Goal: Task Accomplishment & Management: Use online tool/utility

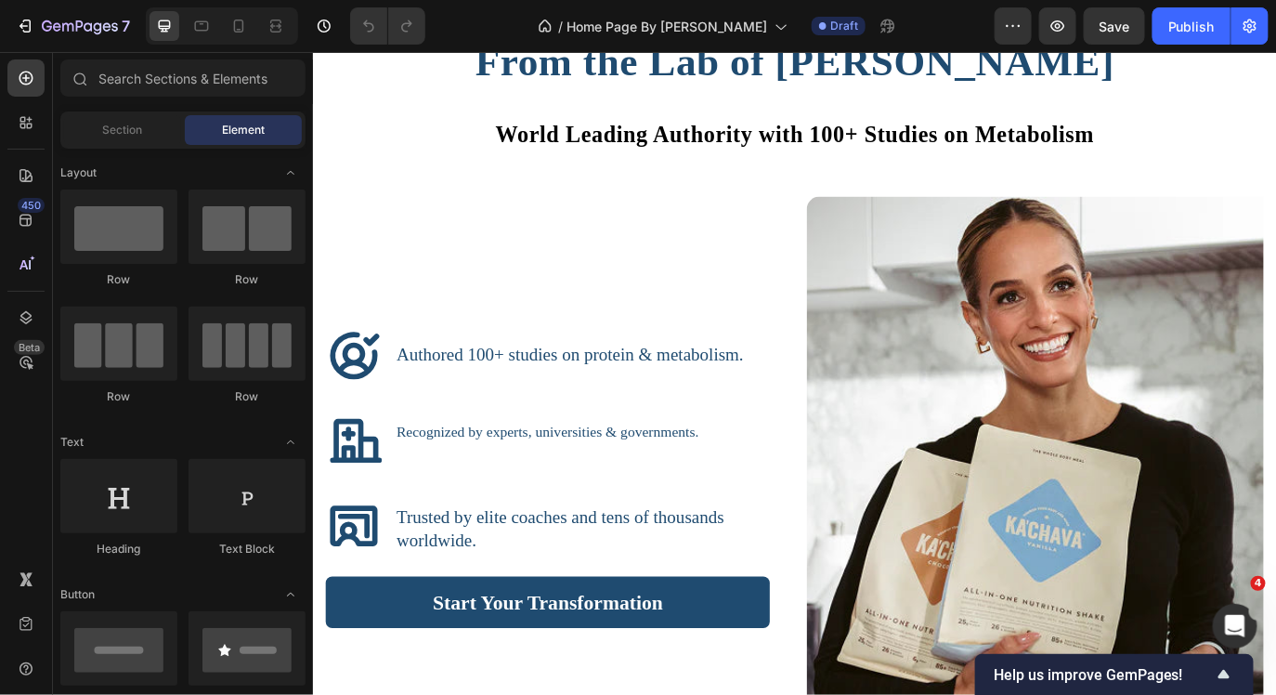
scroll to position [2948, 0]
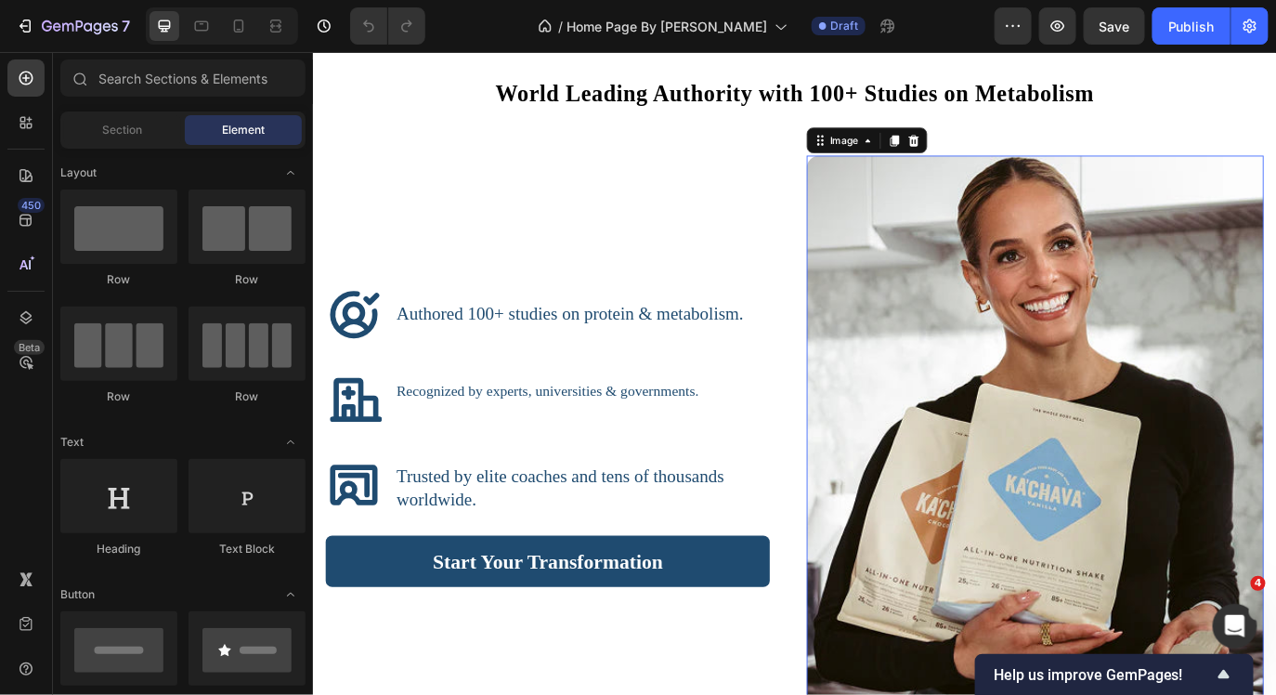
click at [1090, 406] on img at bounding box center [1147, 496] width 528 height 650
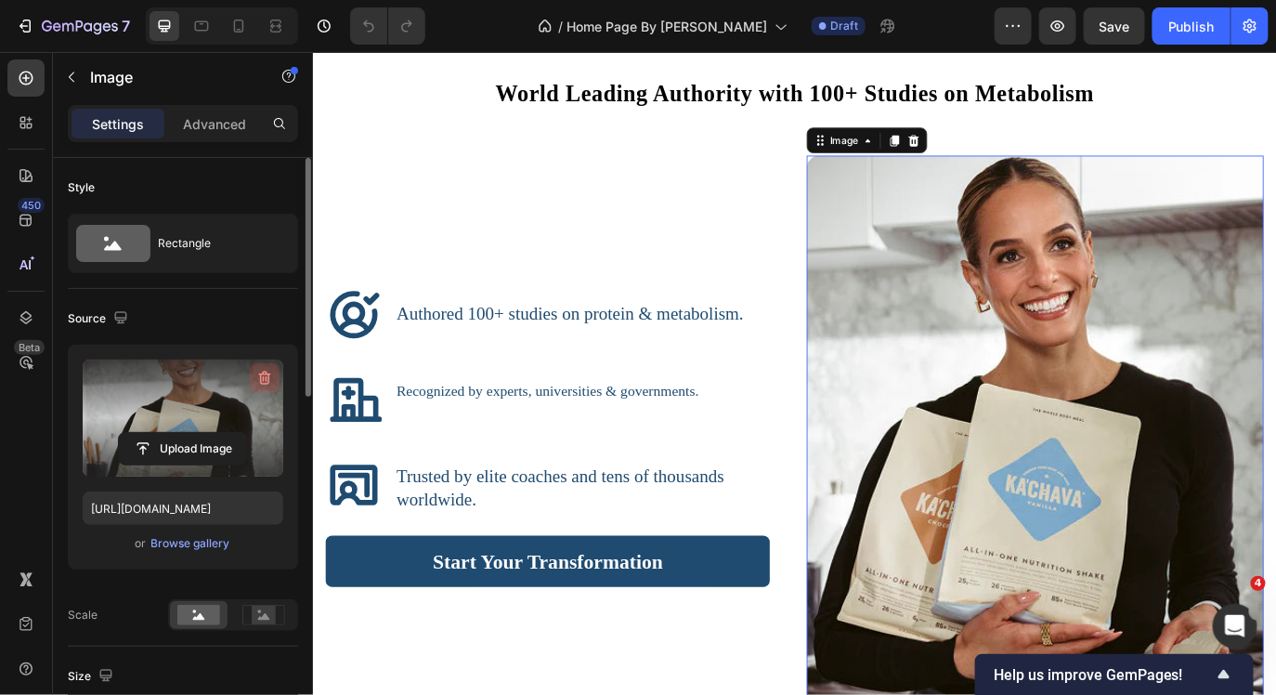
click at [255, 370] on icon "button" at bounding box center [264, 378] width 19 height 19
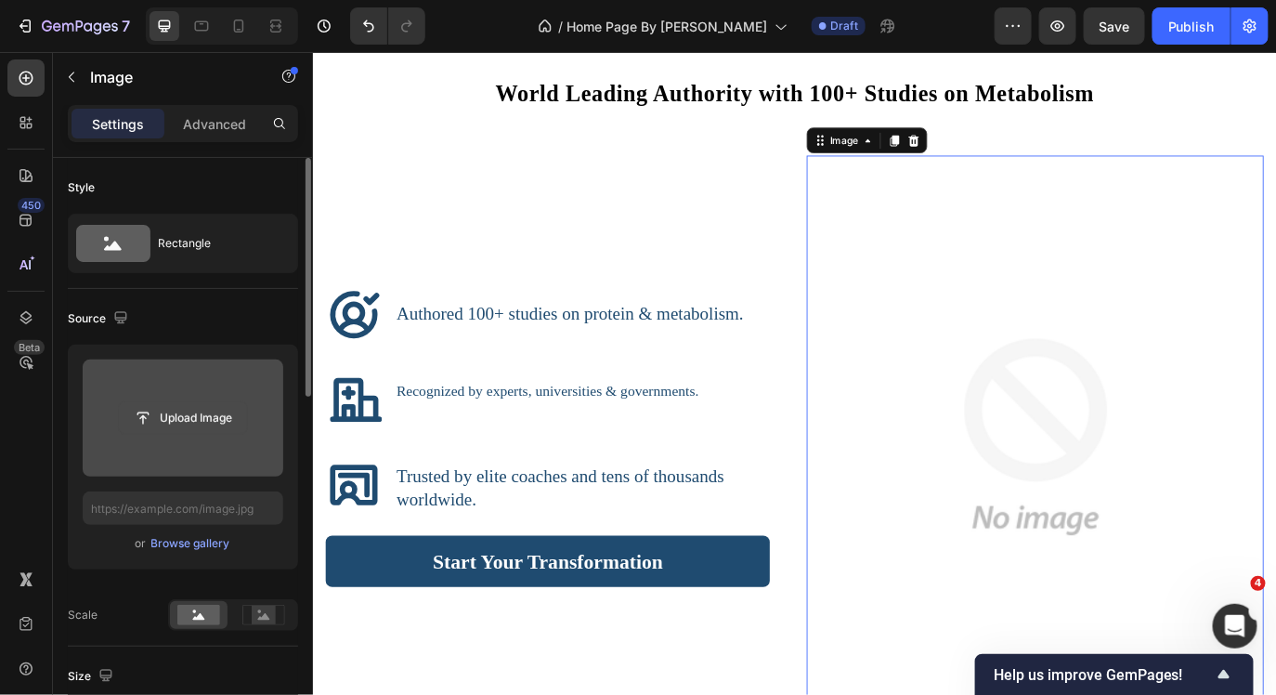
click at [205, 422] on input "file" at bounding box center [183, 418] width 128 height 32
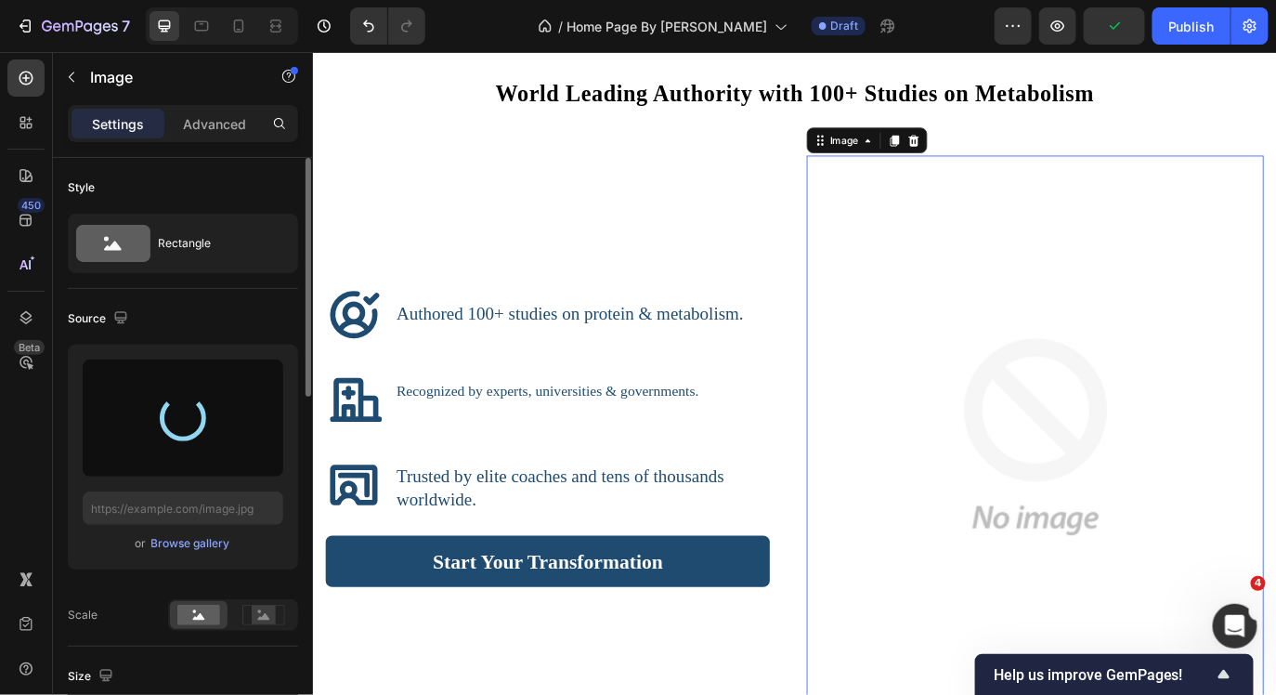
type input "[URL][DOMAIN_NAME]"
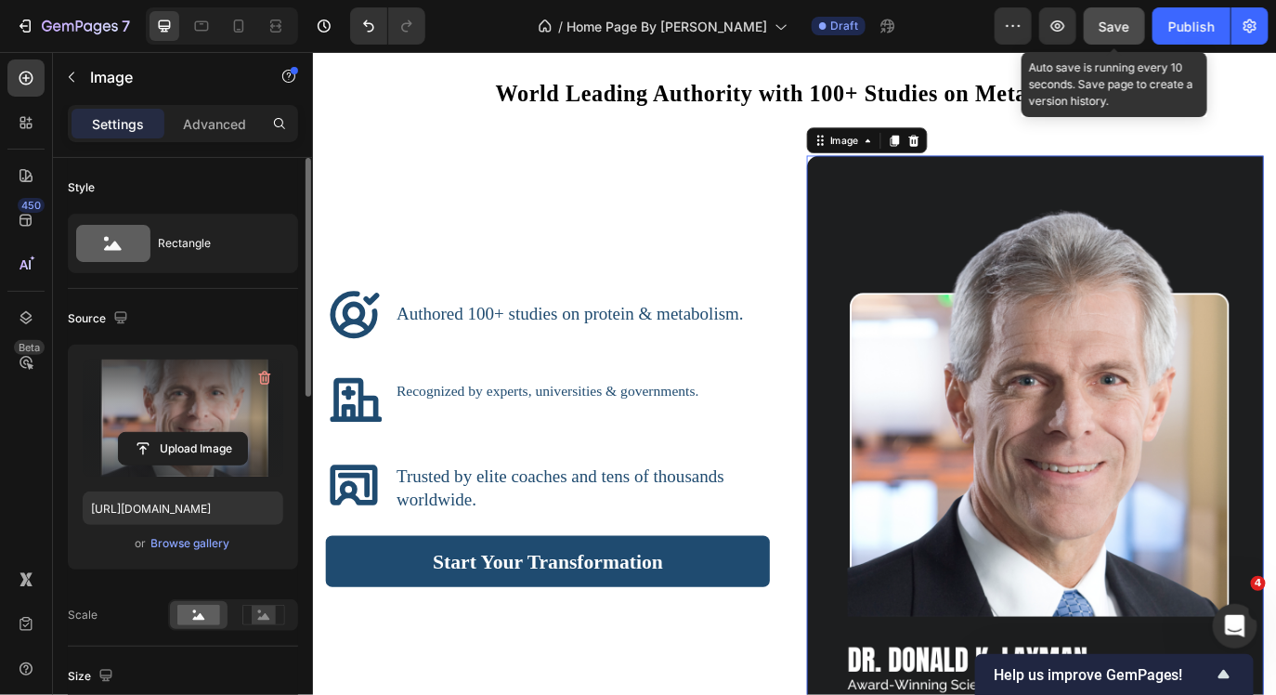
click at [1119, 34] on div "Save" at bounding box center [1115, 27] width 31 height 20
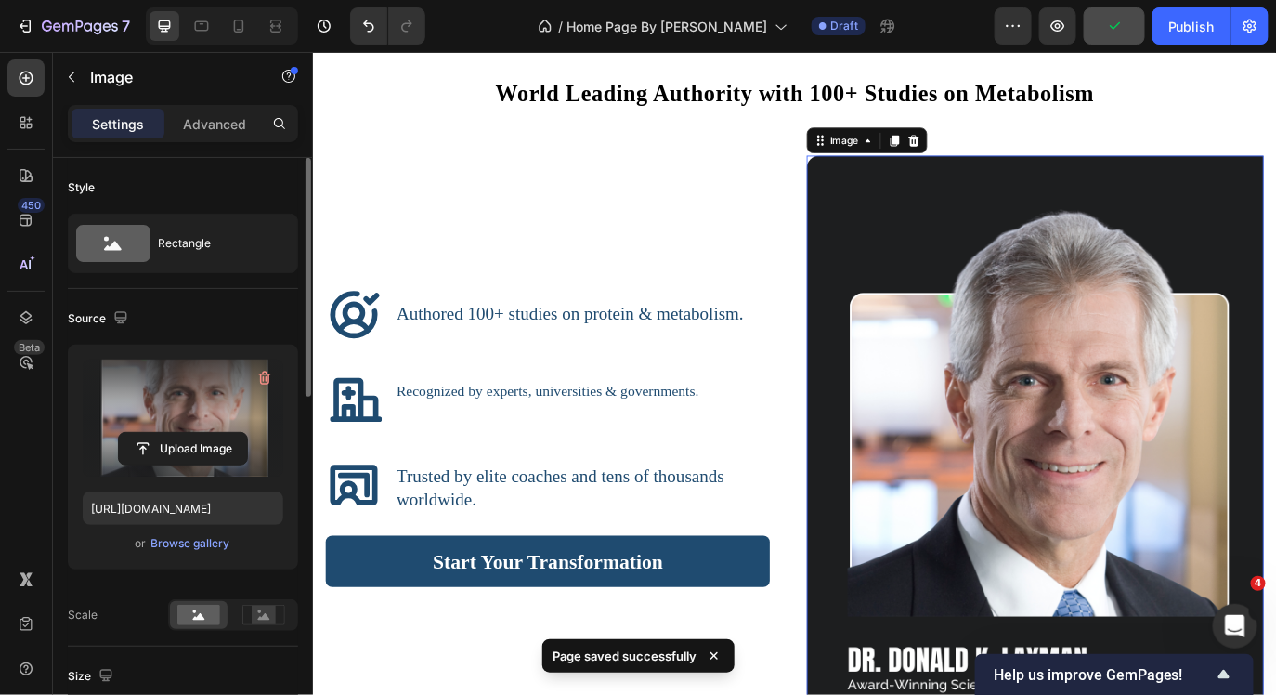
click at [955, 216] on img at bounding box center [1147, 496] width 528 height 650
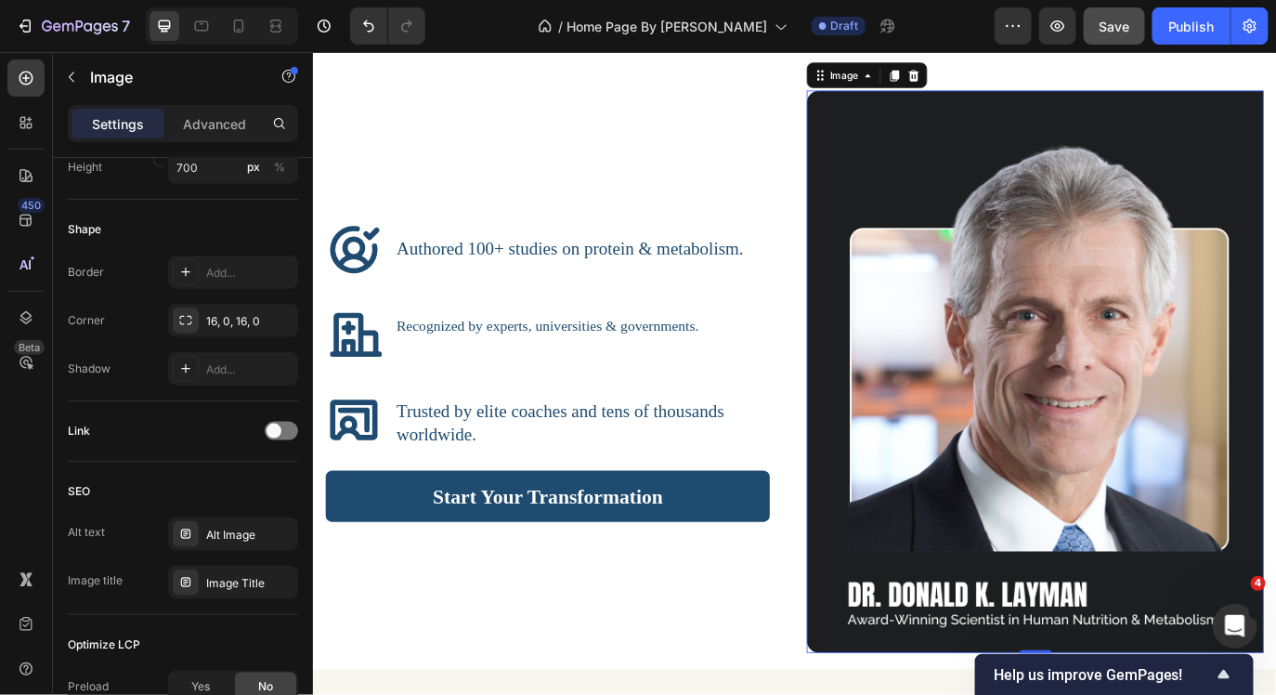
scroll to position [3003, 0]
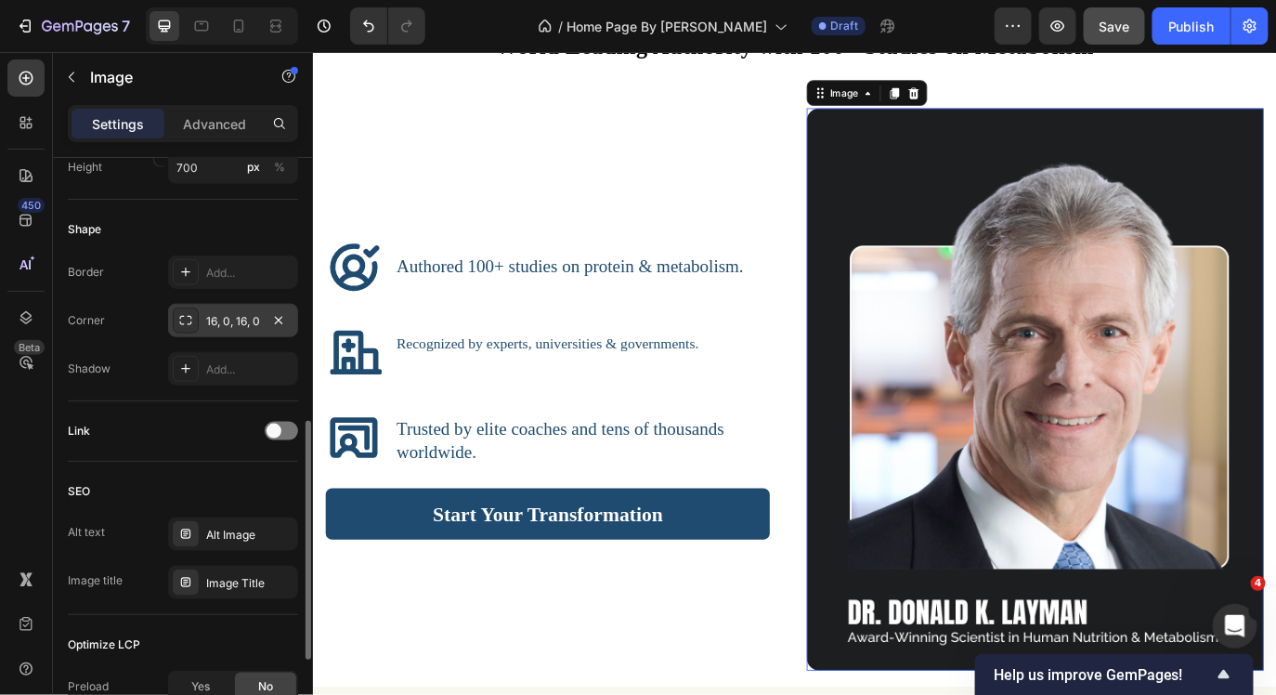
click at [216, 317] on div "16, 0, 16, 0" at bounding box center [233, 321] width 54 height 17
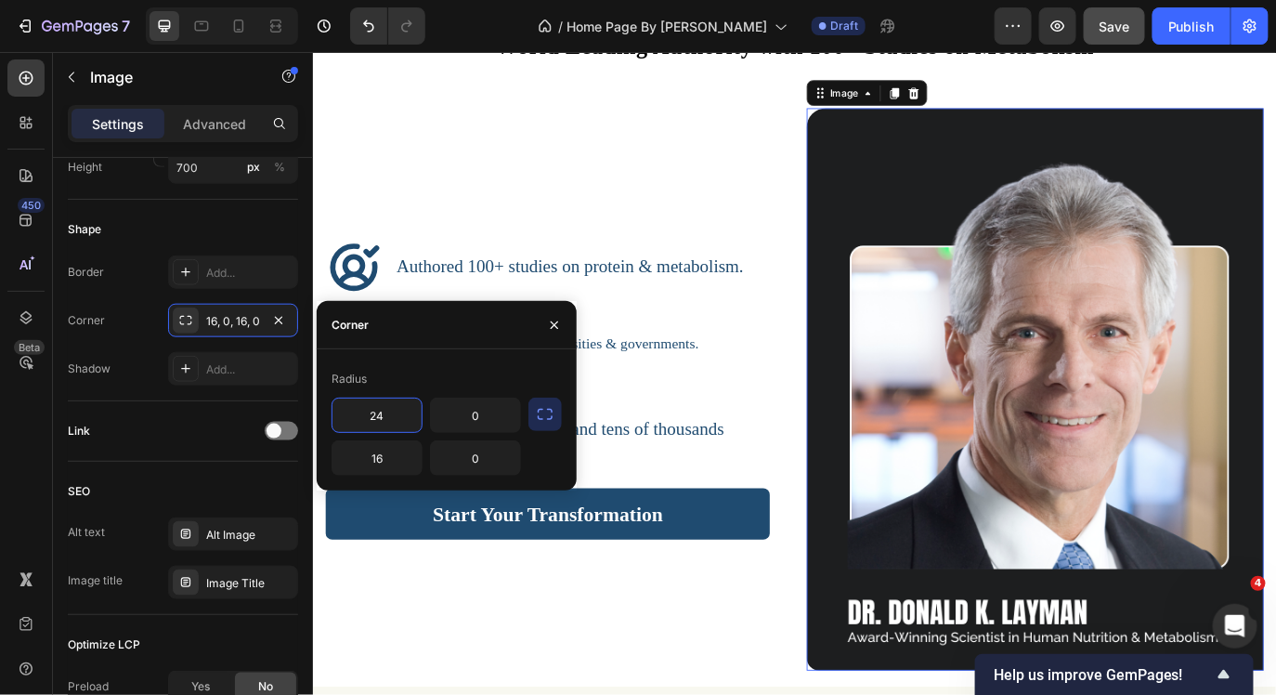
type input "2"
type input "30"
click at [382, 463] on input "16" at bounding box center [377, 457] width 89 height 33
type input "30"
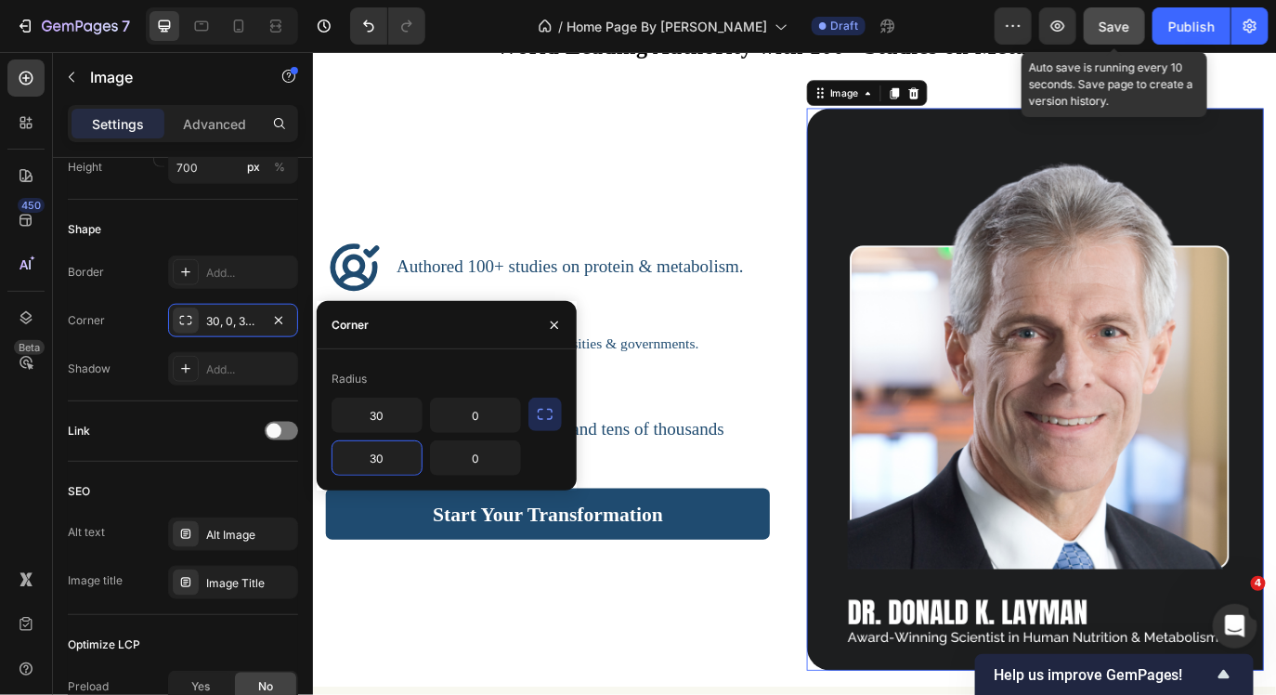
click at [1130, 25] on span "Save" at bounding box center [1115, 27] width 31 height 16
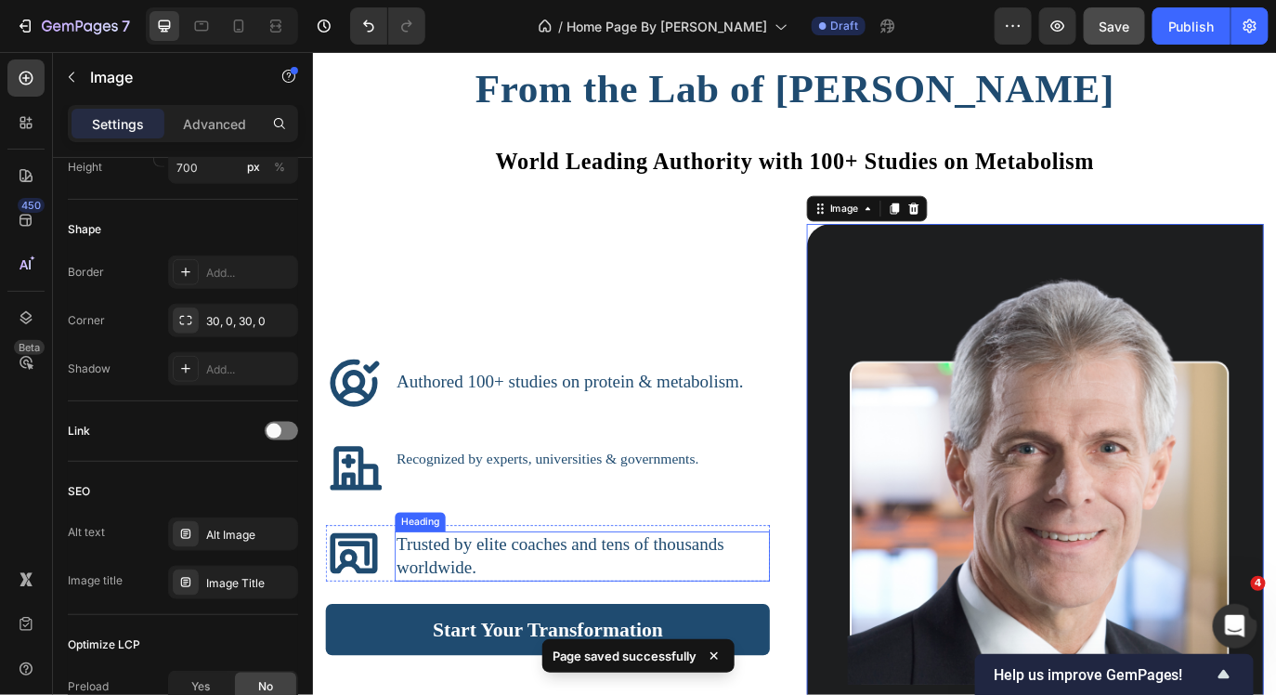
scroll to position [2729, 0]
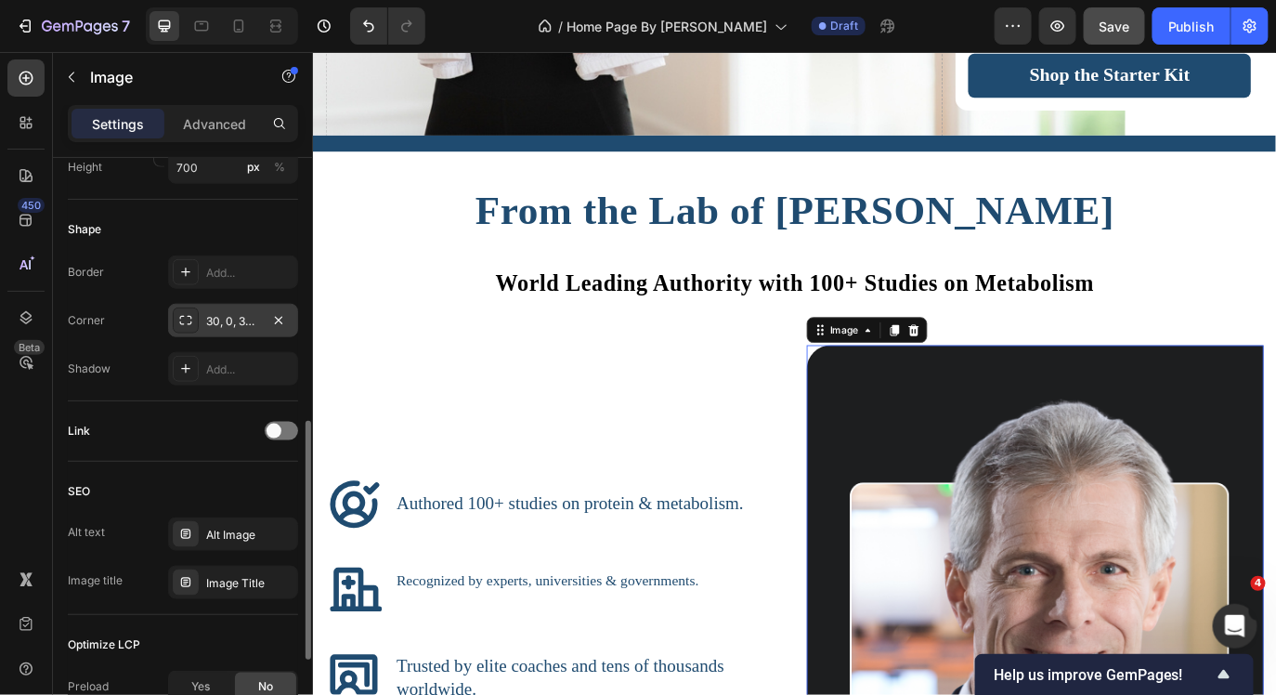
click at [215, 330] on div "30, 0, 30, 0" at bounding box center [233, 321] width 54 height 17
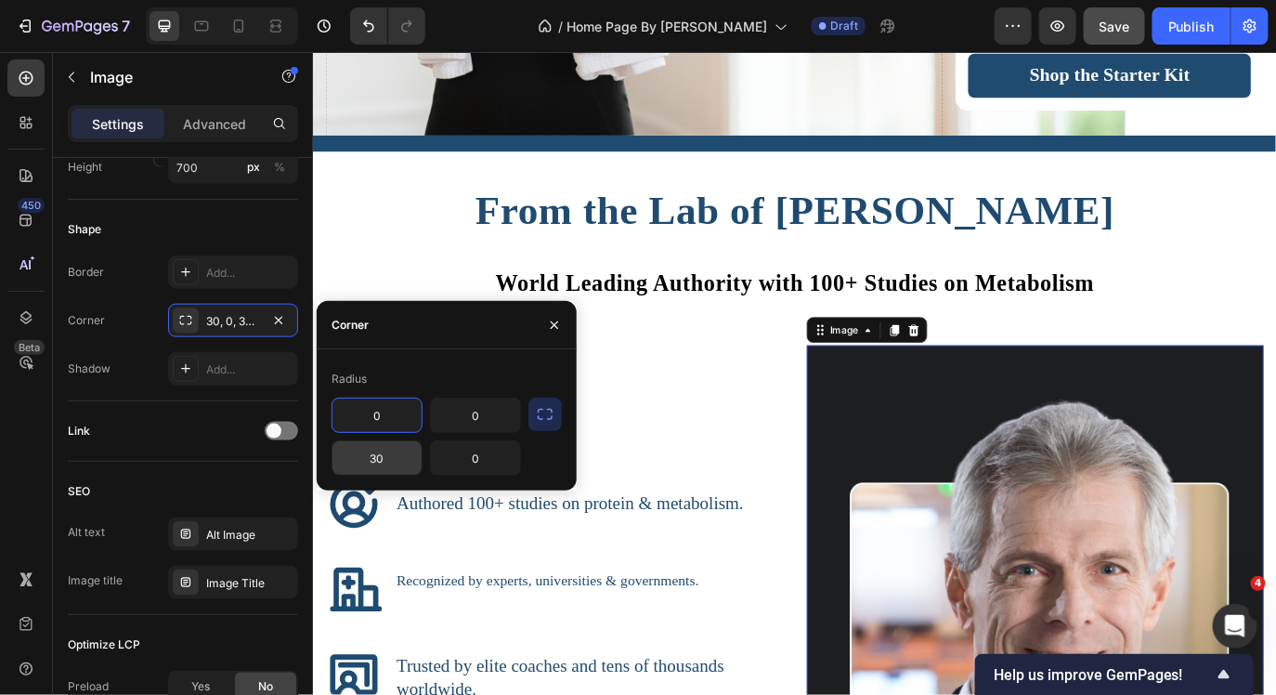
type input "0"
click at [379, 461] on input "30" at bounding box center [377, 457] width 89 height 33
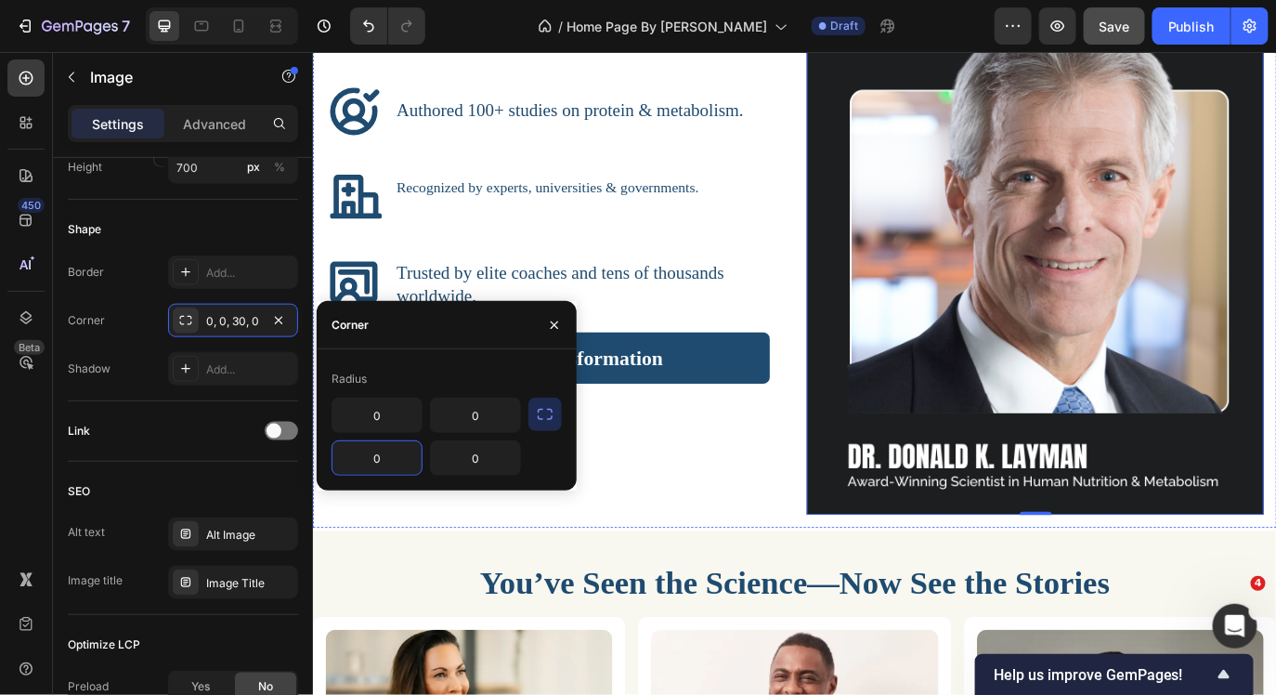
scroll to position [3105, 0]
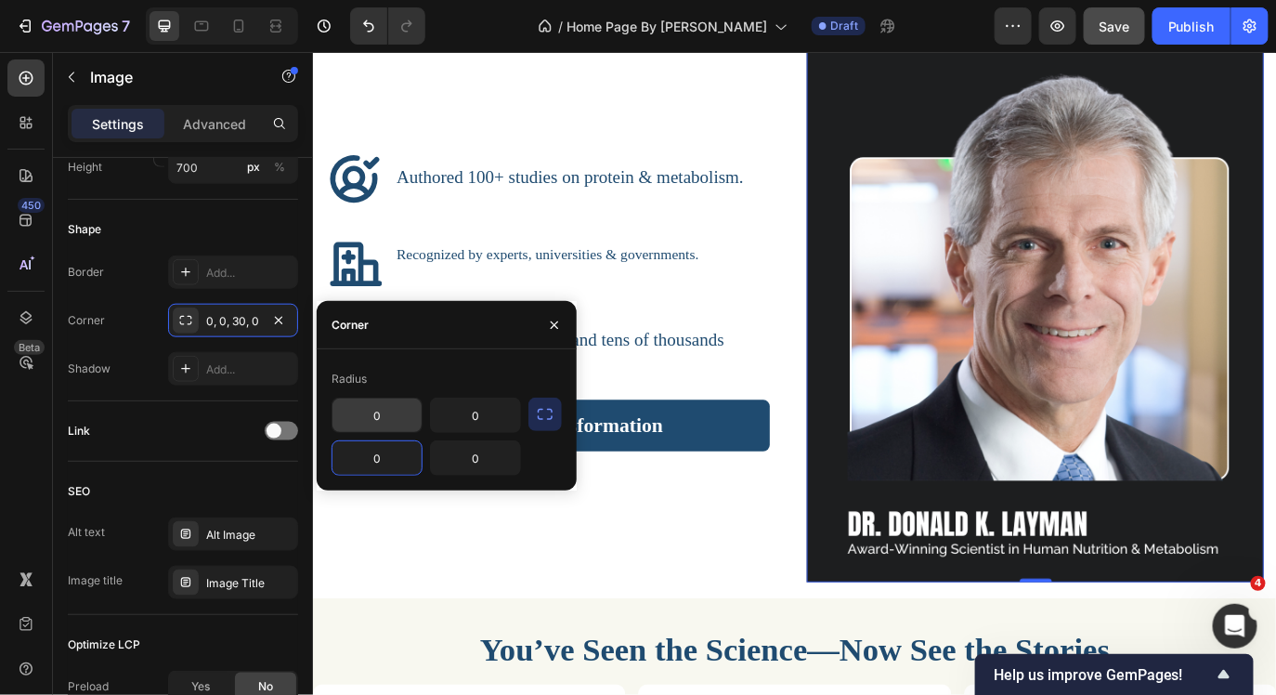
type input "0"
click at [367, 407] on input "0" at bounding box center [377, 414] width 89 height 33
type input "15"
click at [386, 449] on input "0" at bounding box center [377, 457] width 89 height 33
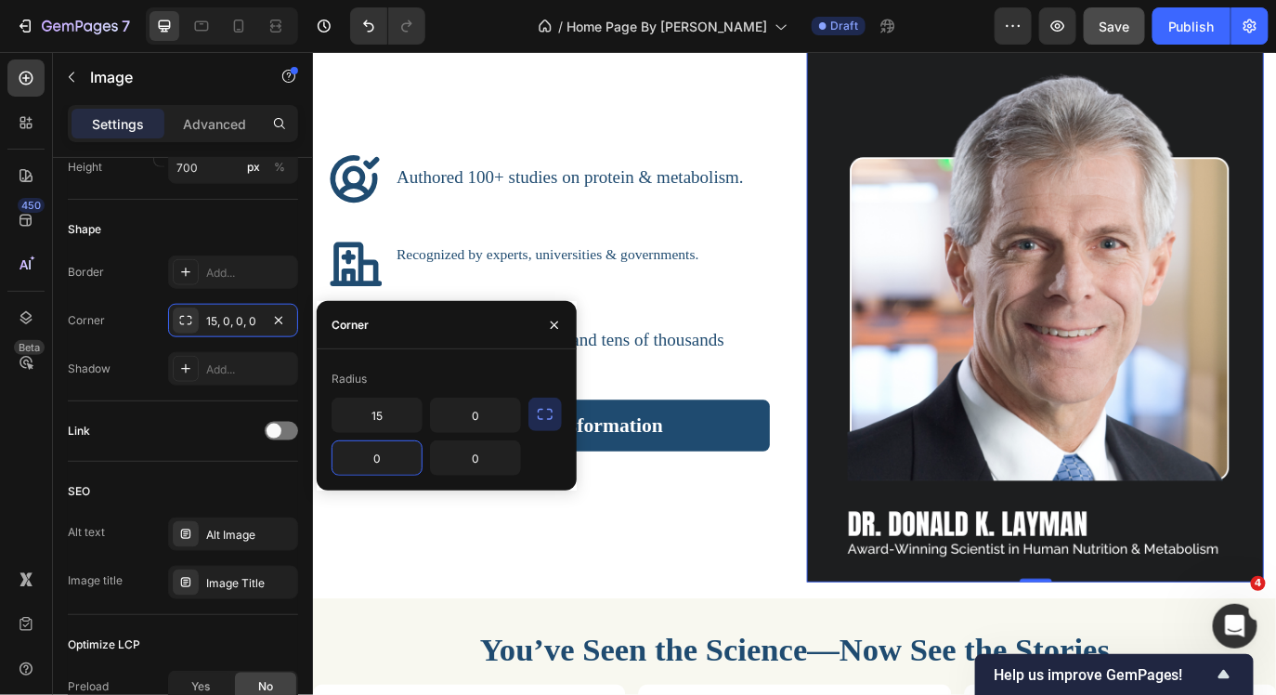
click at [386, 449] on input "0" at bounding box center [377, 457] width 89 height 33
type input "15"
click at [867, 99] on div "Icon Authored 100+ studies on protein & metabolism. Heading Row Icon Recognized…" at bounding box center [869, 339] width 1085 height 650
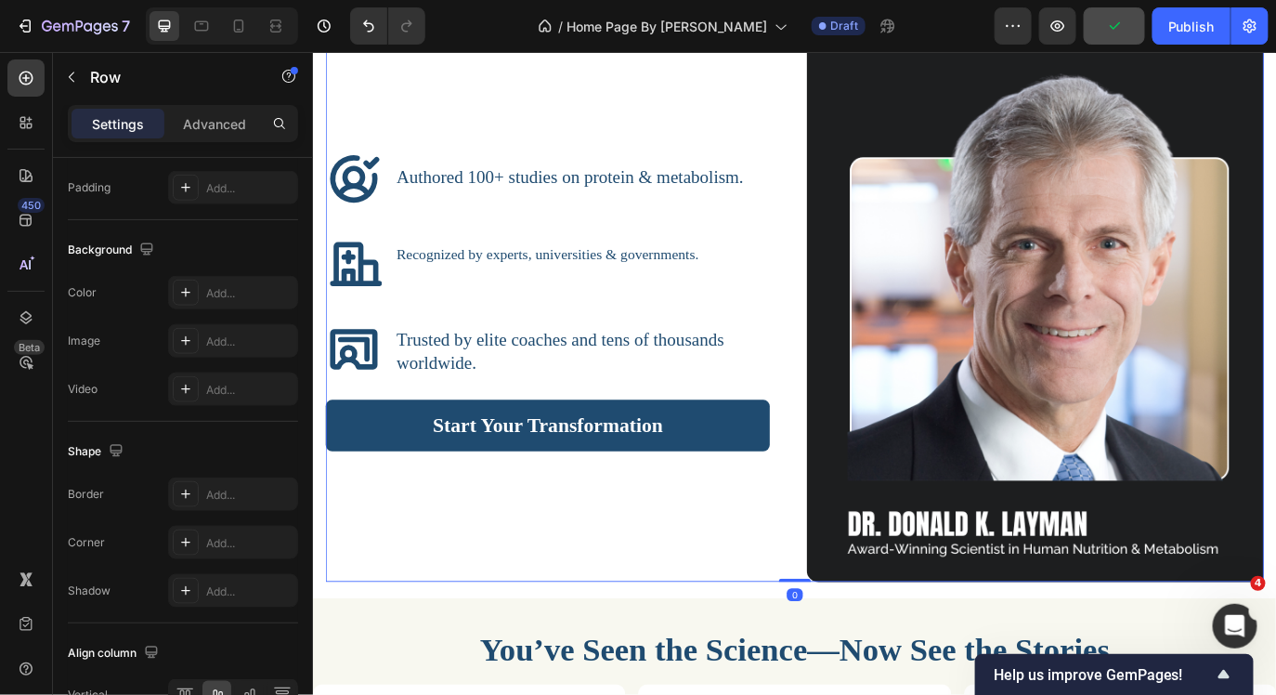
scroll to position [0, 0]
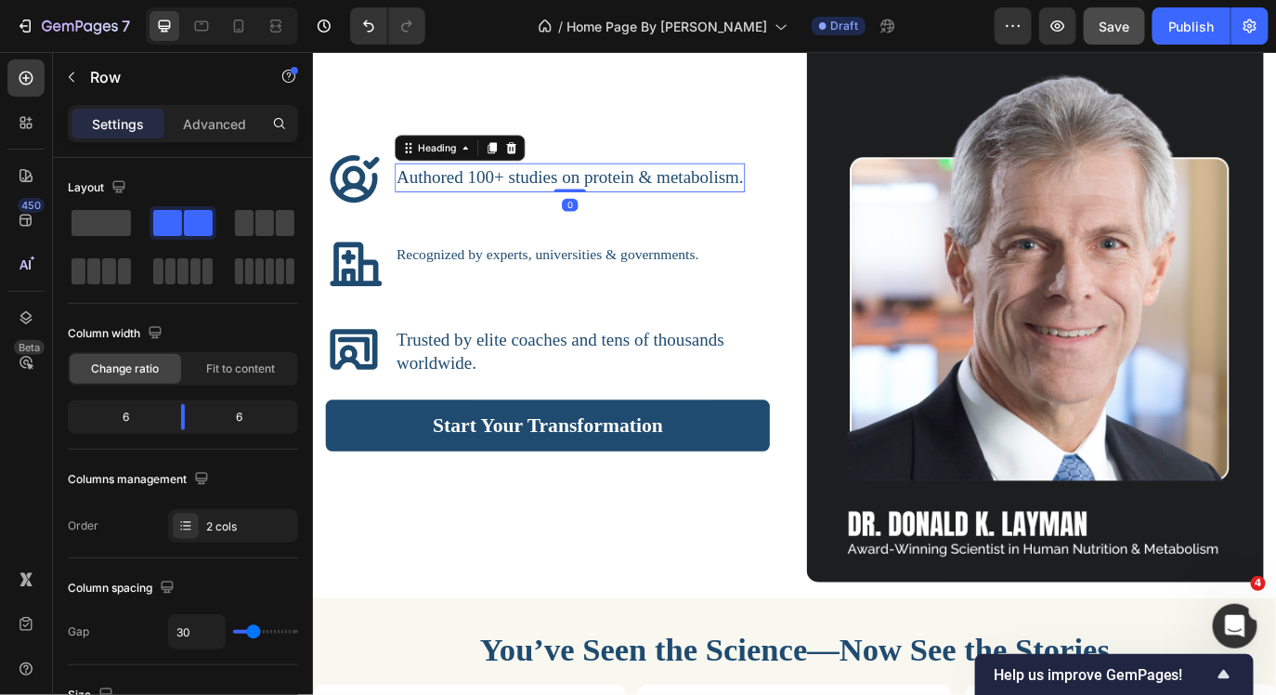
click at [727, 203] on span "Authored 100+ studies on protein & metabolism." at bounding box center [609, 196] width 401 height 23
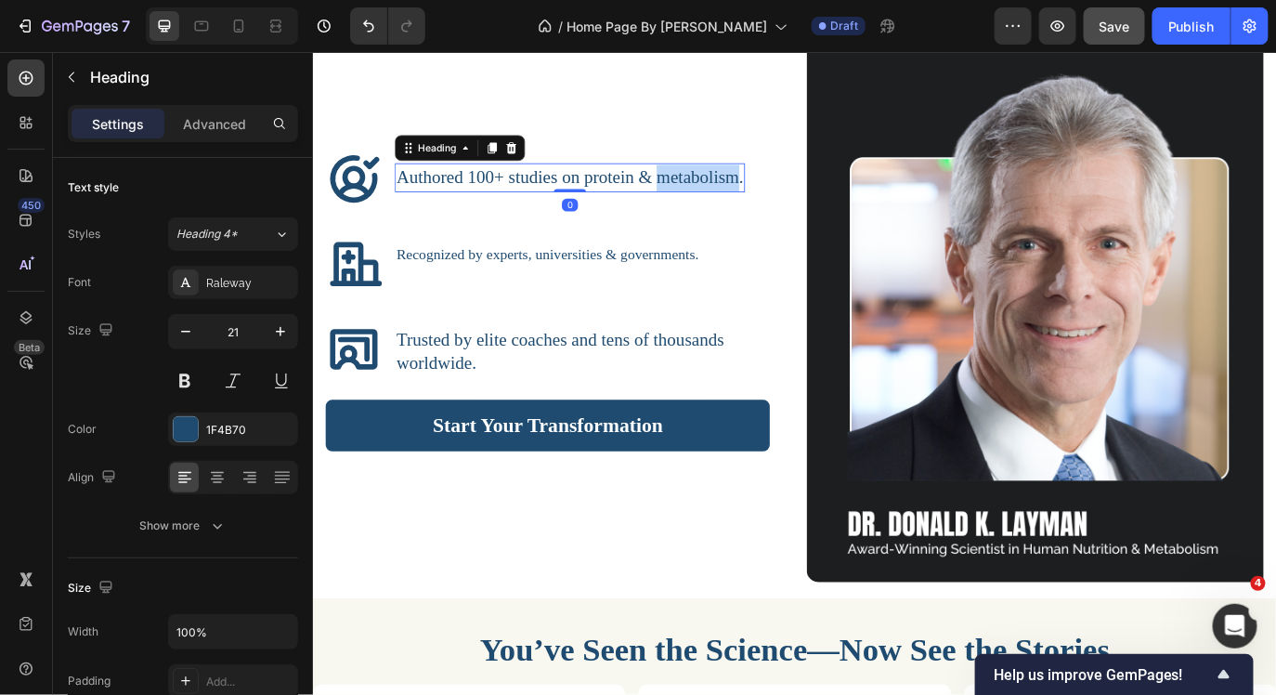
click at [727, 203] on span "Authored 100+ studies on protein & metabolism." at bounding box center [609, 196] width 401 height 23
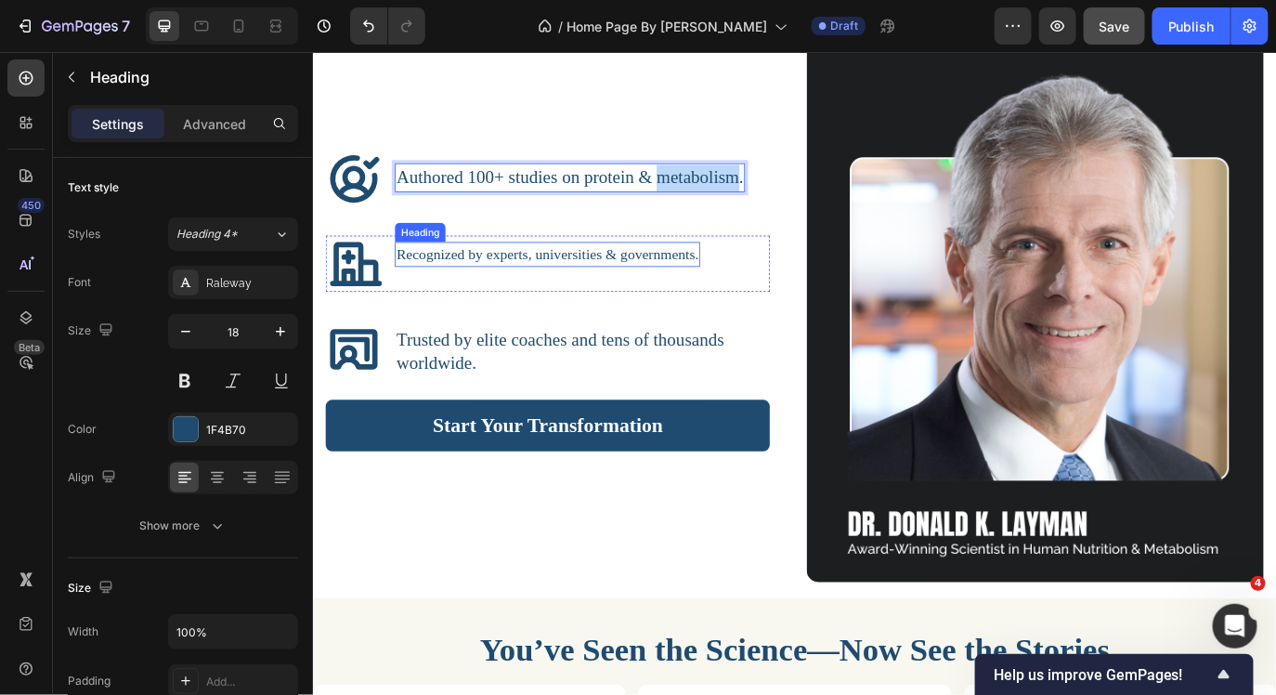
click at [730, 297] on div "Recognized by experts, universities & governments. Heading" at bounding box center [583, 285] width 353 height 29
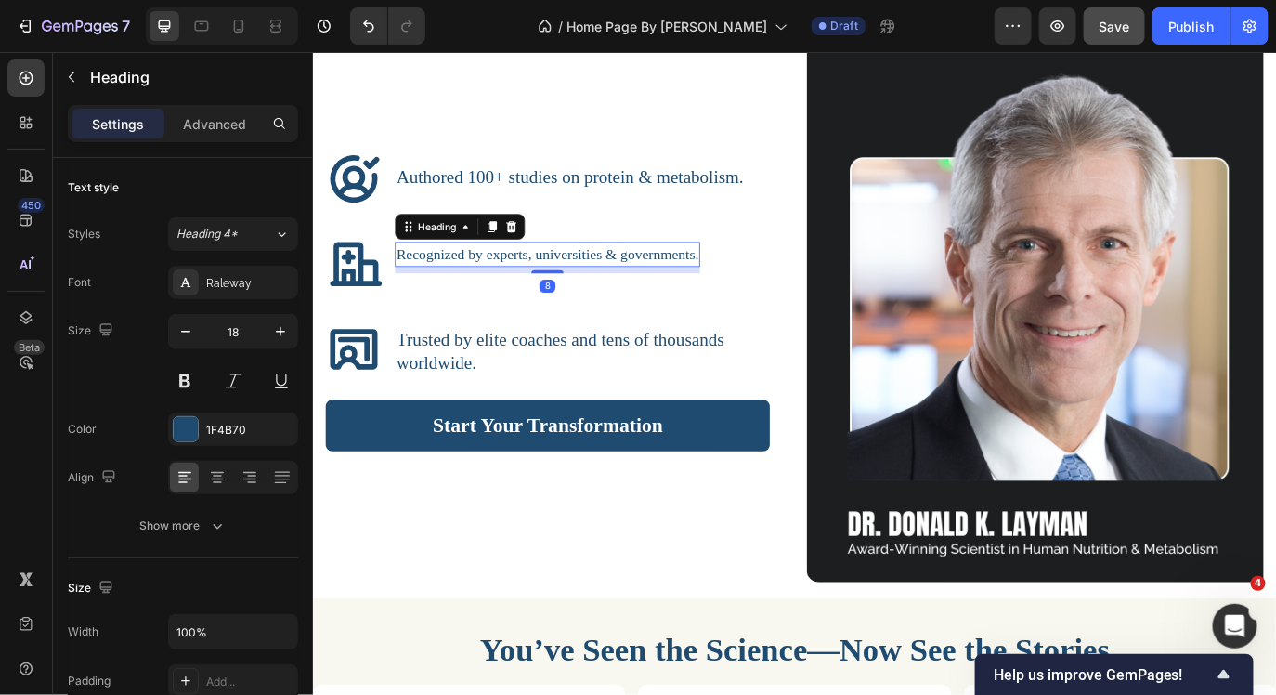
click at [730, 300] on div "8" at bounding box center [583, 303] width 353 height 7
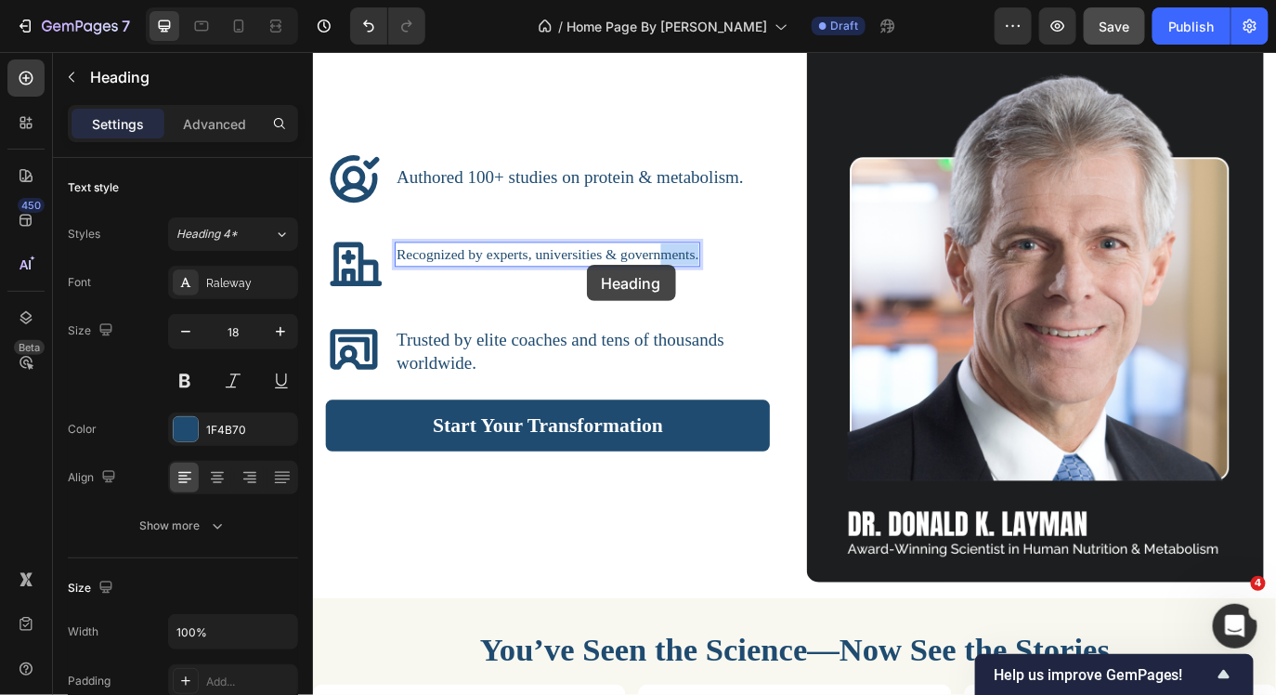
scroll to position [3105, 0]
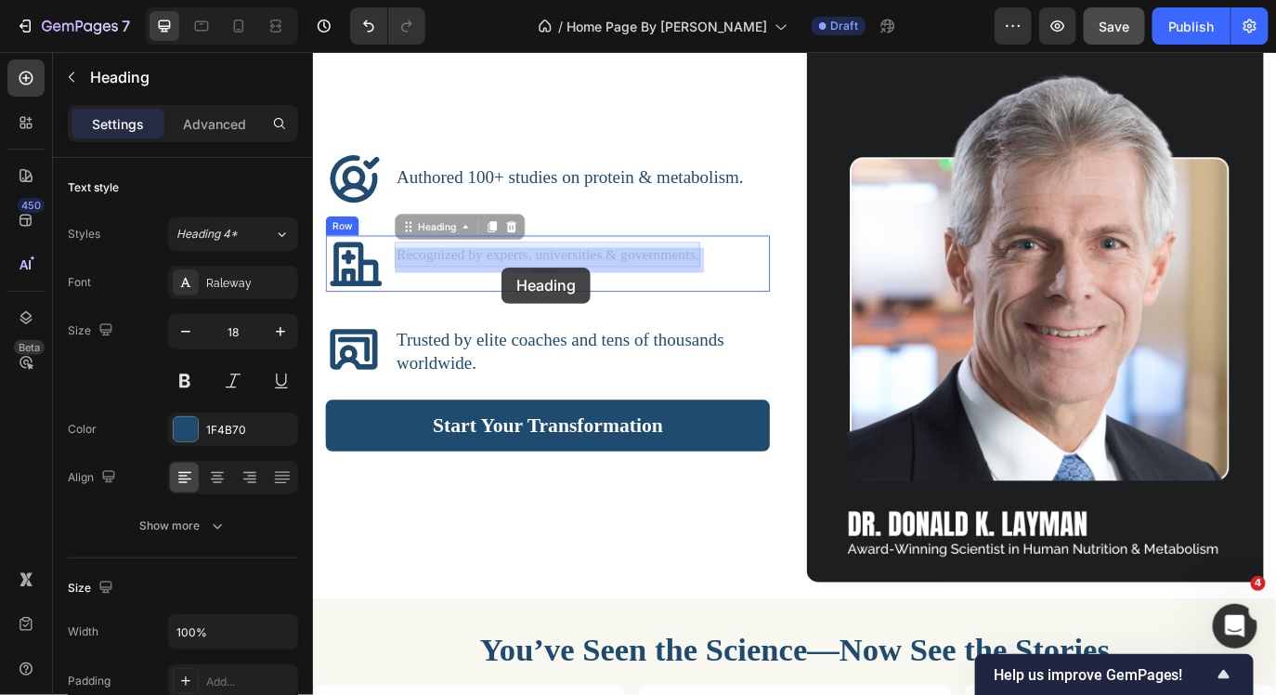
drag, startPoint x: 757, startPoint y: 289, endPoint x: 489, endPoint y: 298, distance: 268.6
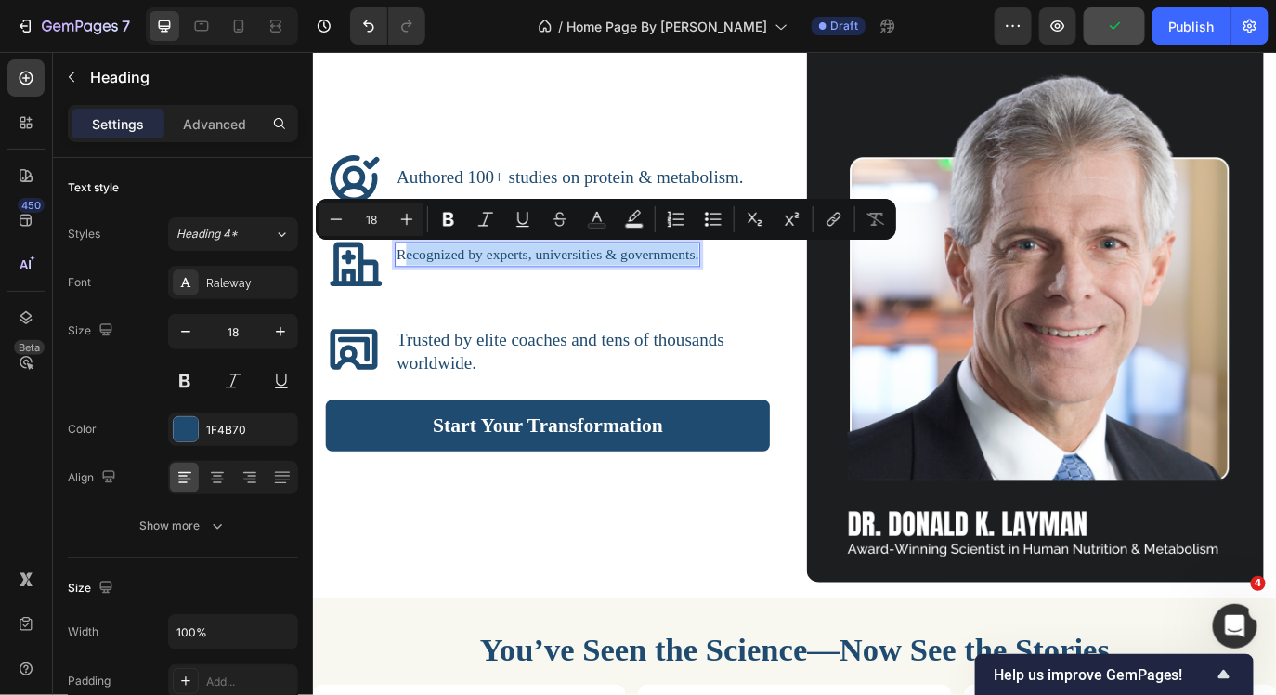
drag, startPoint x: 414, startPoint y: 282, endPoint x: 759, endPoint y: 287, distance: 344.6
click at [398, 214] on icon "Editor contextual toolbar" at bounding box center [407, 219] width 19 height 19
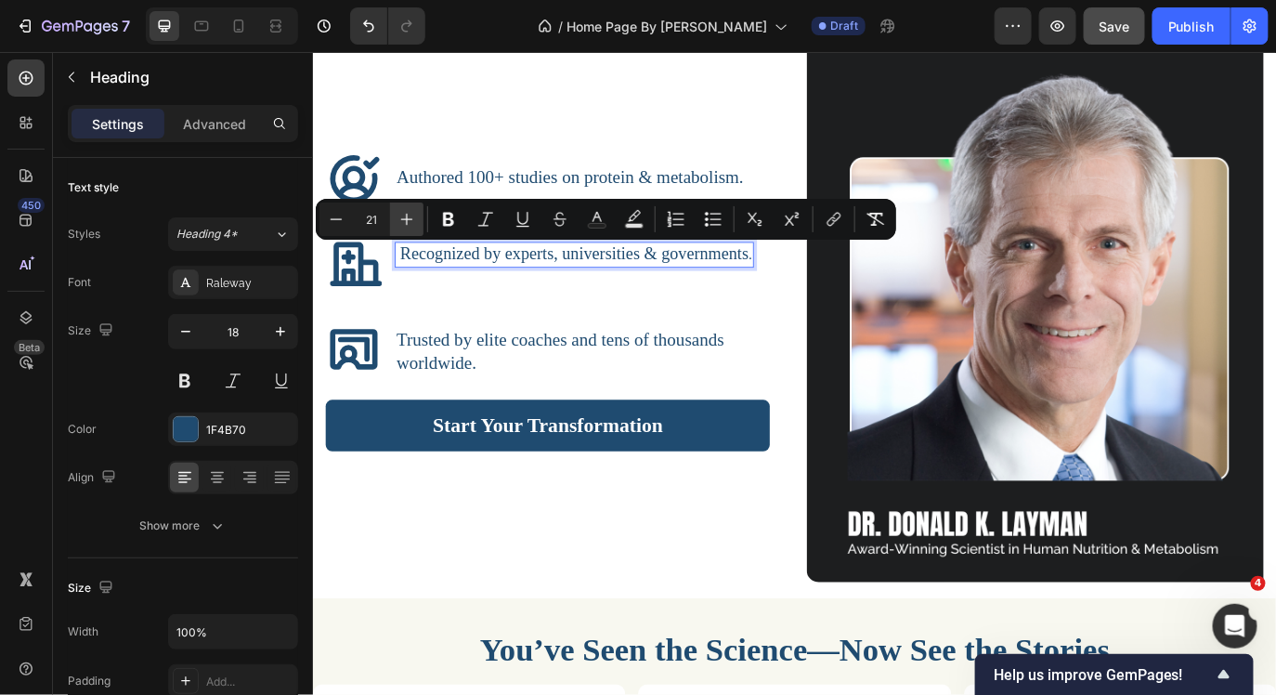
click at [398, 214] on icon "Editor contextual toolbar" at bounding box center [407, 219] width 19 height 19
type input "22"
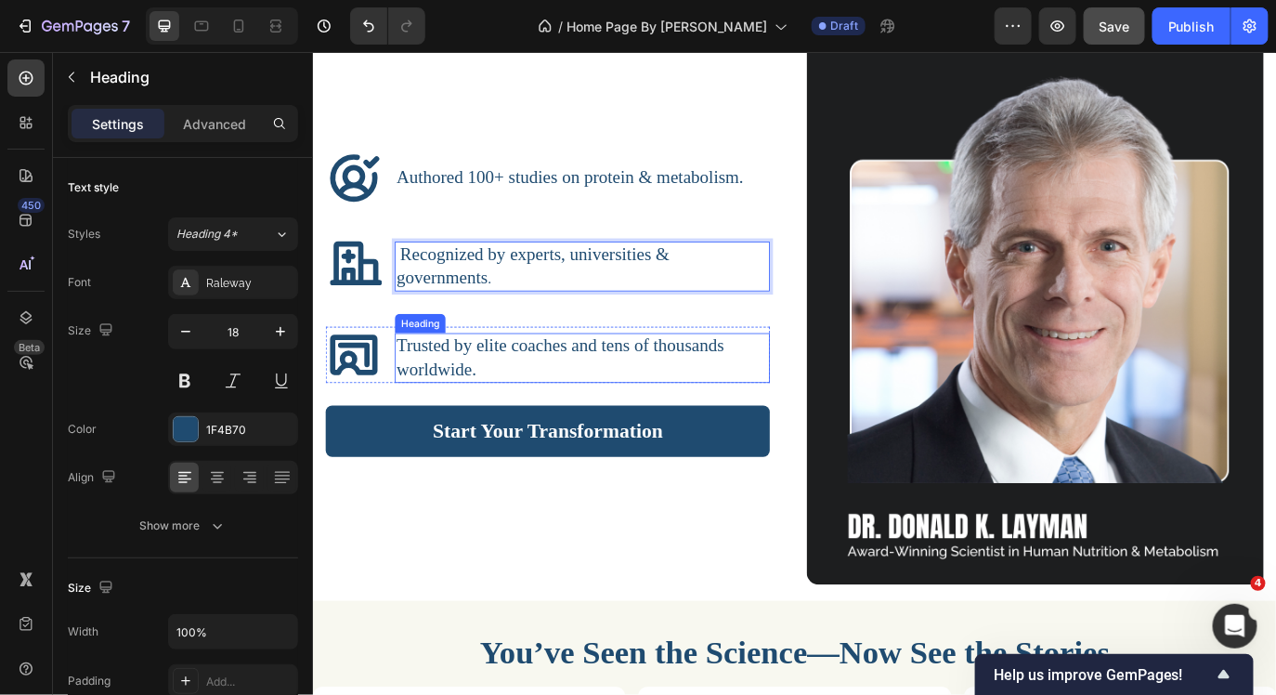
click at [620, 400] on h3 "Trusted by elite coaches and tens of thousands worldwide." at bounding box center [624, 405] width 434 height 58
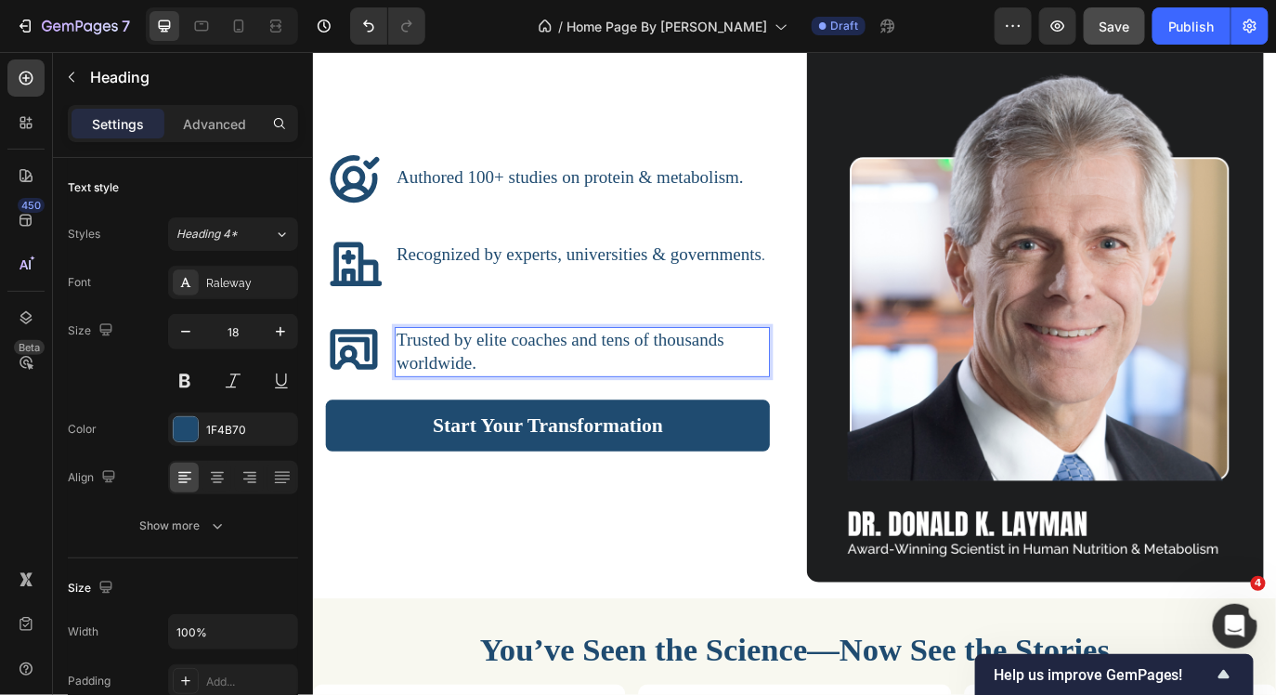
click at [620, 400] on h3 "Trusted by elite coaches and tens of thousands worldwide." at bounding box center [624, 399] width 434 height 58
click at [620, 400] on p "Trusted by elite coaches and tens of thousands worldwide." at bounding box center [624, 399] width 430 height 54
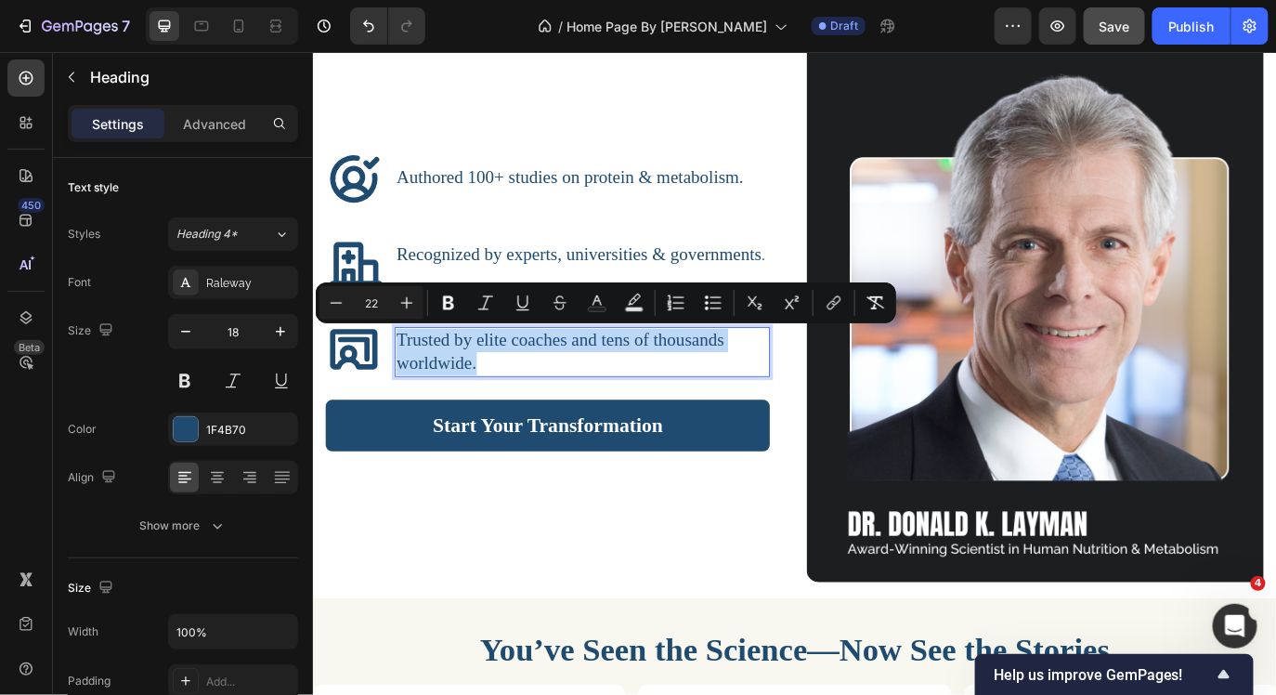
drag, startPoint x: 515, startPoint y: 409, endPoint x: 414, endPoint y: 384, distance: 103.4
click at [414, 384] on p "Trusted by elite coaches and tens of thousands worldwide." at bounding box center [624, 399] width 430 height 54
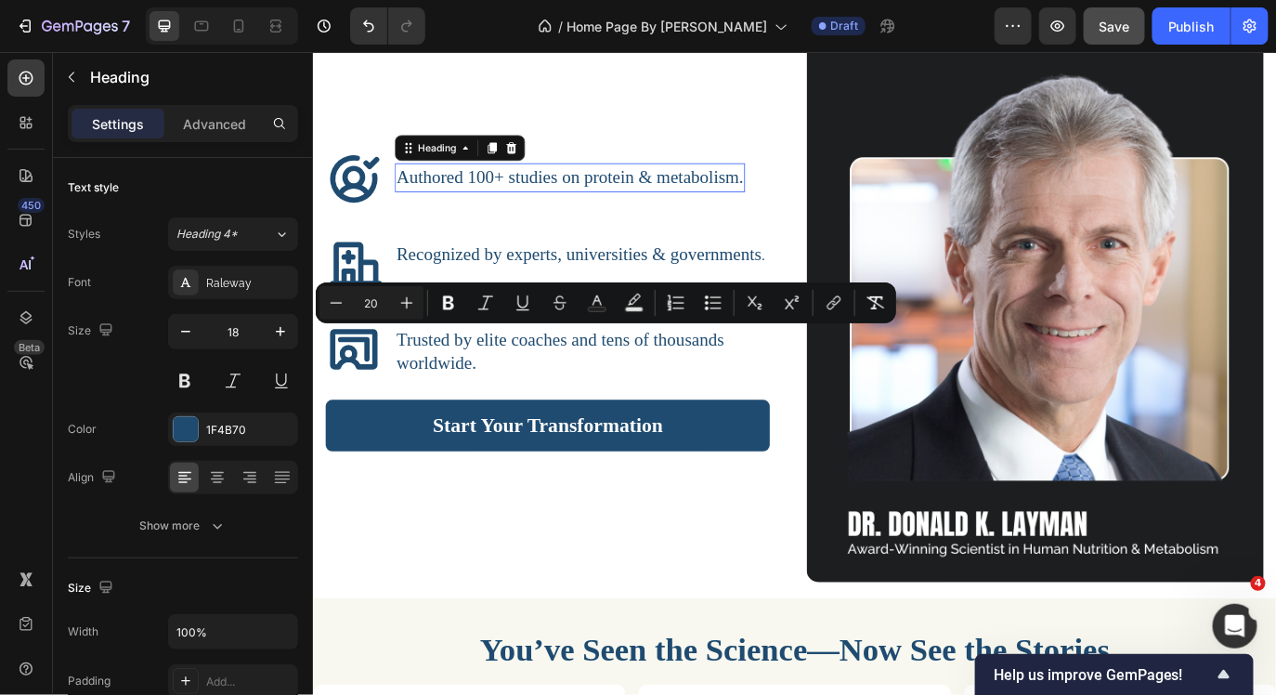
click at [451, 205] on span "Authored 100+ studies on protein & metabolism." at bounding box center [609, 196] width 401 height 23
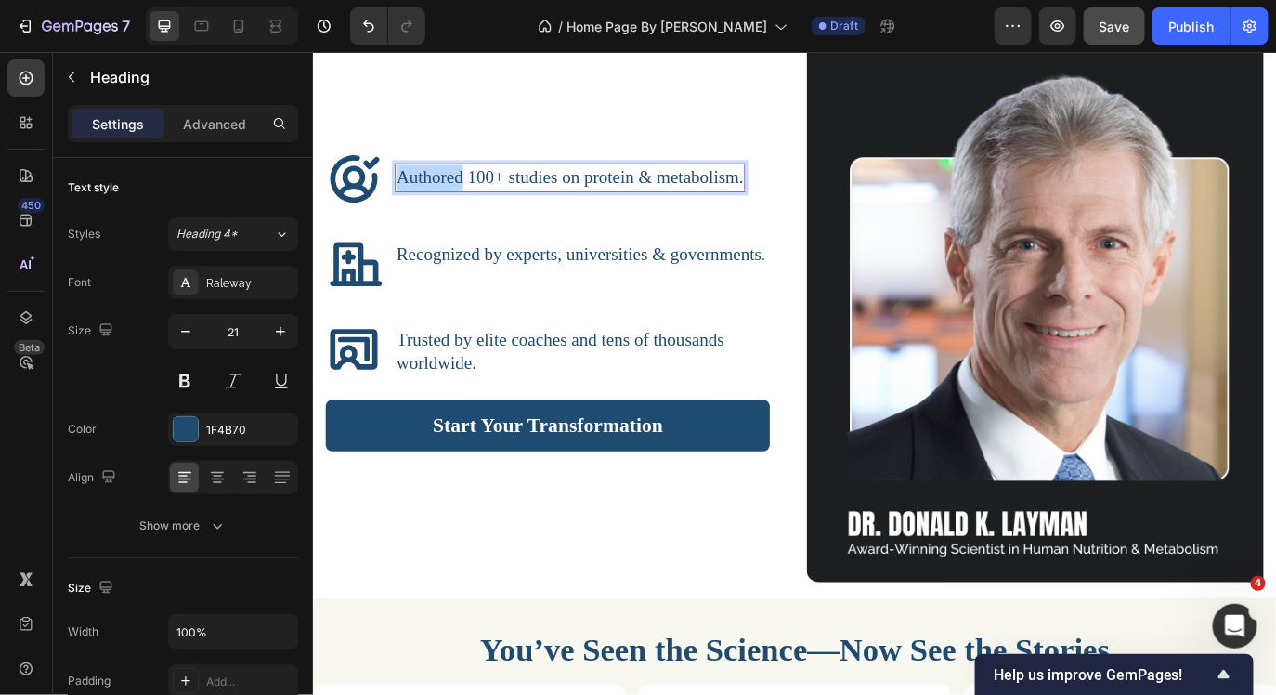
click at [451, 205] on span "Authored 100+ studies on protein & metabolism." at bounding box center [609, 196] width 401 height 23
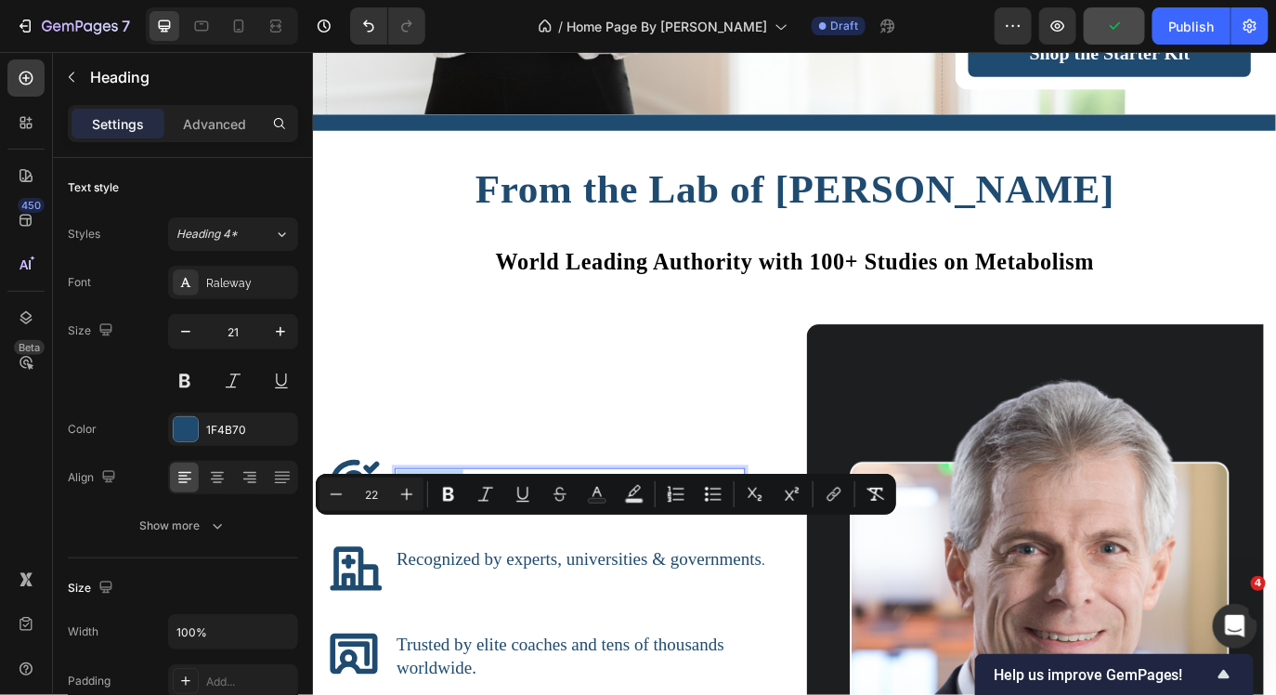
scroll to position [2673, 0]
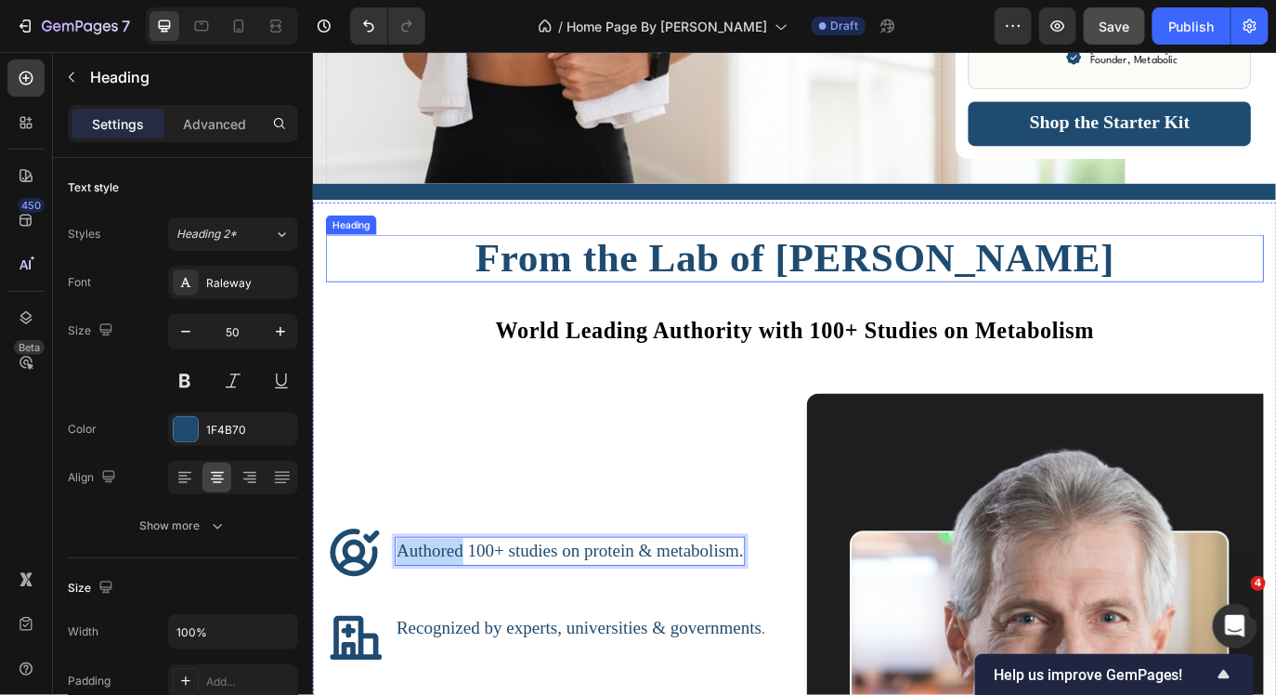
click at [1275, 288] on h2 "From the Lab of [PERSON_NAME]" at bounding box center [869, 290] width 1085 height 55
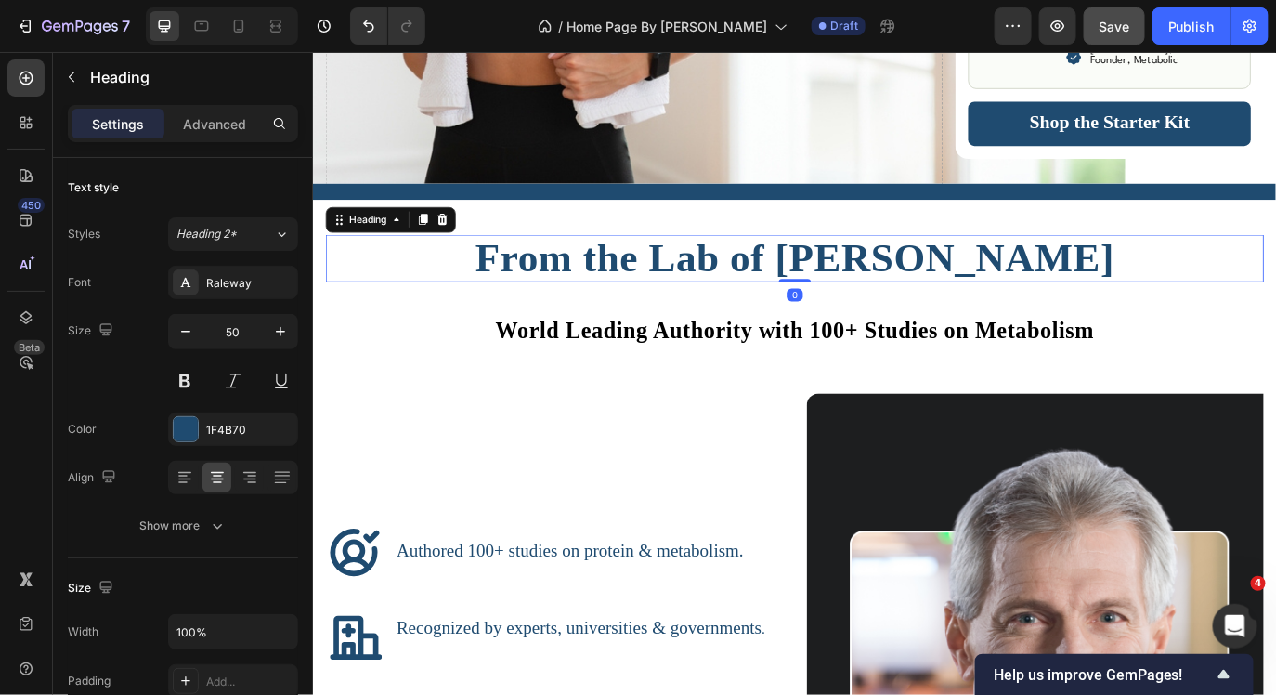
click at [1124, 304] on span "From the Lab of [PERSON_NAME]" at bounding box center [869, 290] width 739 height 52
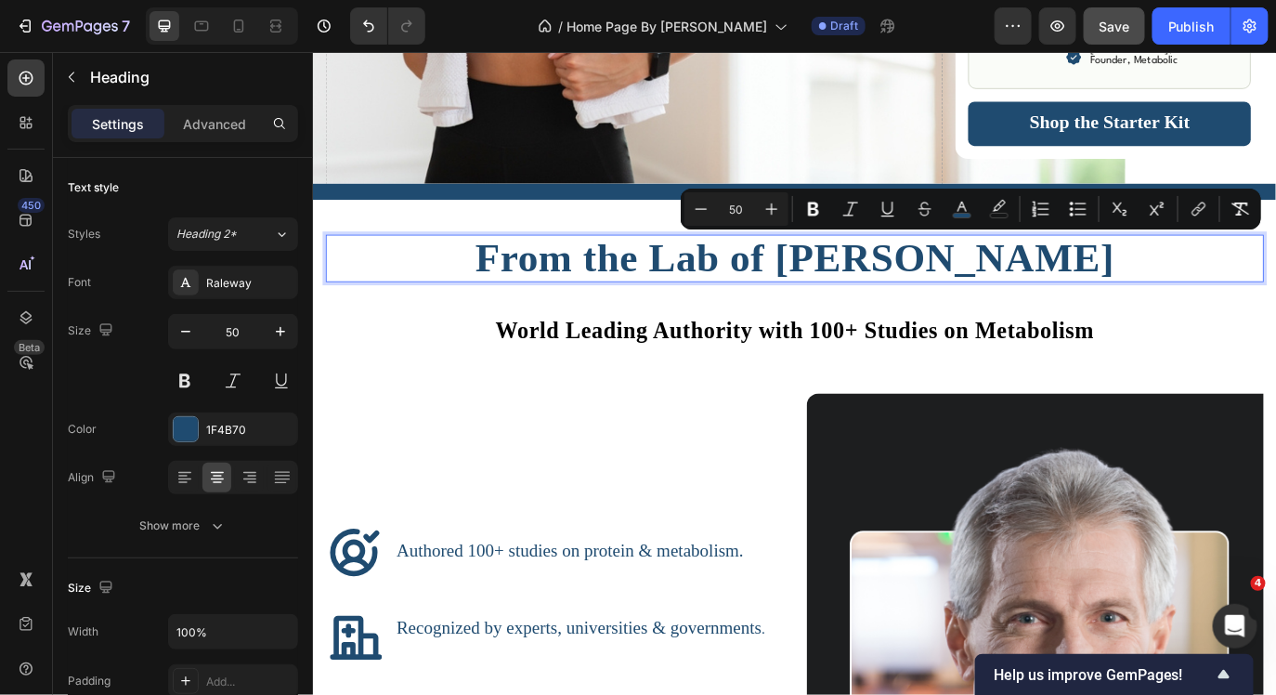
click at [1166, 308] on span "From the Lab of [PERSON_NAME]" at bounding box center [869, 290] width 739 height 52
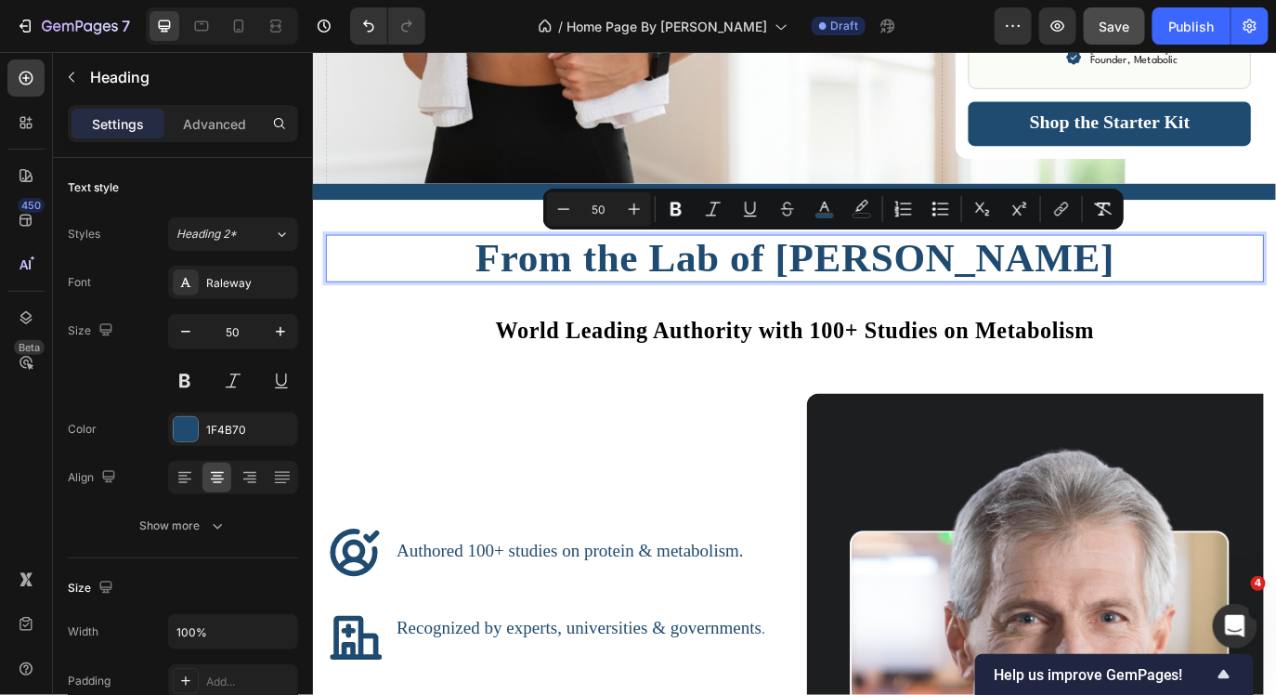
drag, startPoint x: 1232, startPoint y: 300, endPoint x: 490, endPoint y: 289, distance: 741.2
click at [492, 290] on p "From the Lab of [PERSON_NAME]" at bounding box center [869, 290] width 1081 height 51
click at [827, 214] on rect "Editor contextual toolbar" at bounding box center [825, 216] width 18 height 5
type input "1F4B70"
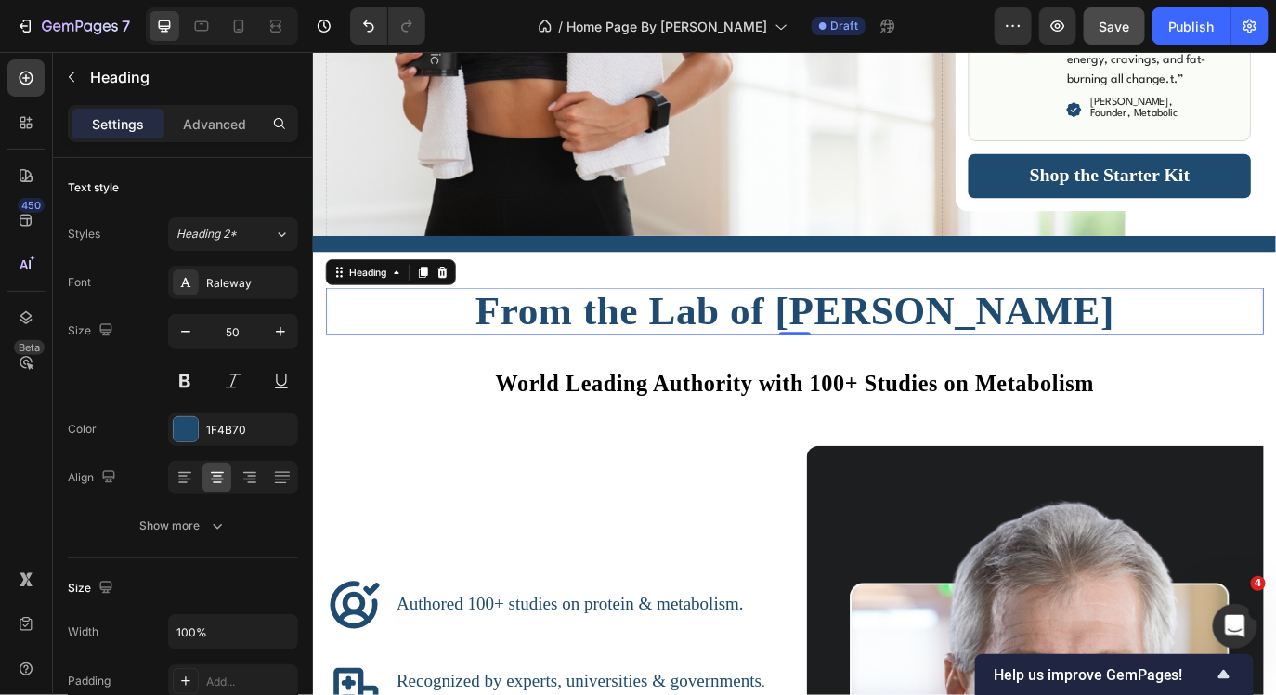
scroll to position [2572, 0]
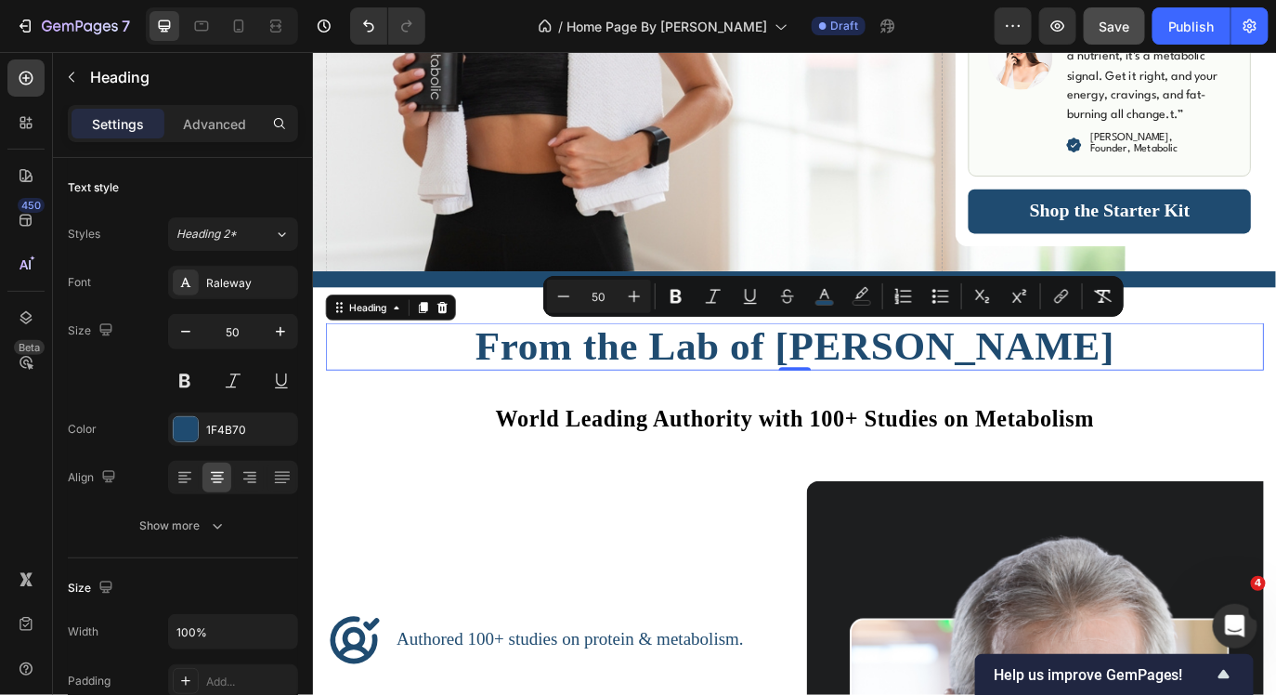
click at [1088, 371] on span "From the Lab of [PERSON_NAME]" at bounding box center [869, 391] width 739 height 52
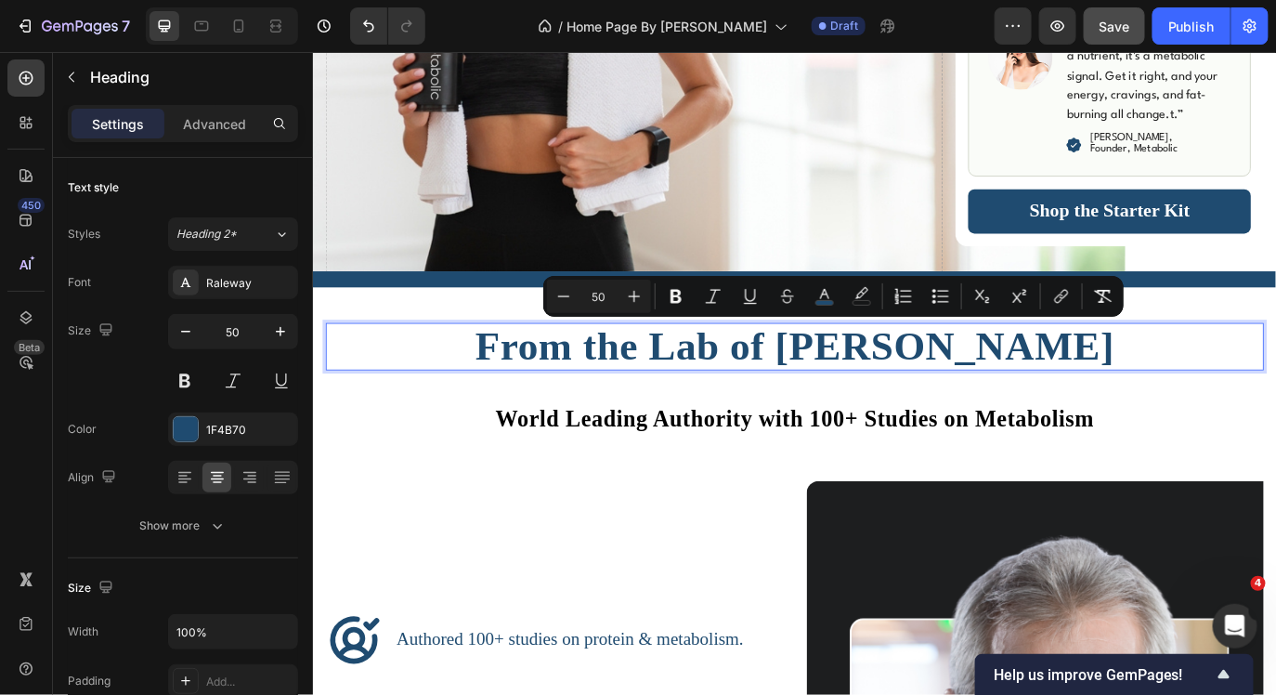
drag, startPoint x: 1244, startPoint y: 393, endPoint x: 474, endPoint y: 390, distance: 770.0
click at [474, 390] on p "From the Lab of [PERSON_NAME]" at bounding box center [869, 391] width 1081 height 51
click at [822, 289] on icon "Editor contextual toolbar" at bounding box center [824, 296] width 19 height 19
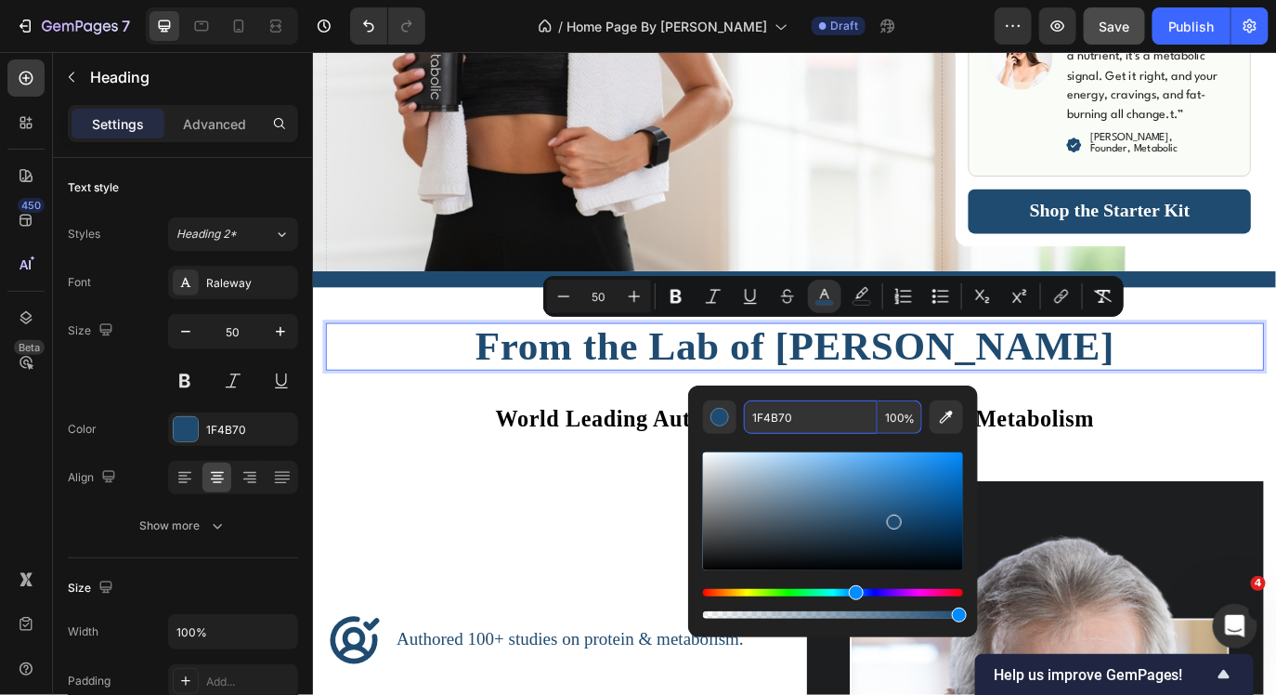
drag, startPoint x: 799, startPoint y: 424, endPoint x: 748, endPoint y: 422, distance: 51.1
click at [748, 422] on input "1F4B70" at bounding box center [811, 416] width 134 height 33
click at [776, 420] on input "1F4B70" at bounding box center [811, 416] width 134 height 33
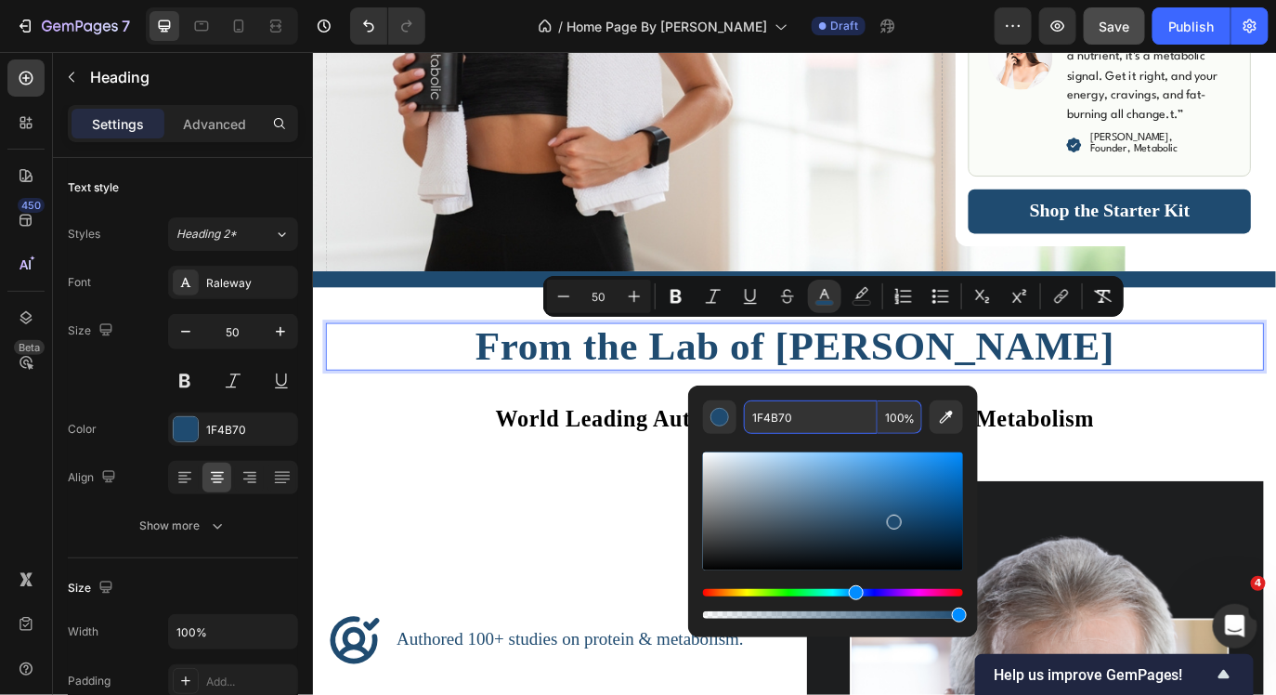
paste input "09162"
type input "091620"
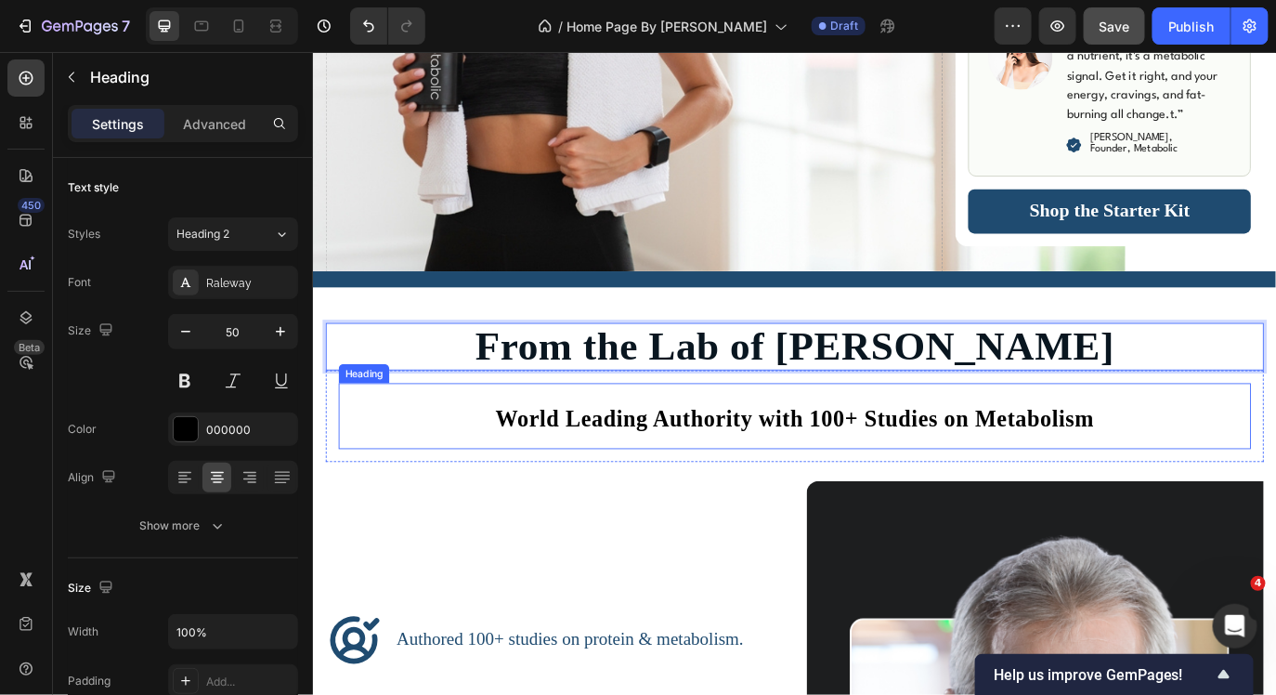
click at [633, 491] on h2 "World Leading Authority with 100+ Studies on Metabolism" at bounding box center [869, 472] width 1055 height 76
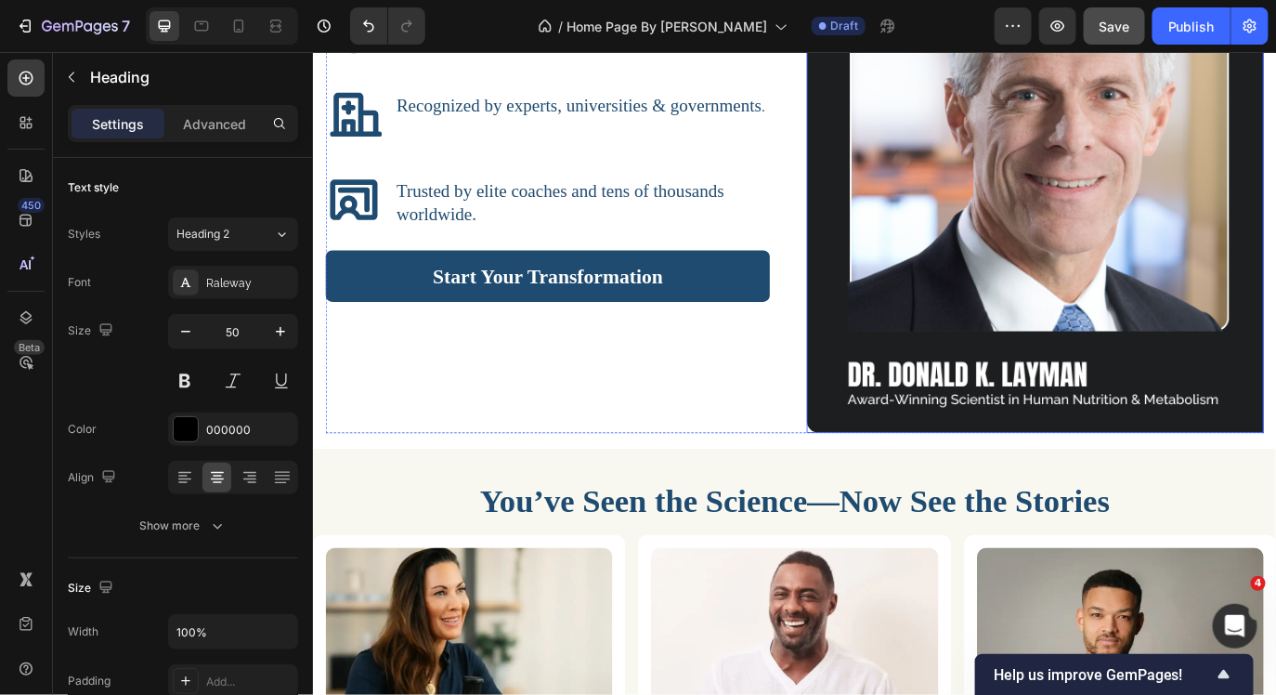
scroll to position [3285, 0]
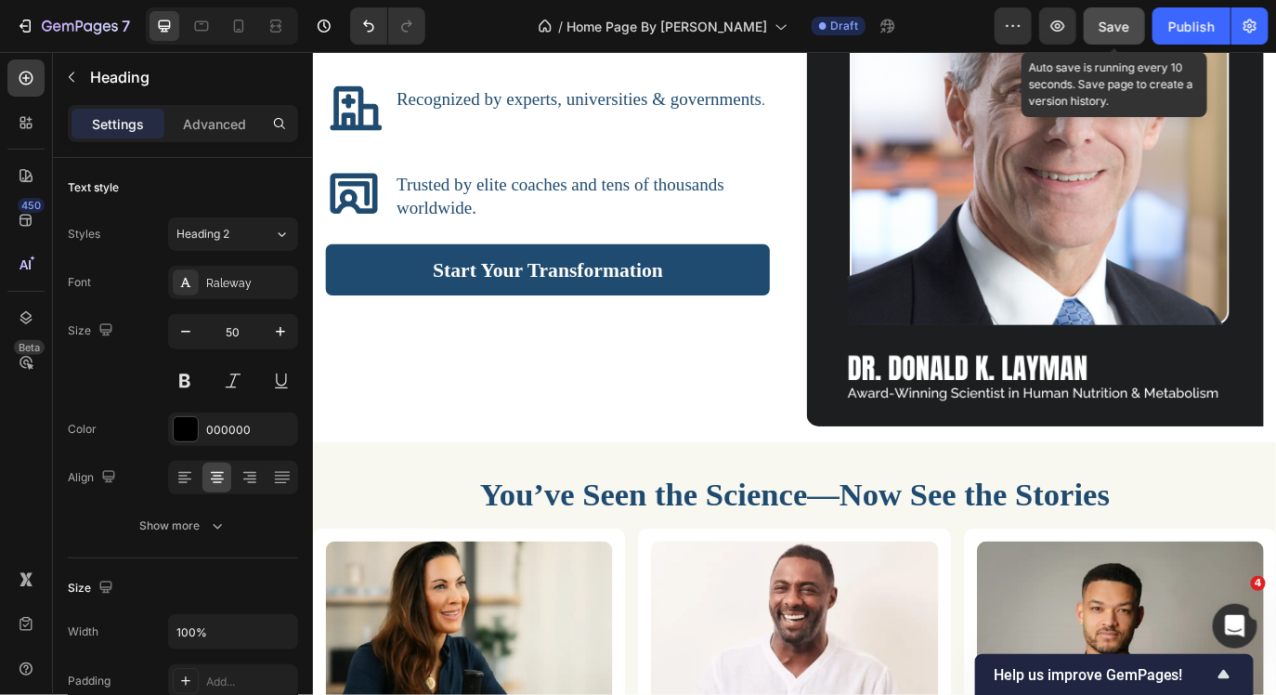
click at [1120, 15] on button "Save" at bounding box center [1114, 25] width 61 height 37
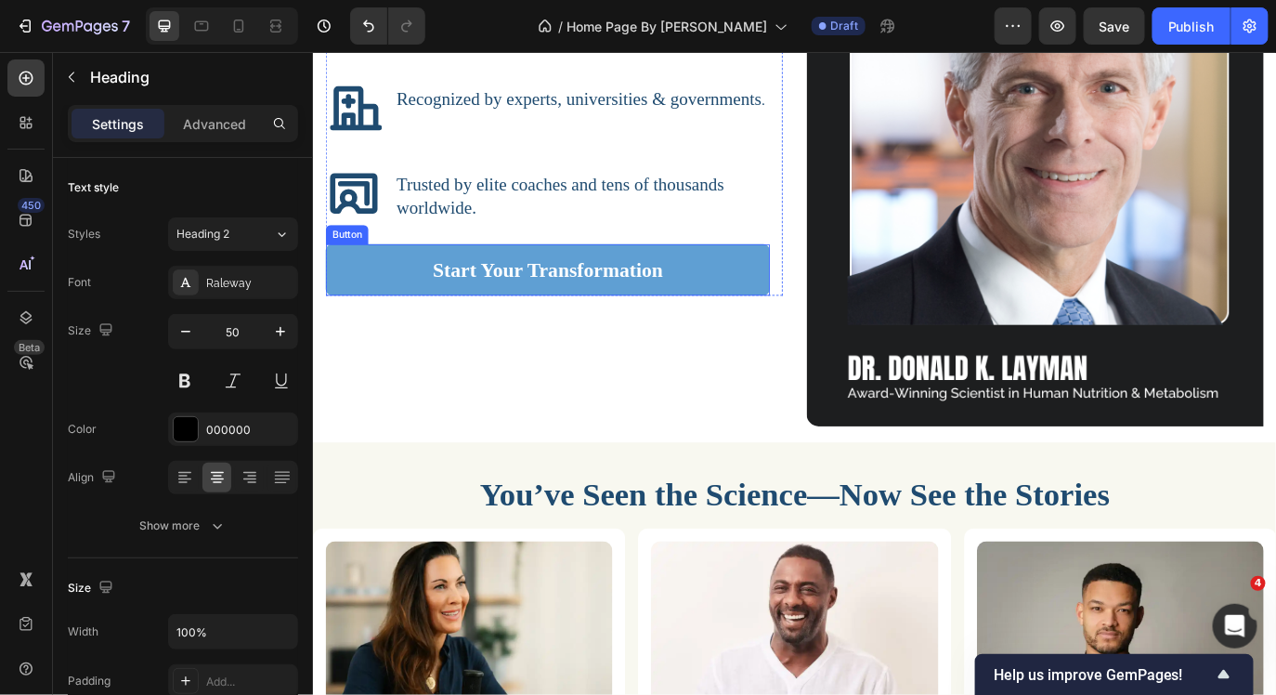
click at [788, 298] on button "Start Your Transformation" at bounding box center [584, 303] width 514 height 60
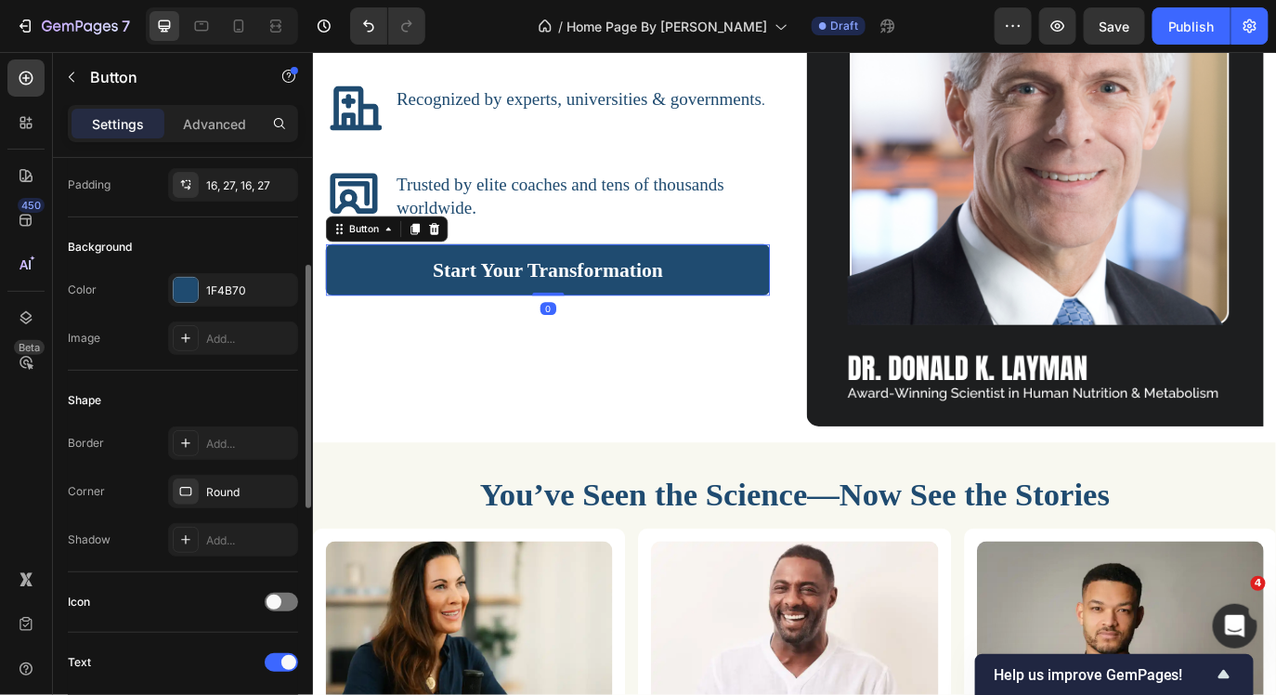
scroll to position [0, 0]
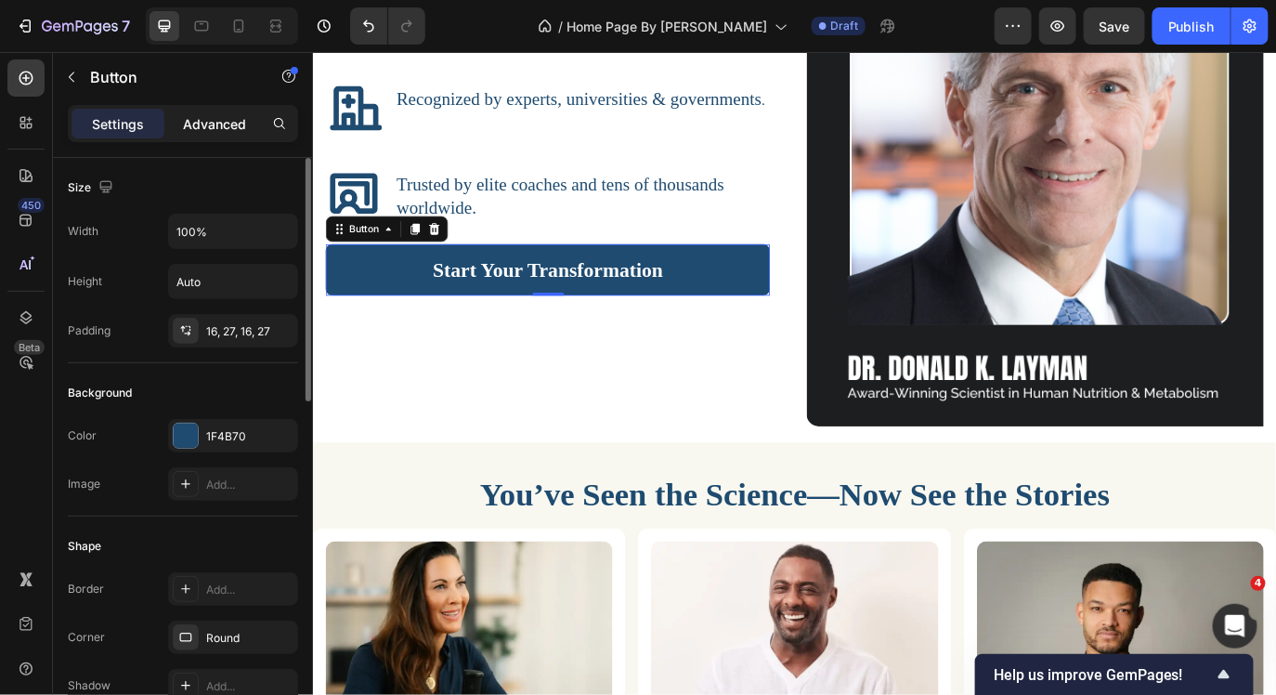
click at [232, 126] on p "Advanced" at bounding box center [214, 124] width 63 height 20
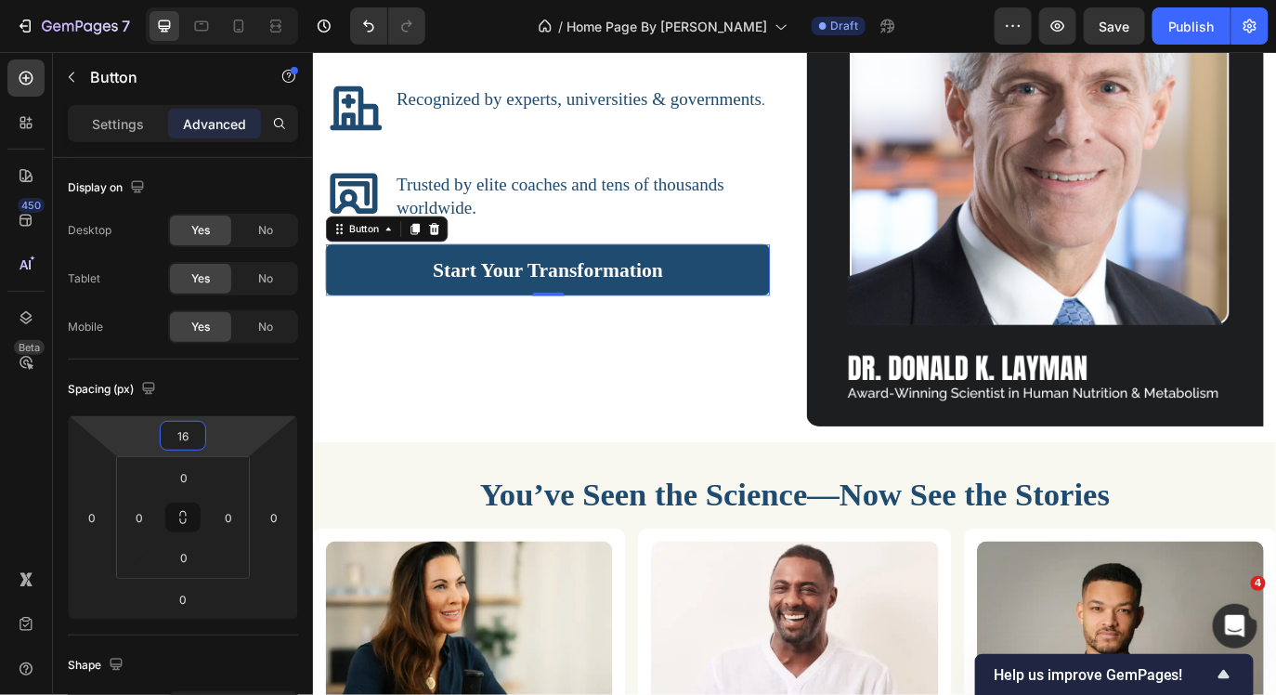
click at [182, 429] on input "16" at bounding box center [182, 436] width 37 height 28
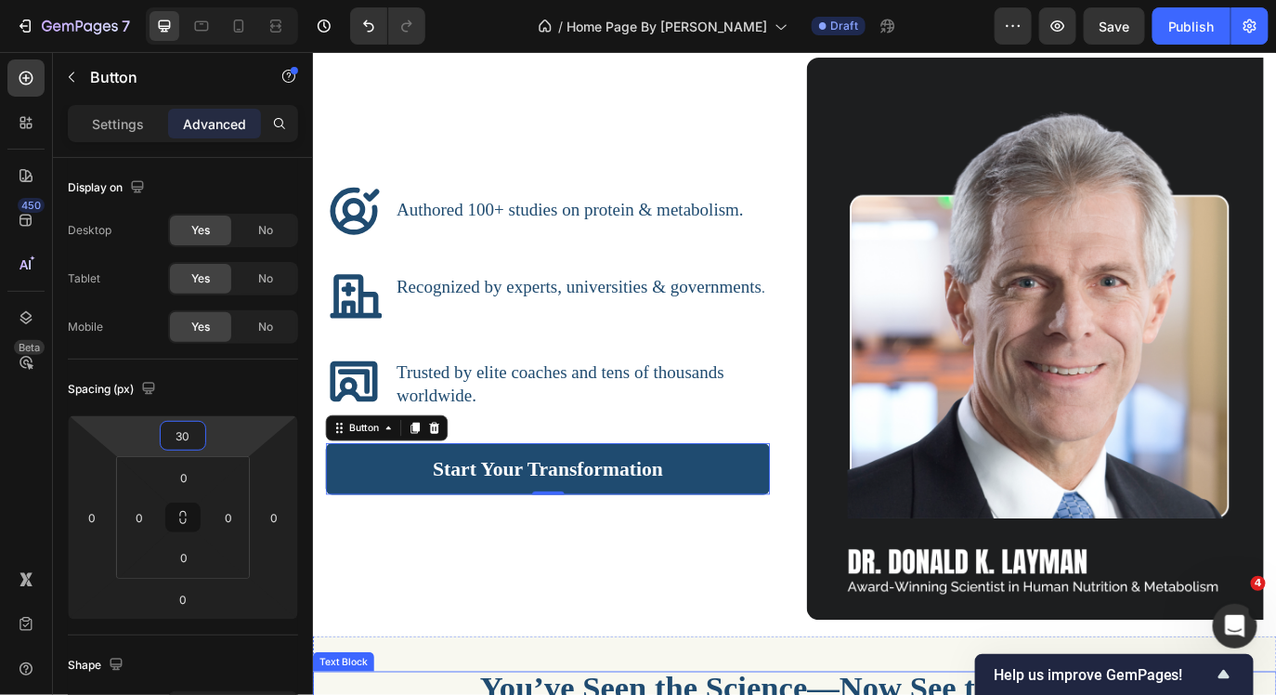
scroll to position [3022, 0]
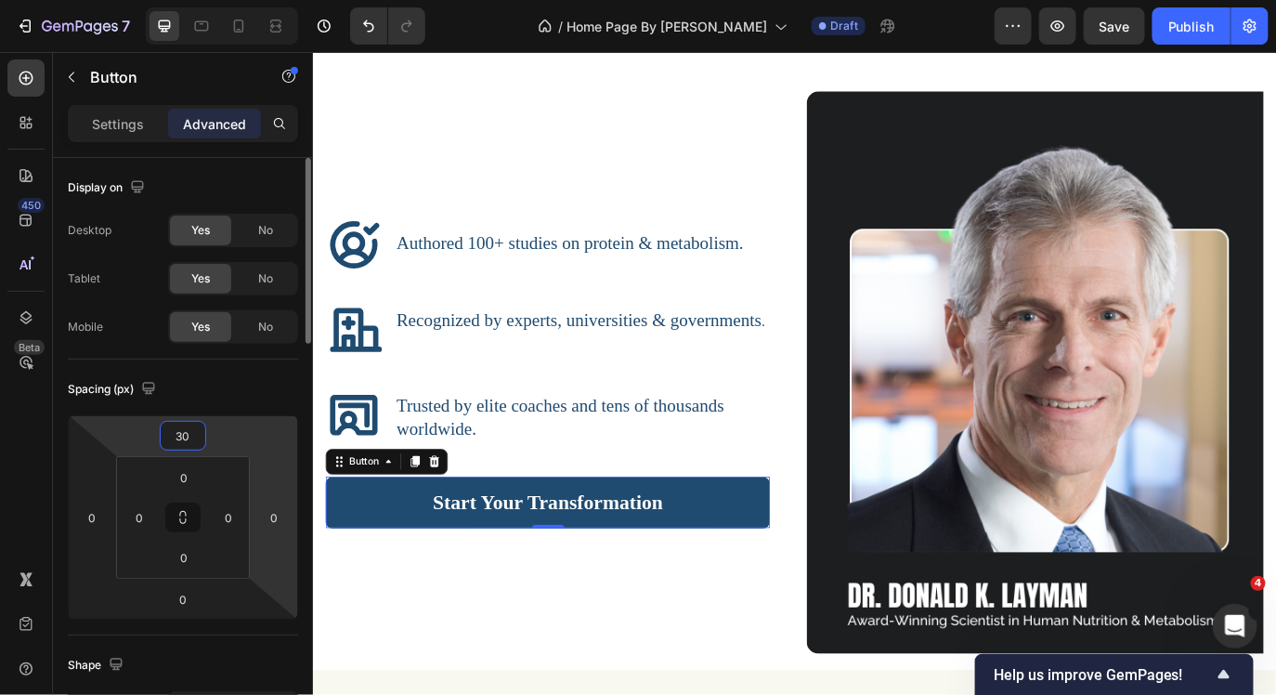
type input "3"
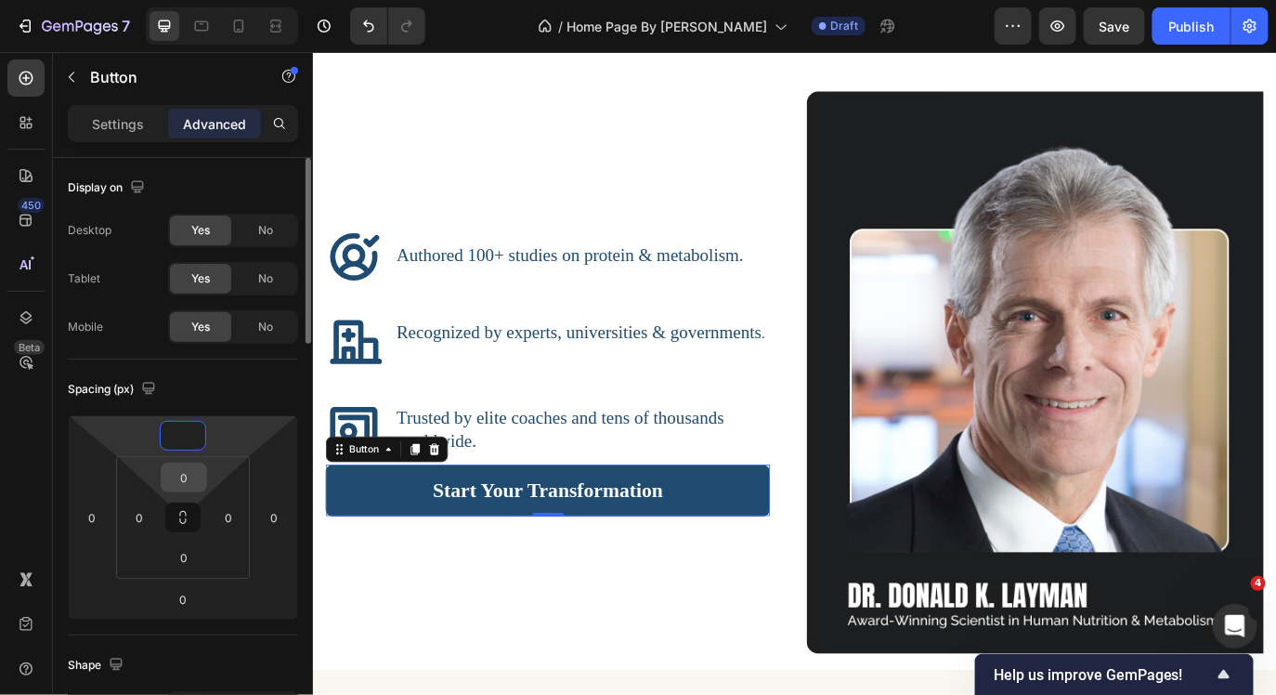
type input "0"
click at [193, 479] on input "0" at bounding box center [183, 477] width 37 height 28
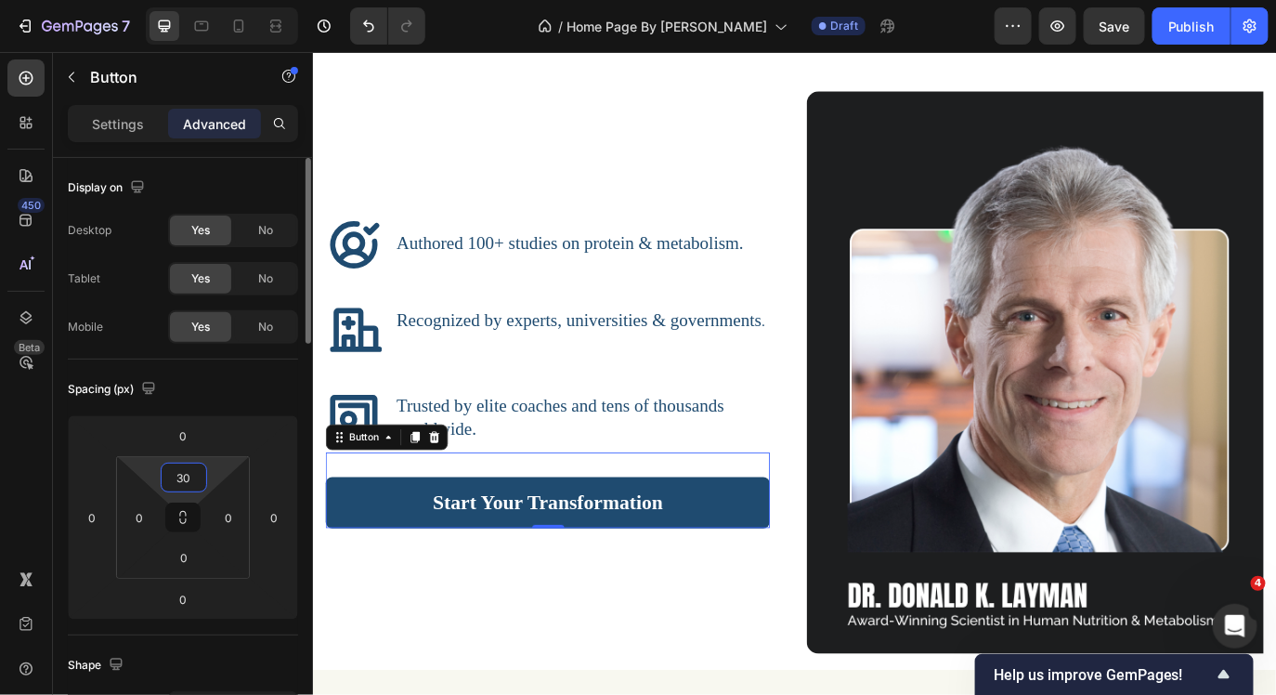
type input "3"
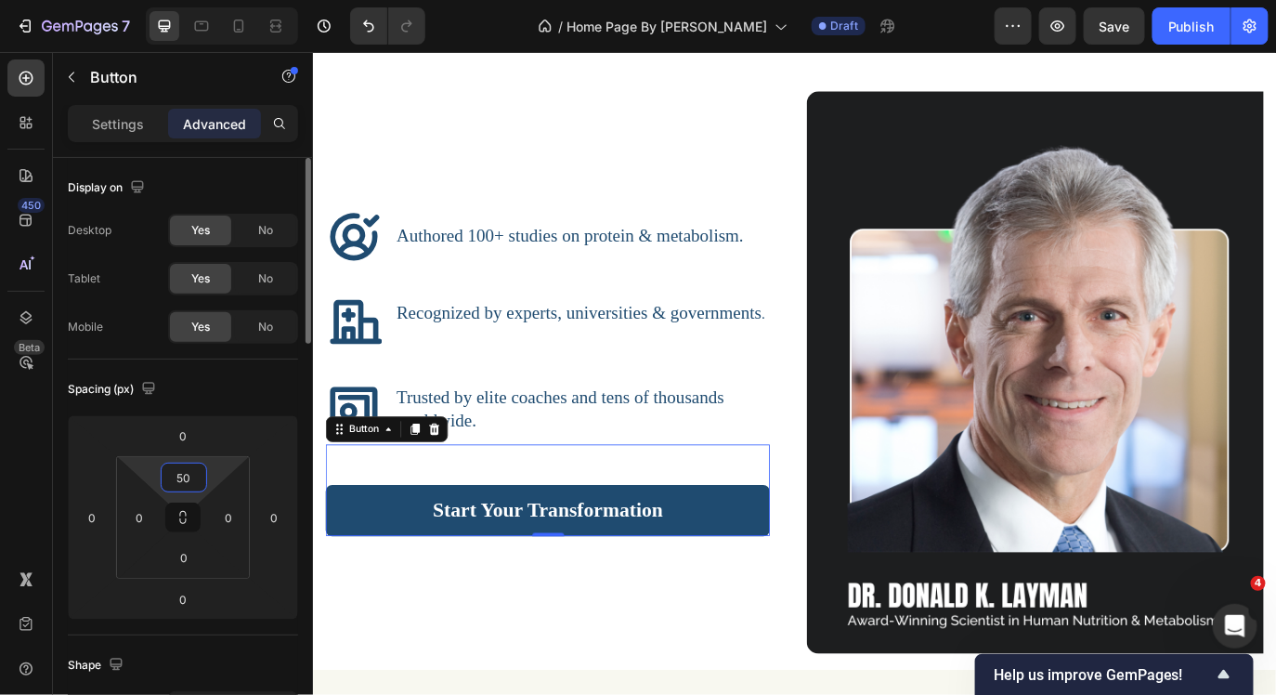
type input "5"
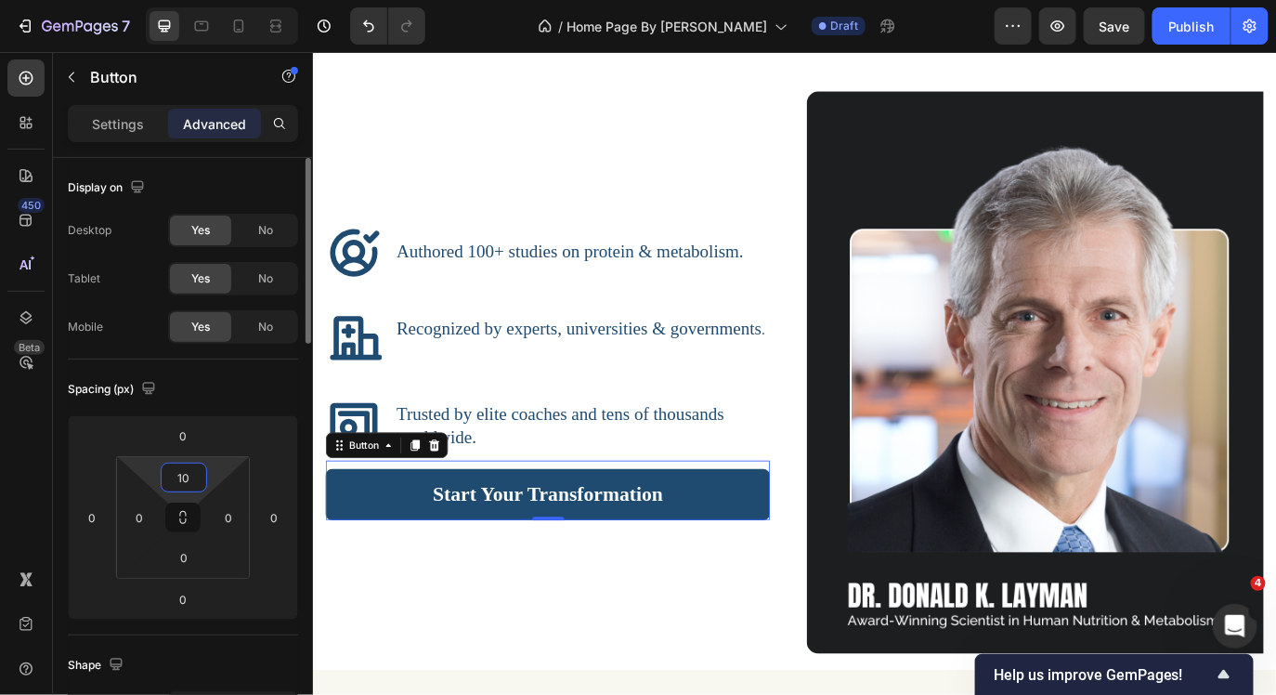
type input "100"
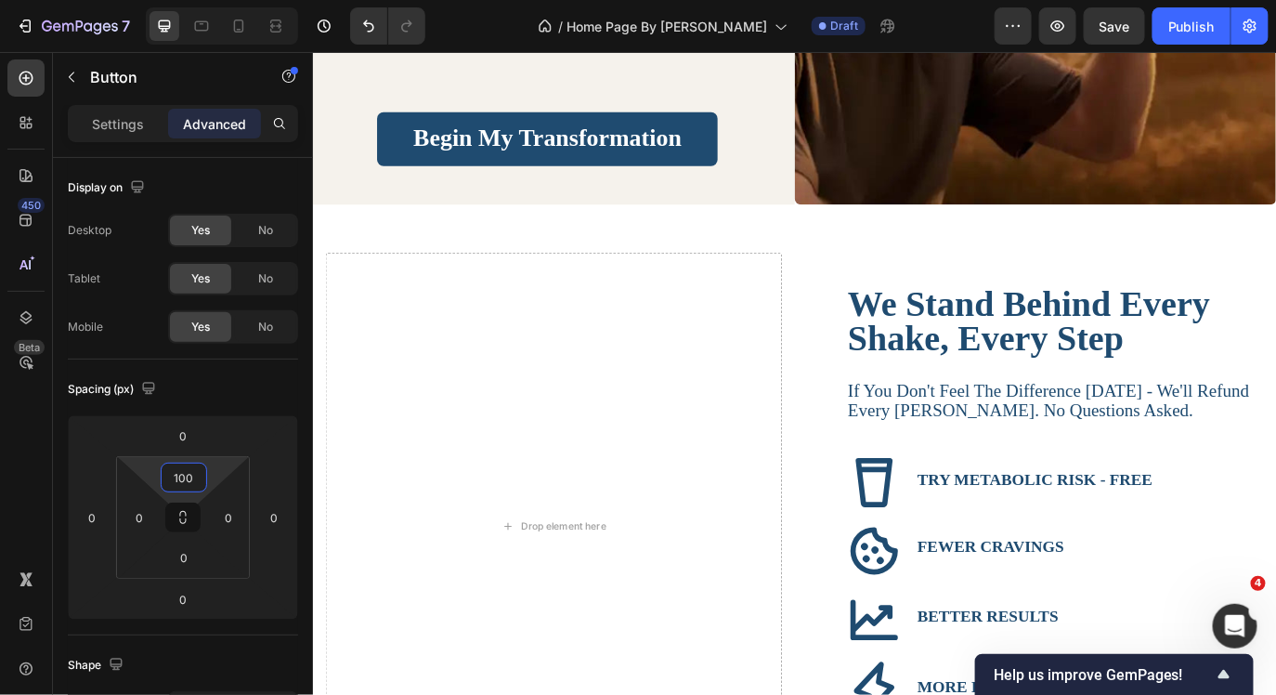
scroll to position [4853, 0]
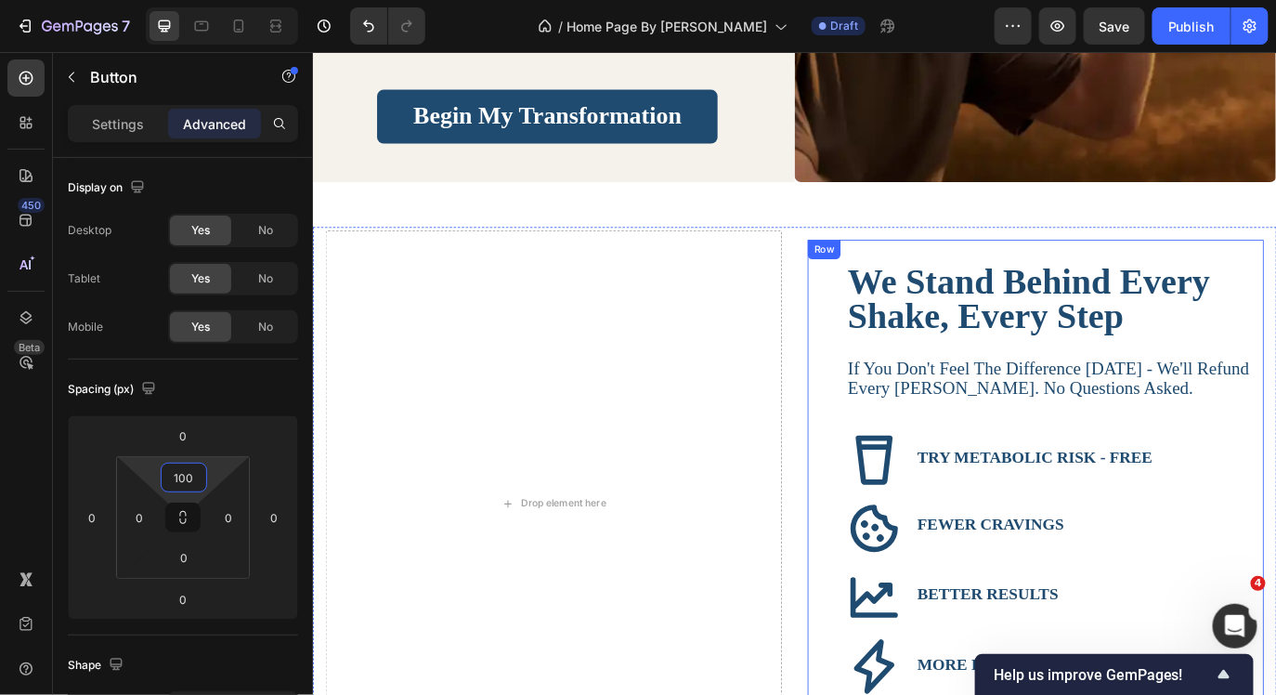
click at [987, 286] on div "We Stand Behind Every Shake, Every Step Text Block if you don't feel the differ…" at bounding box center [1148, 578] width 528 height 621
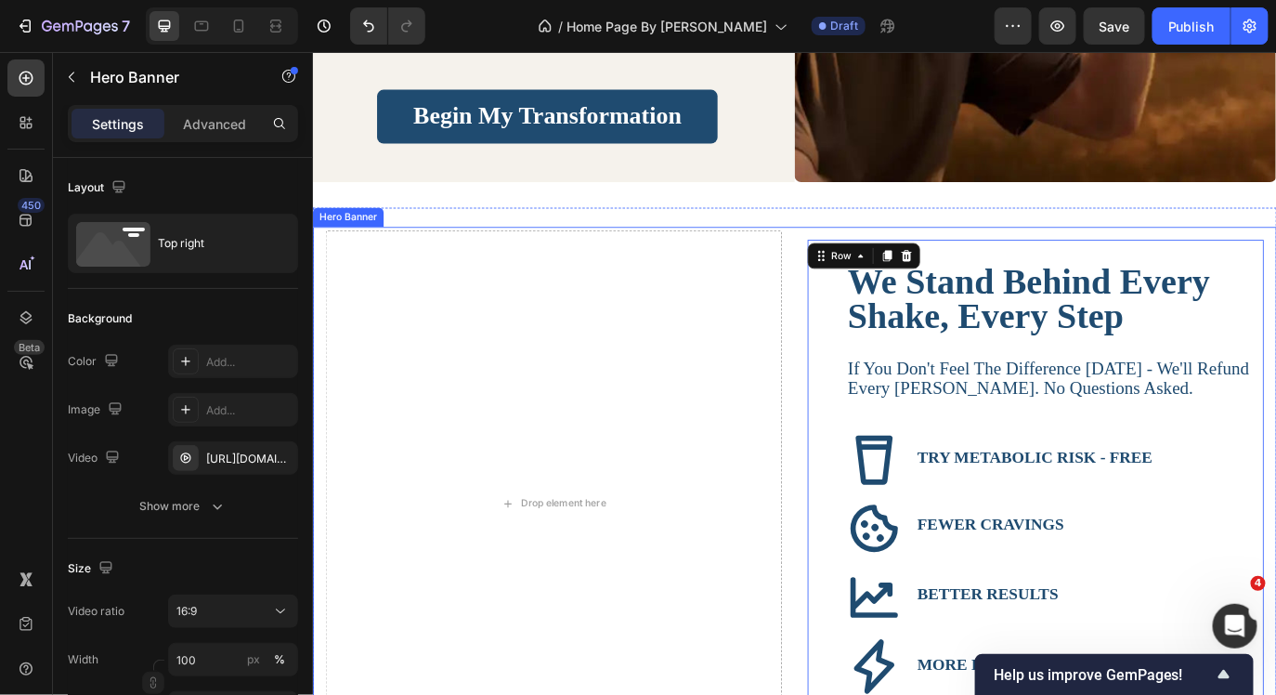
click at [884, 258] on div "We Stand Behind Every Shake, Every Step Text Block if you don't feel the differ…" at bounding box center [1148, 573] width 528 height 632
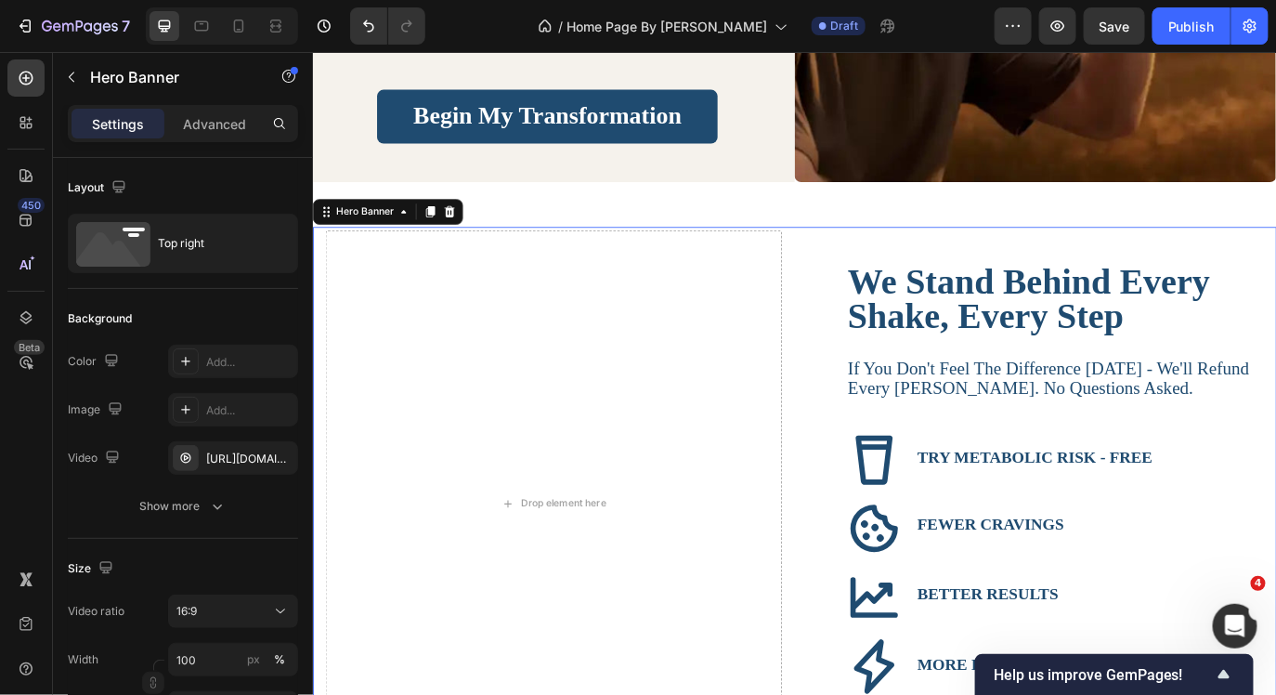
click at [1275, 267] on div "We Stand Behind Every Shake, Every Step Text Block if you don't feel the differ…" at bounding box center [869, 574] width 1115 height 640
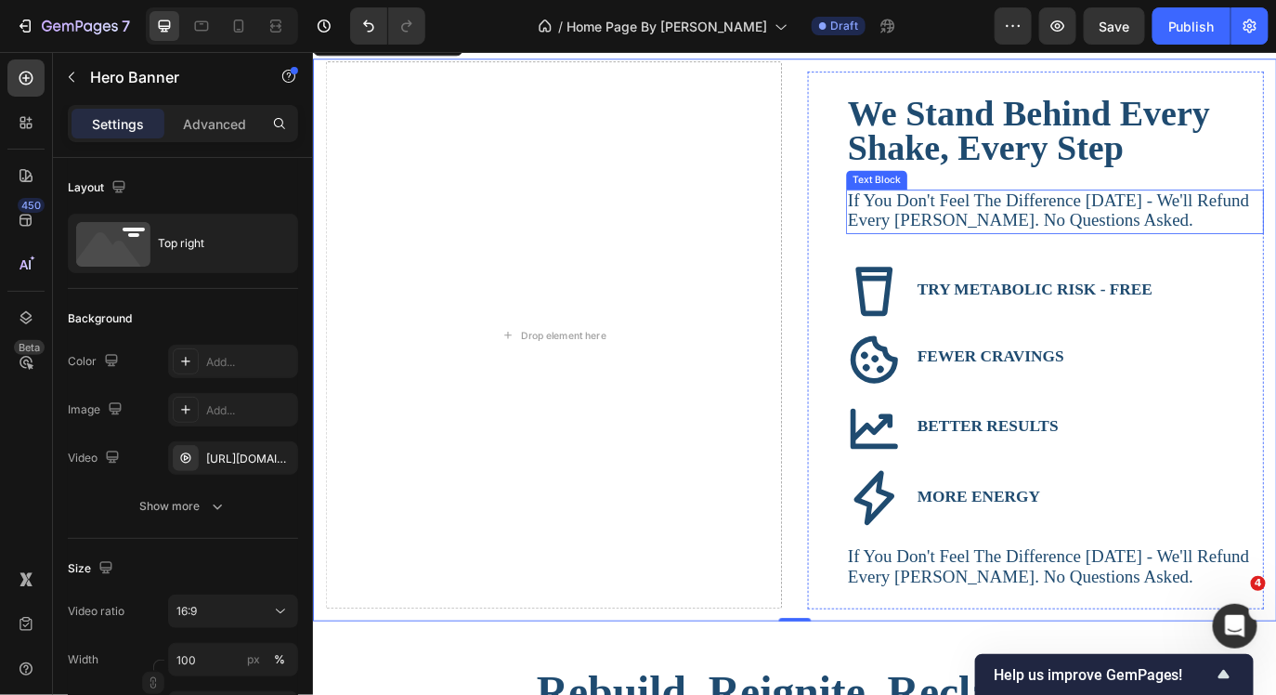
scroll to position [5082, 0]
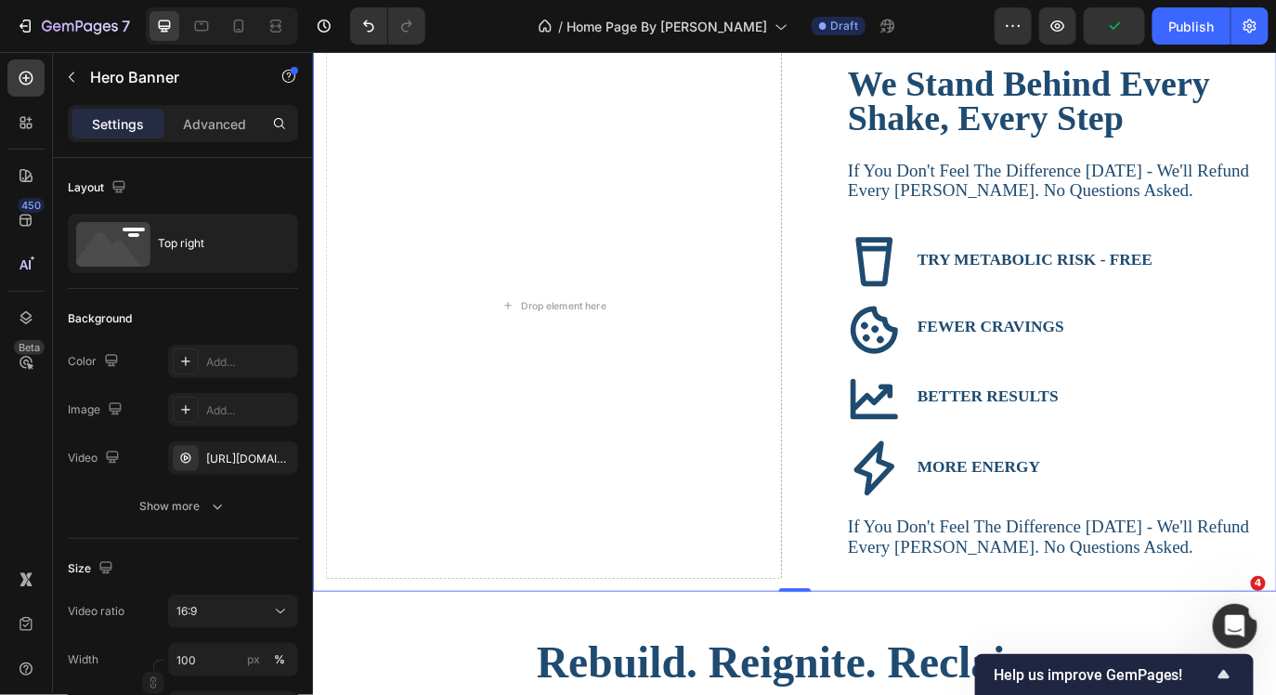
click at [1275, 634] on div "We Stand Behind Every Shake, Every Step Text Block if you don't feel the differ…" at bounding box center [869, 344] width 1115 height 640
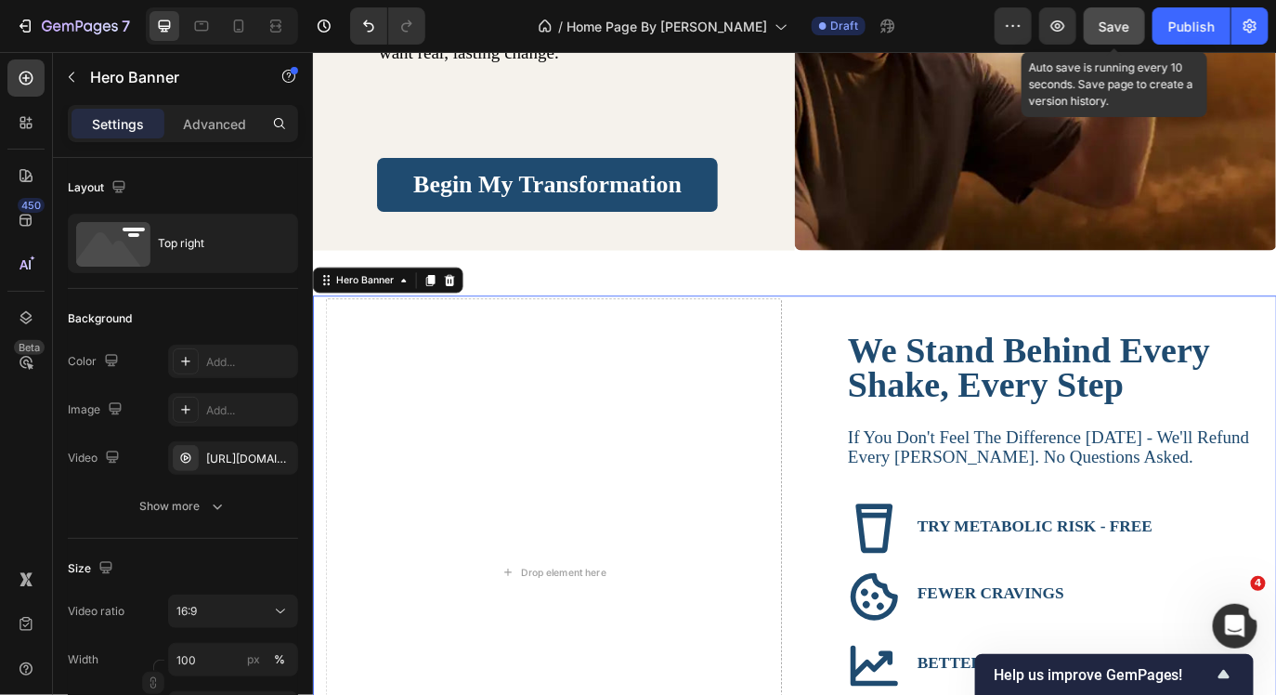
click at [1098, 18] on button "Save" at bounding box center [1114, 25] width 61 height 37
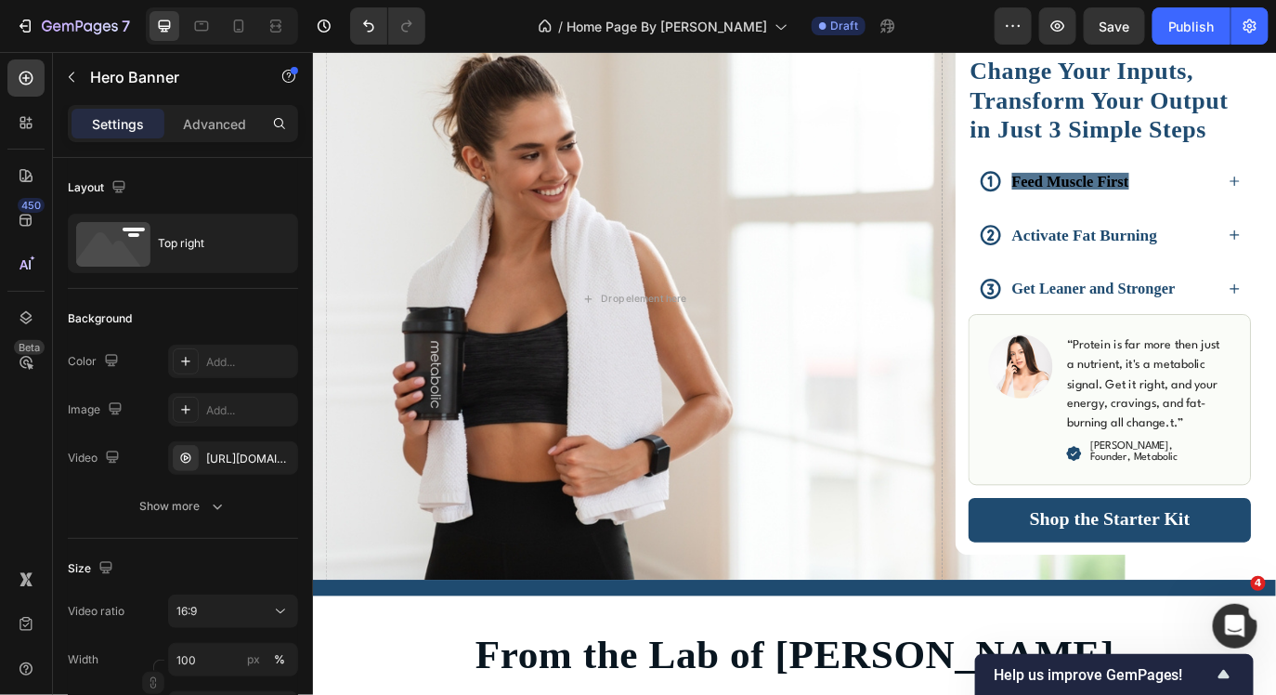
scroll to position [2219, 0]
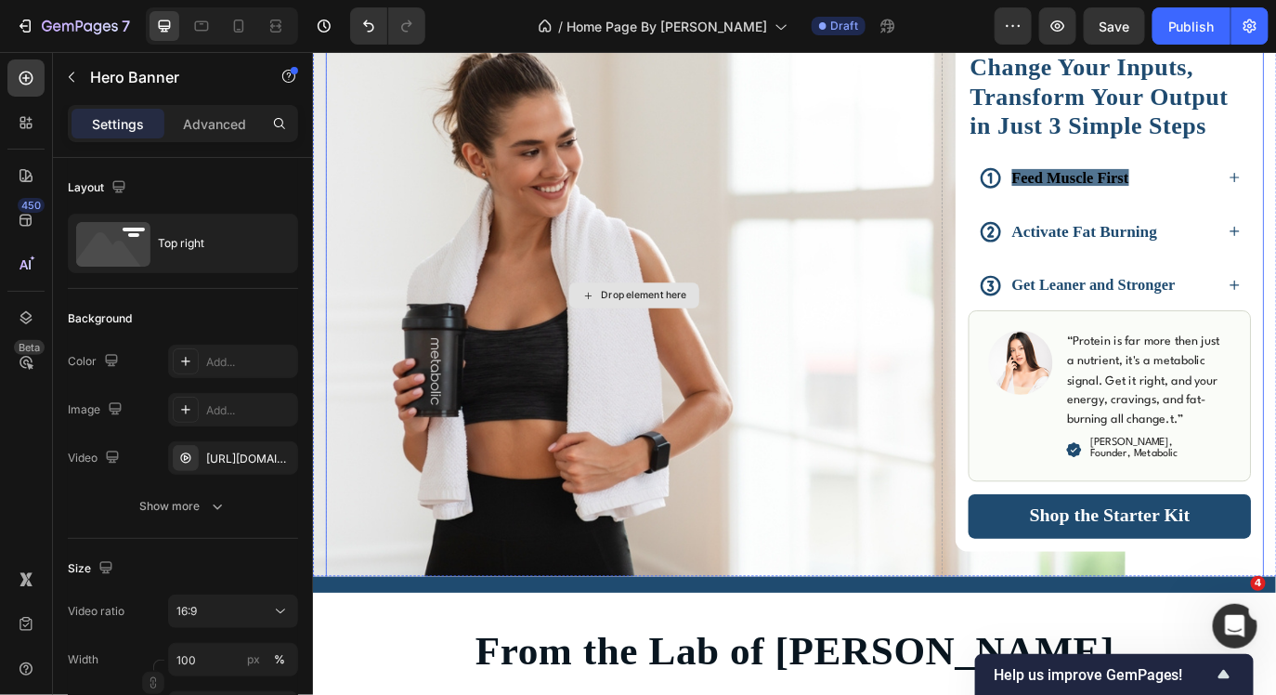
click at [854, 327] on div "Drop element here" at bounding box center [683, 333] width 713 height 682
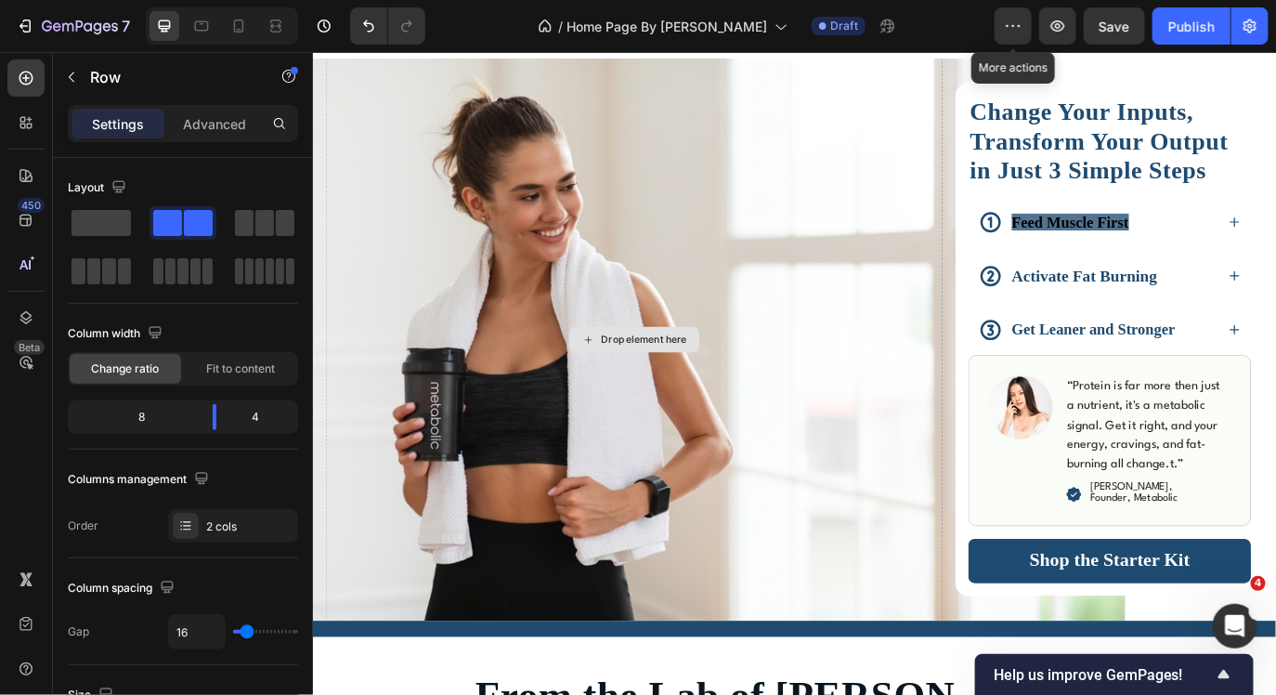
scroll to position [2160, 0]
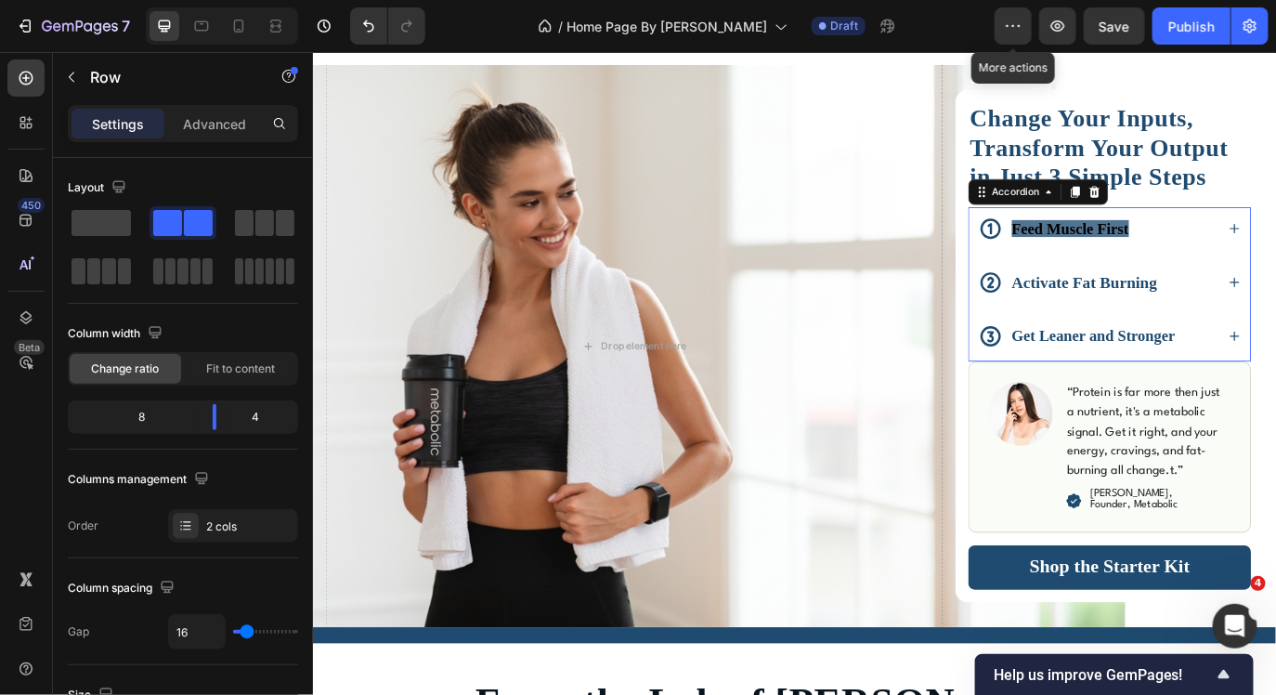
click at [1270, 266] on div "Feed Muscle First" at bounding box center [1219, 255] width 274 height 35
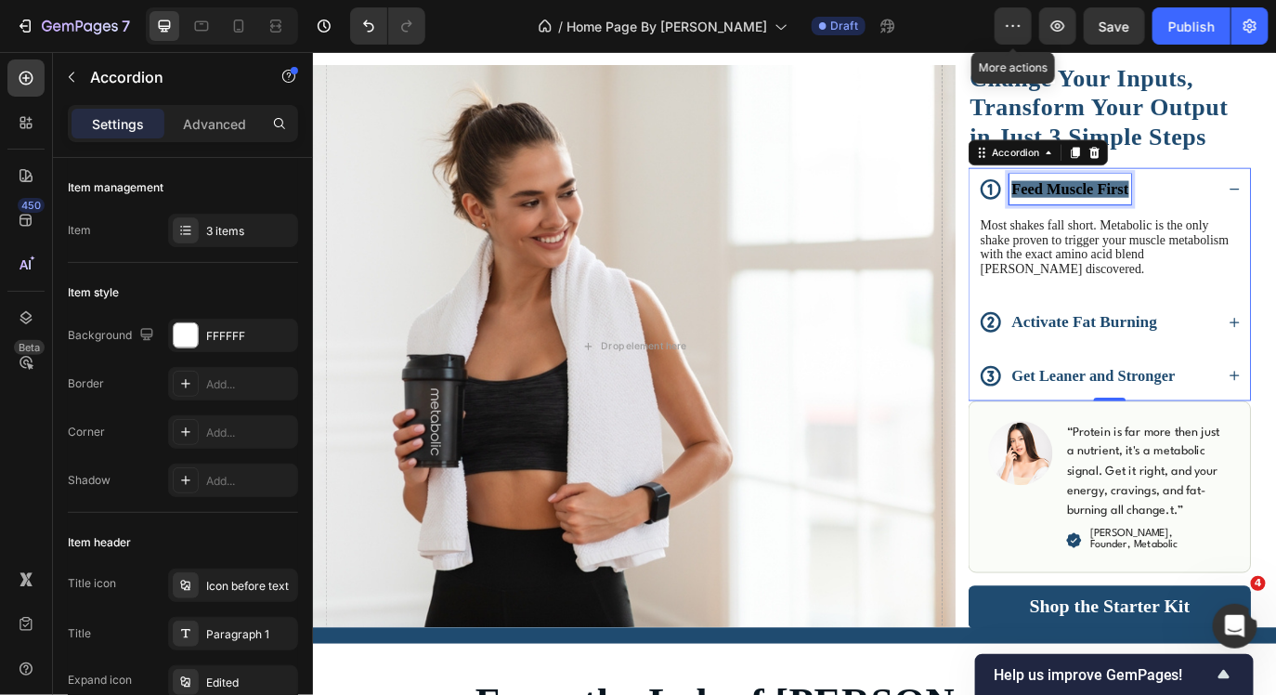
click at [1235, 205] on strong "Feed Muscle First" at bounding box center [1188, 210] width 136 height 20
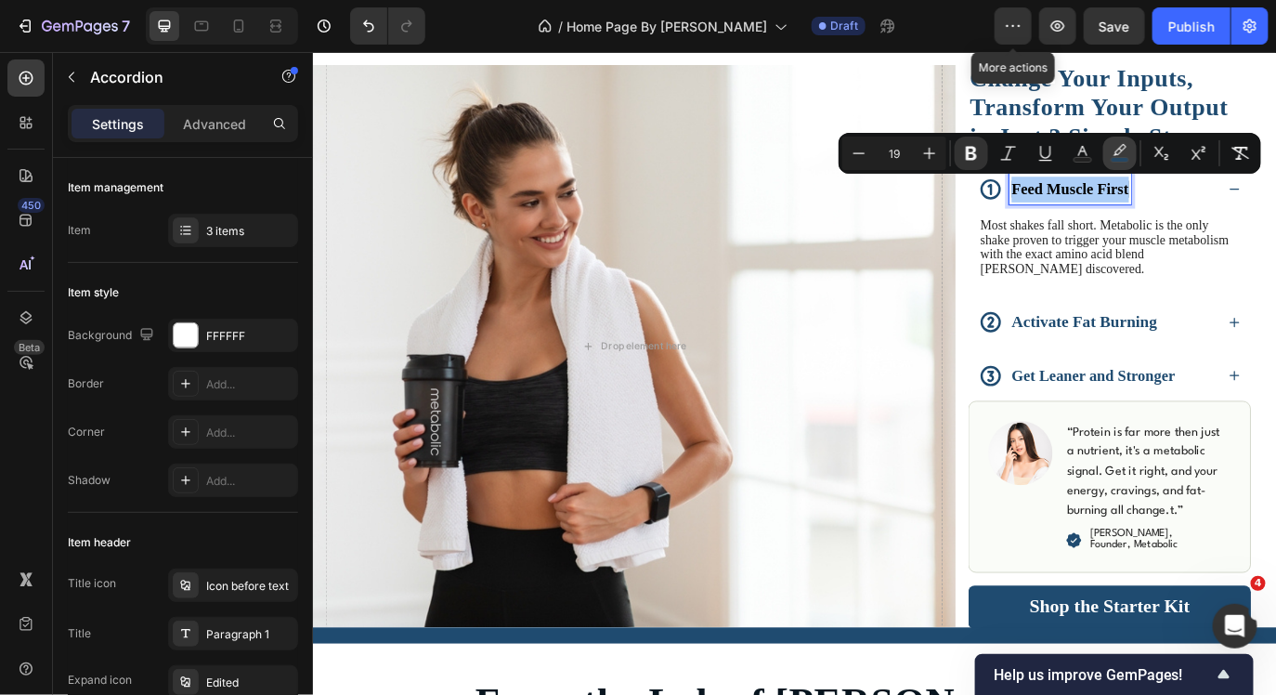
click at [1121, 150] on icon "Editor contextual toolbar" at bounding box center [1120, 149] width 13 height 11
type input "1F4B70"
type input "77"
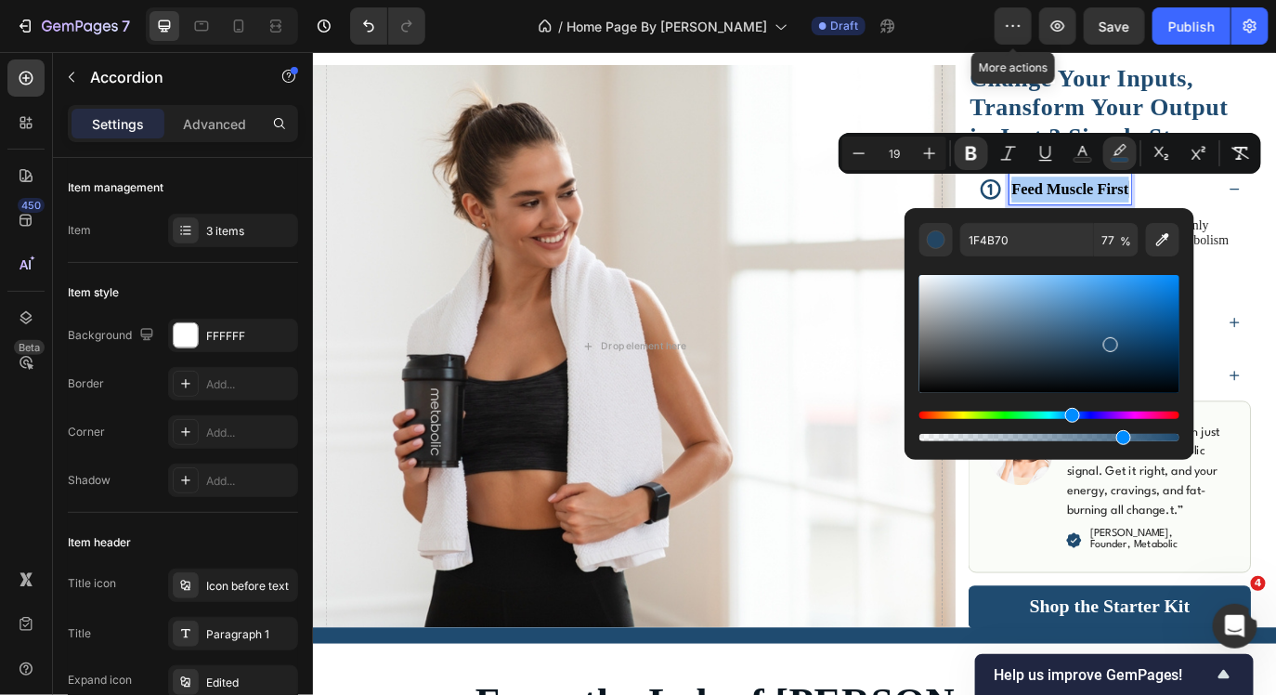
click at [922, 277] on div "Editor contextual toolbar" at bounding box center [1049, 334] width 260 height 118
type input "F9F9F9"
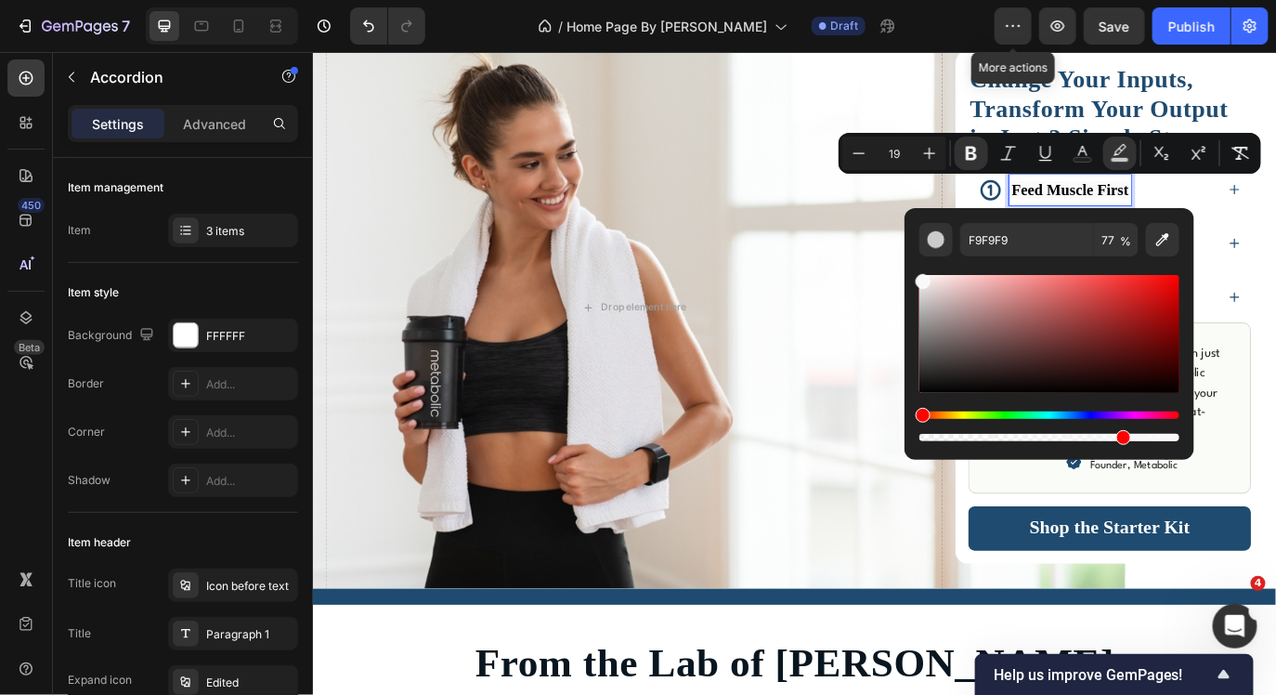
scroll to position [2206, 0]
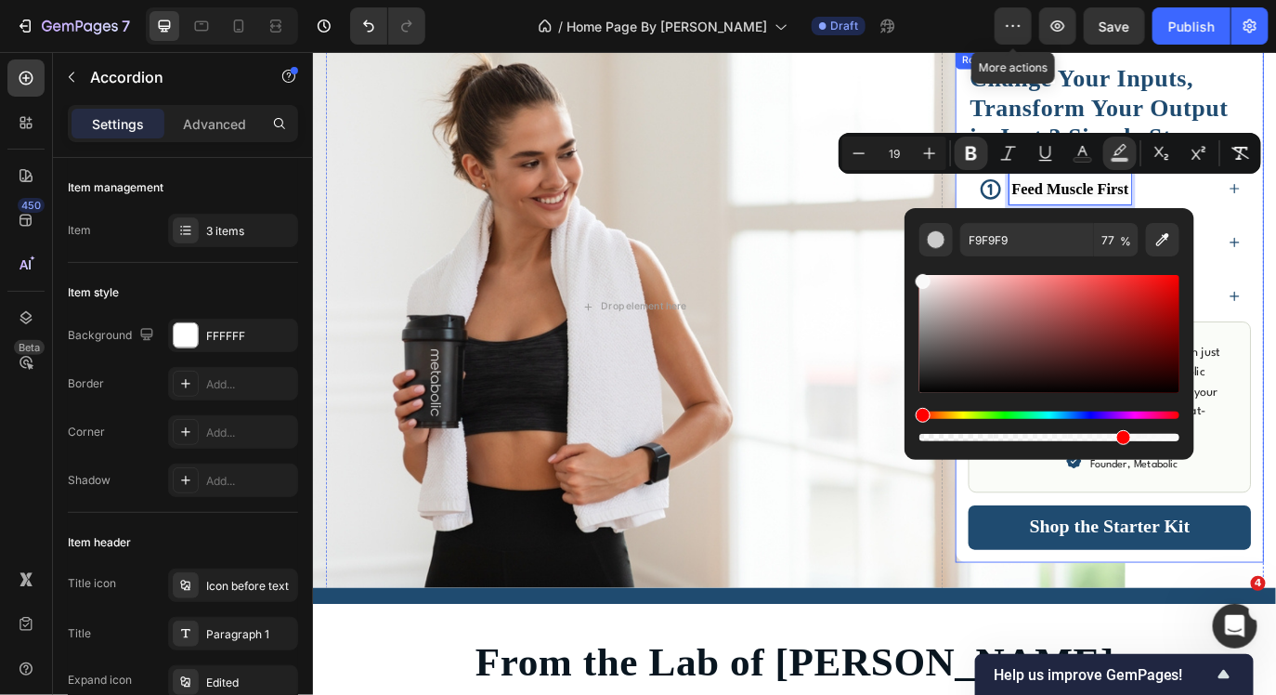
click at [1275, 215] on div "Change Your Inputs, Transform Your Output in Just 3 Simple Steps Heading Feed M…" at bounding box center [1233, 345] width 357 height 593
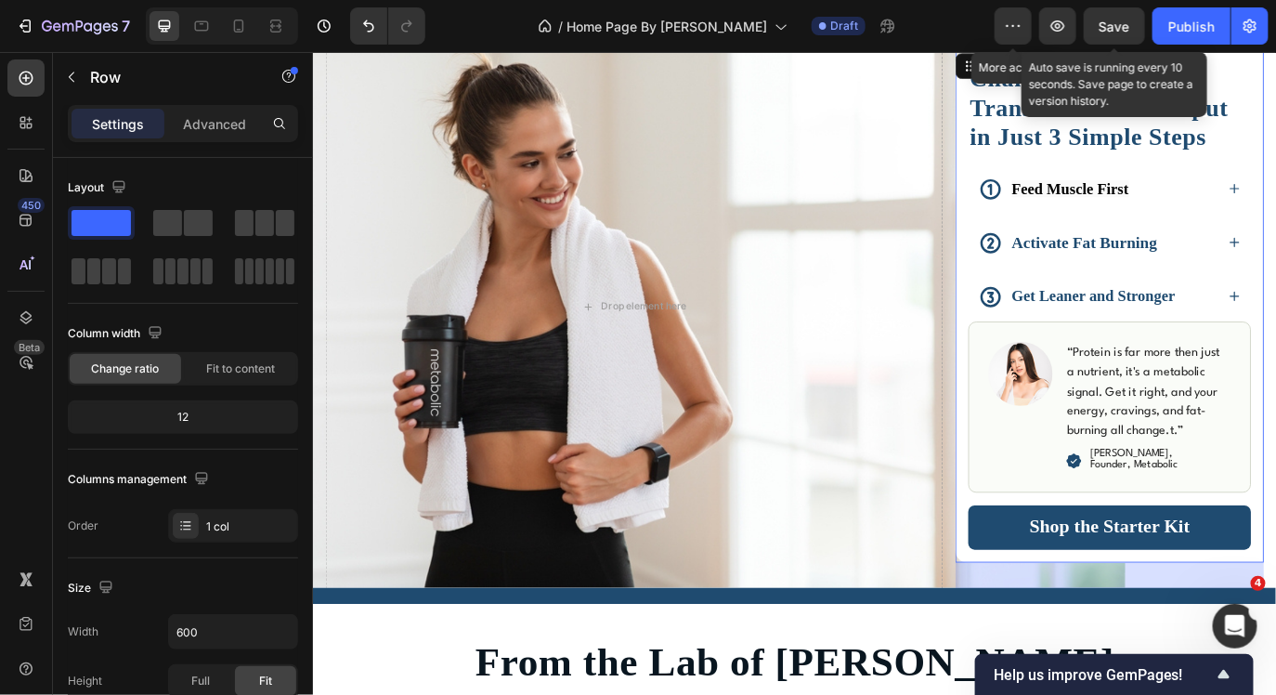
click at [1105, 33] on span "Save" at bounding box center [1115, 27] width 31 height 16
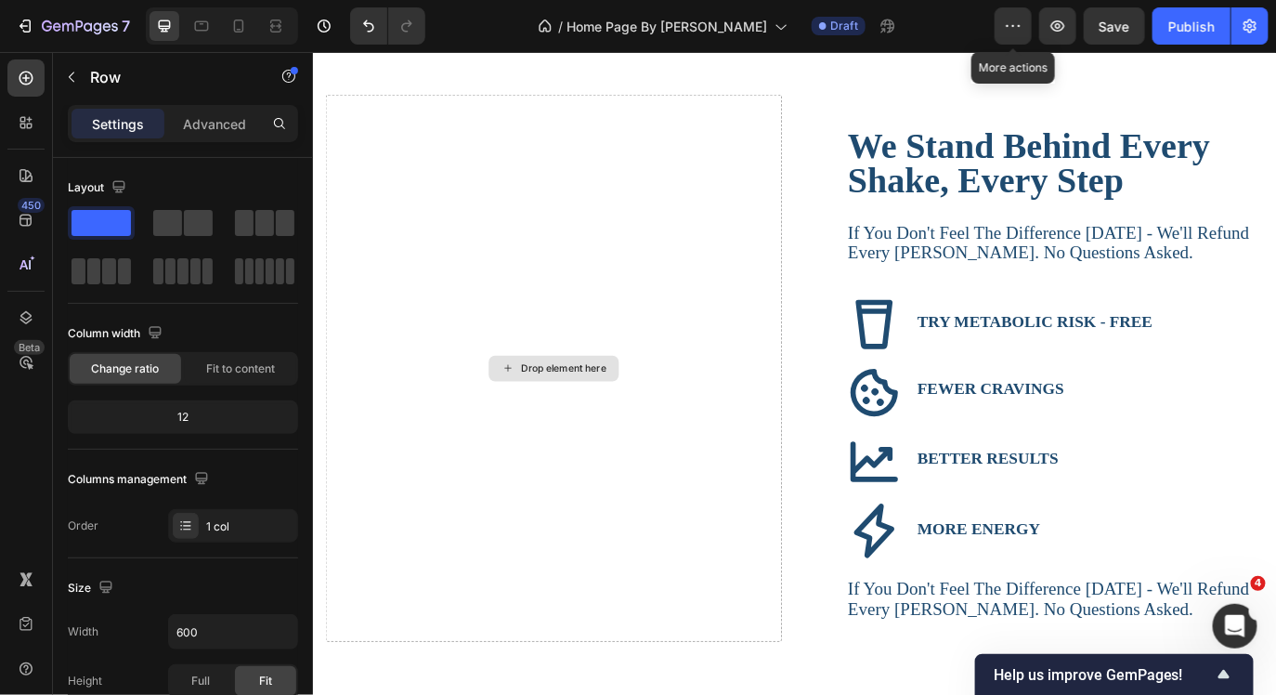
scroll to position [5011, 0]
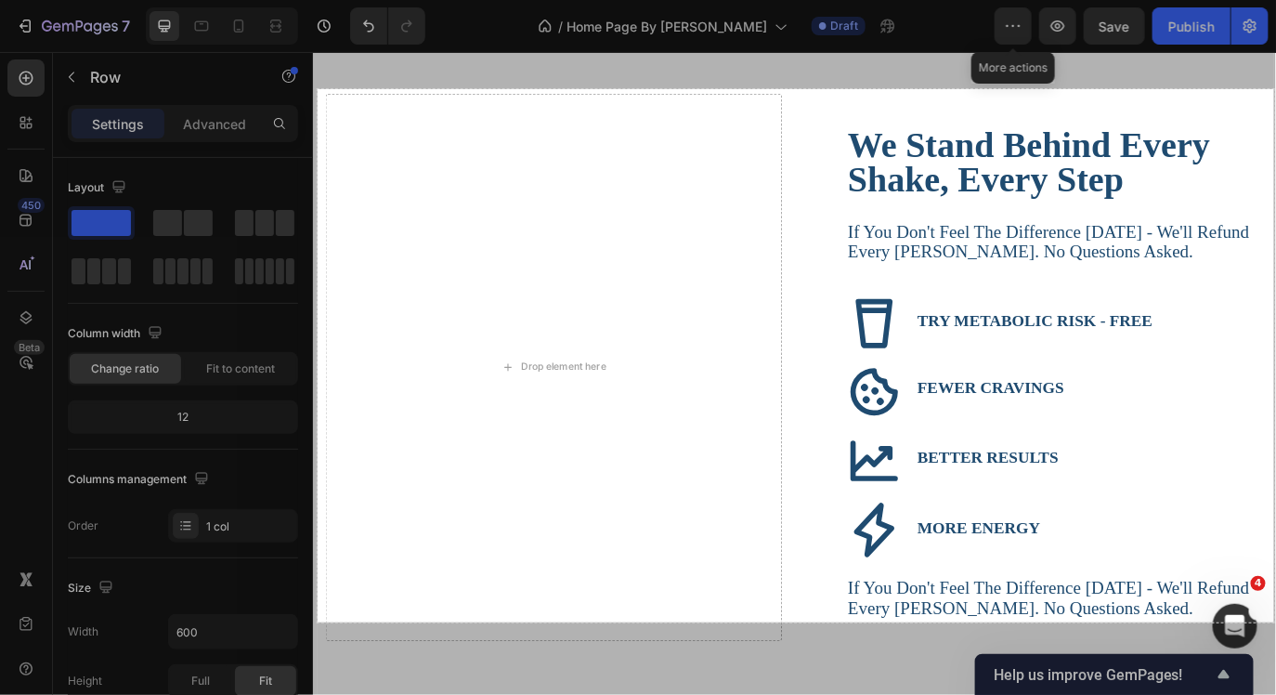
drag, startPoint x: 318, startPoint y: 89, endPoint x: 1274, endPoint y: 622, distance: 1095.2
click at [1274, 622] on div "1030 X 574" at bounding box center [638, 347] width 1276 height 695
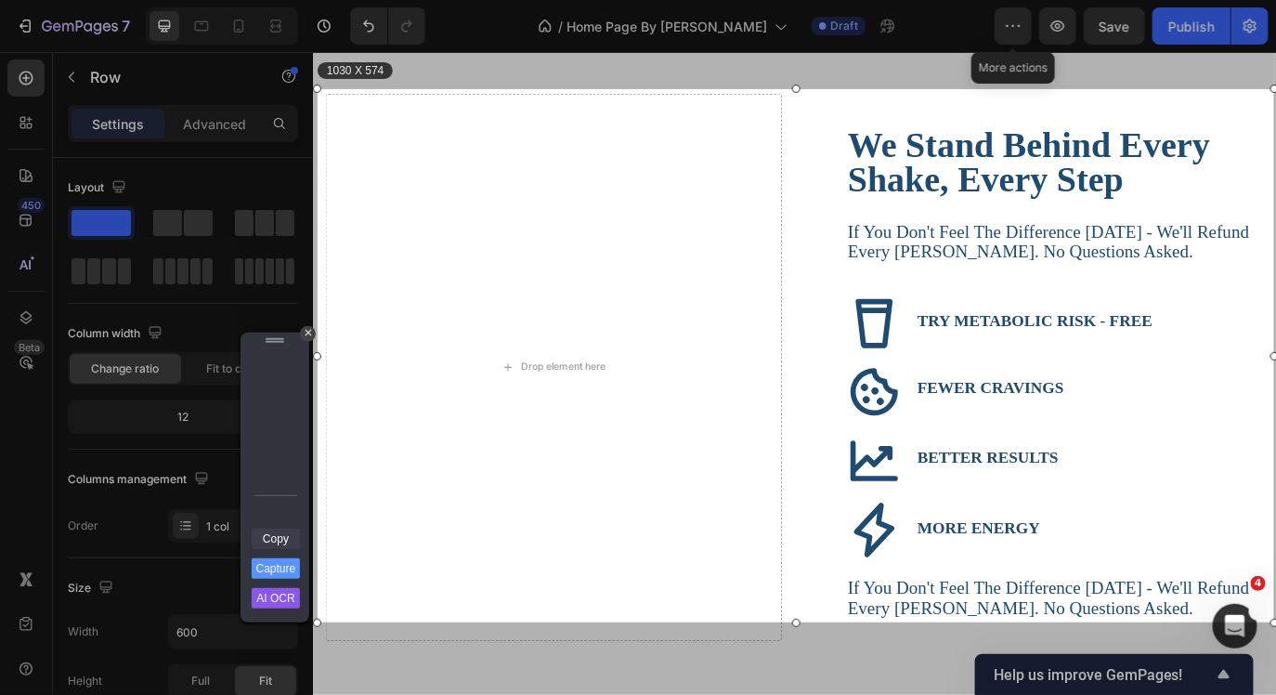
click at [268, 538] on link "Copy" at bounding box center [276, 538] width 48 height 20
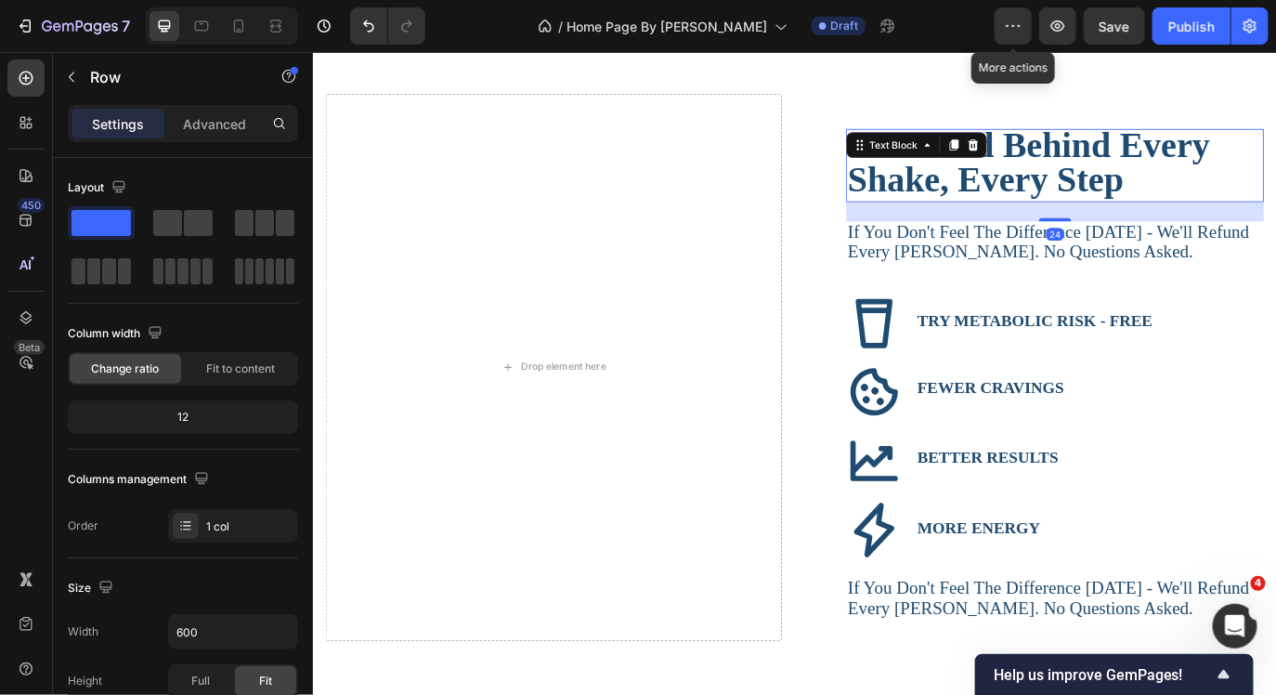
click at [1081, 192] on strong "We Stand Behind Every Shake, Every Step" at bounding box center [1140, 180] width 419 height 86
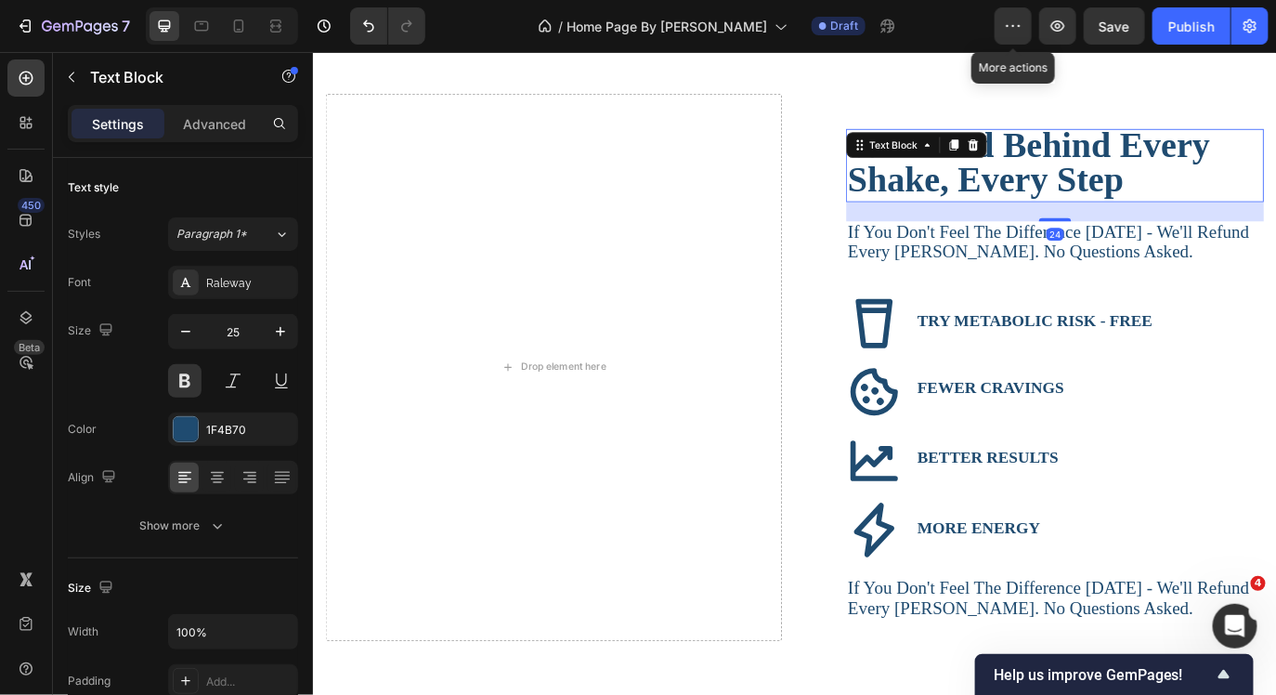
click at [1081, 192] on strong "We Stand Behind Every Shake, Every Step" at bounding box center [1140, 180] width 419 height 86
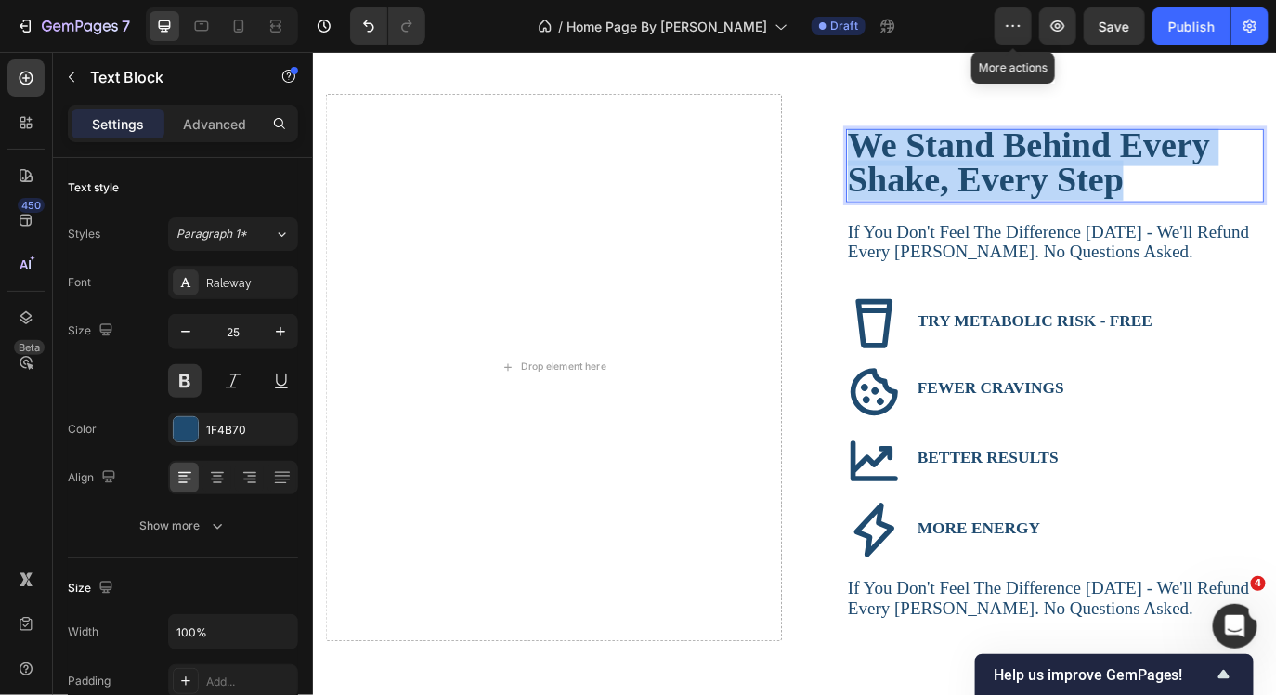
drag, startPoint x: 1241, startPoint y: 200, endPoint x: 946, endPoint y: 161, distance: 297.0
click at [946, 161] on strong "We Stand Behind Every Shake, Every Step" at bounding box center [1140, 180] width 419 height 86
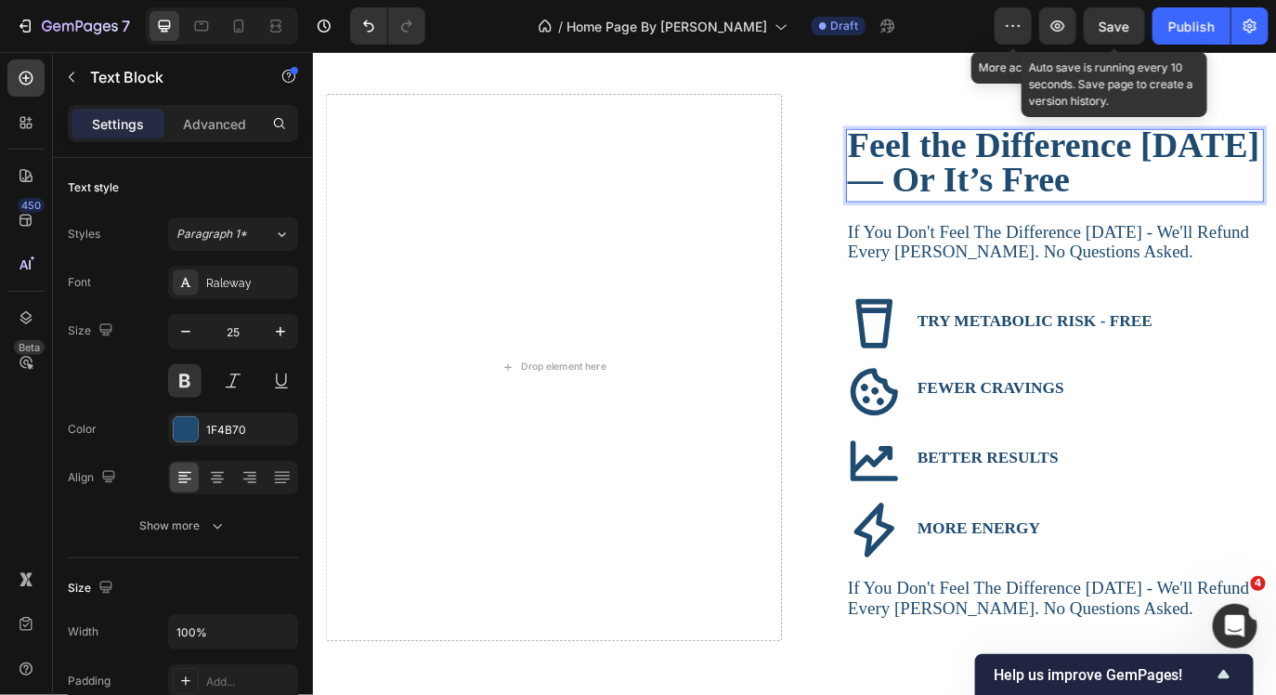
click at [1122, 33] on span "Save" at bounding box center [1115, 27] width 31 height 16
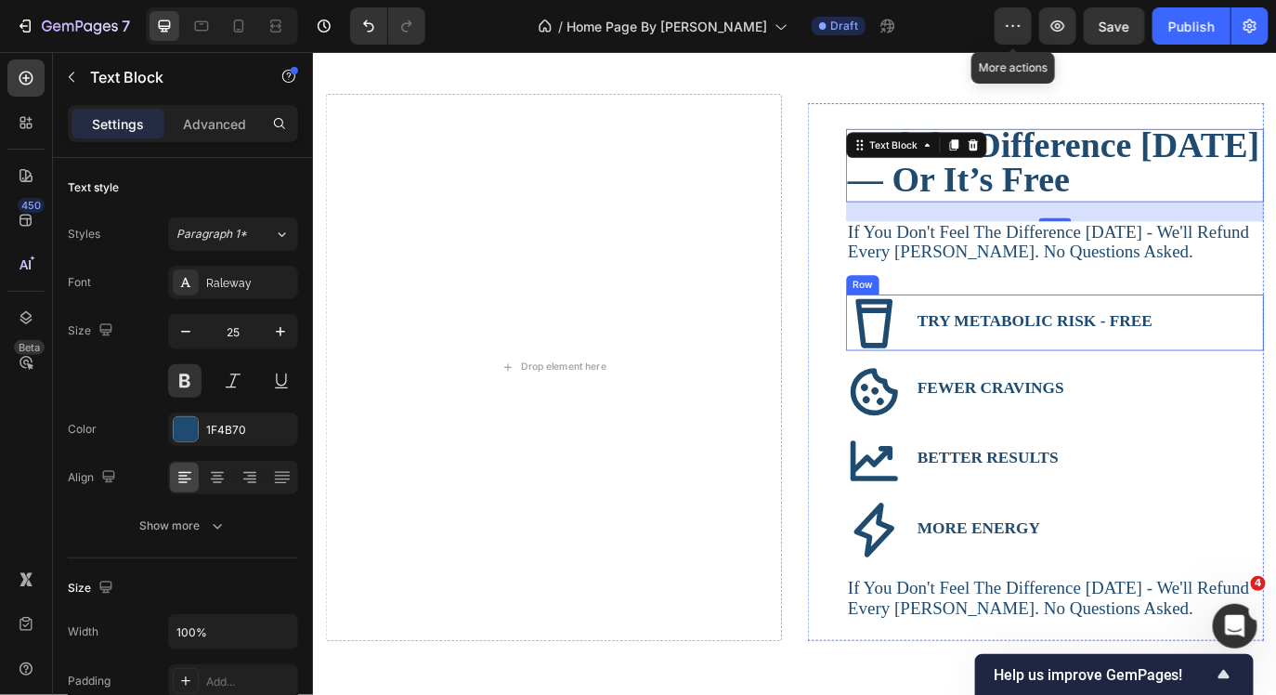
click at [1275, 377] on div "TRY METABOLIC RISK - FREE Text Block" at bounding box center [1211, 364] width 402 height 65
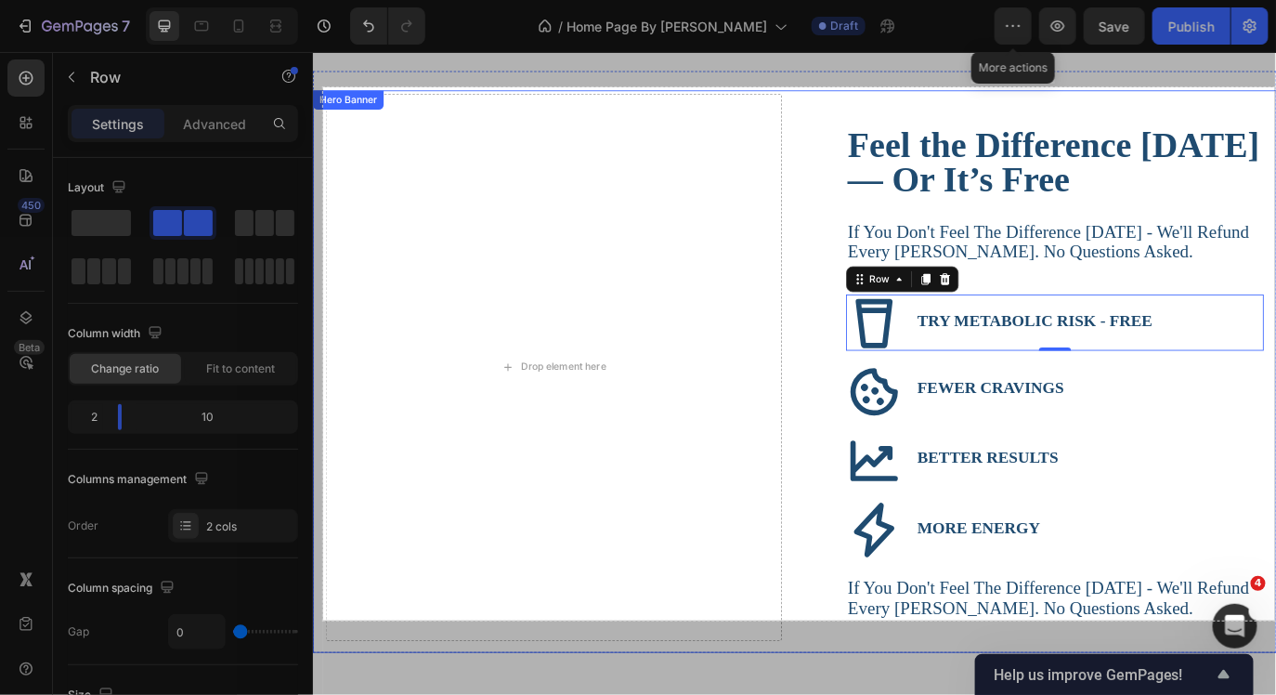
drag, startPoint x: 635, startPoint y: 138, endPoint x: 1426, endPoint y: 725, distance: 984.5
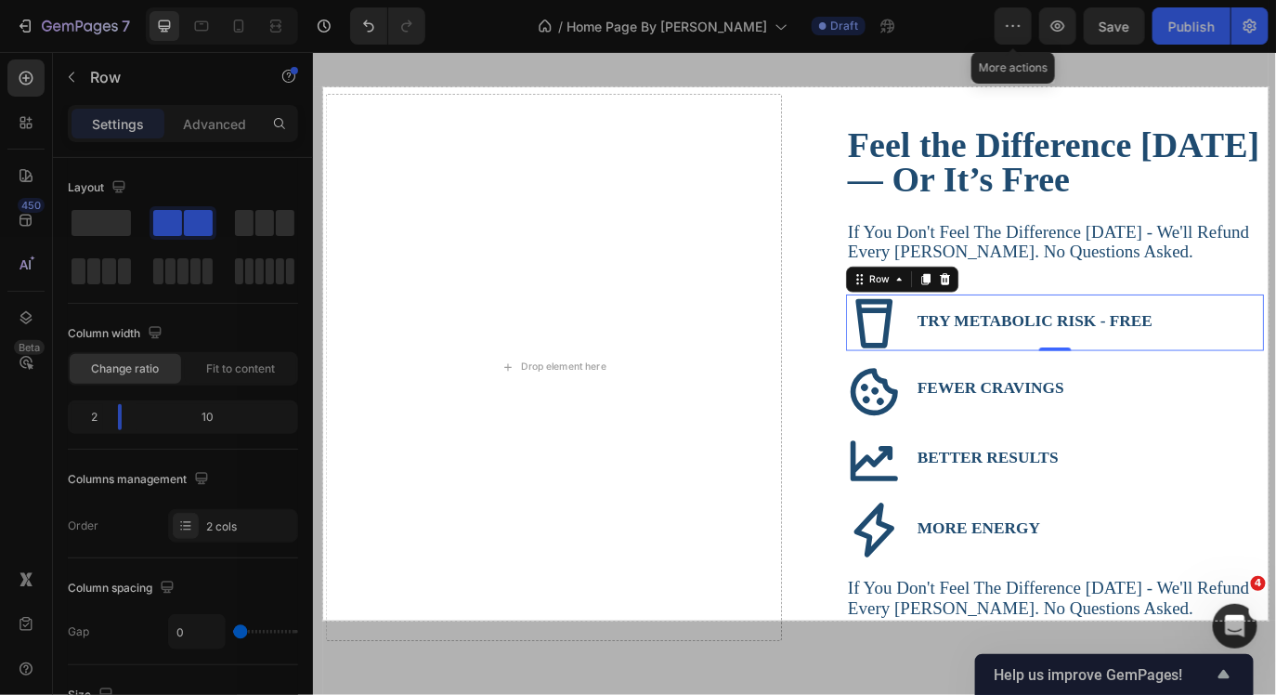
click at [1269, 620] on div at bounding box center [799, 657] width 953 height 74
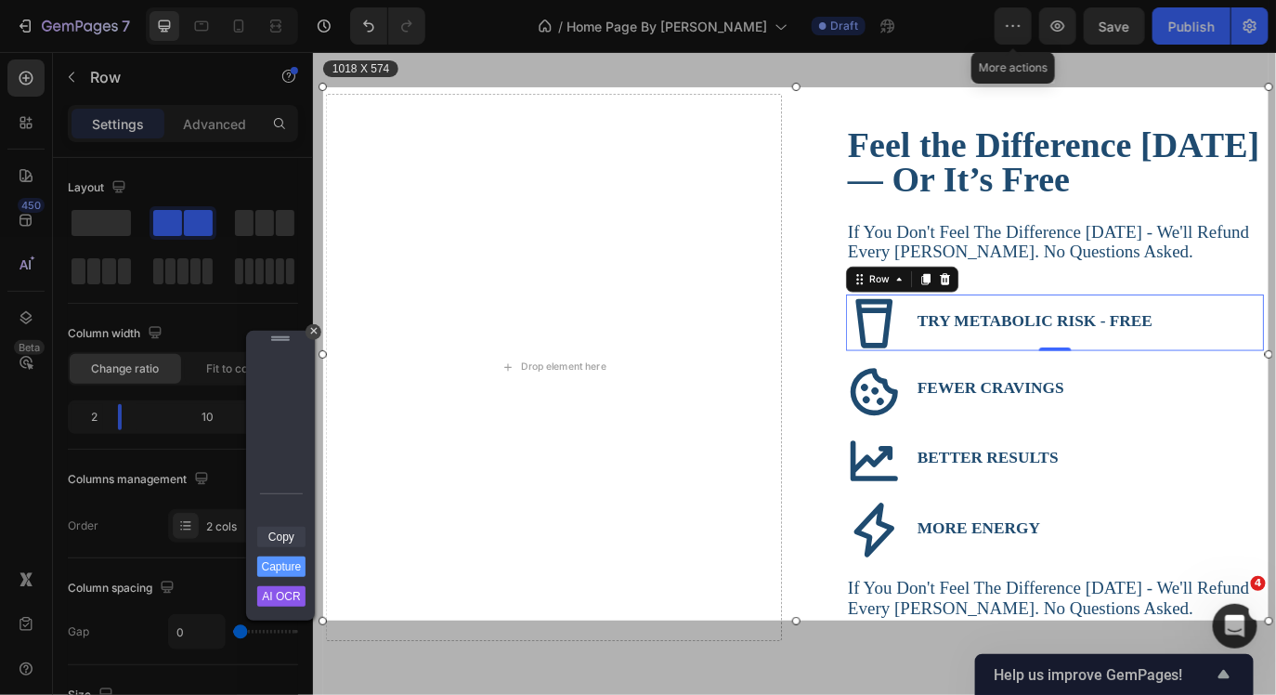
click at [282, 533] on link "Copy" at bounding box center [281, 537] width 48 height 20
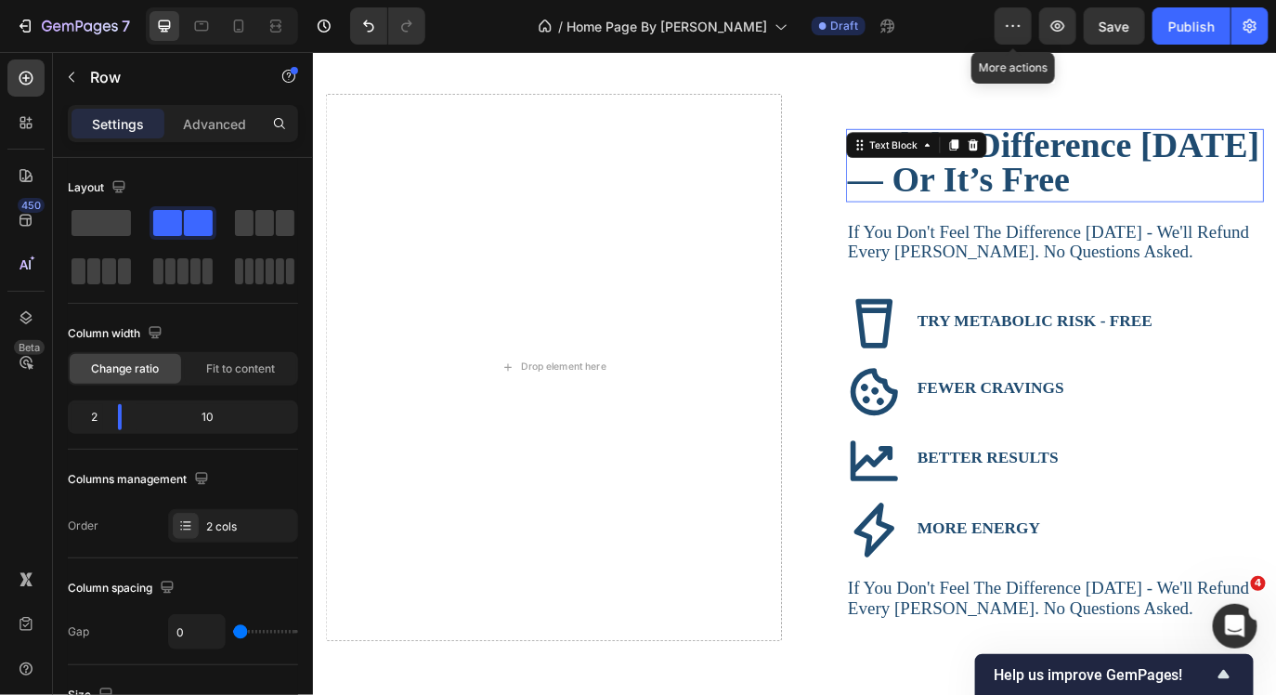
click at [1218, 207] on strong "Feel the Difference [DATE] — Or It’s Free" at bounding box center [1169, 180] width 476 height 86
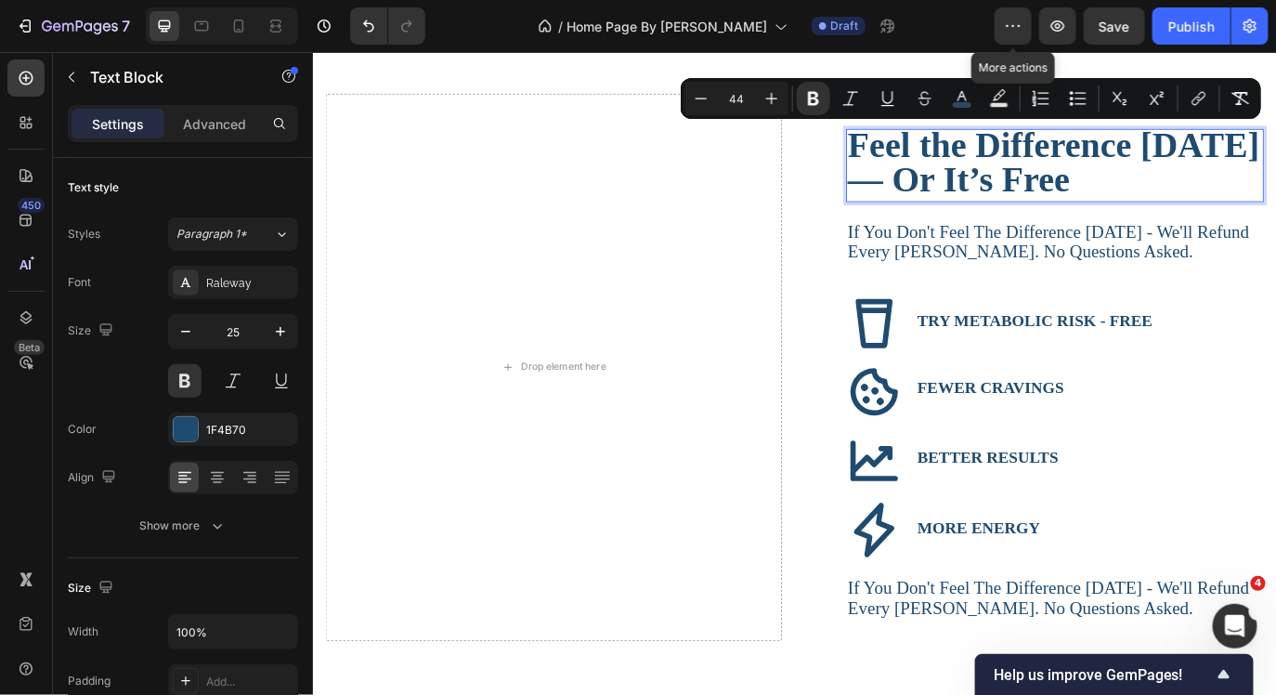
drag, startPoint x: 1279, startPoint y: 205, endPoint x: 1037, endPoint y: 170, distance: 244.0
click at [1037, 171] on strong "Feel the Difference [DATE] — Or It’s Free" at bounding box center [1169, 180] width 476 height 86
click at [1203, 203] on strong "Feel the Difference [DATE] — Or It’s Free" at bounding box center [1169, 180] width 476 height 86
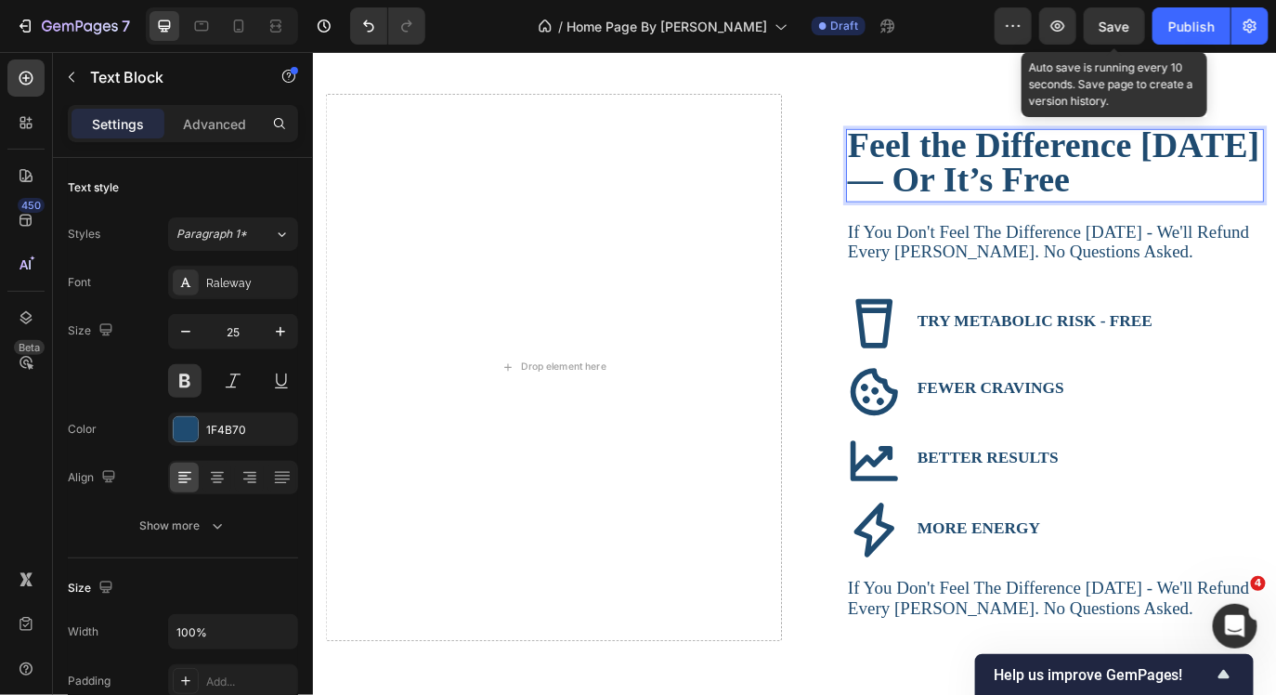
click at [1125, 17] on div "Save" at bounding box center [1115, 27] width 31 height 20
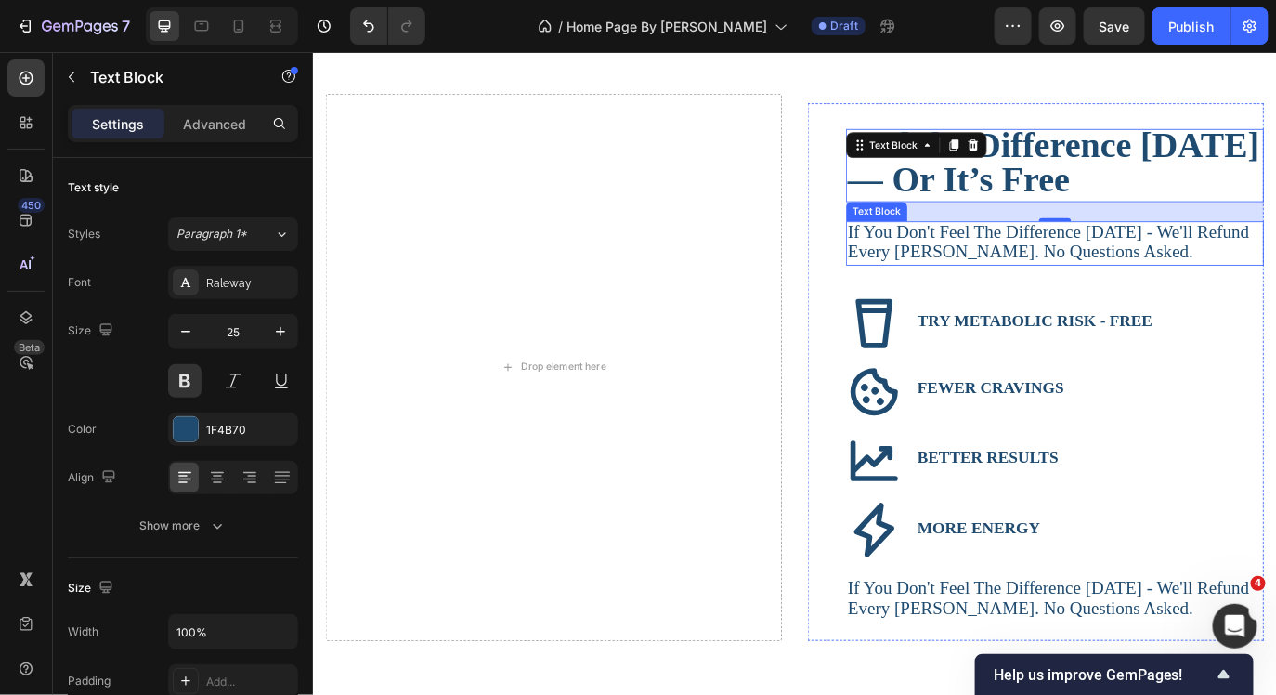
click at [1163, 272] on span "if you don't feel the difference [DATE] - we'll refund every [PERSON_NAME]. no …" at bounding box center [1163, 270] width 464 height 47
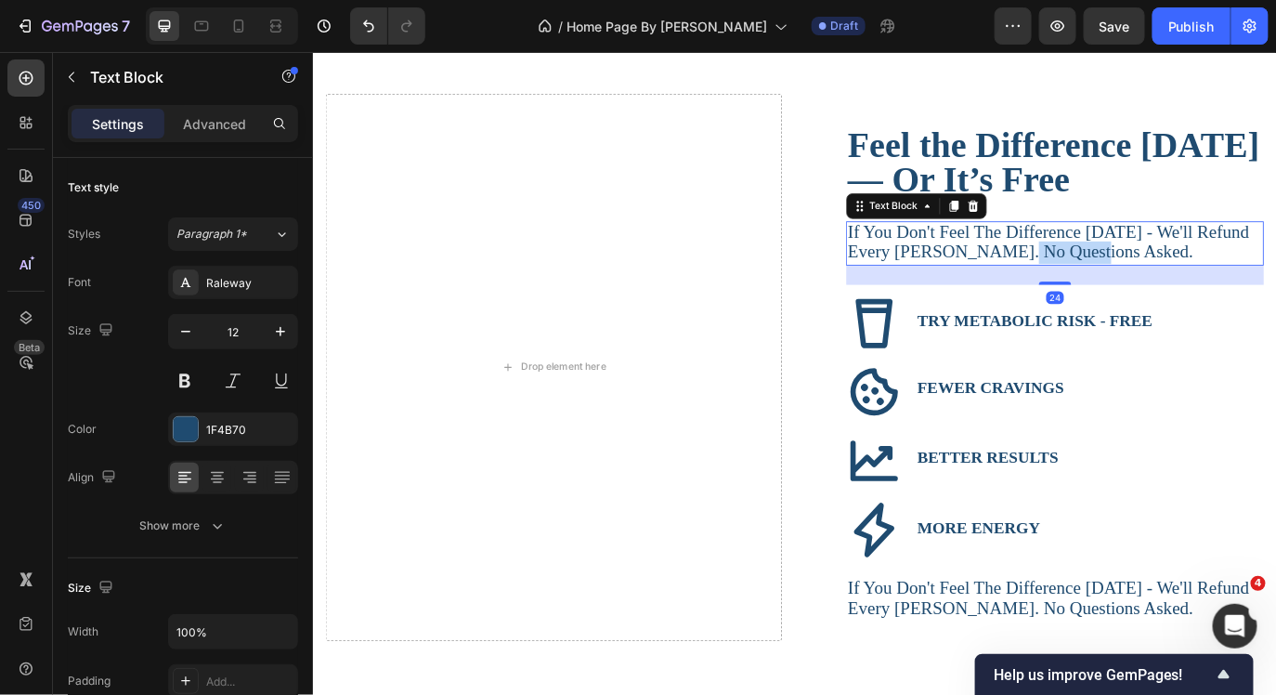
click at [1163, 272] on span "if you don't feel the difference [DATE] - we'll refund every [PERSON_NAME]. no …" at bounding box center [1163, 270] width 464 height 47
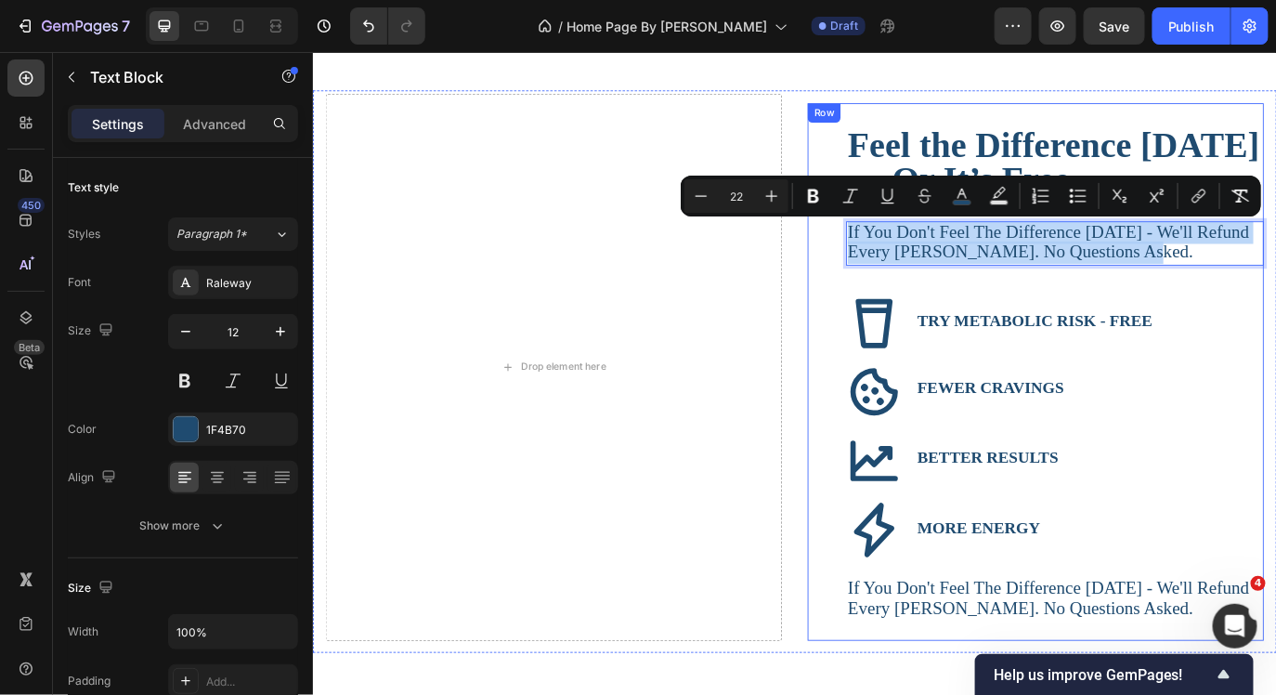
drag, startPoint x: 1284, startPoint y: 280, endPoint x: 915, endPoint y: 268, distance: 368.9
click at [915, 268] on div "Feel the Difference [DATE] — Or It’s Free Text Block if you don't feel the diff…" at bounding box center [1148, 421] width 528 height 621
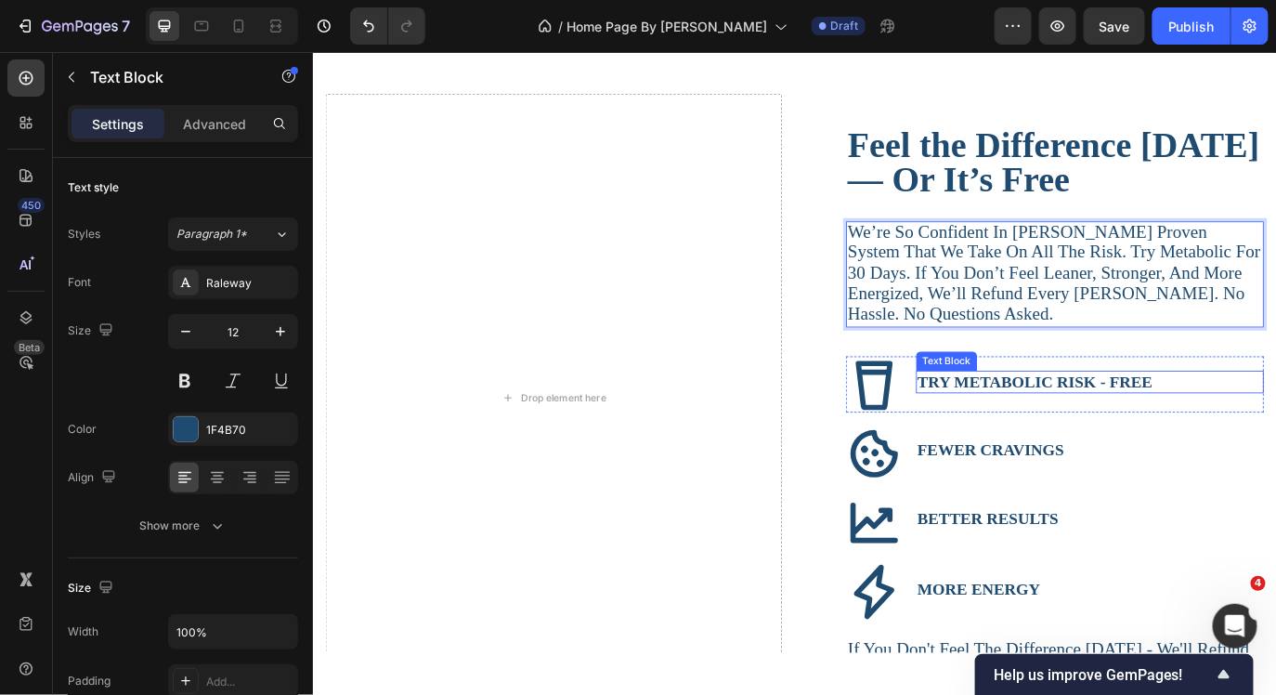
click at [1148, 438] on strong "TRY METABOLIC RISK - FREE" at bounding box center [1147, 433] width 272 height 20
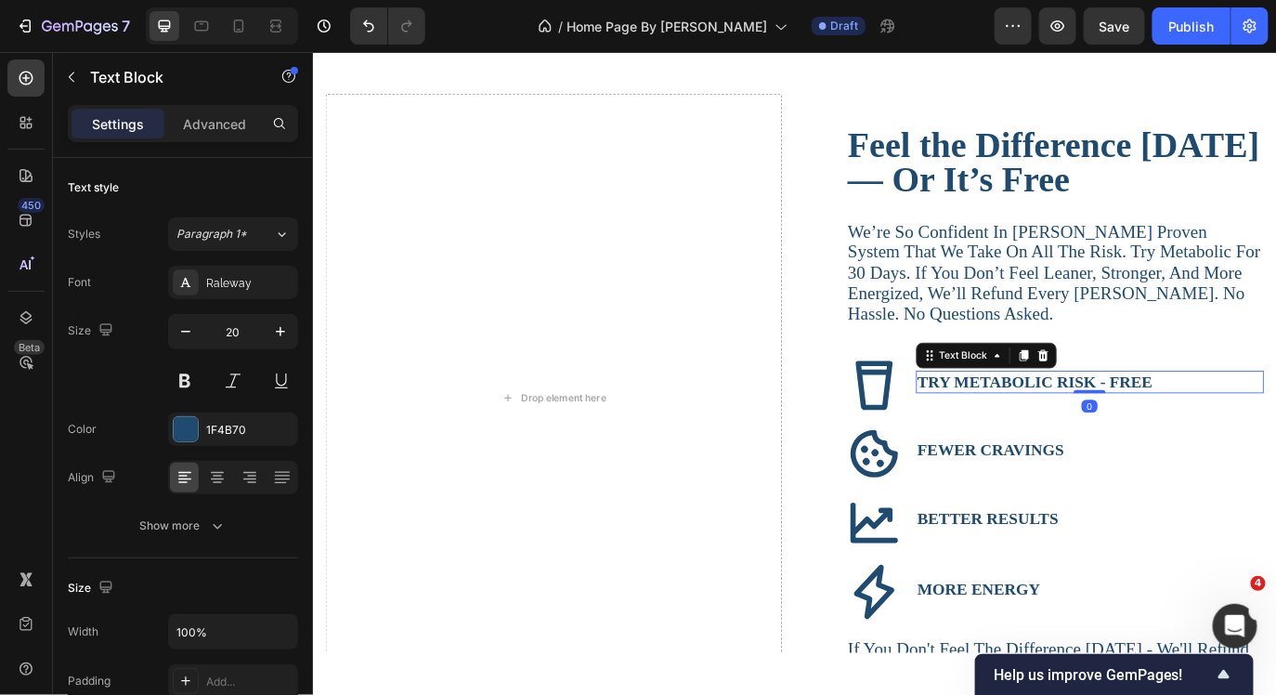
click at [1148, 438] on strong "TRY METABOLIC RISK - FREE" at bounding box center [1147, 433] width 272 height 20
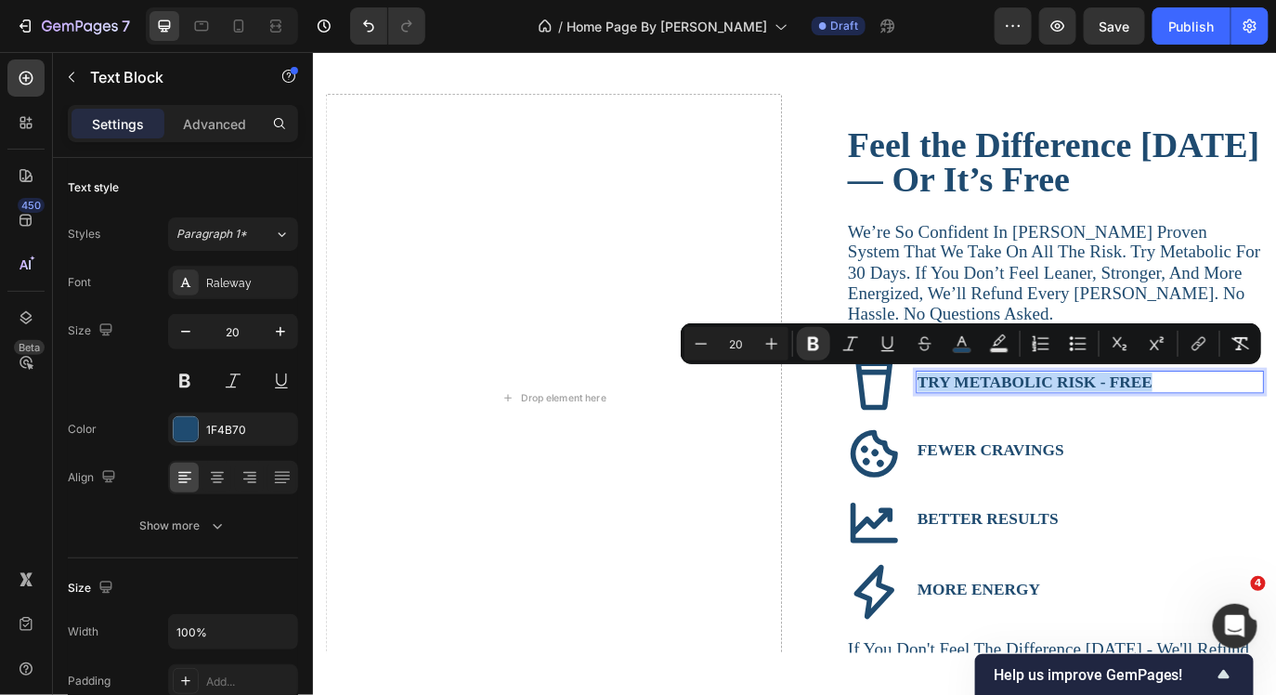
drag, startPoint x: 1279, startPoint y: 429, endPoint x: 1015, endPoint y: 429, distance: 263.8
click at [1015, 429] on strong "TRY METABOLIC RISK - FREE" at bounding box center [1147, 433] width 272 height 20
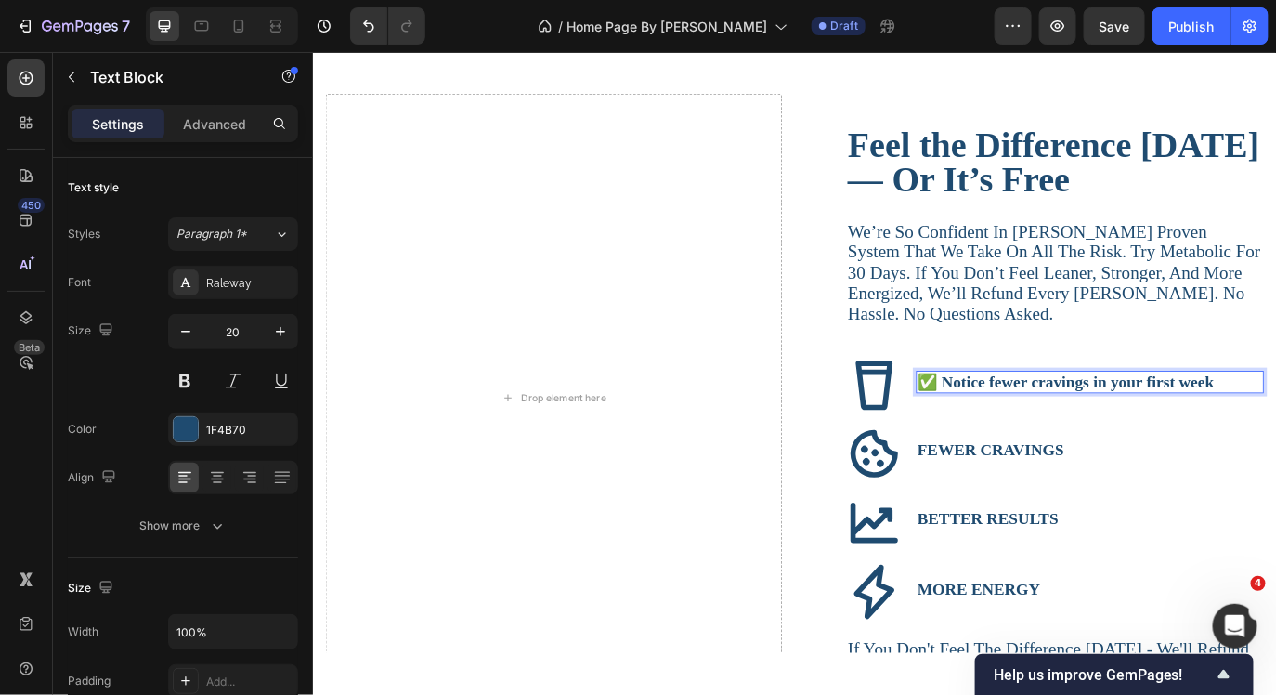
click at [1037, 429] on strong "✅ Notice fewer cravings in your first week" at bounding box center [1182, 433] width 343 height 20
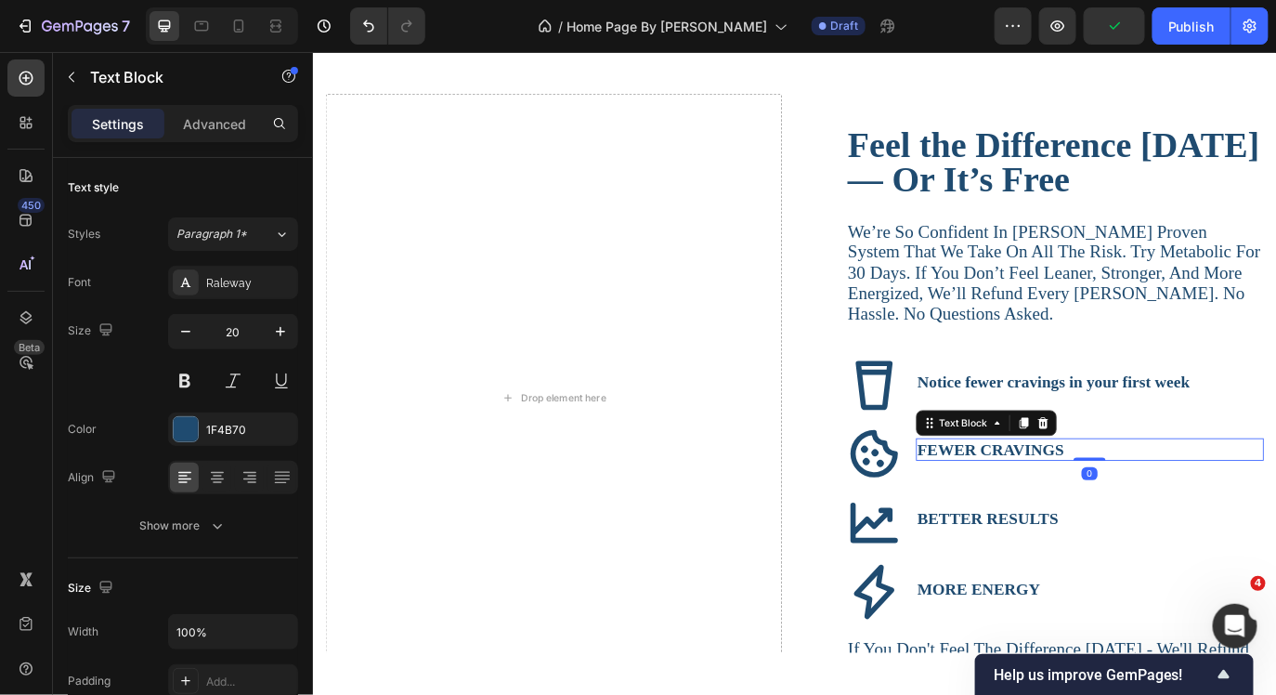
click at [1165, 510] on strong "FEWER CRAVINGS" at bounding box center [1095, 511] width 169 height 20
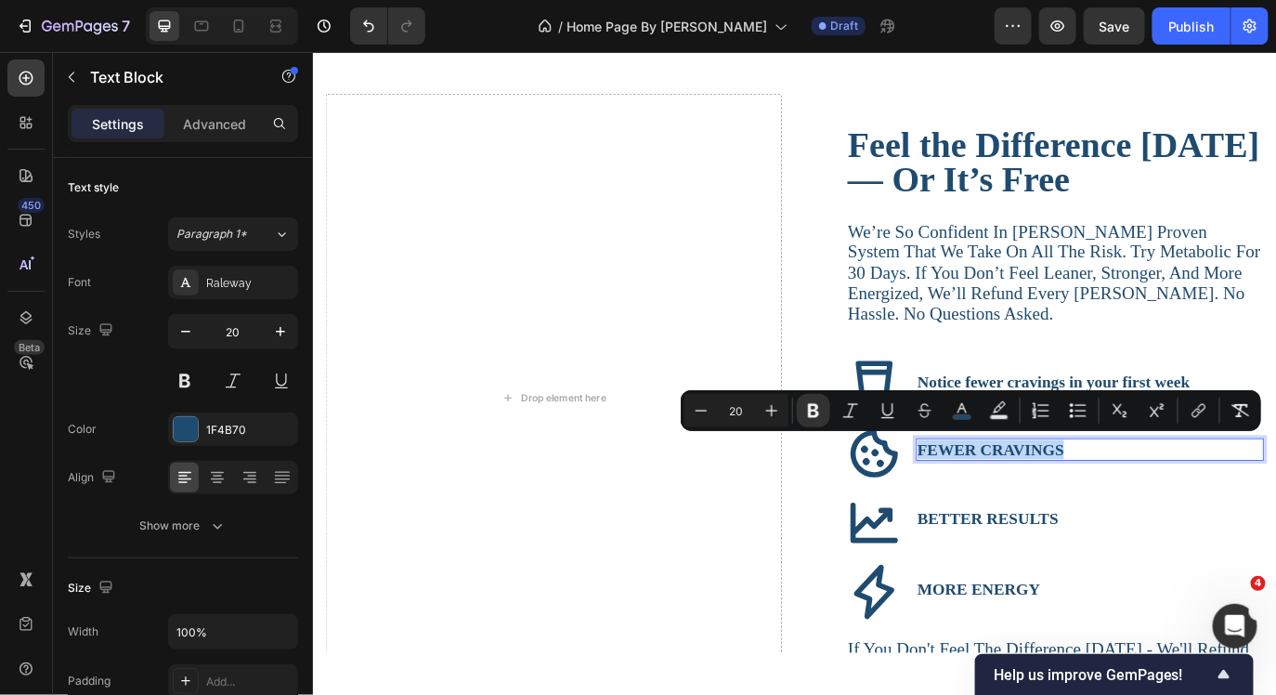
drag, startPoint x: 1170, startPoint y: 506, endPoint x: 1032, endPoint y: 509, distance: 138.4
click at [1032, 509] on strong "FEWER CRAVINGS" at bounding box center [1095, 511] width 169 height 20
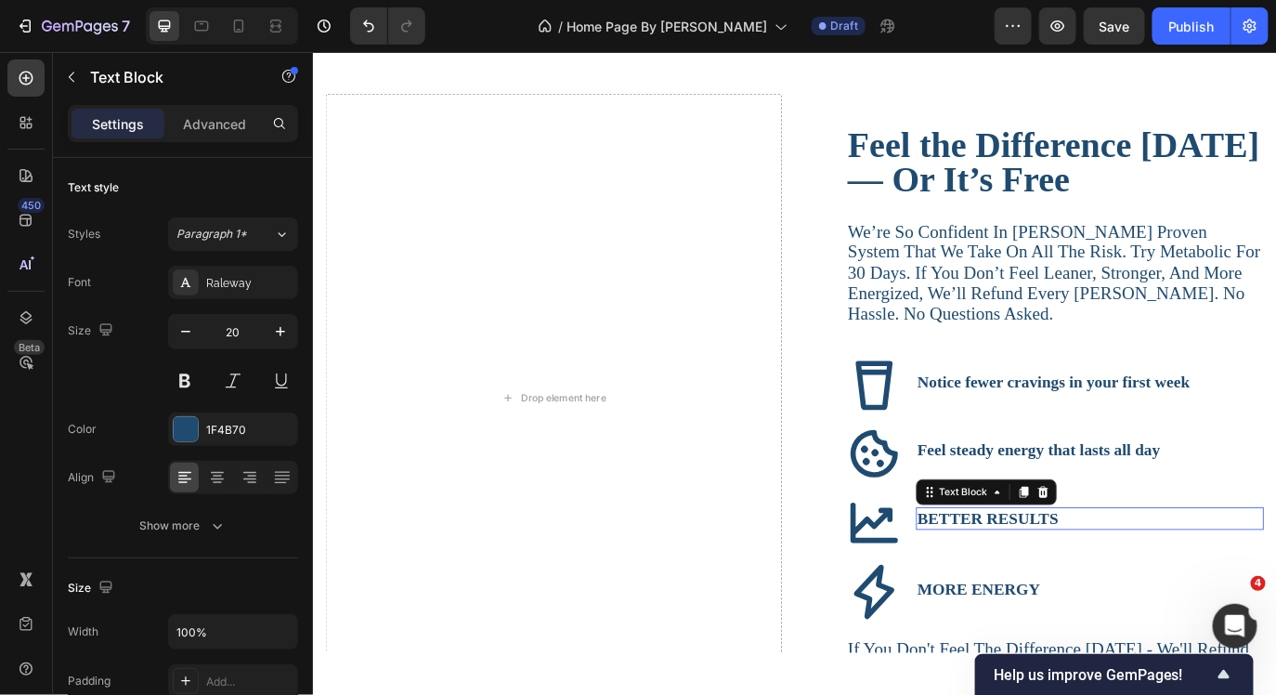
click at [1177, 580] on p "BETTER RESULTS" at bounding box center [1210, 591] width 398 height 22
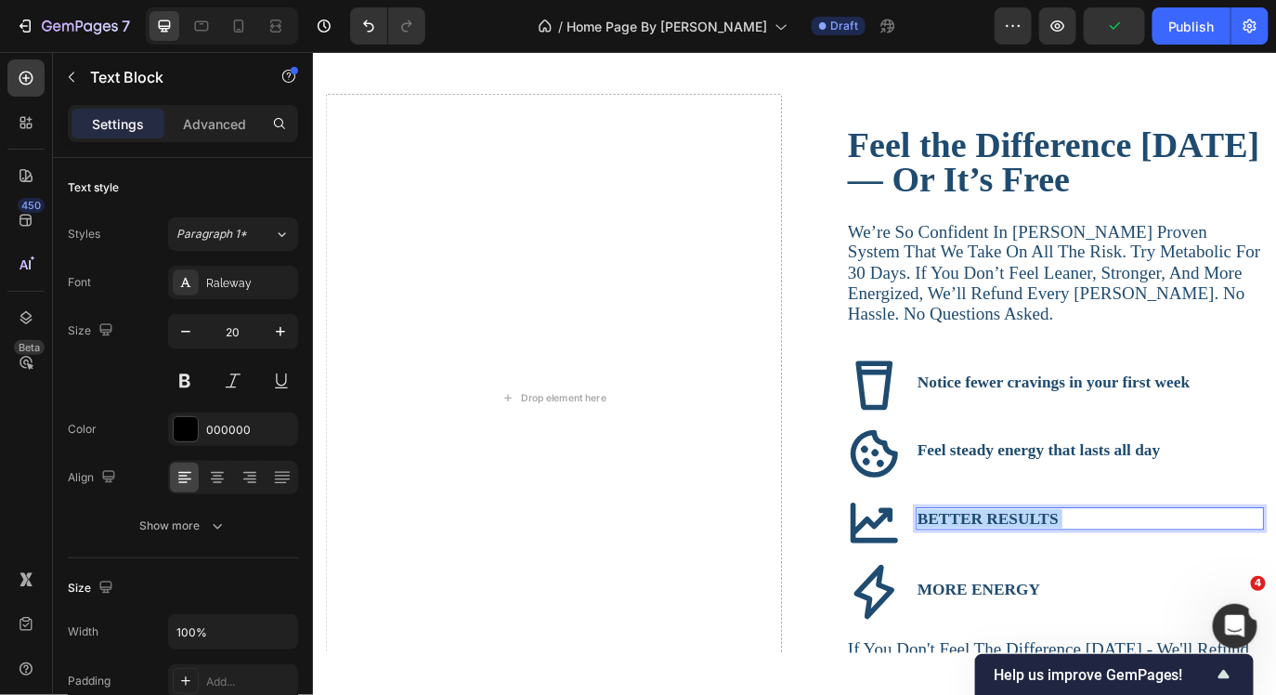
drag, startPoint x: 1179, startPoint y: 580, endPoint x: 1023, endPoint y: 581, distance: 156.0
click at [1023, 581] on p "BETTER RESULTS" at bounding box center [1210, 591] width 398 height 22
drag, startPoint x: 1166, startPoint y: 587, endPoint x: 1006, endPoint y: 585, distance: 159.8
click at [1006, 585] on div "Icon BETTER RESULTS Text Block 0 Row" at bounding box center [1170, 595] width 483 height 65
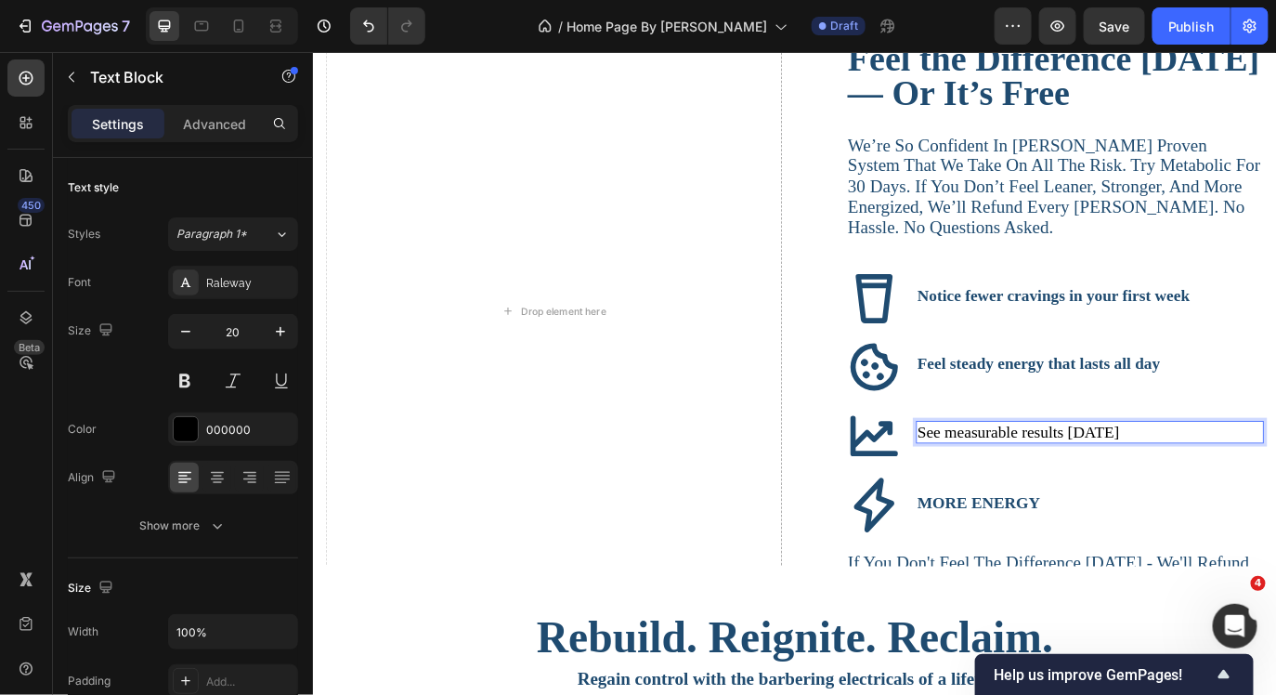
scroll to position [5113, 0]
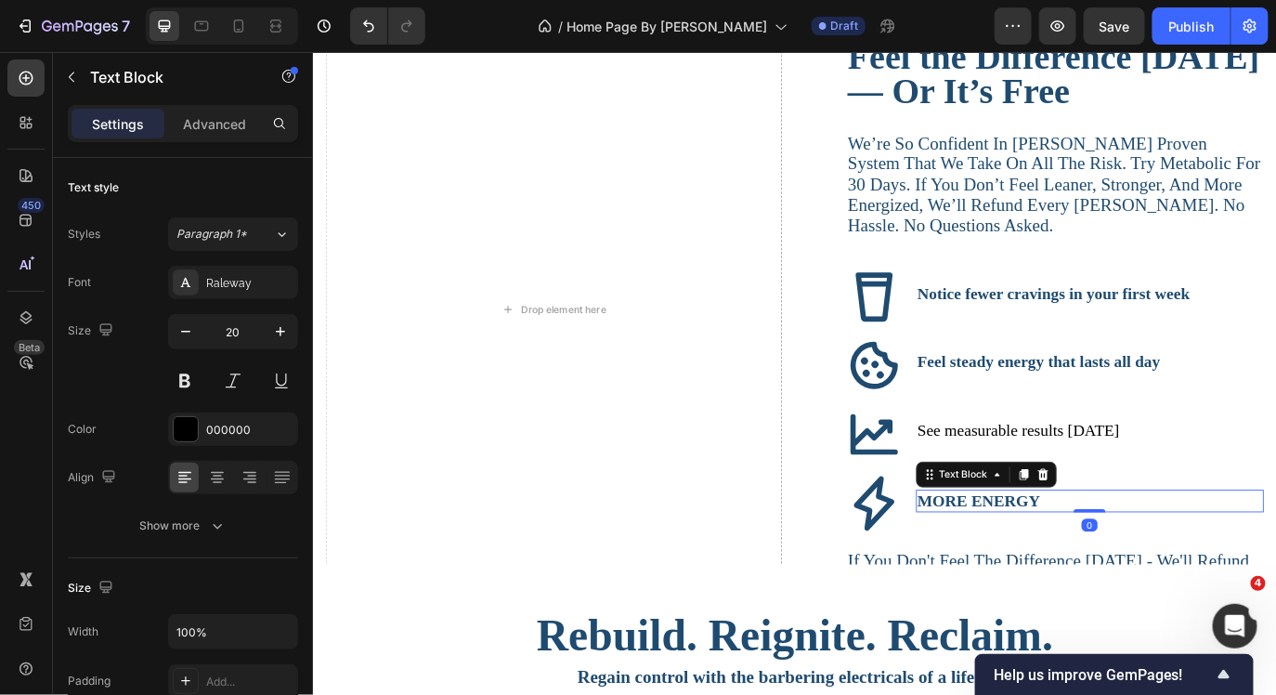
click at [1094, 577] on strong "MORE ENERGY" at bounding box center [1082, 570] width 142 height 20
click at [1165, 536] on div at bounding box center [1156, 539] width 22 height 22
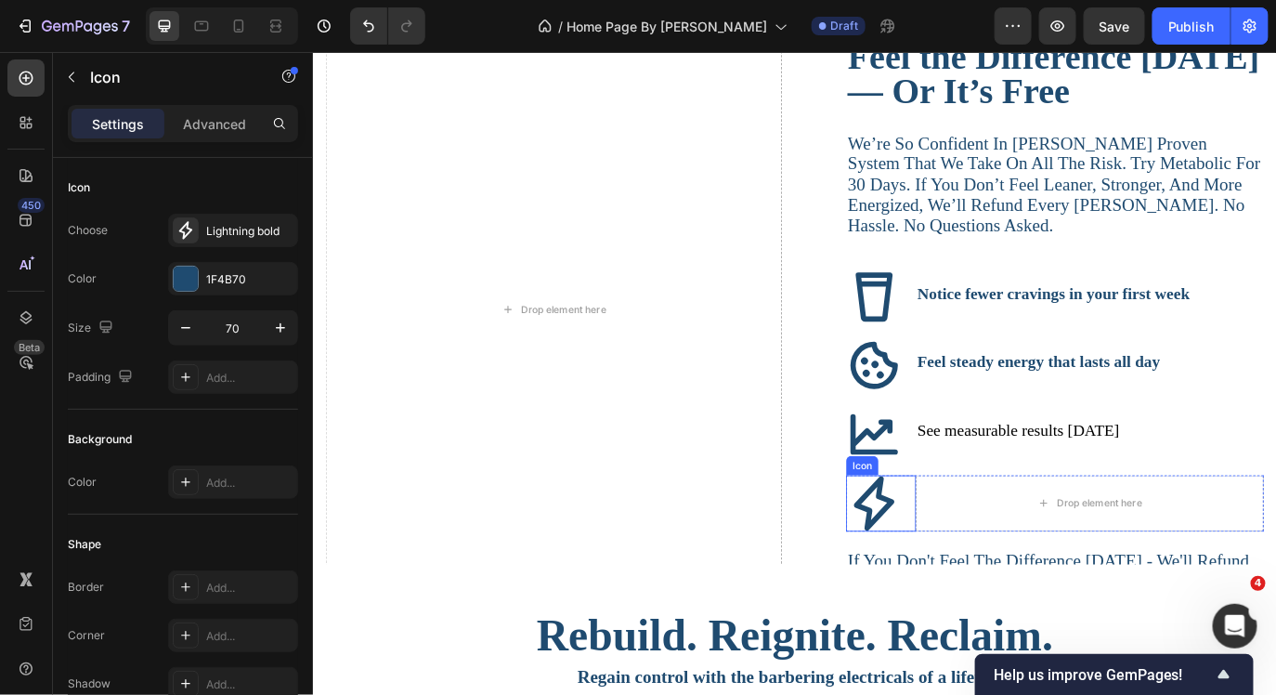
click at [947, 562] on icon at bounding box center [961, 572] width 46 height 63
click at [1041, 525] on icon at bounding box center [1043, 522] width 12 height 13
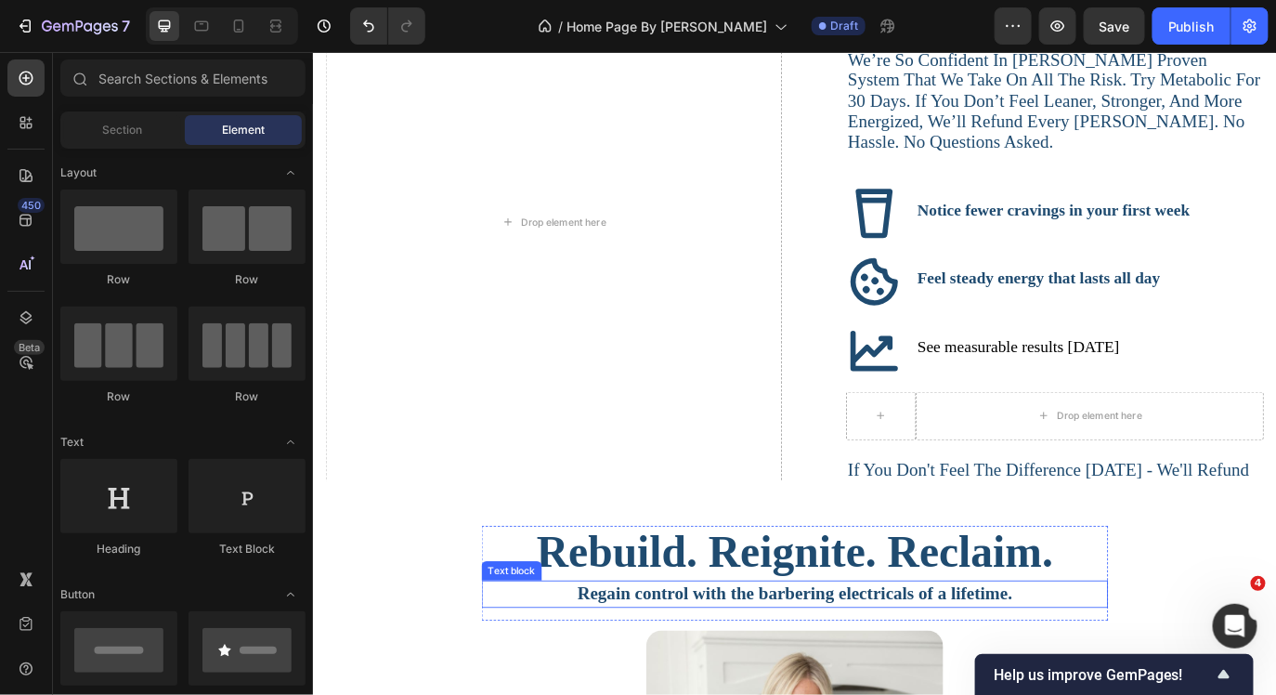
scroll to position [5263, 0]
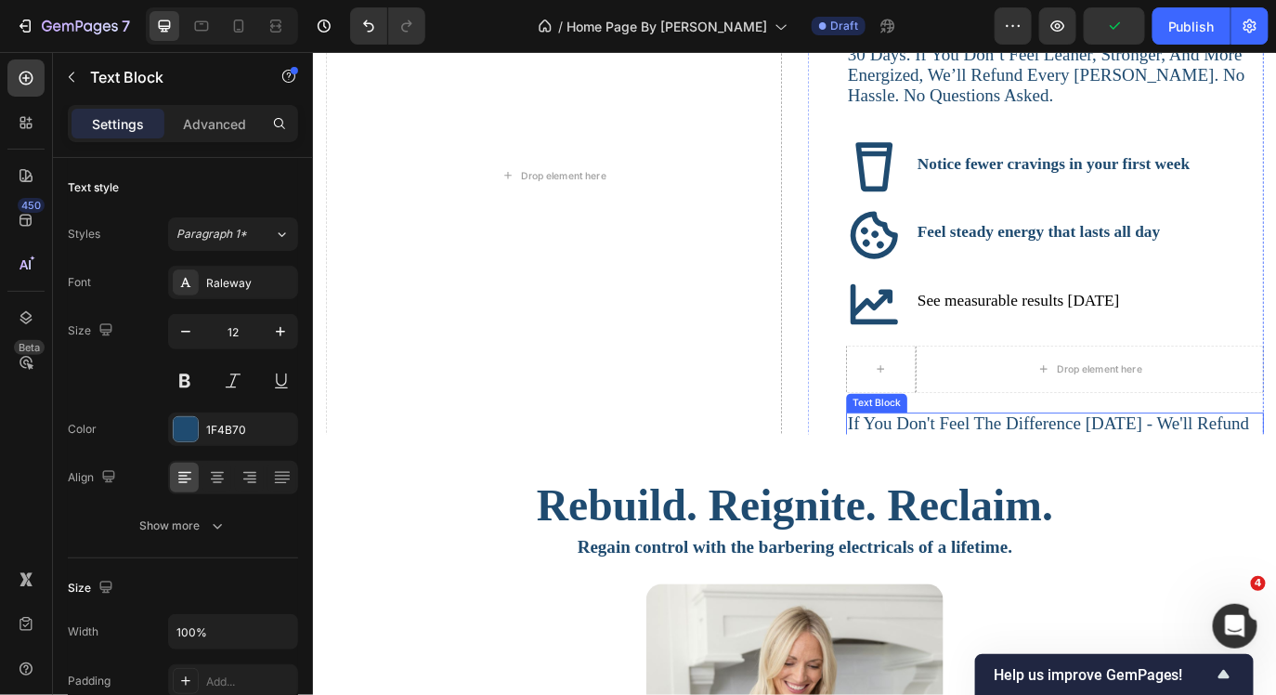
click at [1093, 472] on span "if you don't feel the difference [DATE] - we'll refund every [PERSON_NAME]. no …" at bounding box center [1163, 491] width 464 height 47
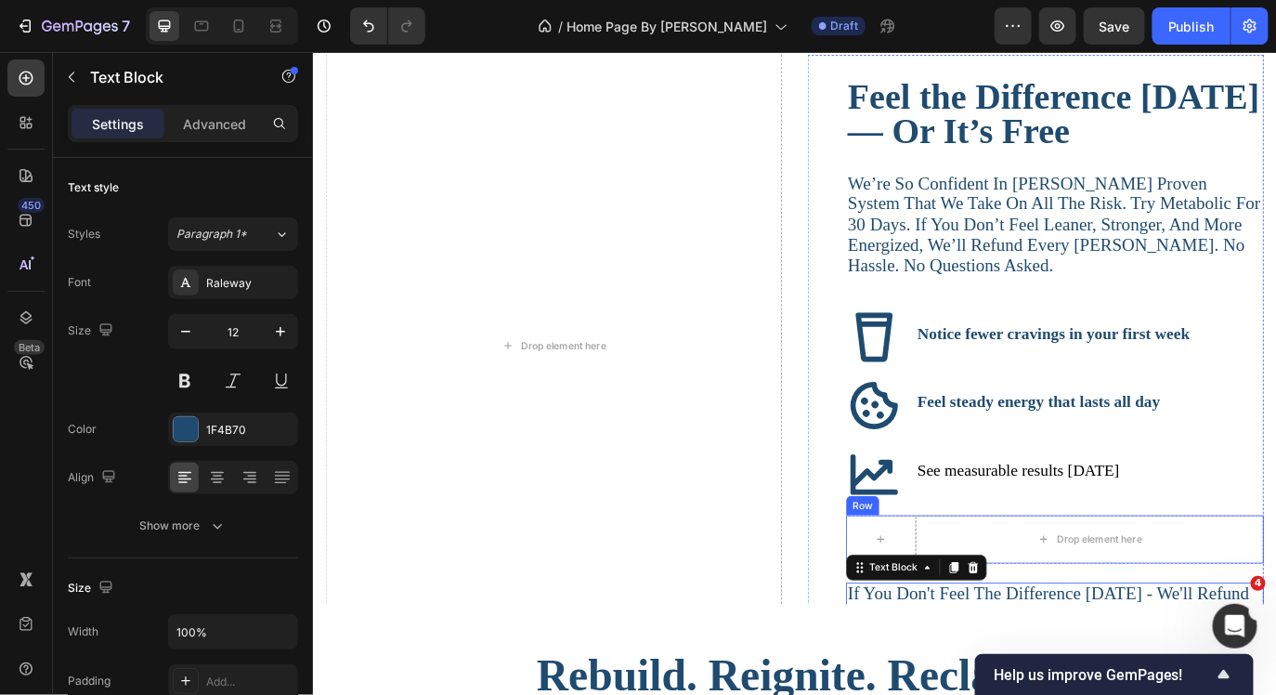
scroll to position [5081, 0]
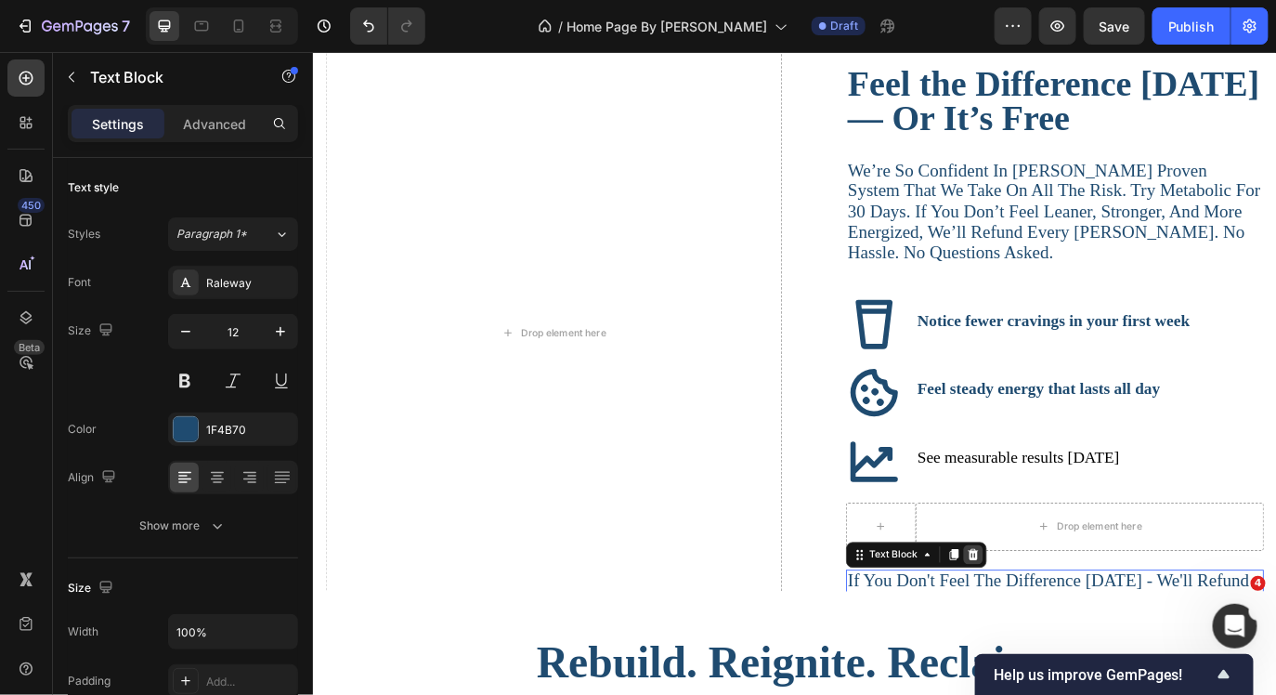
click at [1080, 628] on icon at bounding box center [1075, 632] width 15 height 15
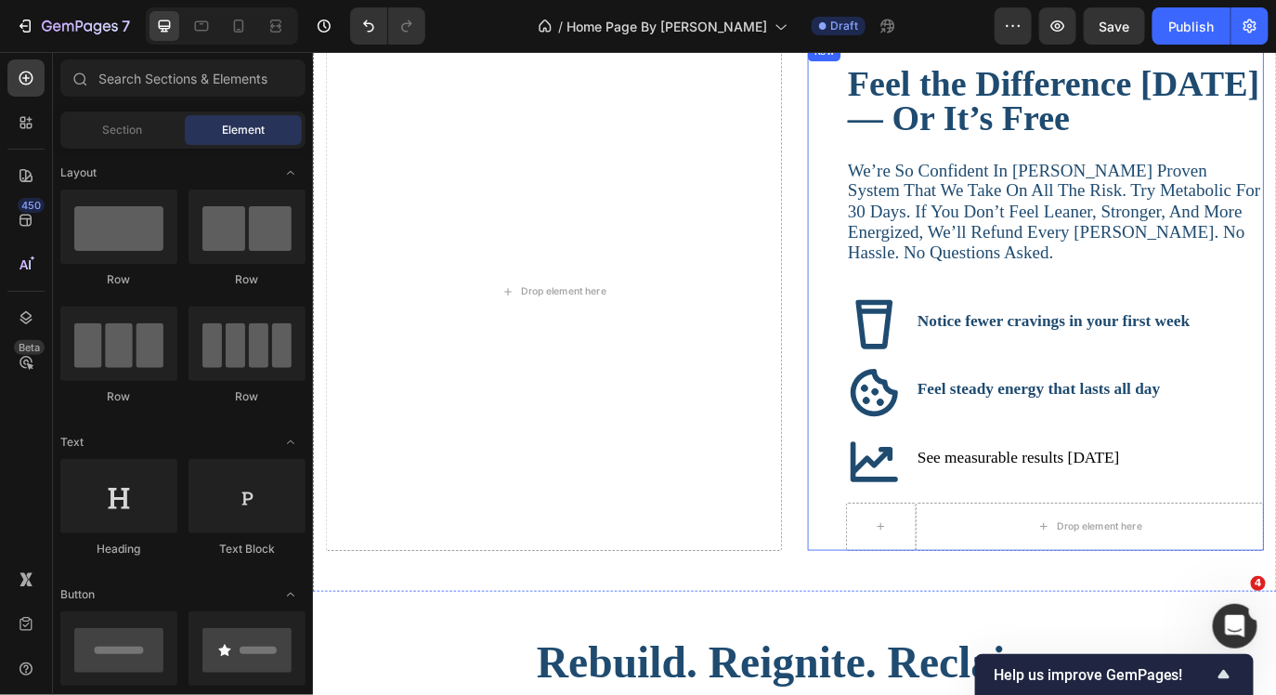
click at [1021, 567] on div "Feel the Difference [DATE] — Or It’s Free Text Block We’re so confident in [PER…" at bounding box center [1170, 349] width 483 height 558
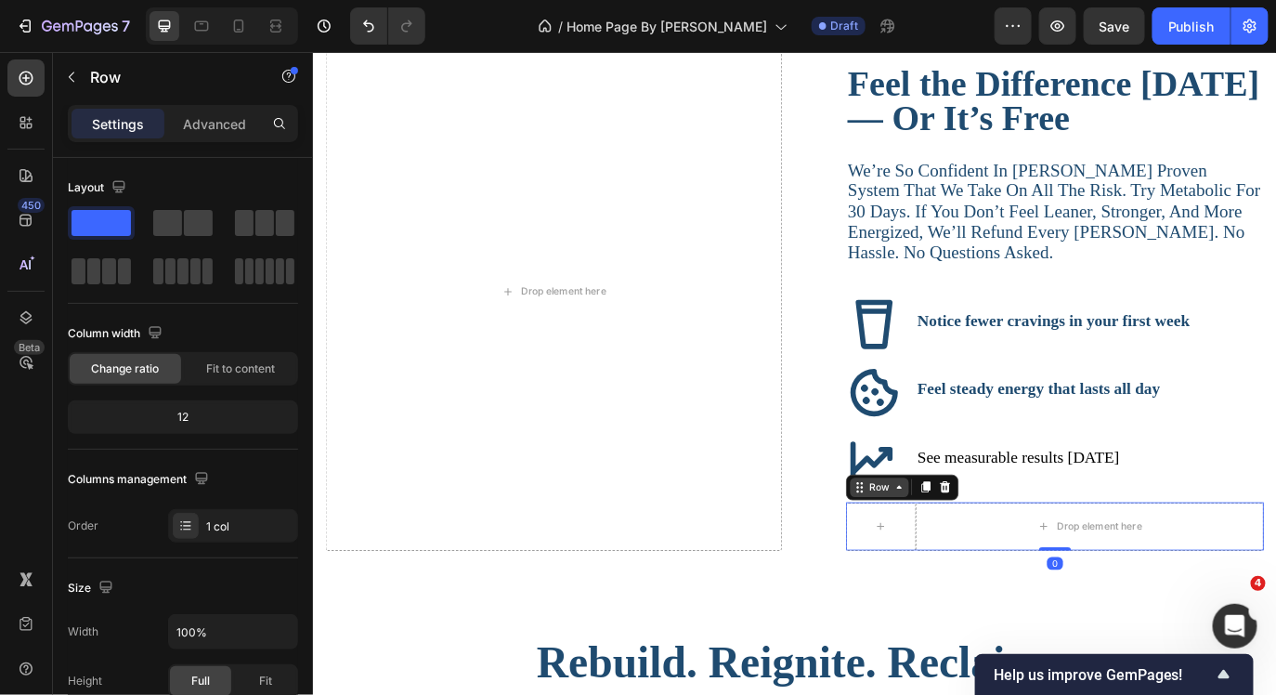
click at [948, 560] on div "Row" at bounding box center [967, 554] width 68 height 22
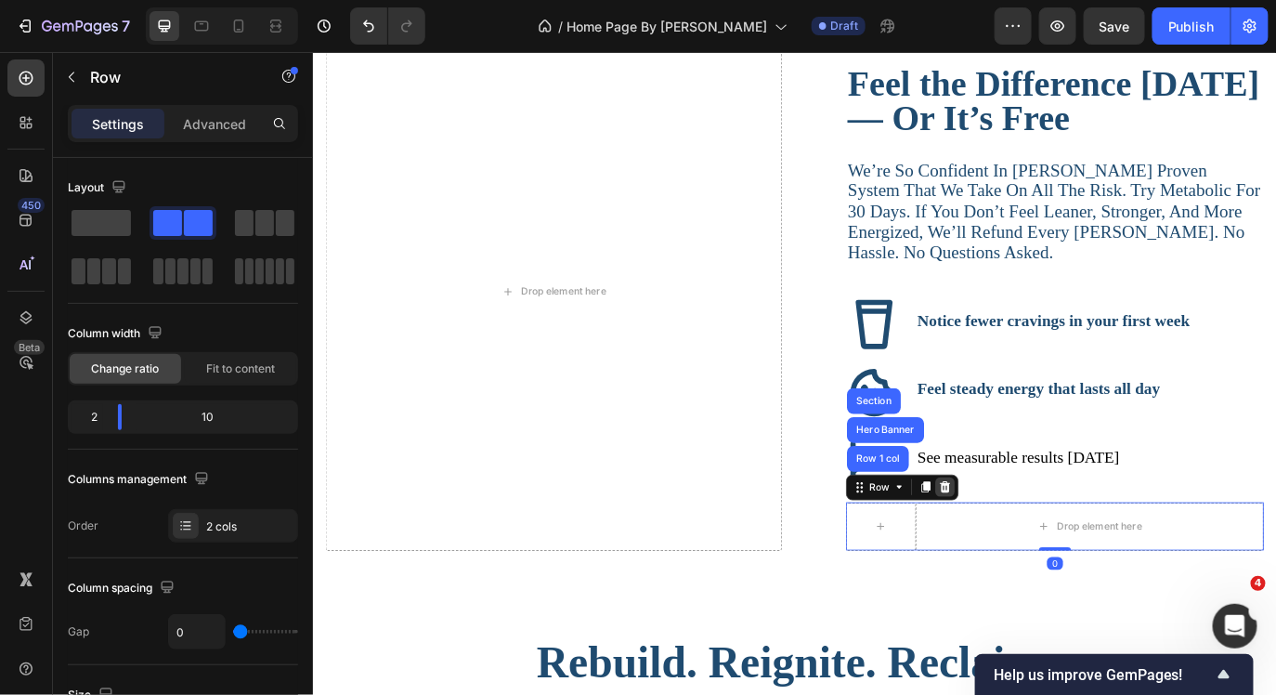
click at [1044, 554] on icon at bounding box center [1043, 554] width 15 height 15
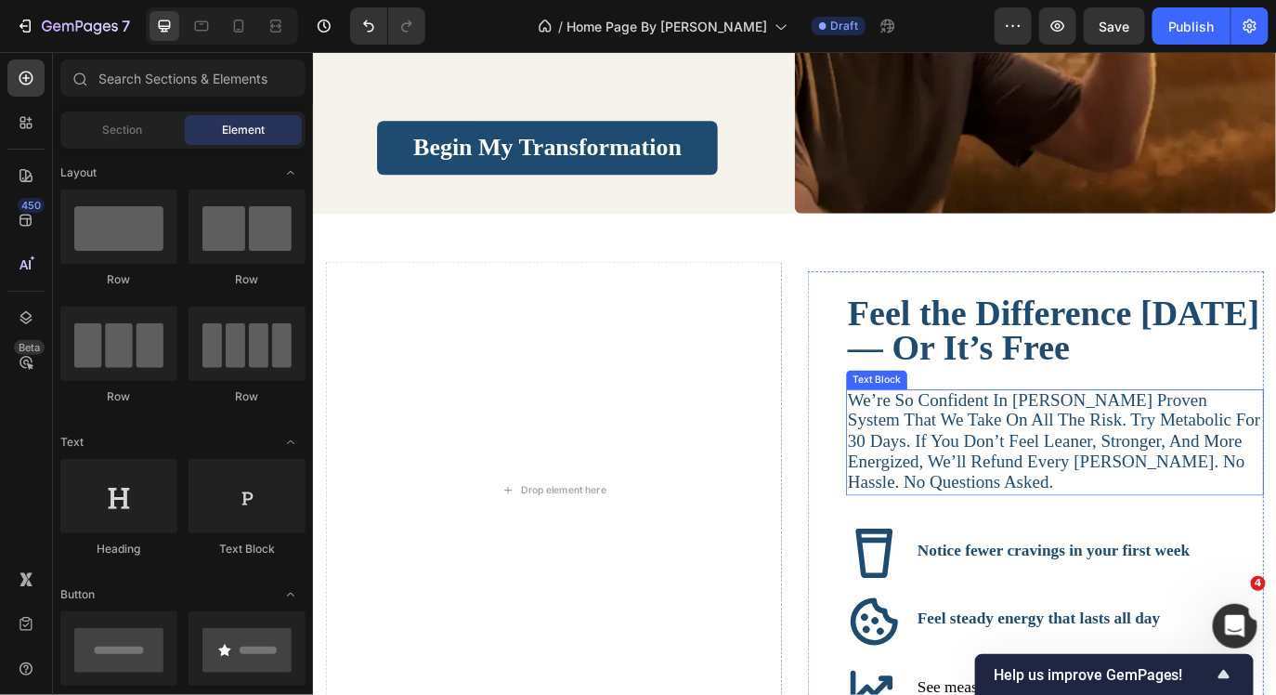
scroll to position [4805, 0]
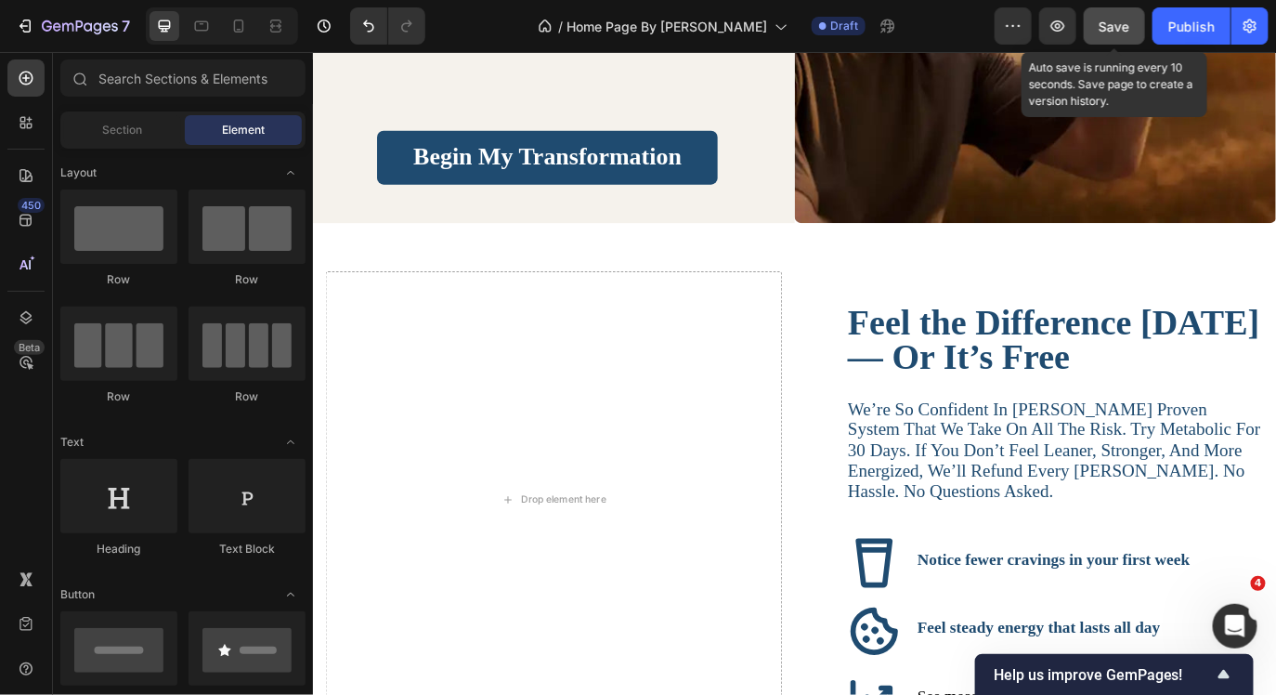
click at [1116, 34] on div "Save" at bounding box center [1115, 27] width 31 height 20
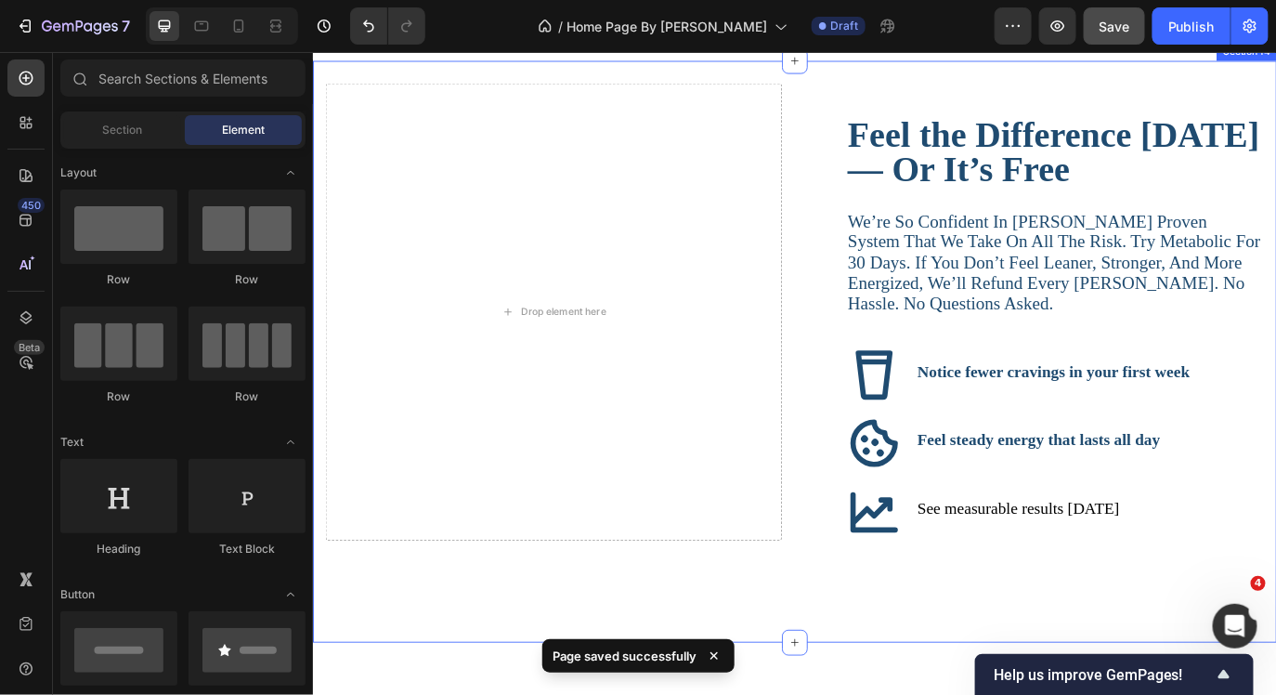
scroll to position [5015, 0]
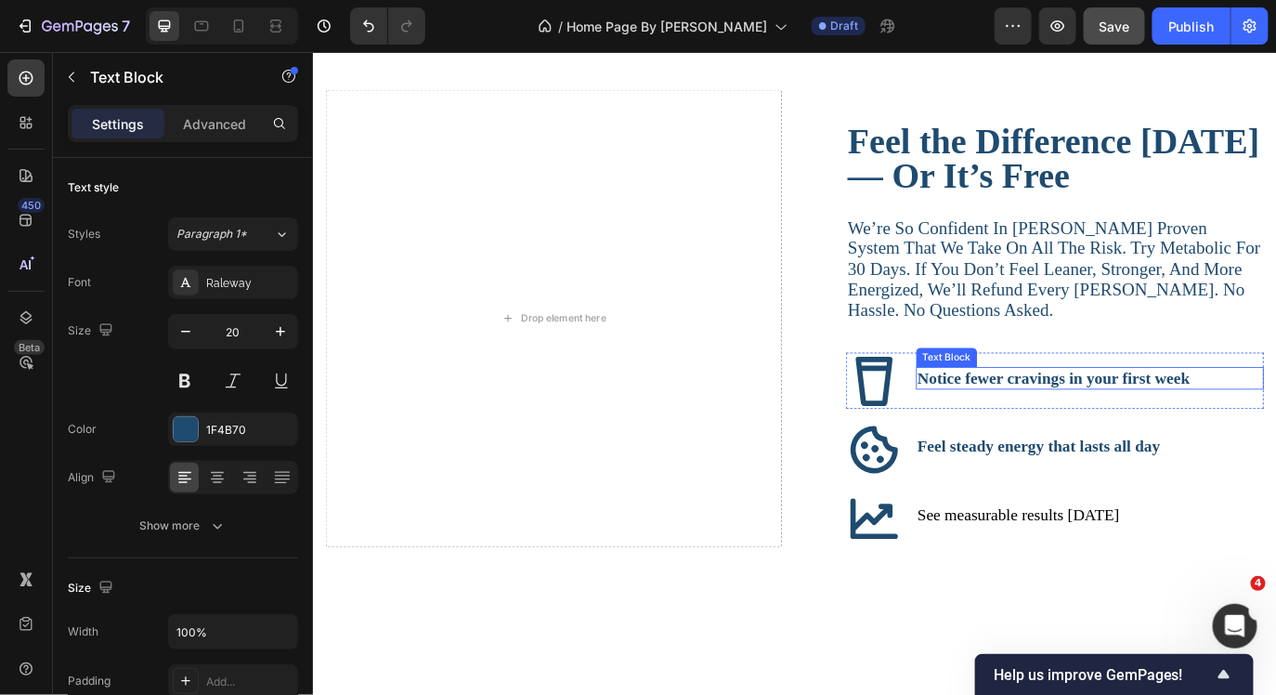
click at [1275, 430] on p "Notice fewer cravings in your first week" at bounding box center [1210, 428] width 398 height 22
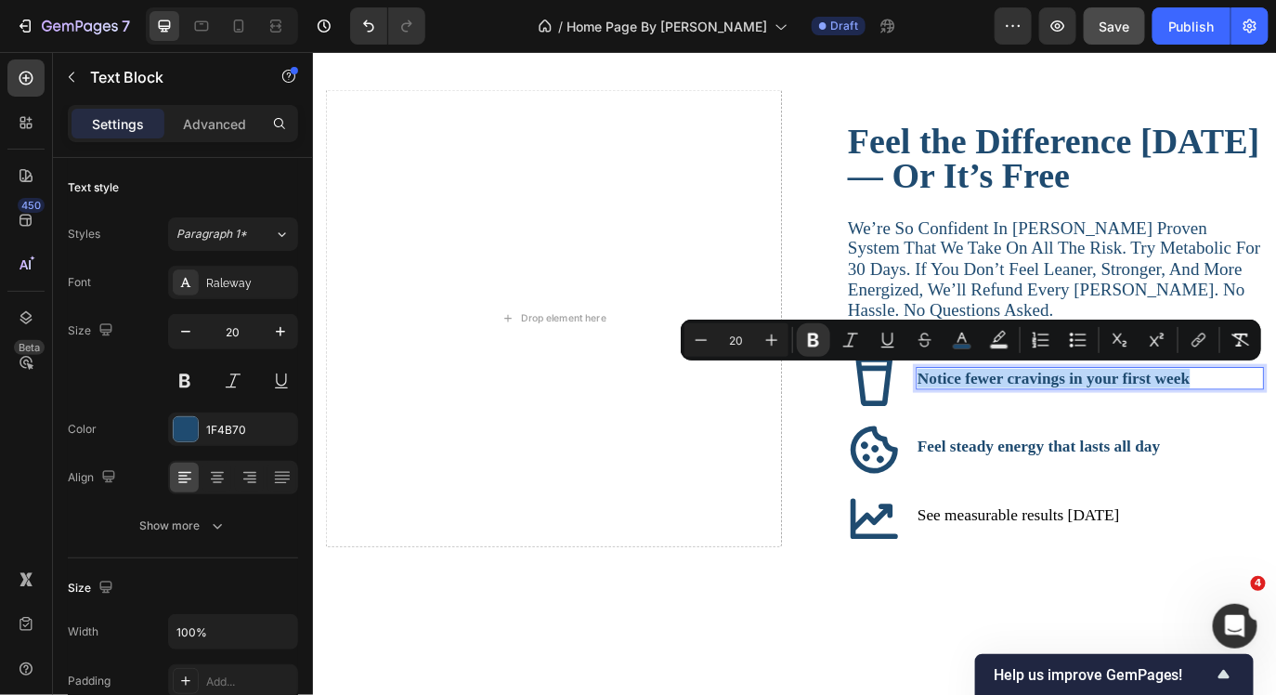
drag, startPoint x: 1337, startPoint y: 430, endPoint x: 1011, endPoint y: 432, distance: 326.9
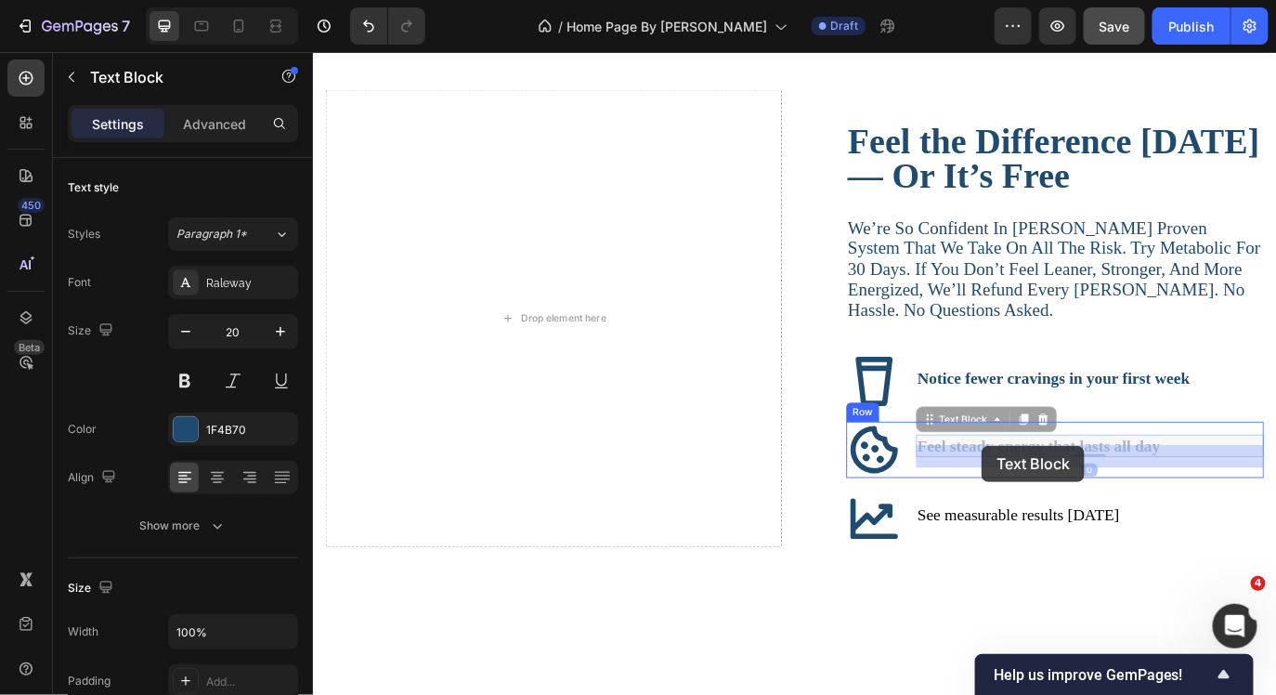
drag, startPoint x: 1296, startPoint y: 506, endPoint x: 1086, endPoint y: 503, distance: 209.9
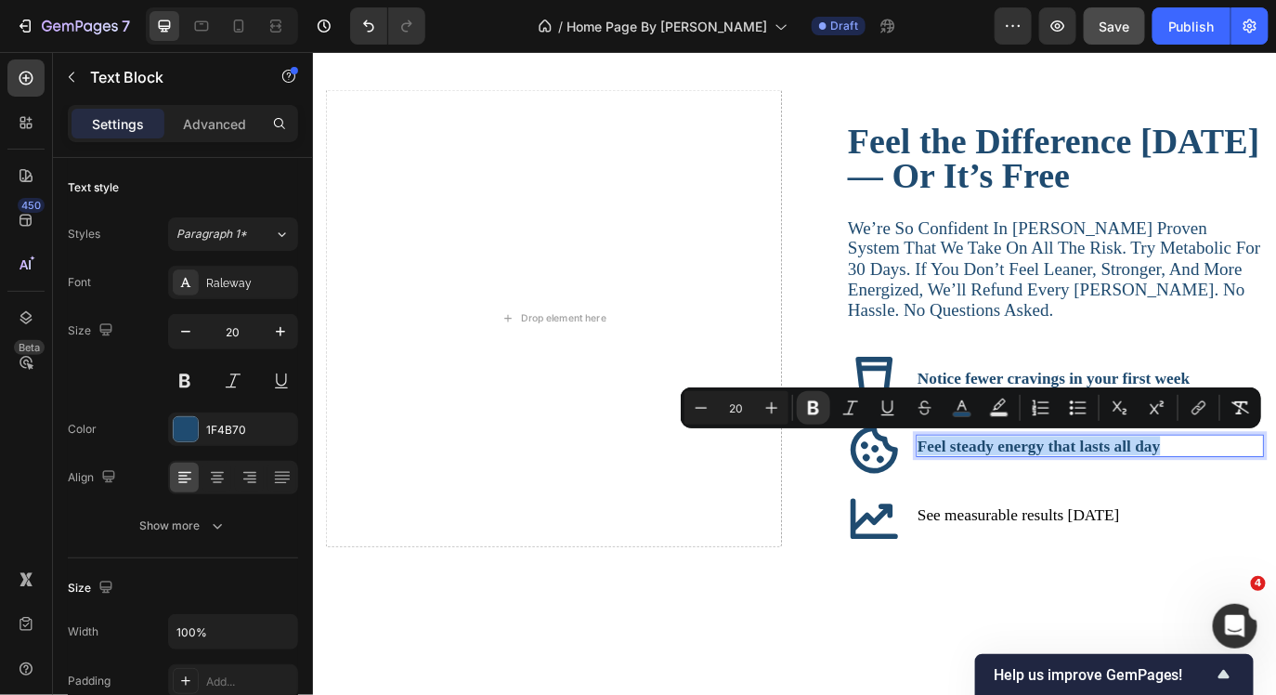
drag, startPoint x: 1292, startPoint y: 500, endPoint x: 1015, endPoint y: 502, distance: 276.8
click at [1015, 502] on p "Feel steady energy that lasts all day" at bounding box center [1210, 506] width 398 height 22
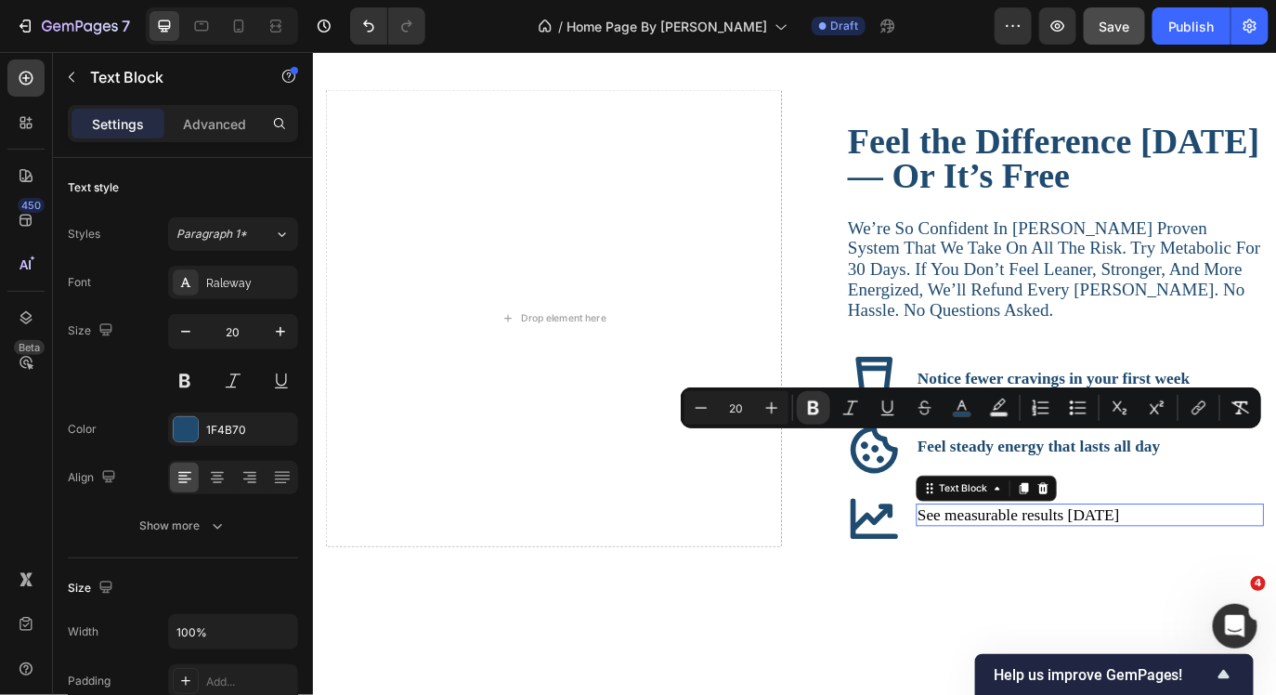
click at [1257, 582] on p "See measurable results [DATE]" at bounding box center [1210, 586] width 398 height 22
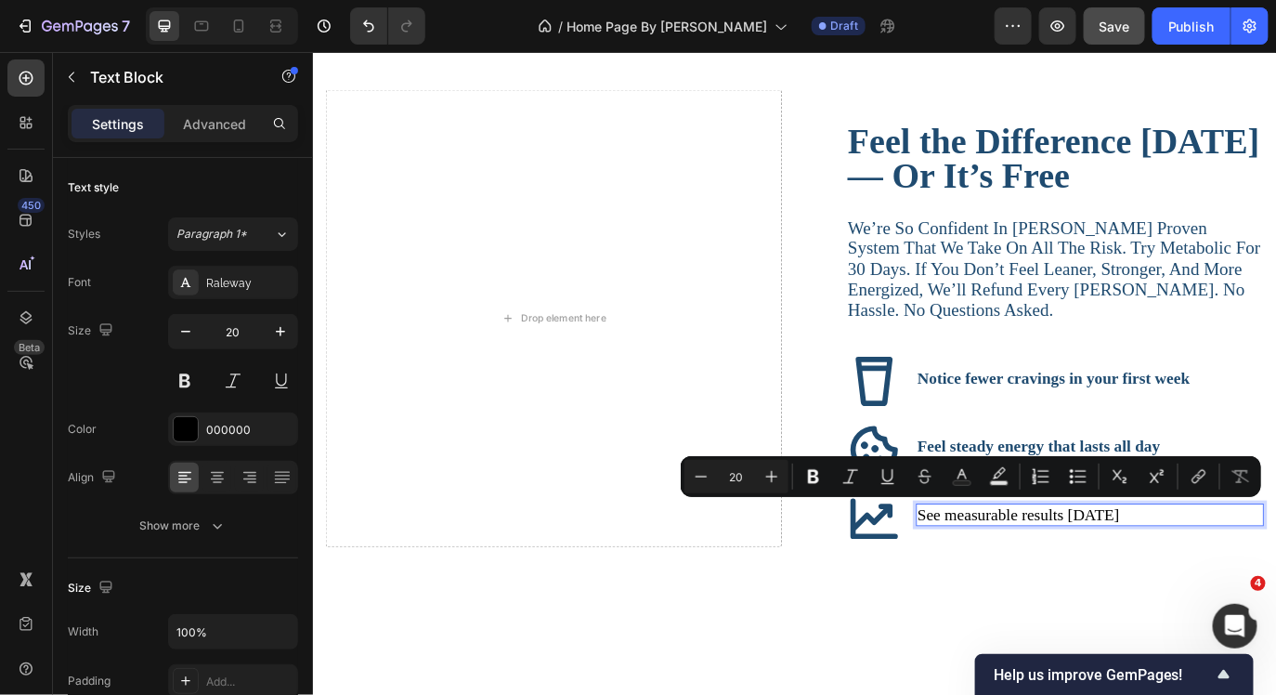
drag, startPoint x: 1259, startPoint y: 581, endPoint x: 1012, endPoint y: 586, distance: 247.1
click at [797, 469] on button "Bold" at bounding box center [813, 476] width 33 height 33
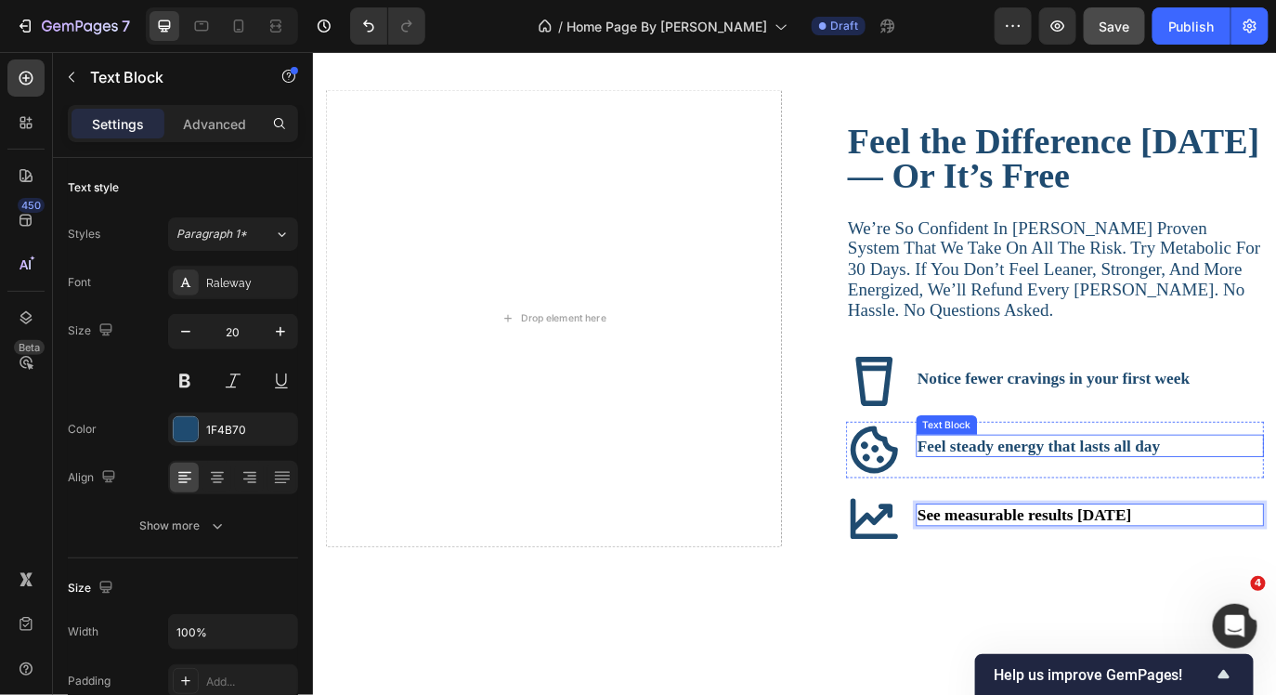
click at [1275, 507] on p "Feel steady energy that lasts all day" at bounding box center [1210, 506] width 398 height 22
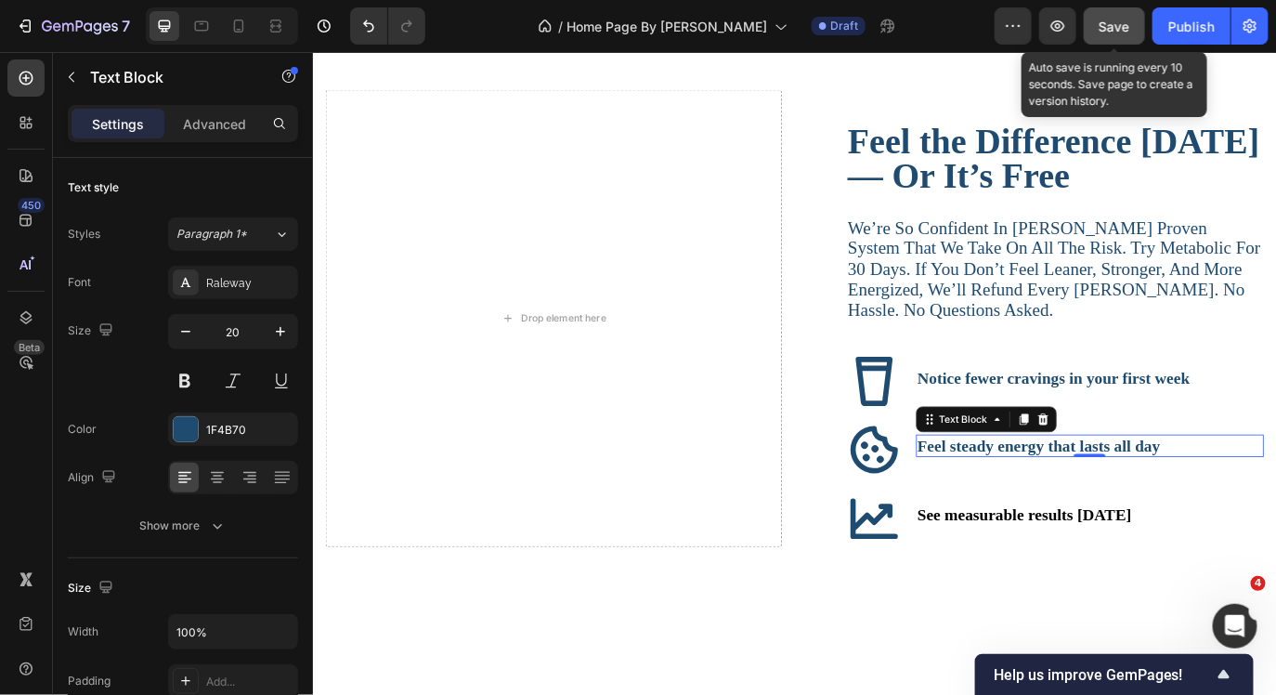
click at [1104, 33] on div "Save" at bounding box center [1115, 27] width 31 height 20
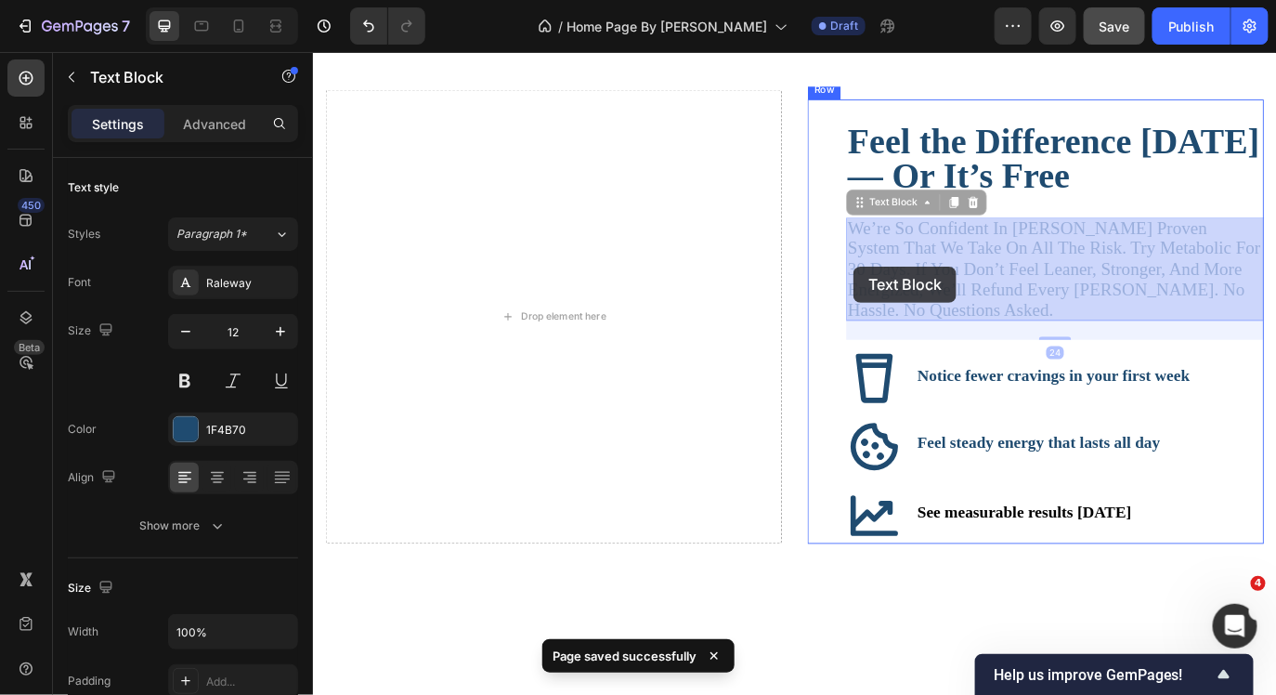
drag, startPoint x: 1017, startPoint y: 355, endPoint x: 937, endPoint y: 299, distance: 97.4
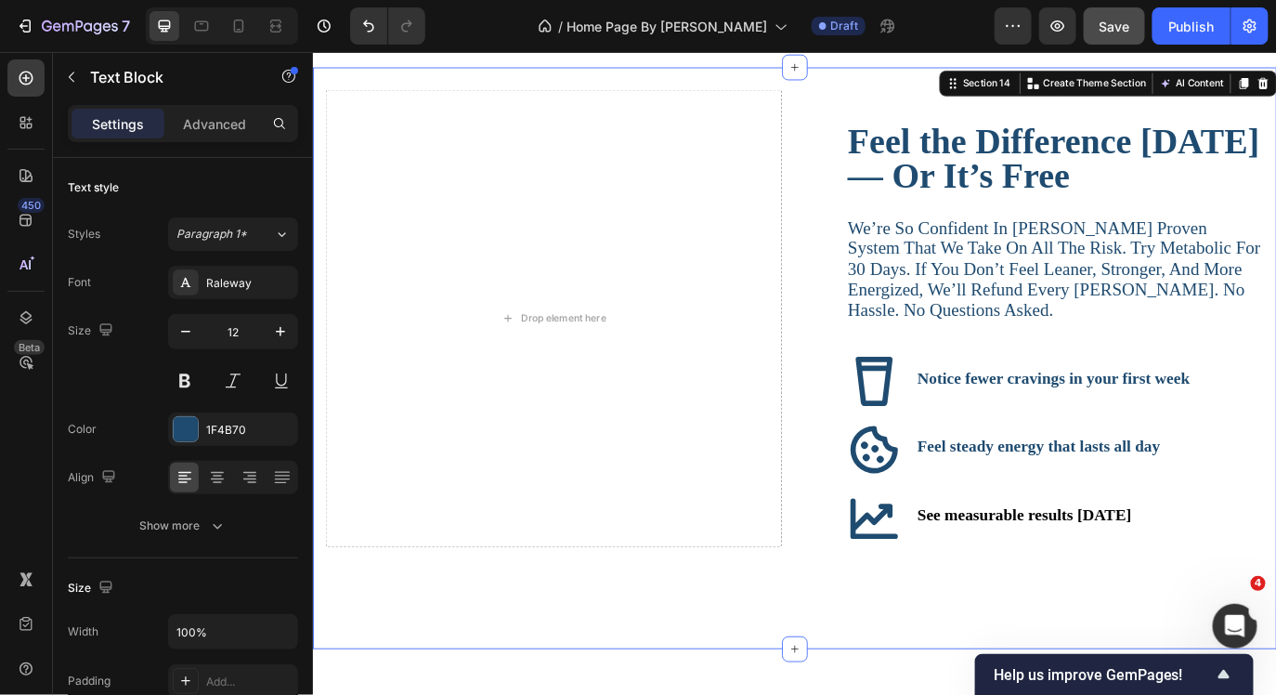
click at [1245, 71] on div "Feel the Difference [DATE] — Or It’s Free Text Block We’re so confident in [PER…" at bounding box center [869, 405] width 1115 height 672
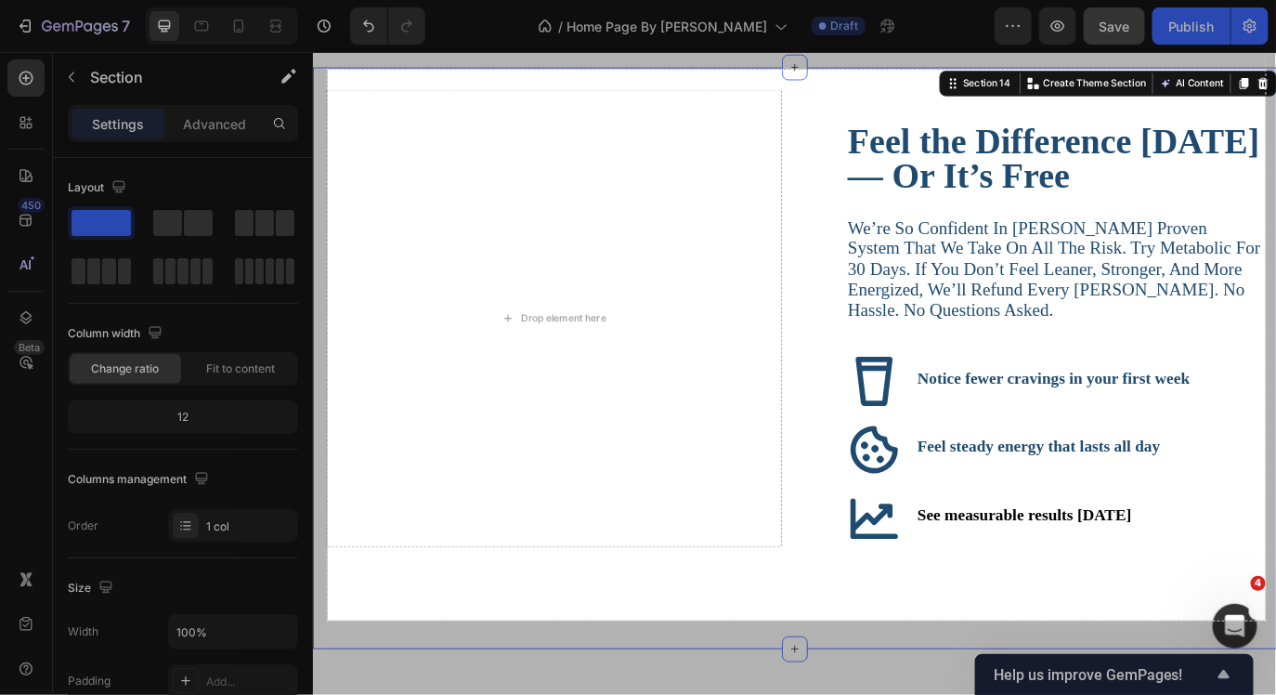
drag, startPoint x: 328, startPoint y: 70, endPoint x: 1266, endPoint y: 620, distance: 1087.8
click at [1266, 620] on div "1010 X 593" at bounding box center [638, 347] width 1276 height 695
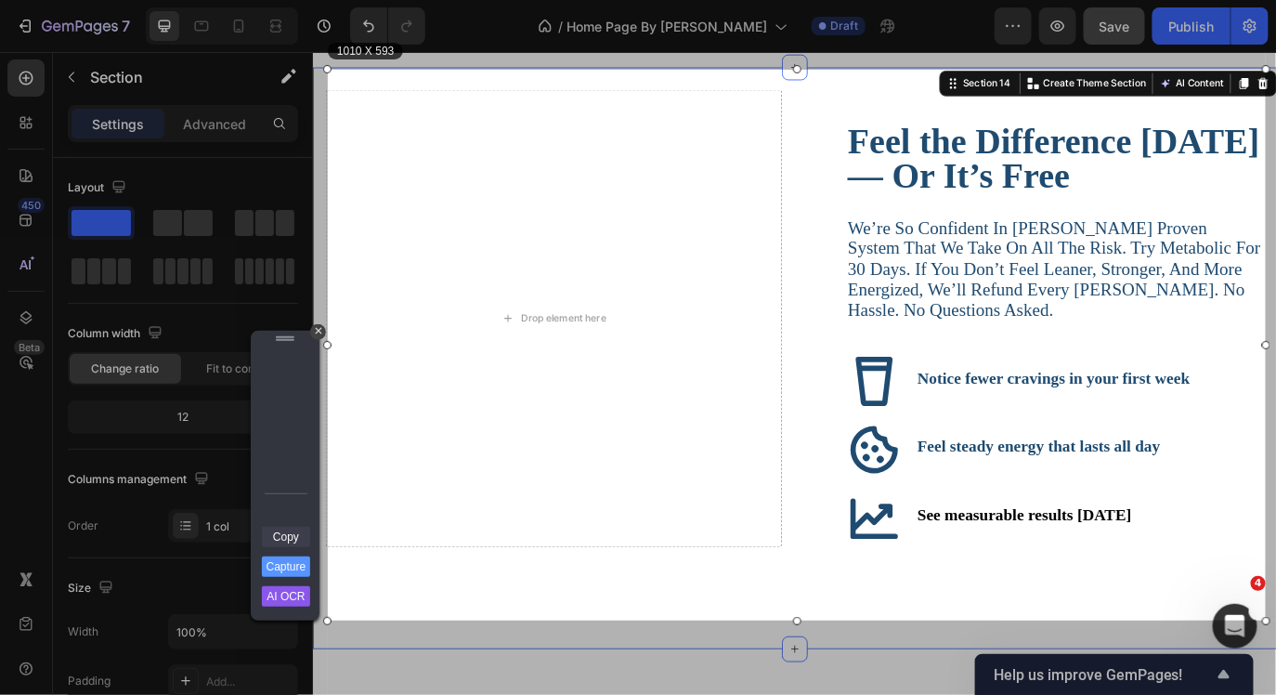
click at [287, 533] on link "Copy" at bounding box center [286, 537] width 48 height 20
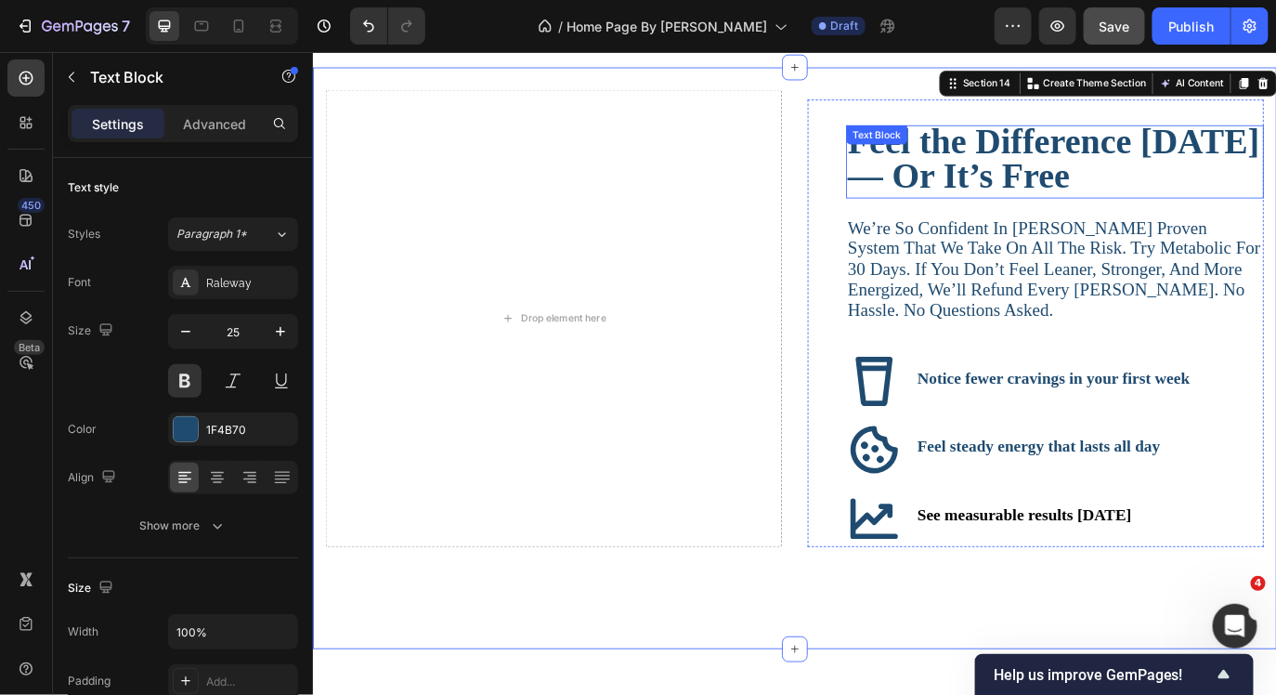
click at [1222, 191] on strong "Feel the Difference [DATE] — Or It’s Free" at bounding box center [1169, 175] width 476 height 86
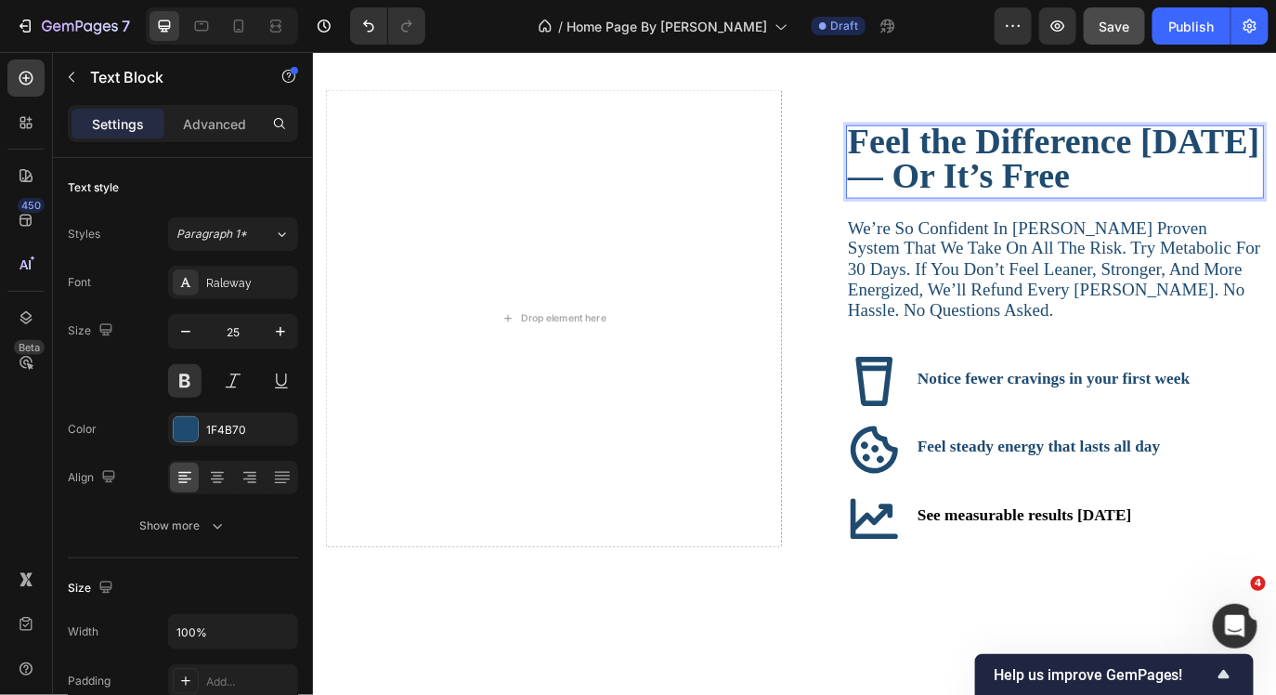
click at [1222, 191] on strong "Feel the Difference [DATE] — Or It’s Free" at bounding box center [1169, 175] width 476 height 86
click at [1088, 204] on strong "Feel the Difference [DATE] — Or Your Money Back" at bounding box center [1169, 175] width 476 height 86
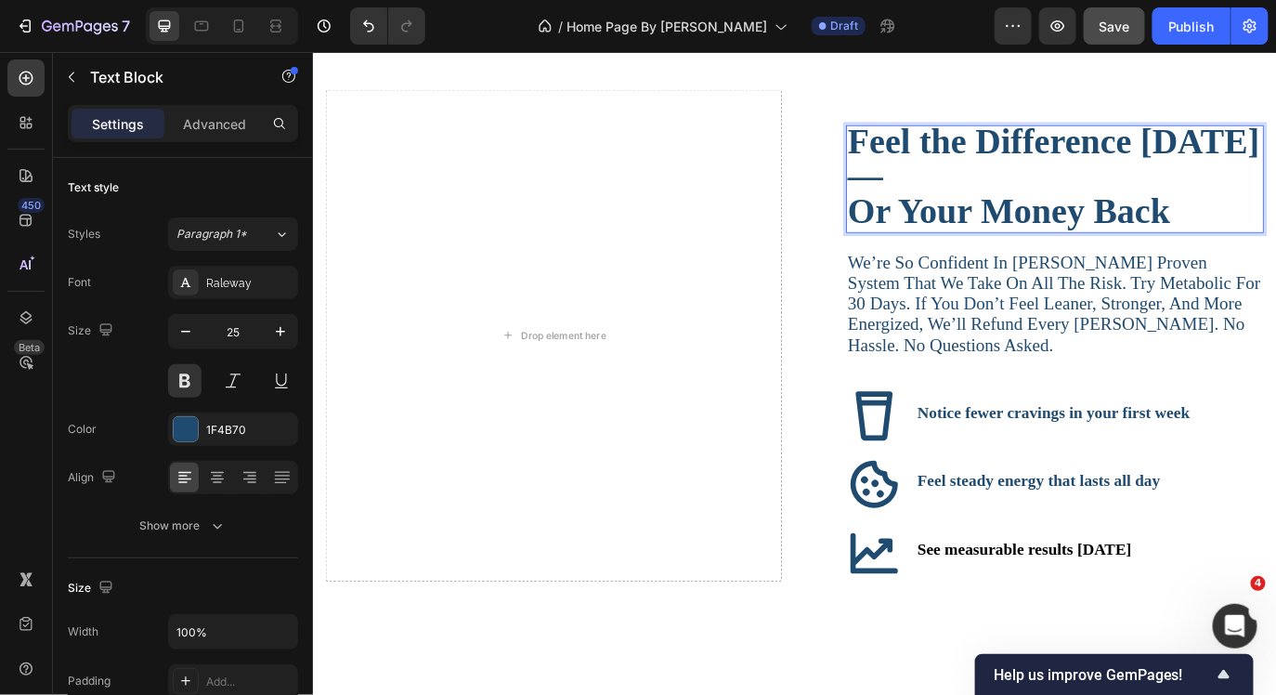
click at [937, 240] on strong "Or Your Money Back" at bounding box center [1117, 236] width 372 height 46
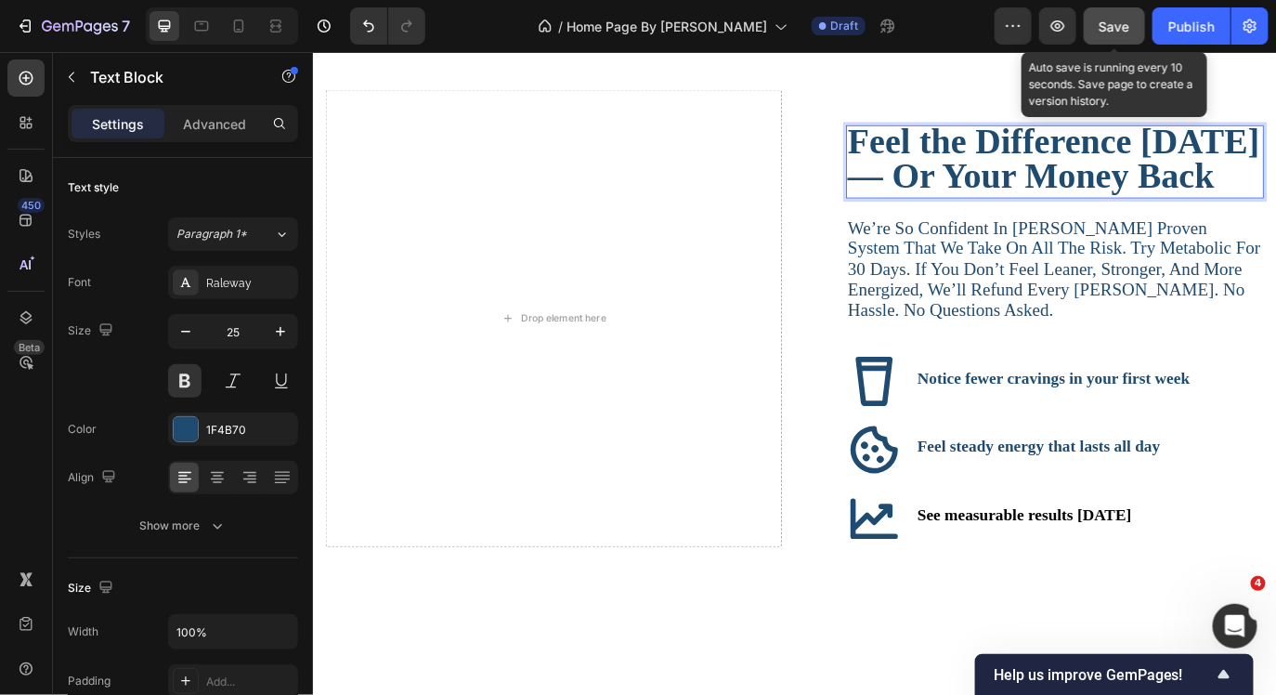
click at [1124, 32] on span "Save" at bounding box center [1115, 27] width 31 height 16
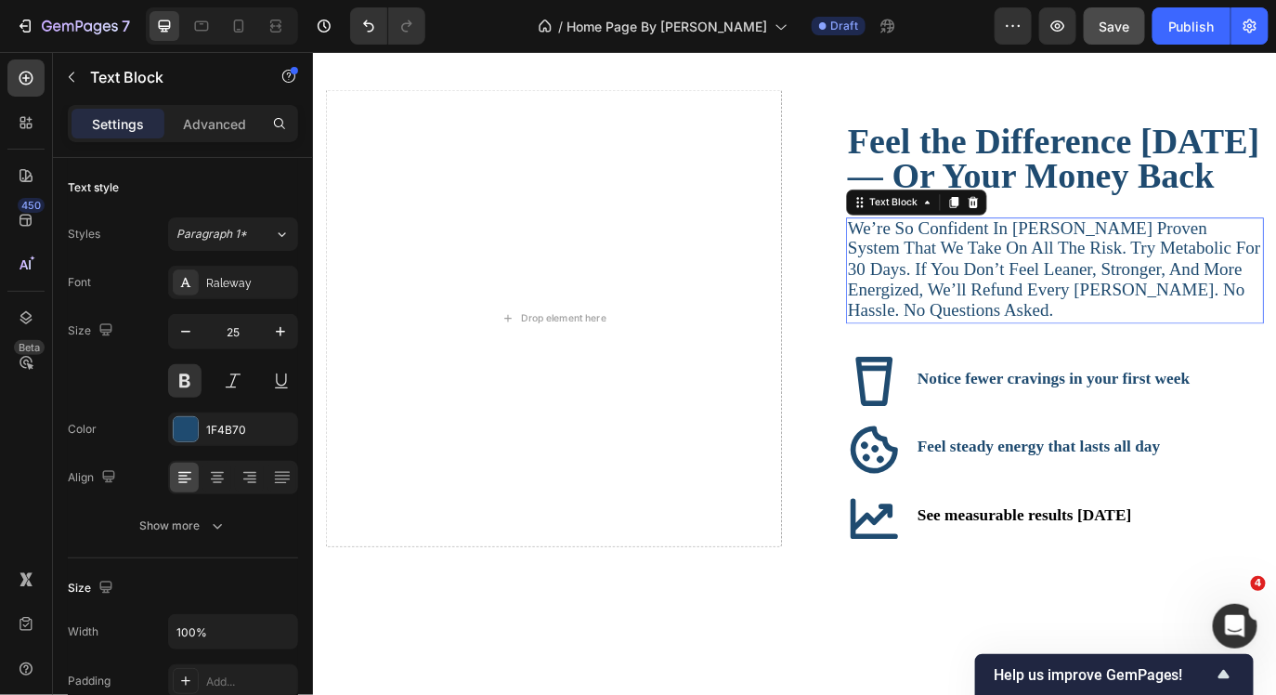
click at [1017, 363] on p "We’re so confident in [PERSON_NAME] proven system that we take on all the risk.…" at bounding box center [1170, 303] width 479 height 119
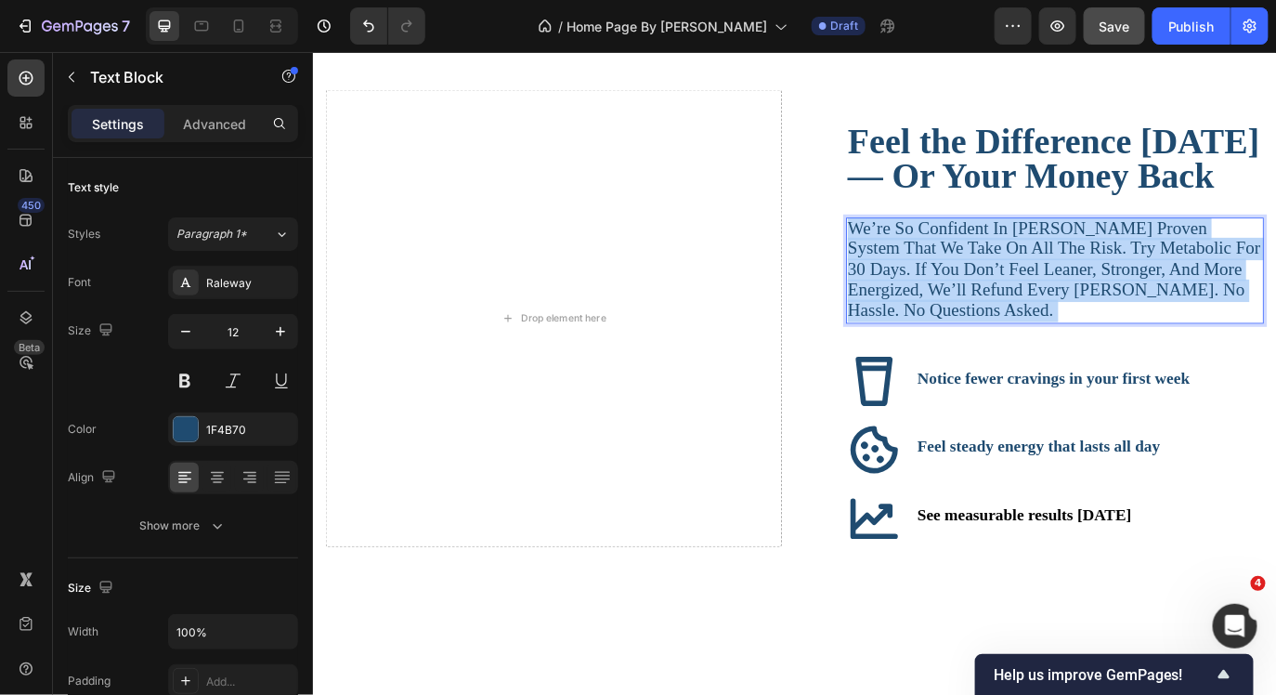
drag, startPoint x: 1011, startPoint y: 390, endPoint x: 934, endPoint y: 289, distance: 127.2
click at [934, 289] on p "We’re so confident in [PERSON_NAME] proven system that we take on all the risk.…" at bounding box center [1170, 303] width 479 height 119
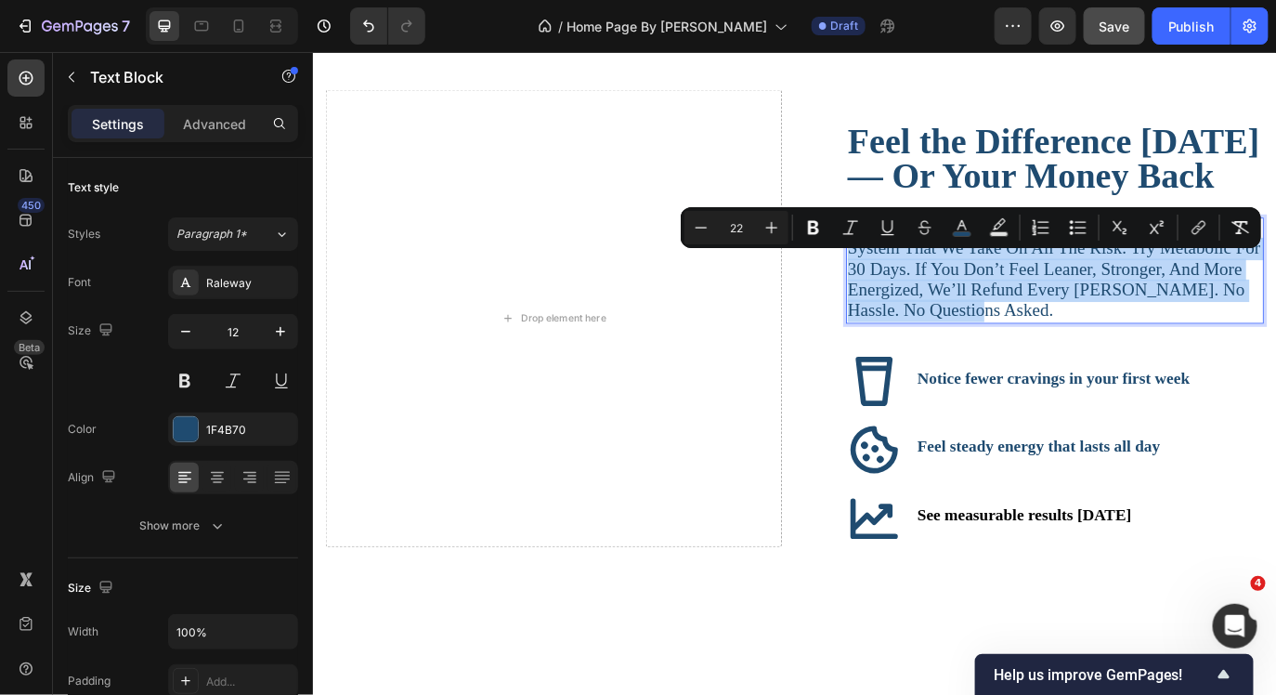
drag, startPoint x: 996, startPoint y: 388, endPoint x: 933, endPoint y: 299, distance: 108.7
click at [933, 299] on p "We’re so confident in [PERSON_NAME] proven system that we take on all the risk.…" at bounding box center [1170, 303] width 479 height 119
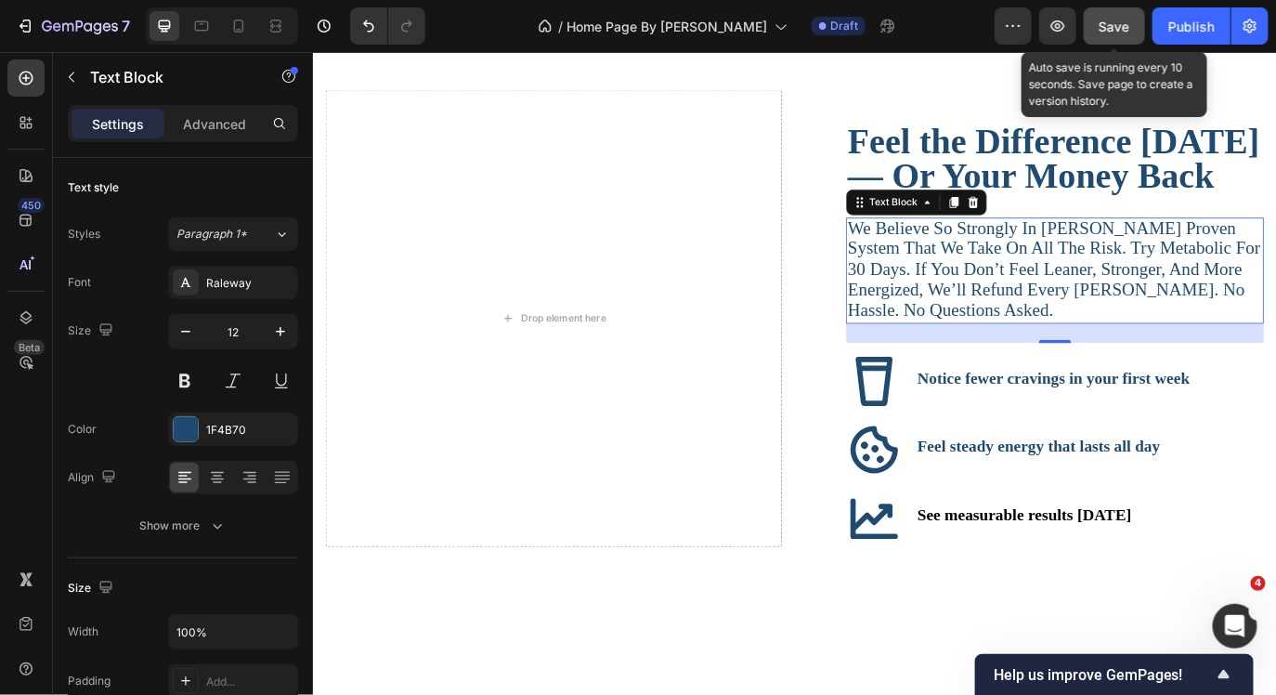
click at [1115, 34] on div "Save" at bounding box center [1115, 27] width 31 height 20
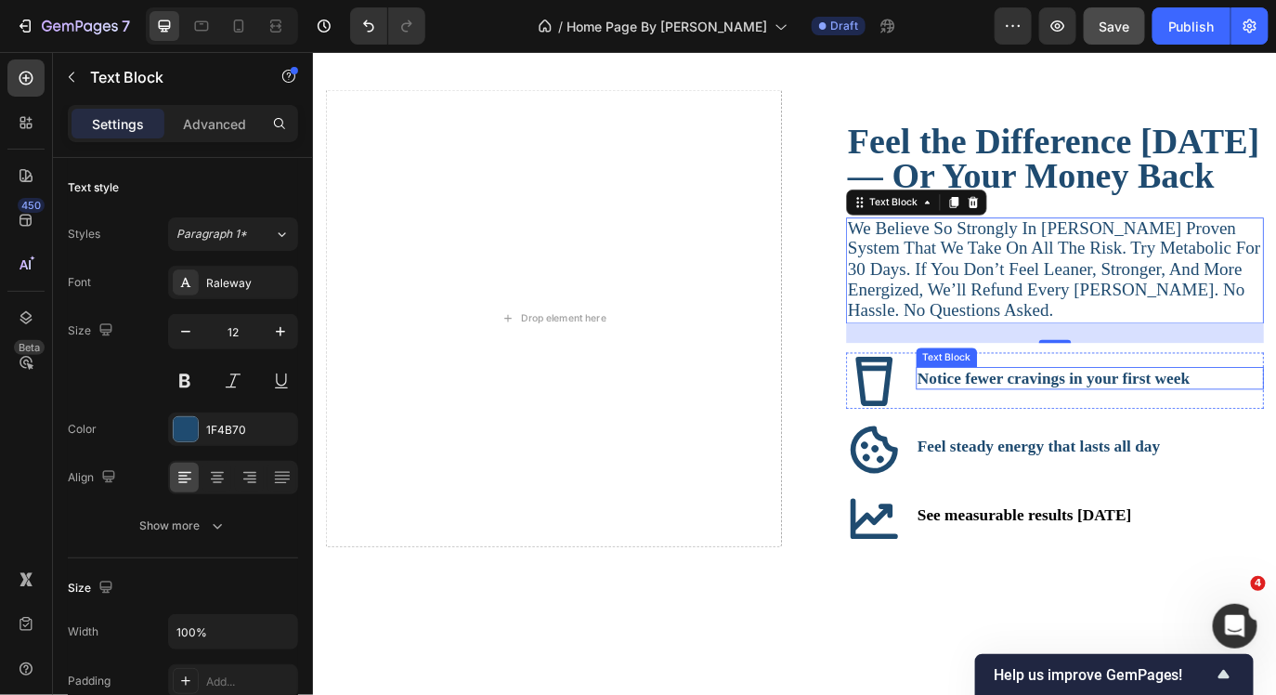
click at [1219, 438] on strong "Notice fewer cravings in your first week" at bounding box center [1168, 428] width 315 height 20
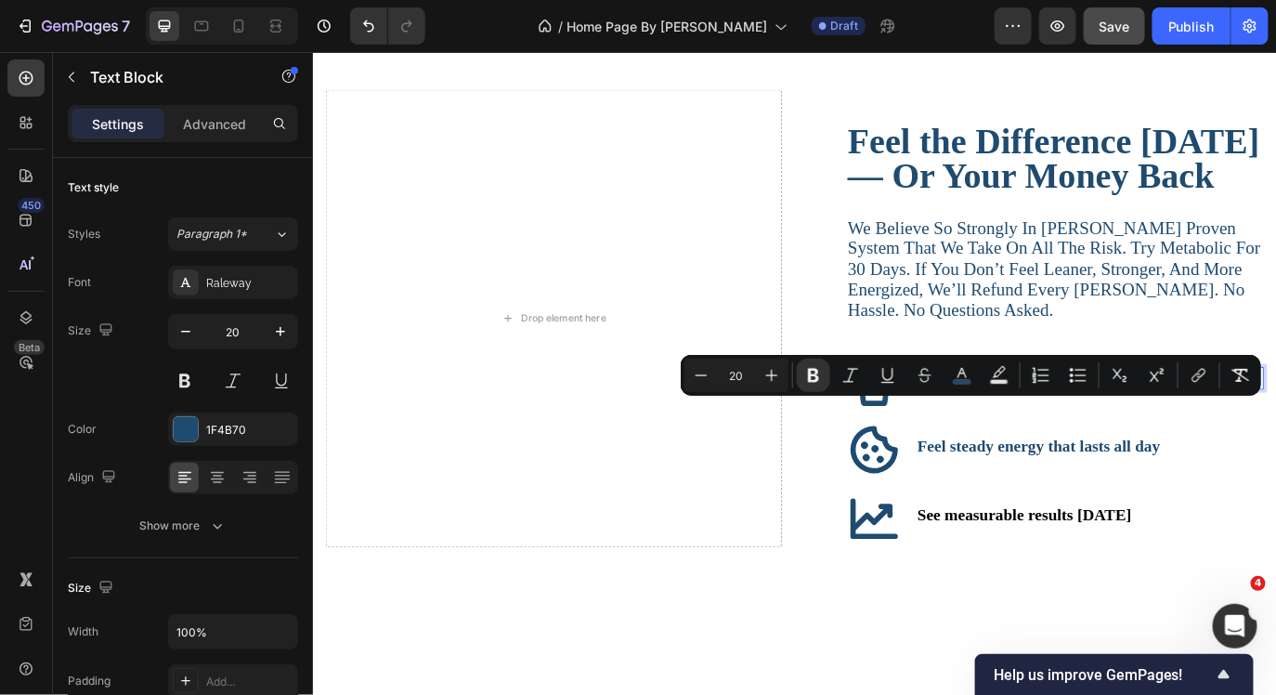
drag, startPoint x: 1324, startPoint y: 466, endPoint x: 1011, endPoint y: 471, distance: 312.1
click at [1011, 438] on strong "Notice fewer cravings in your first week" at bounding box center [1168, 428] width 315 height 20
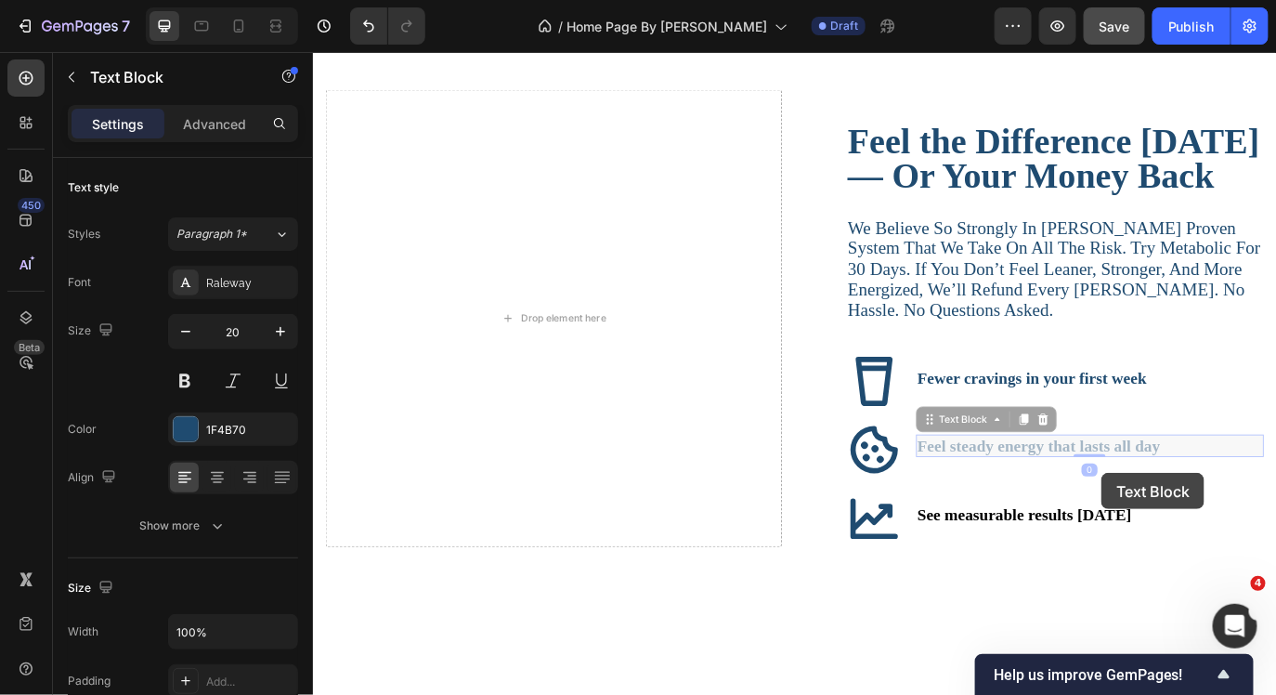
drag, startPoint x: 1295, startPoint y: 550, endPoint x: 1224, endPoint y: 538, distance: 71.6
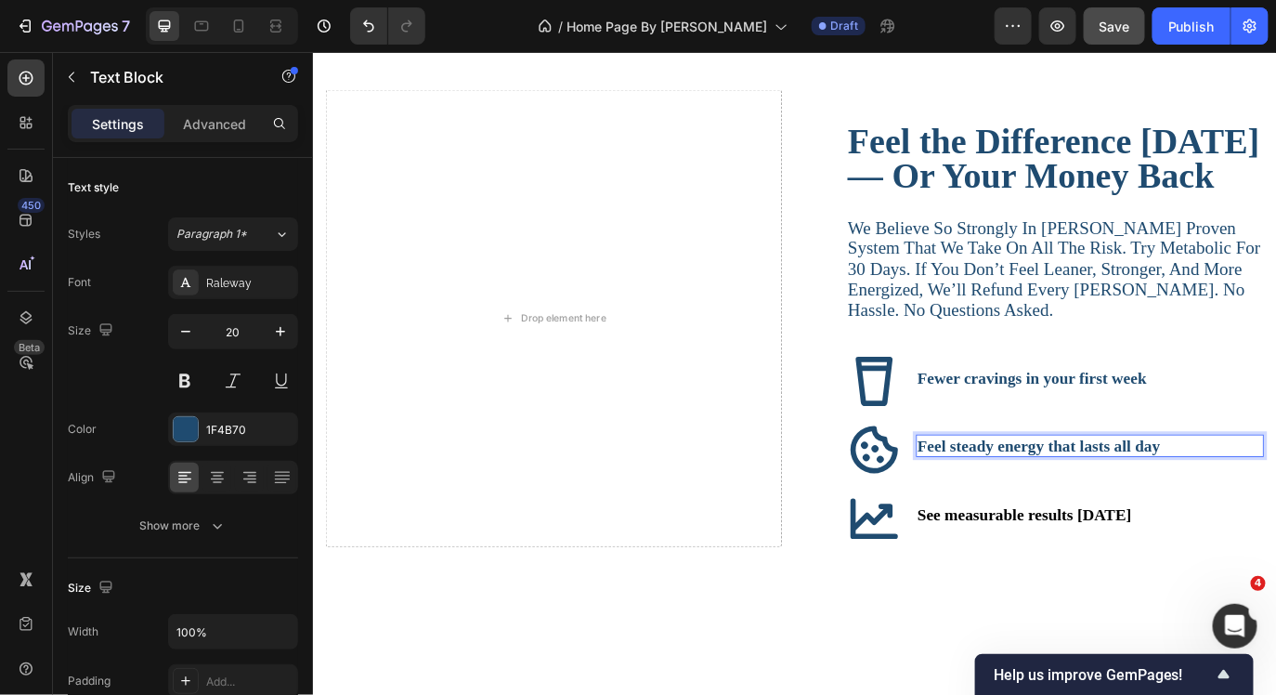
click at [1275, 517] on p "Feel steady energy that lasts all day" at bounding box center [1210, 506] width 398 height 22
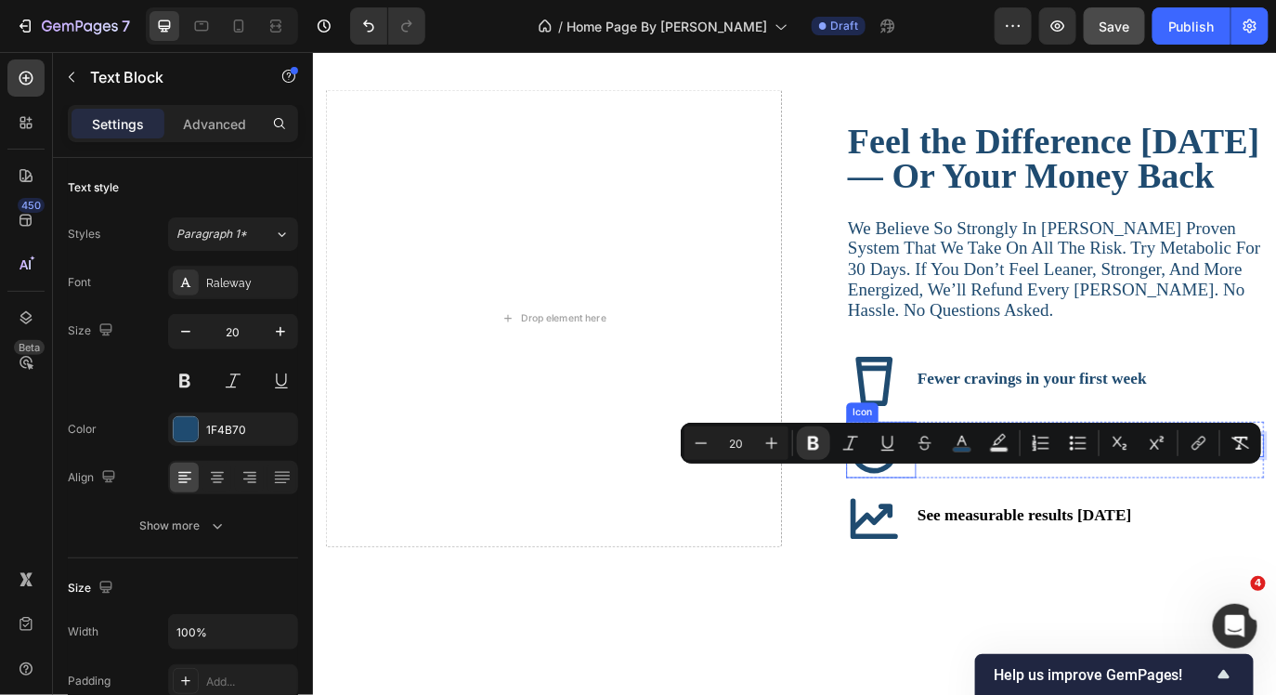
drag, startPoint x: 1292, startPoint y: 541, endPoint x: 1007, endPoint y: 554, distance: 285.4
click at [1007, 543] on div "Icon Feel steady energy that lasts all day Text Block 0 Row" at bounding box center [1170, 510] width 483 height 65
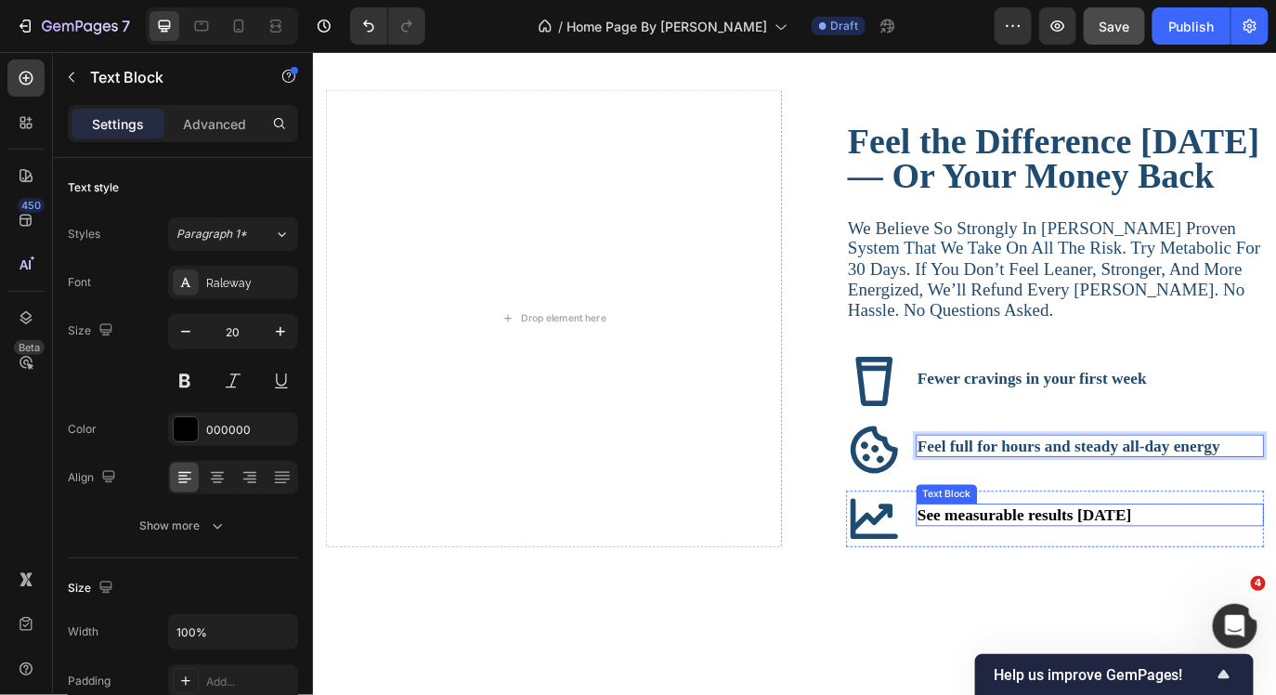
click at [1275, 597] on p "See measurable results [DATE]" at bounding box center [1210, 586] width 398 height 22
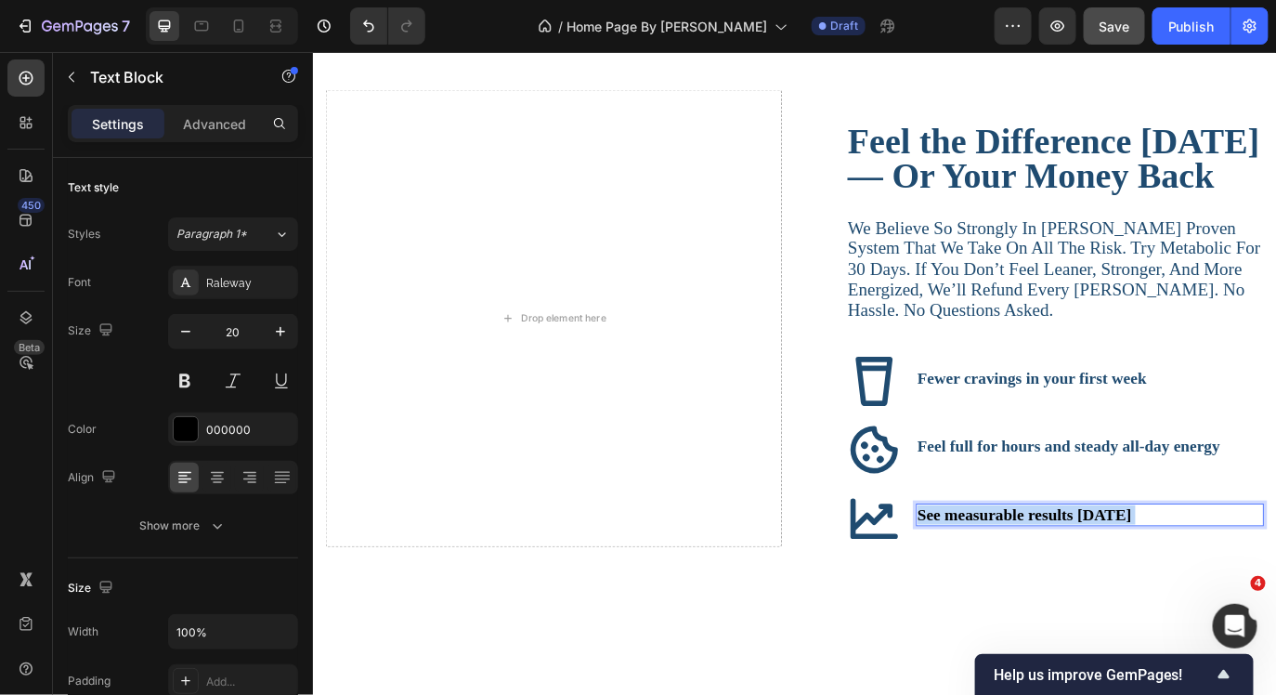
drag, startPoint x: 1276, startPoint y: 628, endPoint x: 1021, endPoint y: 620, distance: 255.5
click at [1021, 597] on p "See measurable results [DATE]" at bounding box center [1210, 586] width 398 height 22
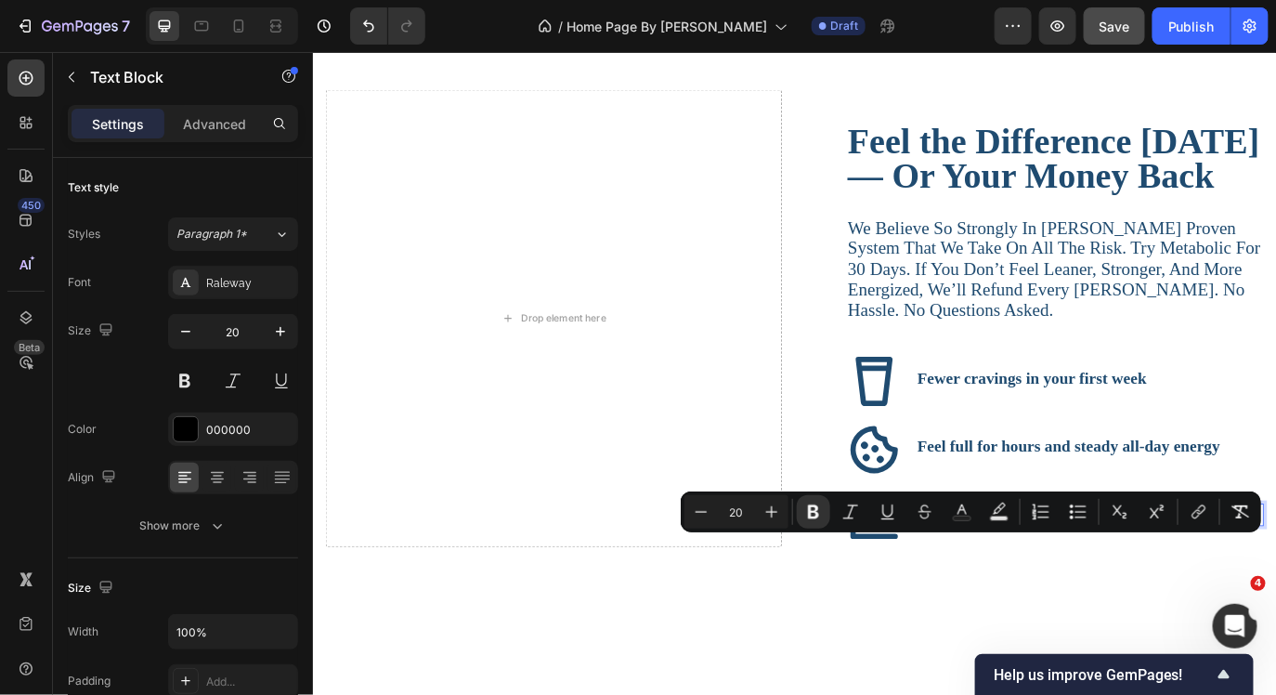
drag, startPoint x: 1272, startPoint y: 626, endPoint x: 1009, endPoint y: 624, distance: 263.8
click at [1010, 599] on div "See measurable results [DATE]" at bounding box center [1211, 586] width 402 height 26
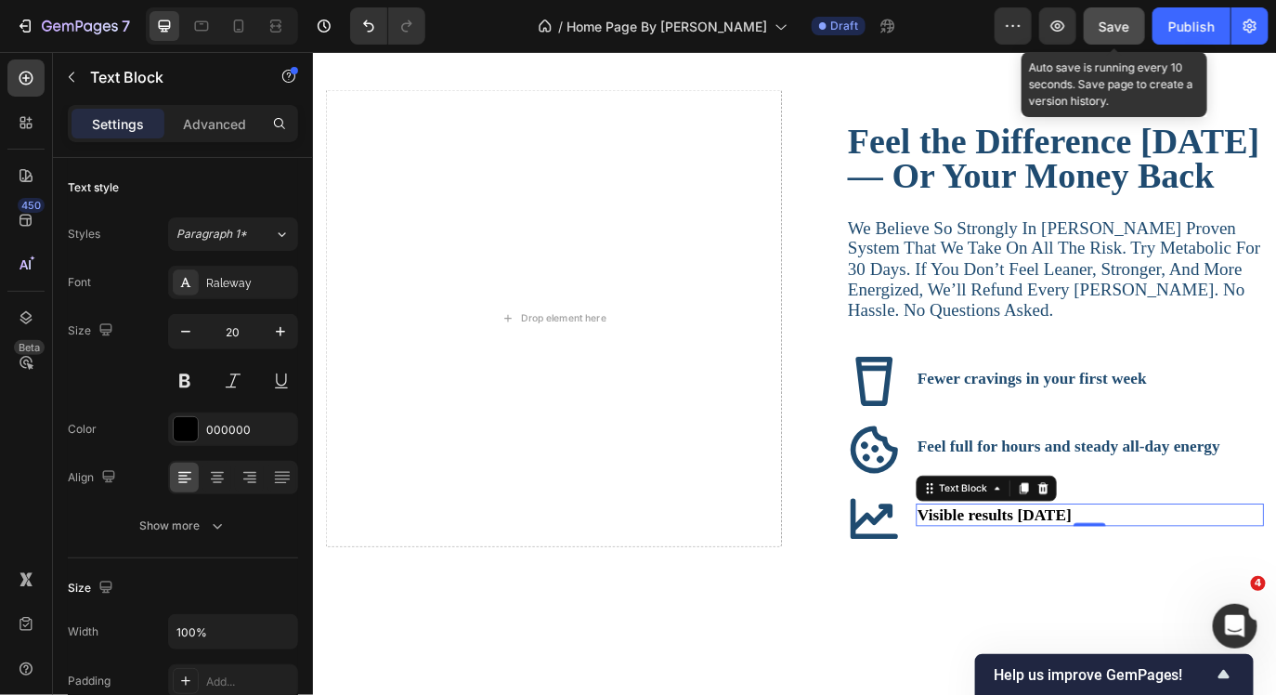
click at [1104, 22] on span "Save" at bounding box center [1115, 27] width 31 height 16
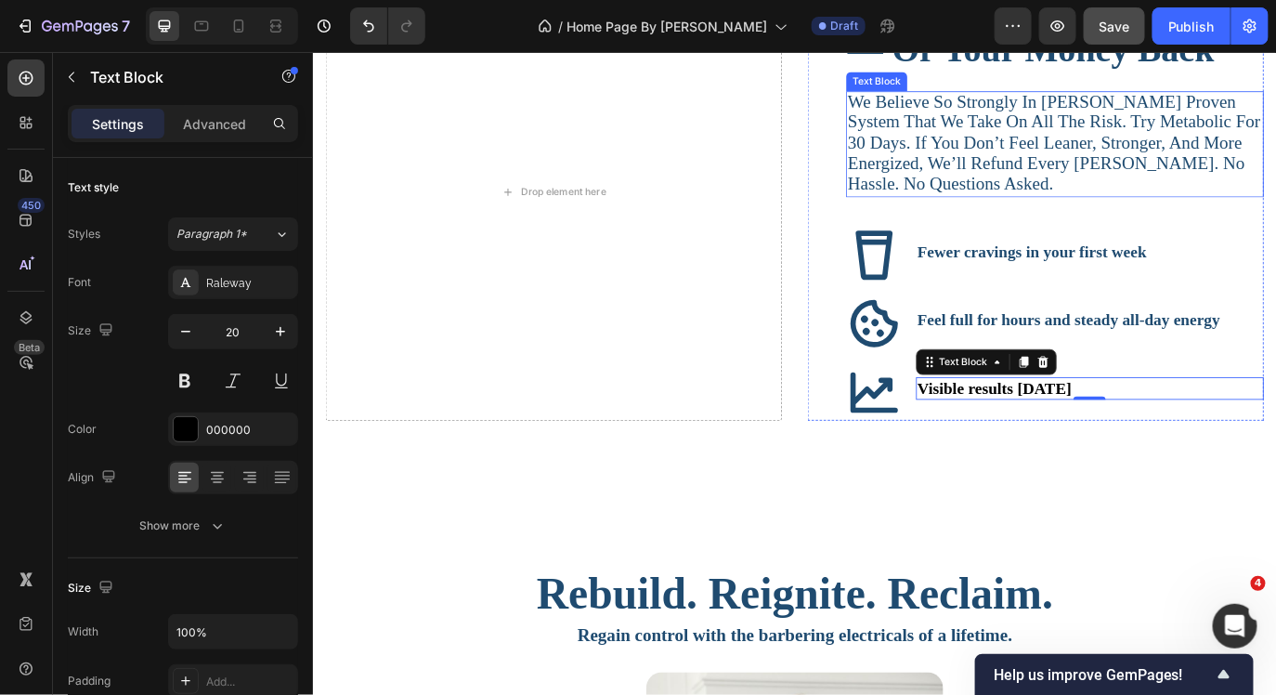
scroll to position [5164, 0]
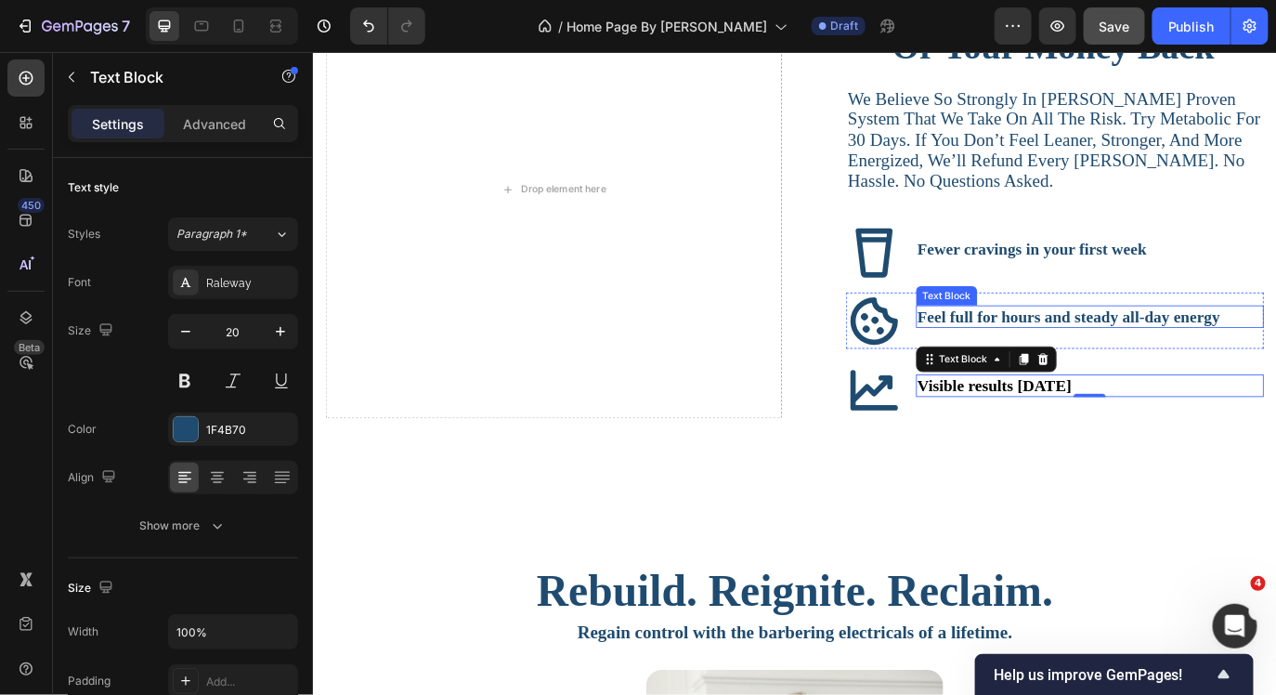
click at [1210, 368] on strong "Feel full for hours and steady all-day energy" at bounding box center [1186, 357] width 350 height 20
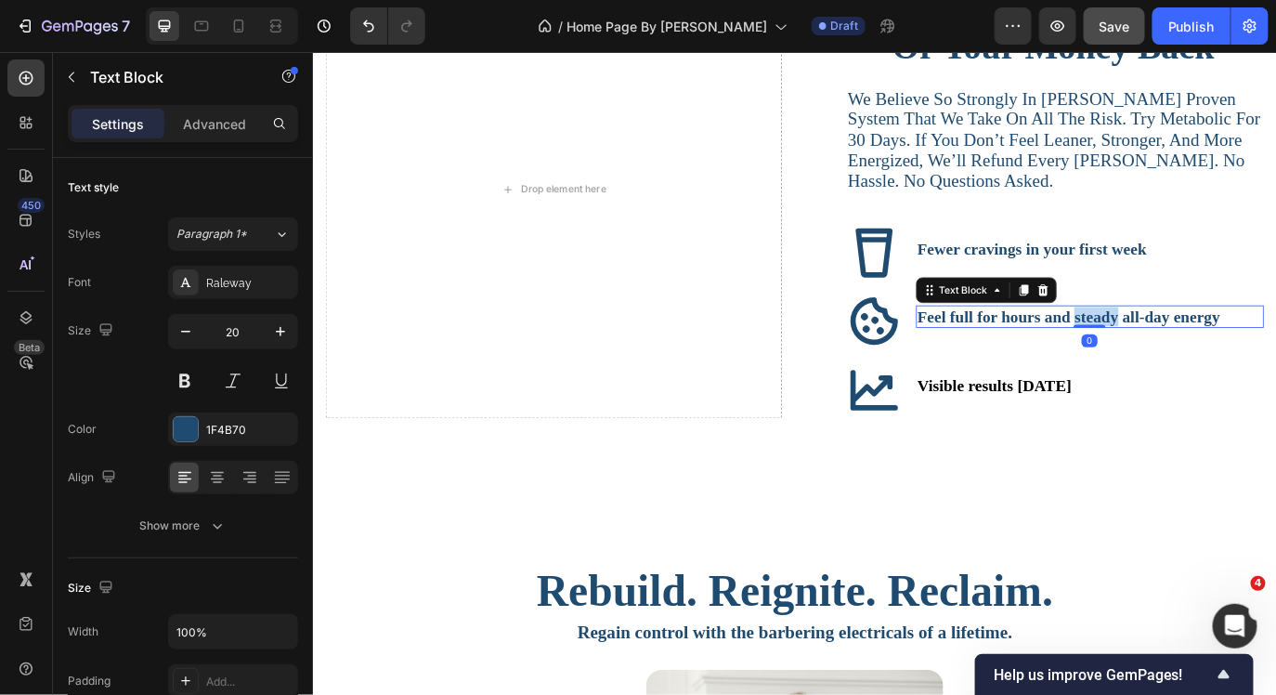
click at [1210, 368] on strong "Feel full for hours and steady all-day energy" at bounding box center [1186, 357] width 350 height 20
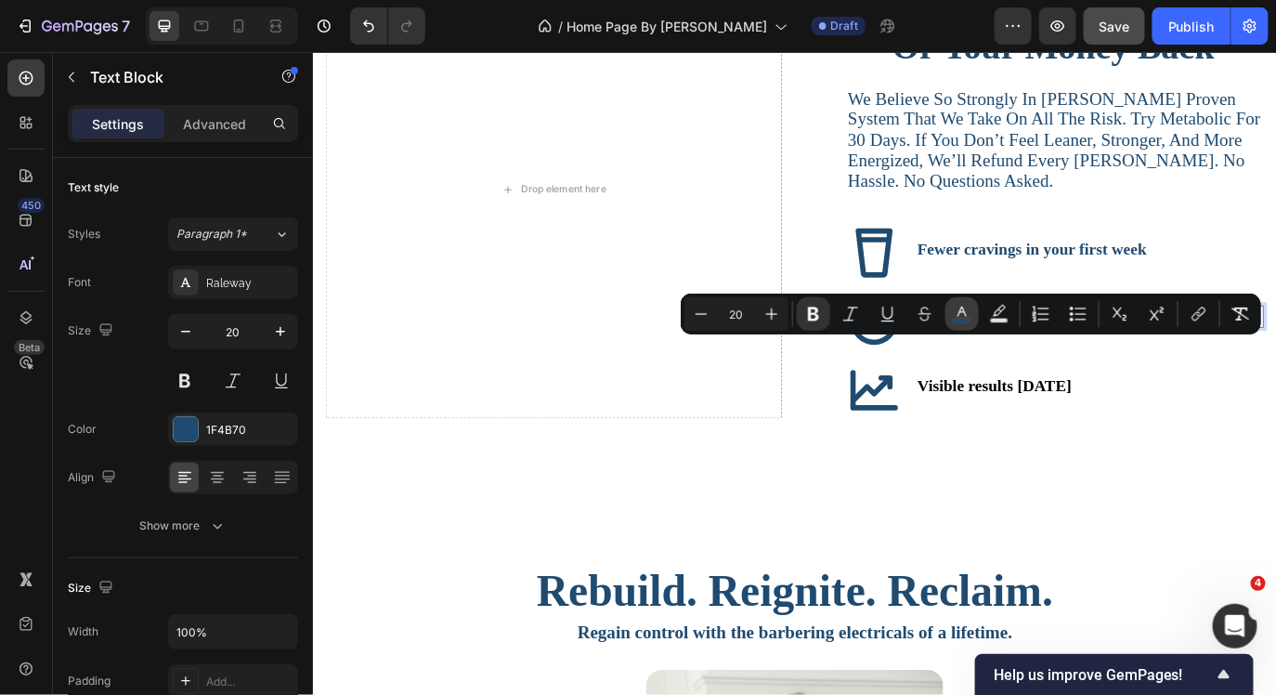
click at [960, 319] on rect "Editor contextual toolbar" at bounding box center [963, 321] width 18 height 5
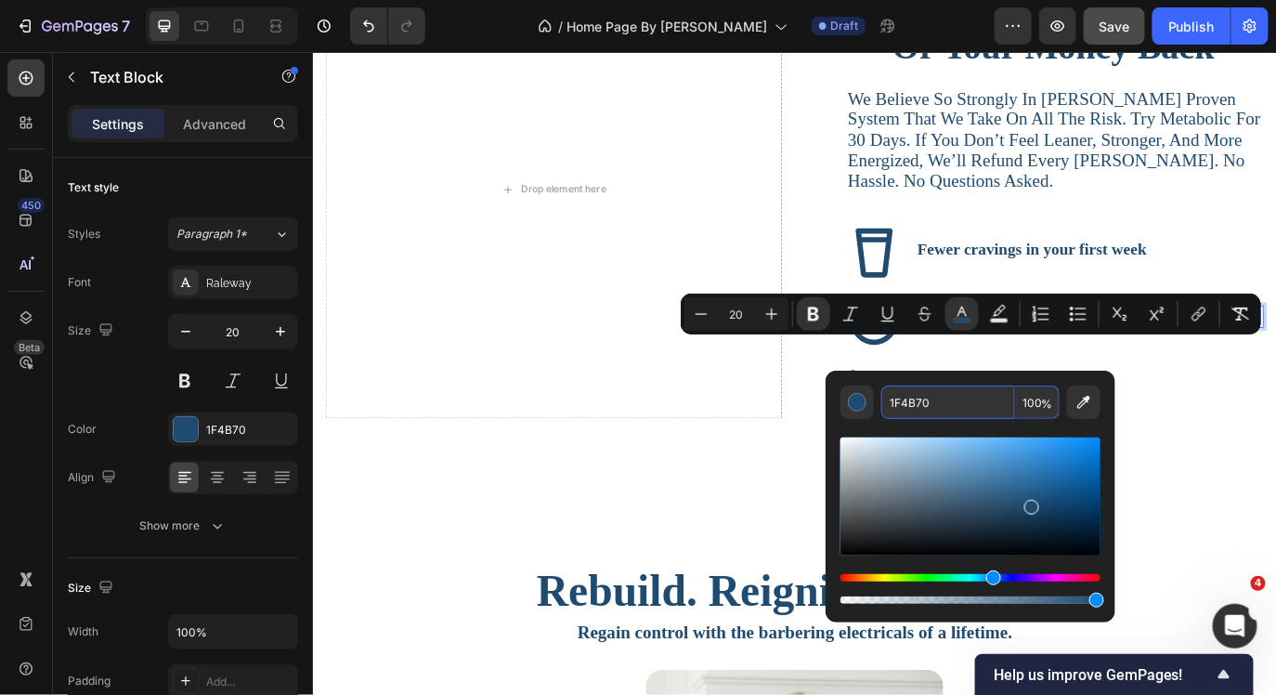
click at [912, 405] on input "1F4B70" at bounding box center [948, 401] width 134 height 33
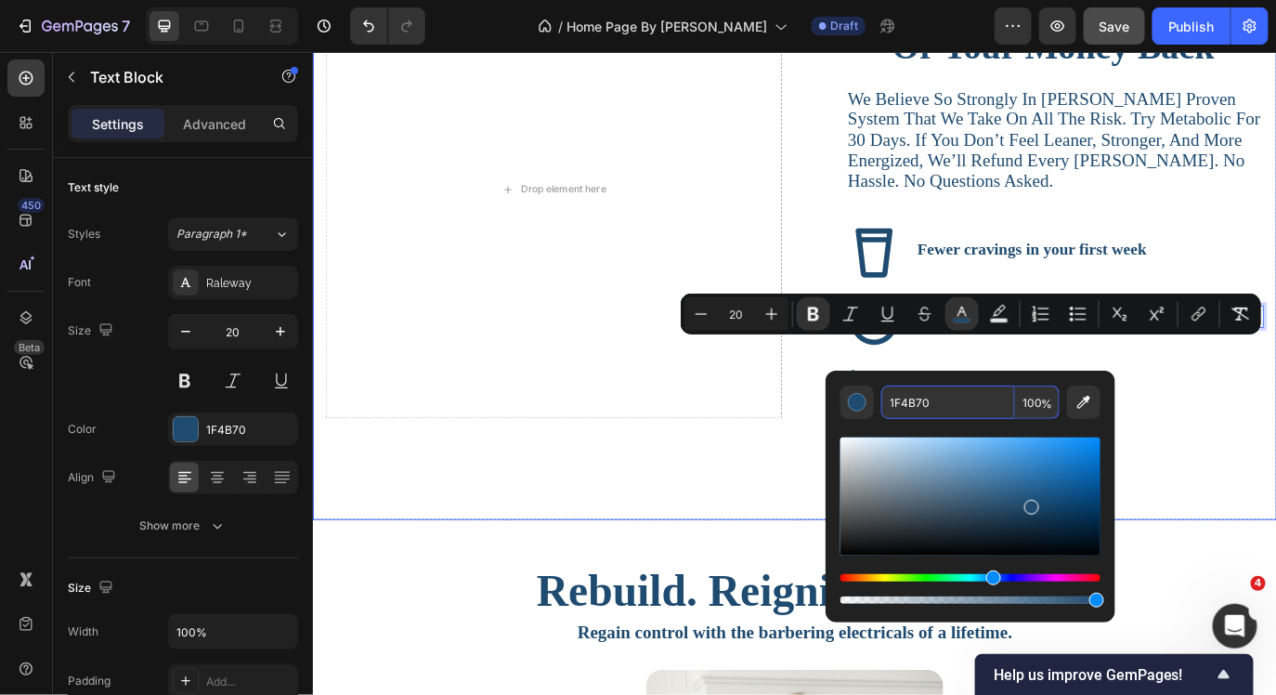
click at [1275, 521] on video "Background Image" at bounding box center [869, 255] width 1115 height 627
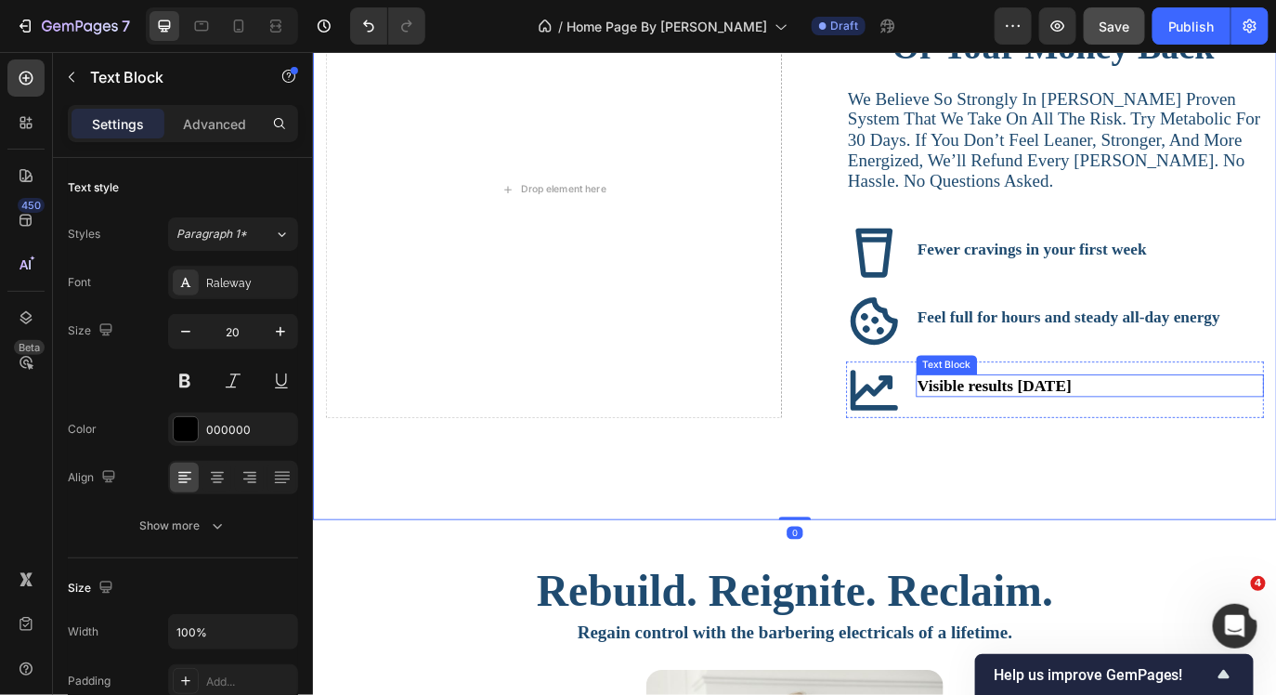
click at [1210, 449] on p "Visible results [DATE]" at bounding box center [1210, 437] width 398 height 22
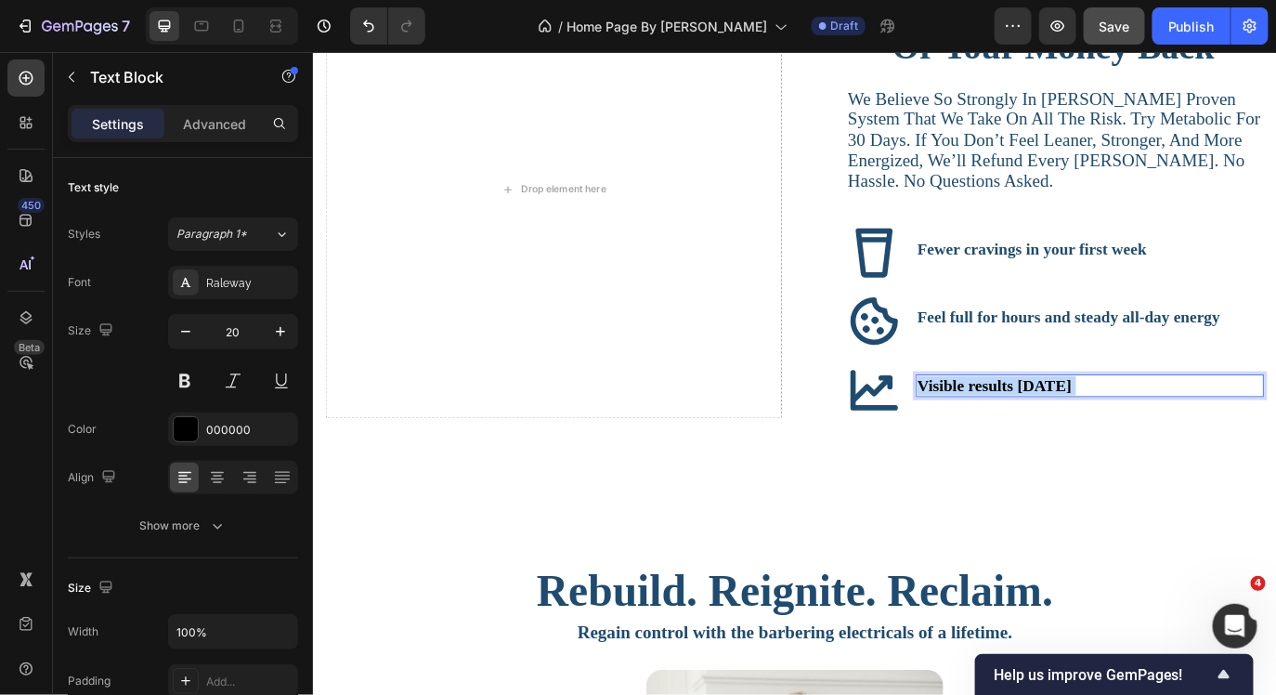
drag, startPoint x: 1210, startPoint y: 479, endPoint x: 1013, endPoint y: 476, distance: 196.9
click at [1013, 449] on p "Visible results [DATE]" at bounding box center [1210, 437] width 398 height 22
drag, startPoint x: 1202, startPoint y: 475, endPoint x: 1036, endPoint y: 471, distance: 166.3
click at [1036, 448] on strong "Visible results [DATE]" at bounding box center [1100, 437] width 178 height 20
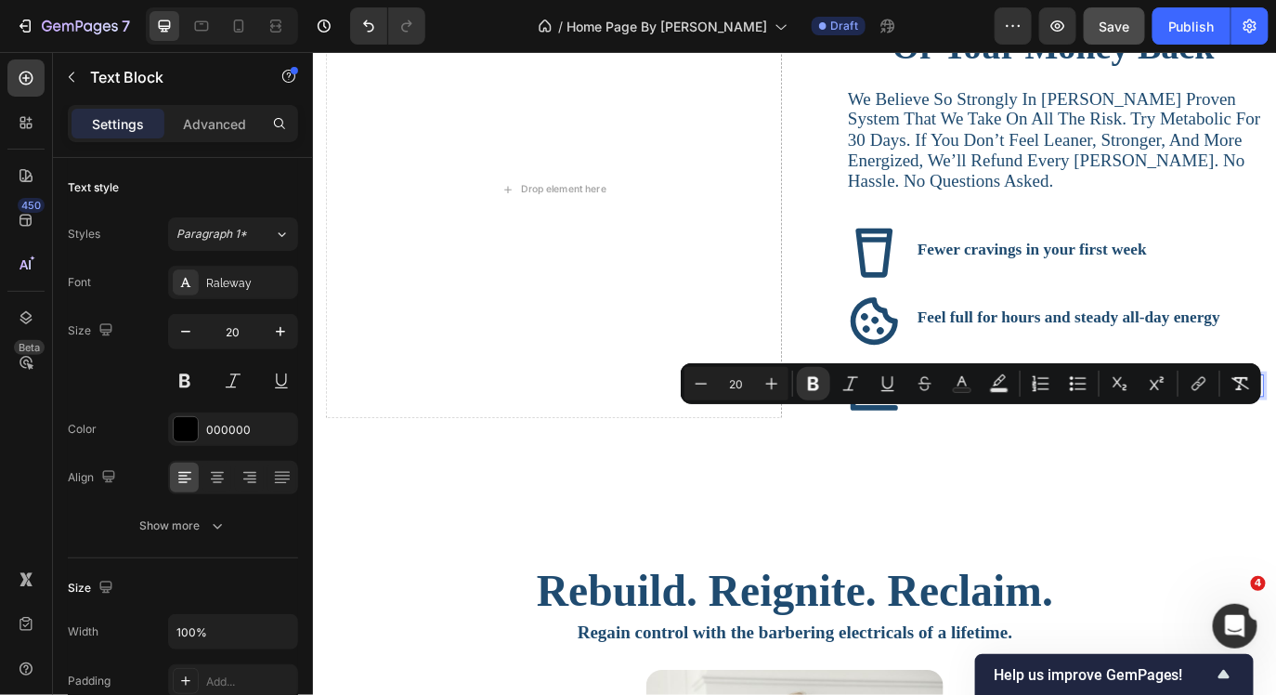
click at [1220, 449] on p "Visible results [DATE]" at bounding box center [1210, 437] width 398 height 22
drag, startPoint x: 1220, startPoint y: 476, endPoint x: 1015, endPoint y: 471, distance: 205.3
click at [1015, 449] on p "Visible results [DATE]" at bounding box center [1210, 437] width 398 height 22
click at [957, 388] on rect "Editor contextual toolbar" at bounding box center [963, 390] width 18 height 5
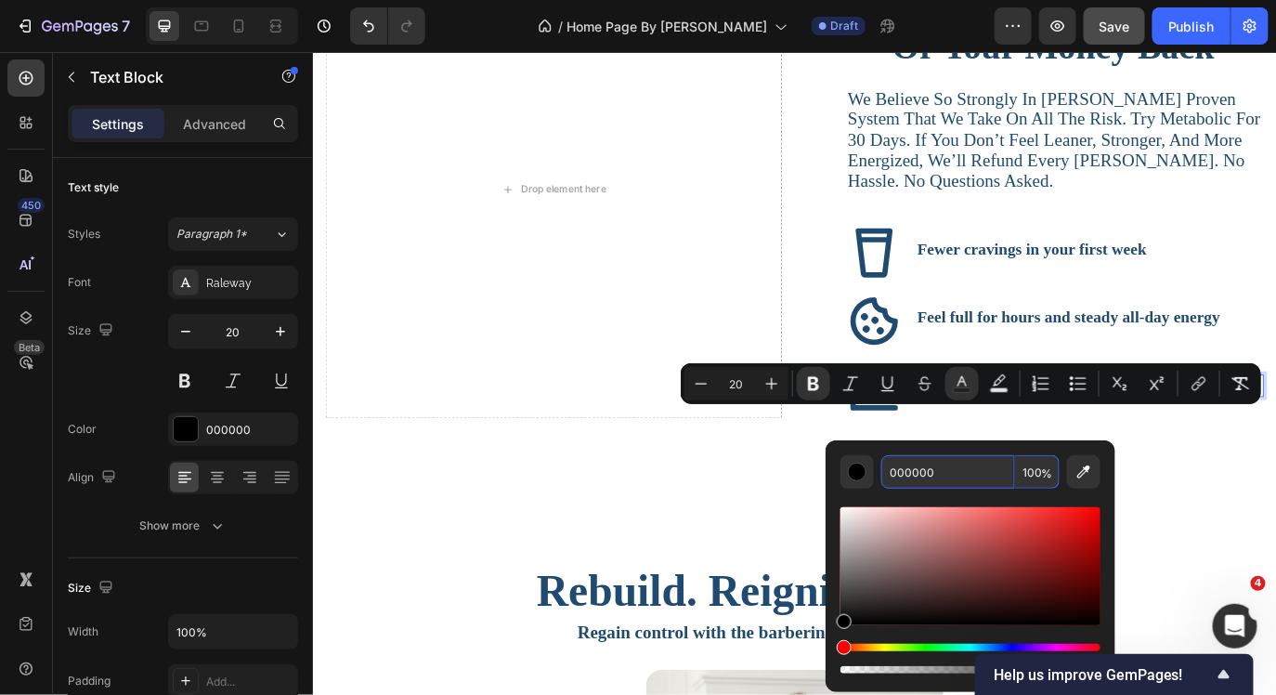
click at [943, 468] on input "000000" at bounding box center [948, 471] width 134 height 33
drag, startPoint x: 943, startPoint y: 468, endPoint x: 890, endPoint y: 467, distance: 52.9
click at [890, 467] on input "000000" at bounding box center [948, 471] width 134 height 33
paste input "1F4B7"
type input "1F4B70"
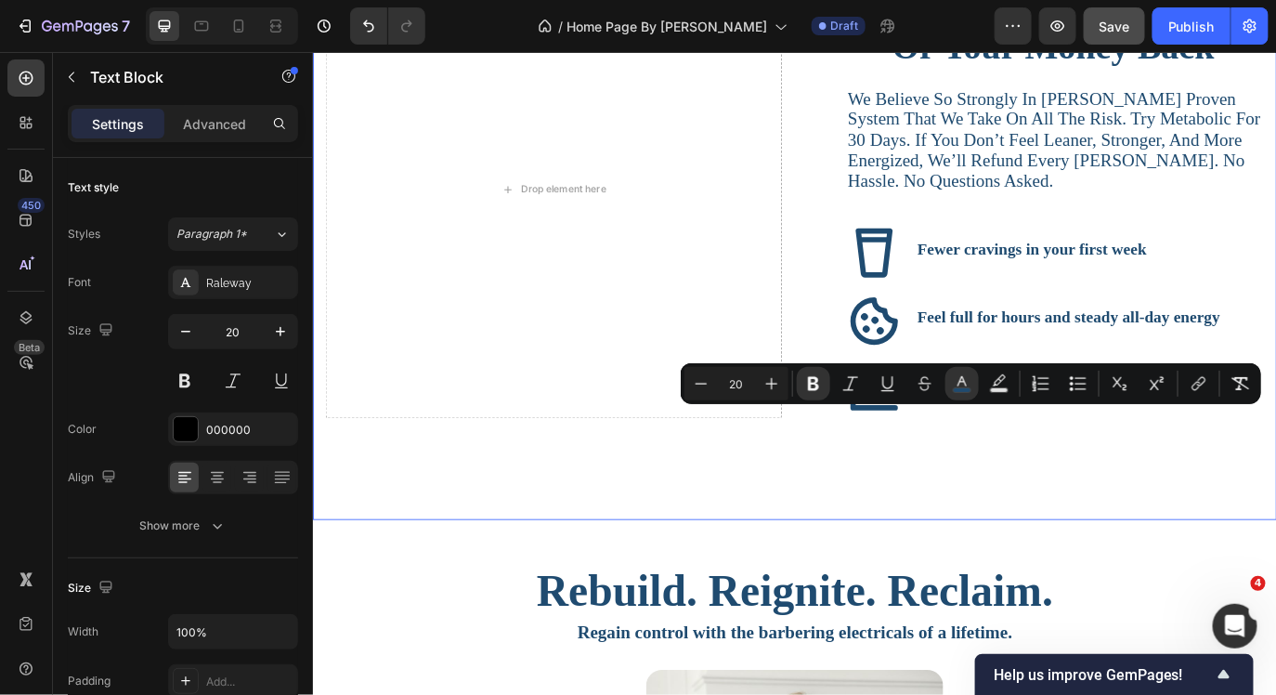
click at [1275, 539] on video "Background Image" at bounding box center [869, 255] width 1115 height 627
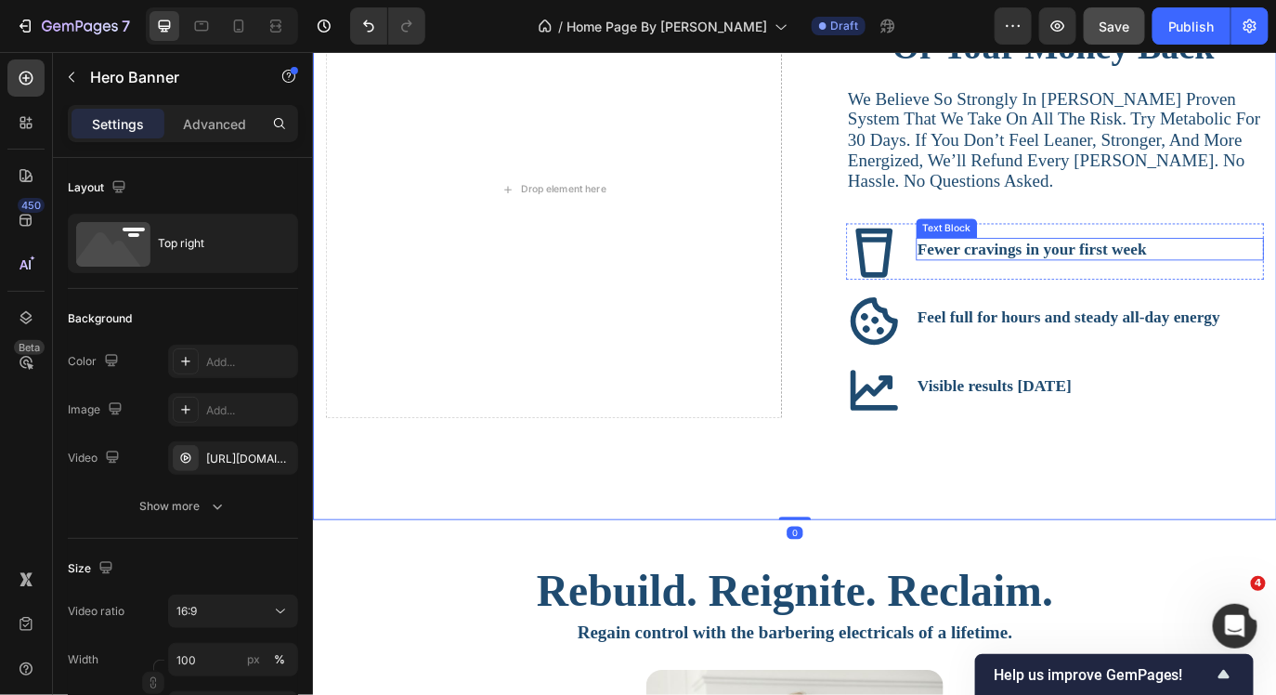
click at [1168, 290] on strong "Fewer cravings in your first week" at bounding box center [1143, 279] width 265 height 20
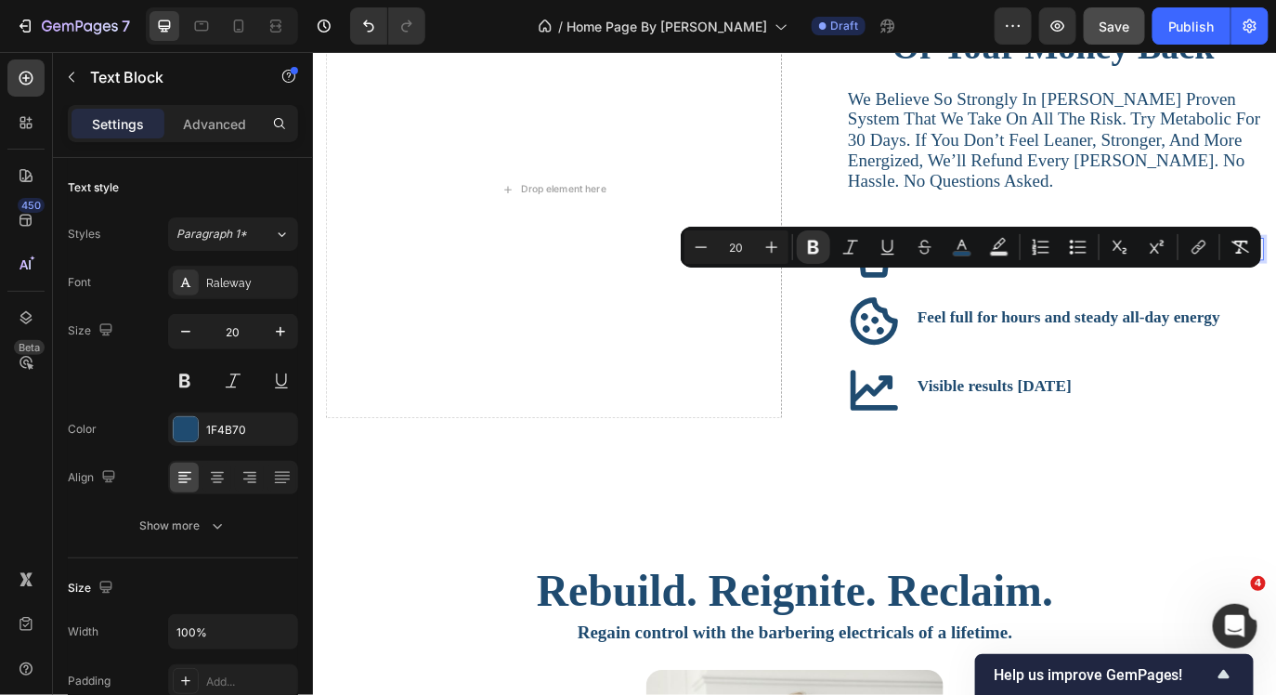
drag, startPoint x: 1273, startPoint y: 319, endPoint x: 1013, endPoint y: 314, distance: 260.1
click at [768, 246] on icon "Editor contextual toolbar" at bounding box center [772, 247] width 19 height 19
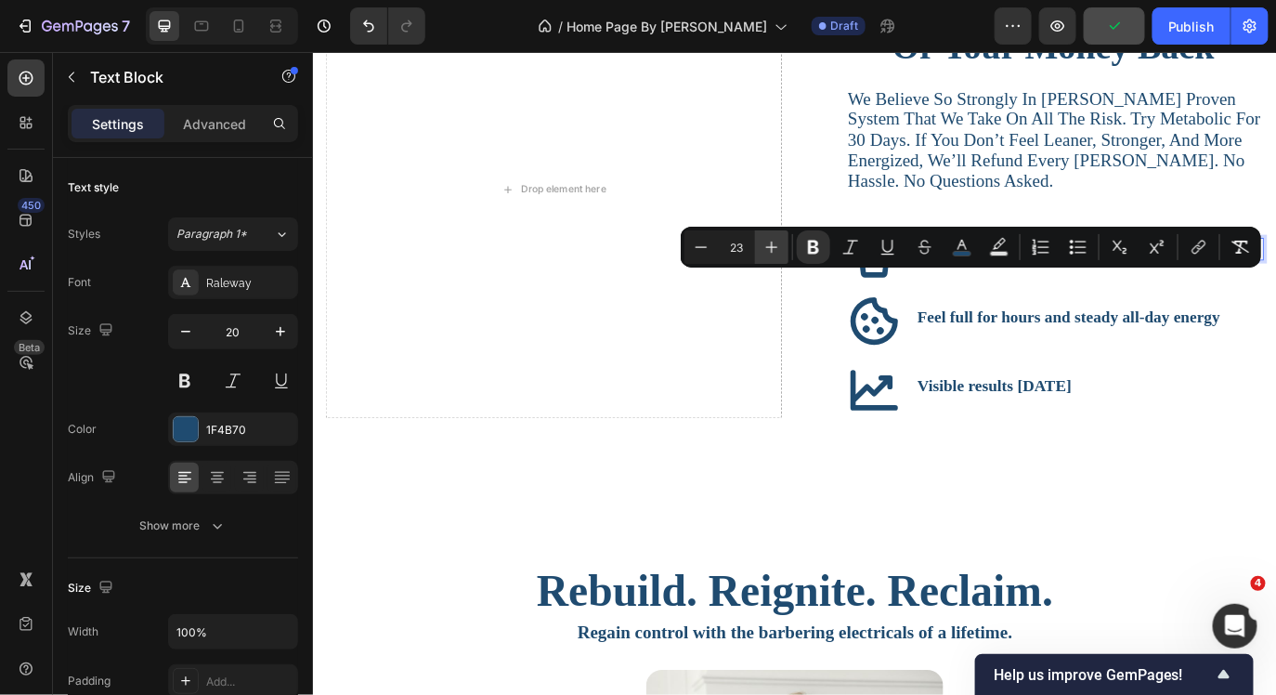
type input "24"
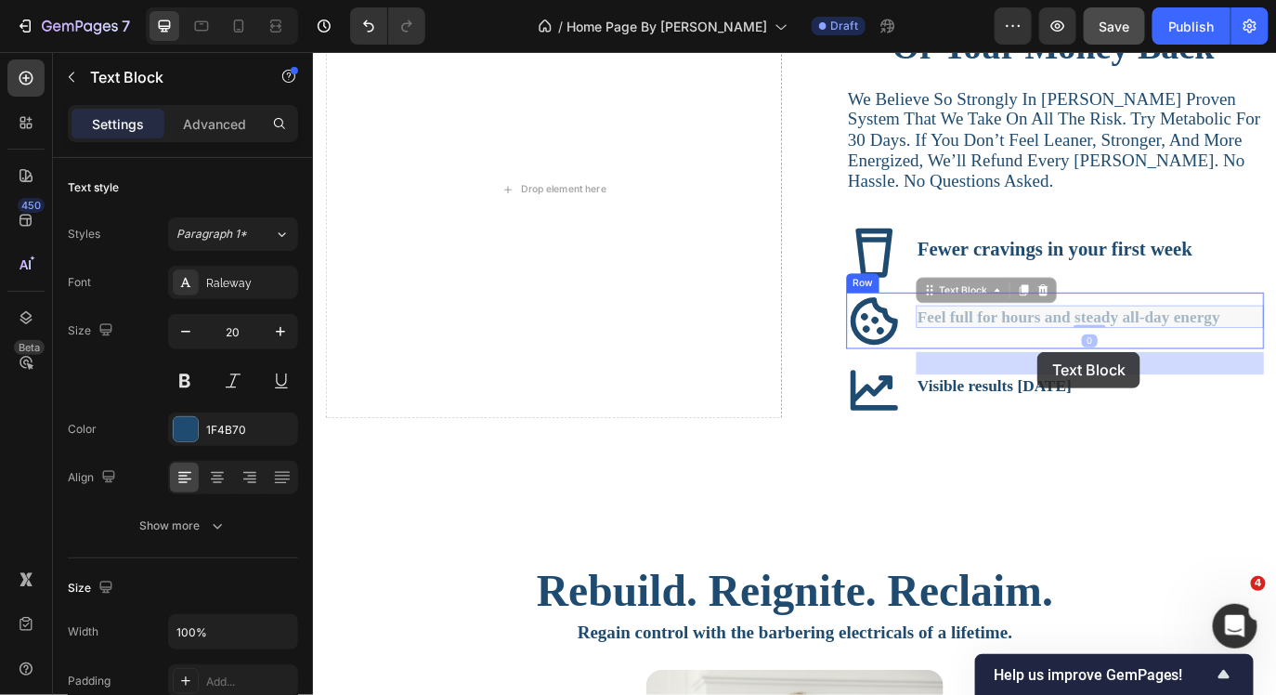
drag, startPoint x: 1355, startPoint y: 400, endPoint x: 1133, endPoint y: 399, distance: 222.0
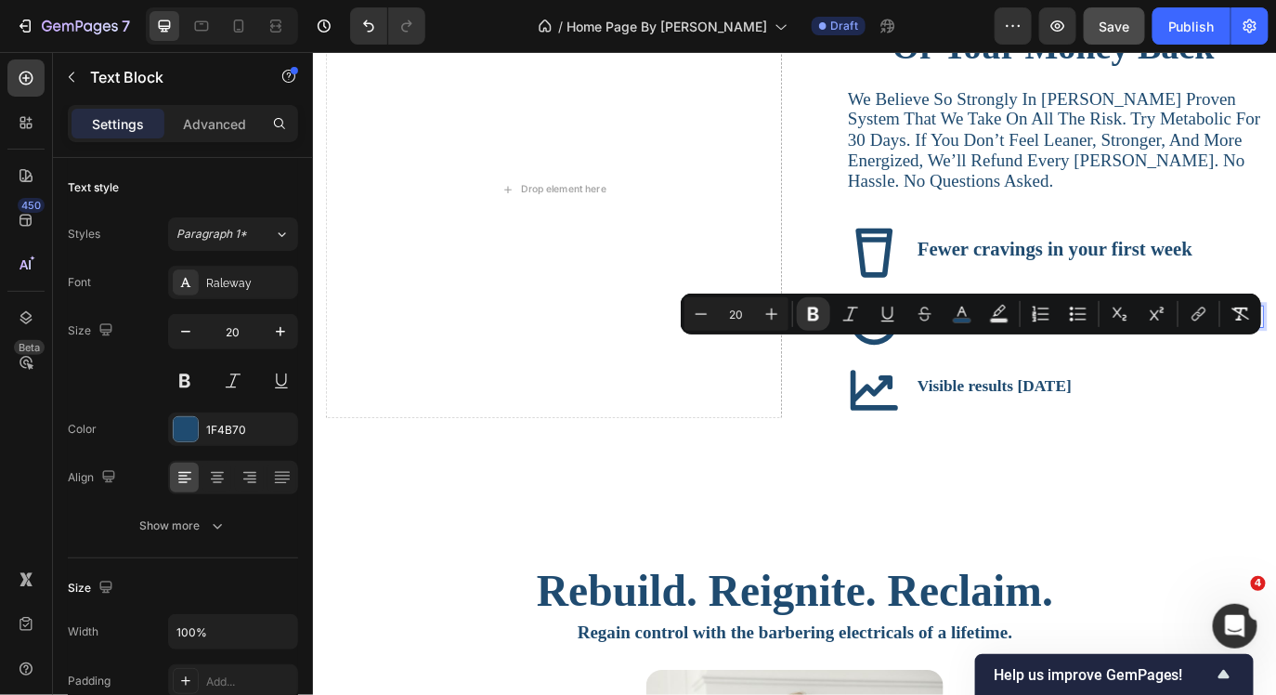
drag, startPoint x: 1358, startPoint y: 400, endPoint x: 1011, endPoint y: 398, distance: 347.4
click at [1011, 371] on div "Feel full for hours and steady all-day energy" at bounding box center [1211, 358] width 402 height 26
click at [776, 314] on icon "Editor contextual toolbar" at bounding box center [772, 314] width 12 height 12
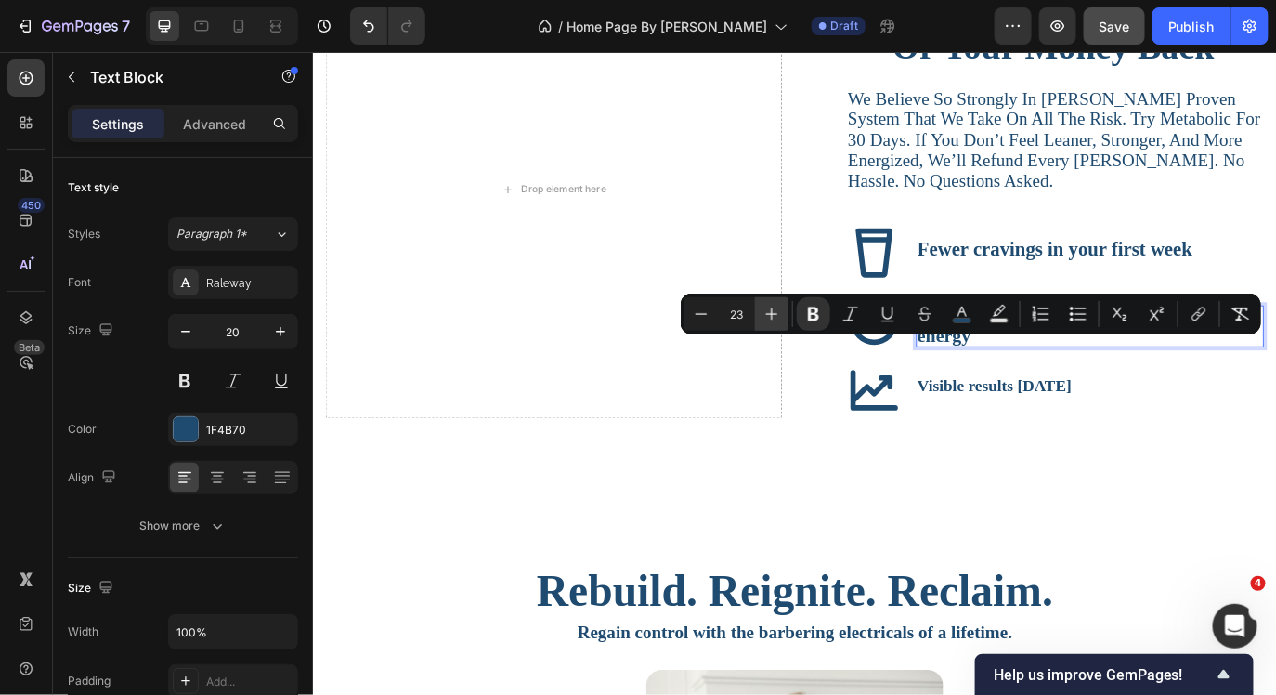
click at [776, 314] on icon "Editor contextual toolbar" at bounding box center [772, 314] width 12 height 12
type input "24"
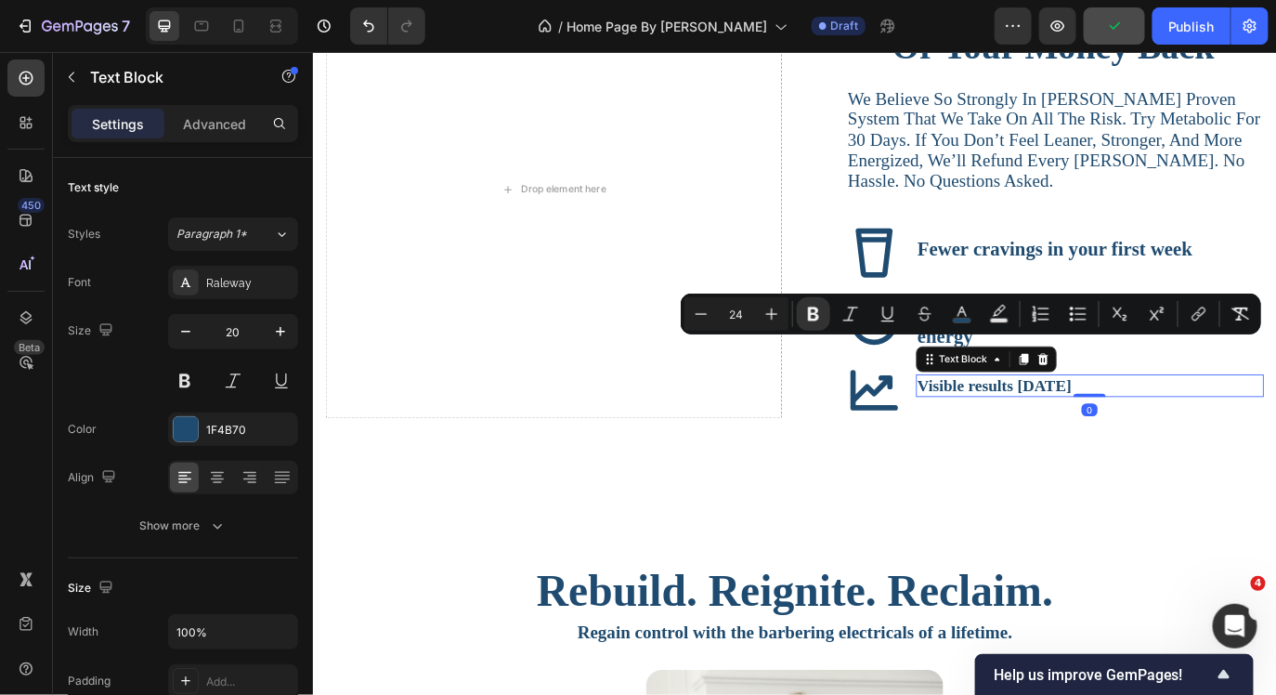
click at [1166, 448] on strong "Visible results [DATE]" at bounding box center [1100, 437] width 178 height 20
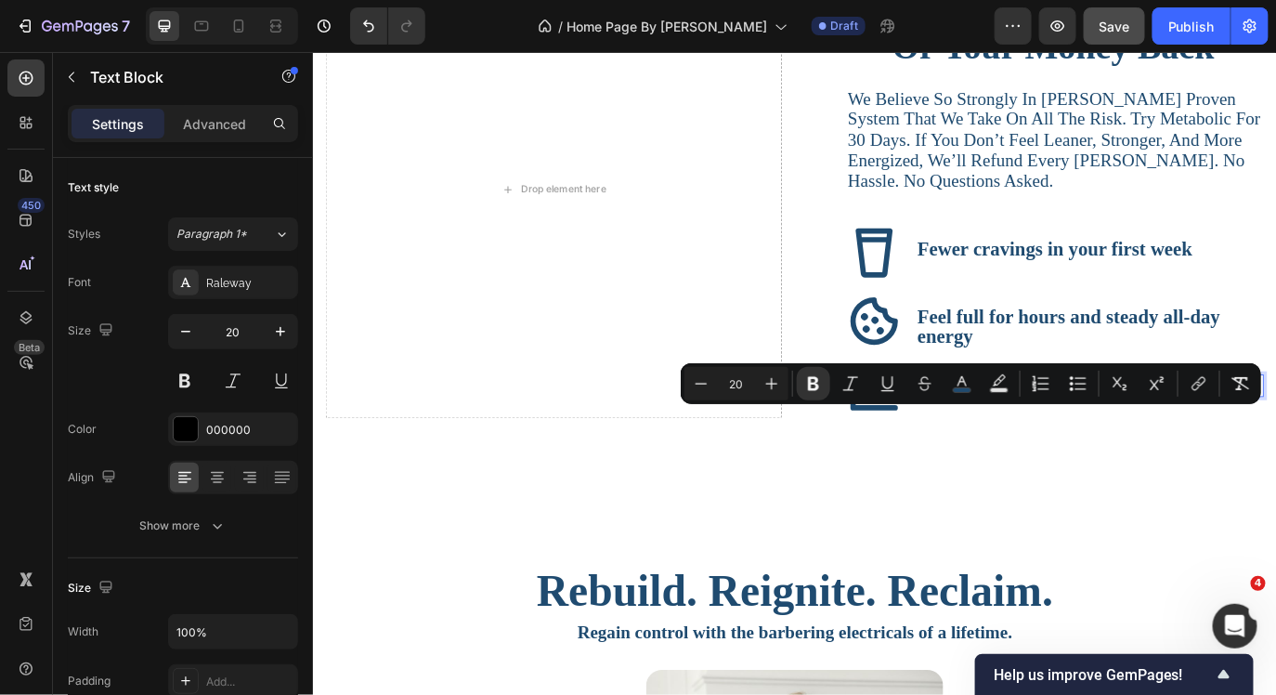
drag, startPoint x: 1205, startPoint y: 478, endPoint x: 1011, endPoint y: 486, distance: 193.3
click at [768, 383] on icon "Editor contextual toolbar" at bounding box center [772, 383] width 19 height 19
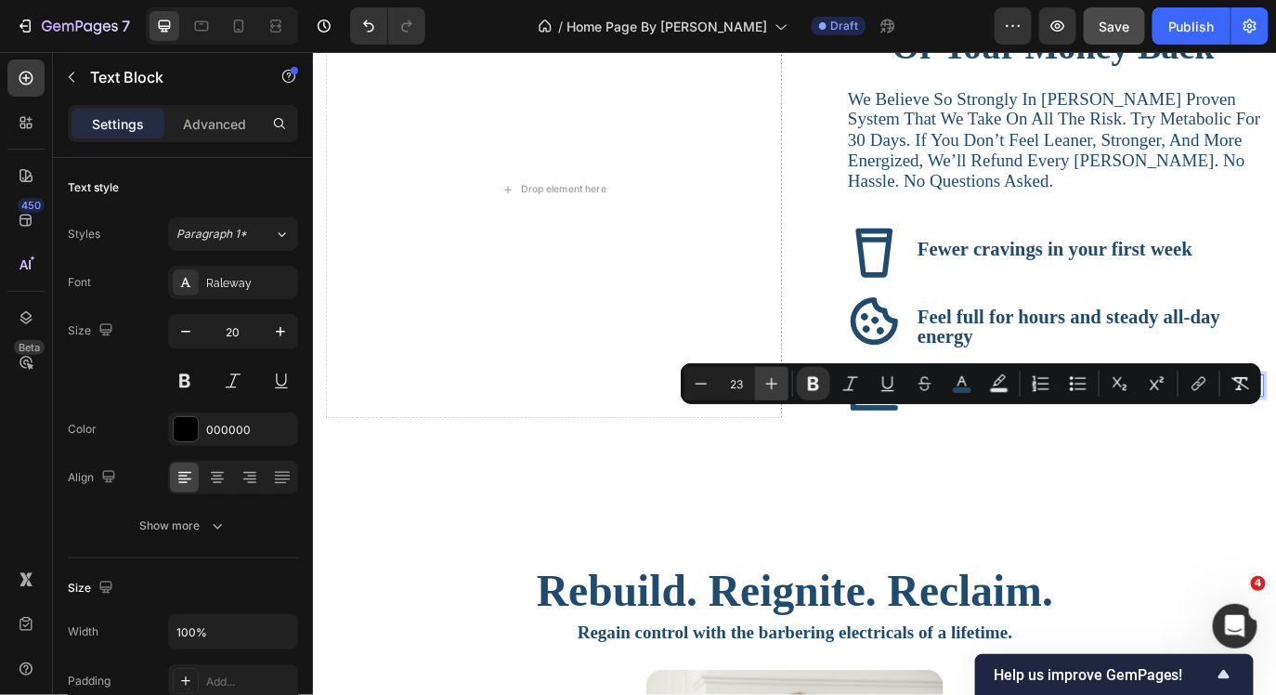
type input "24"
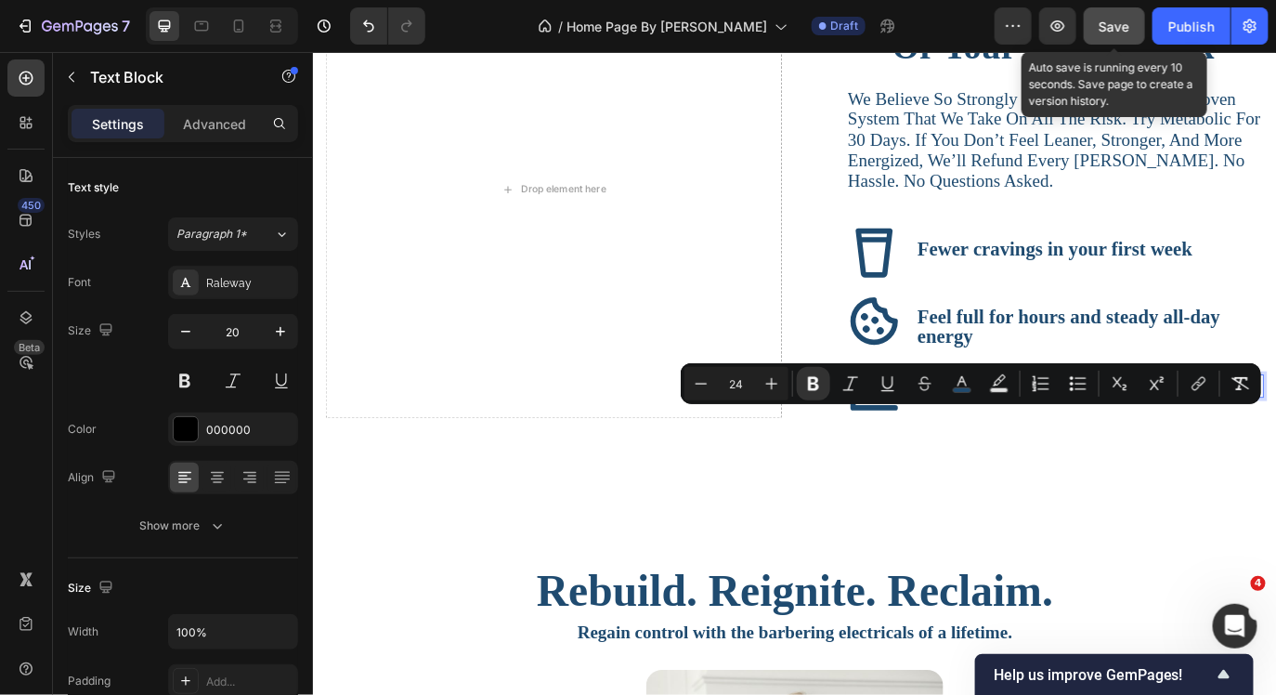
click at [1117, 33] on div "Save" at bounding box center [1115, 27] width 31 height 20
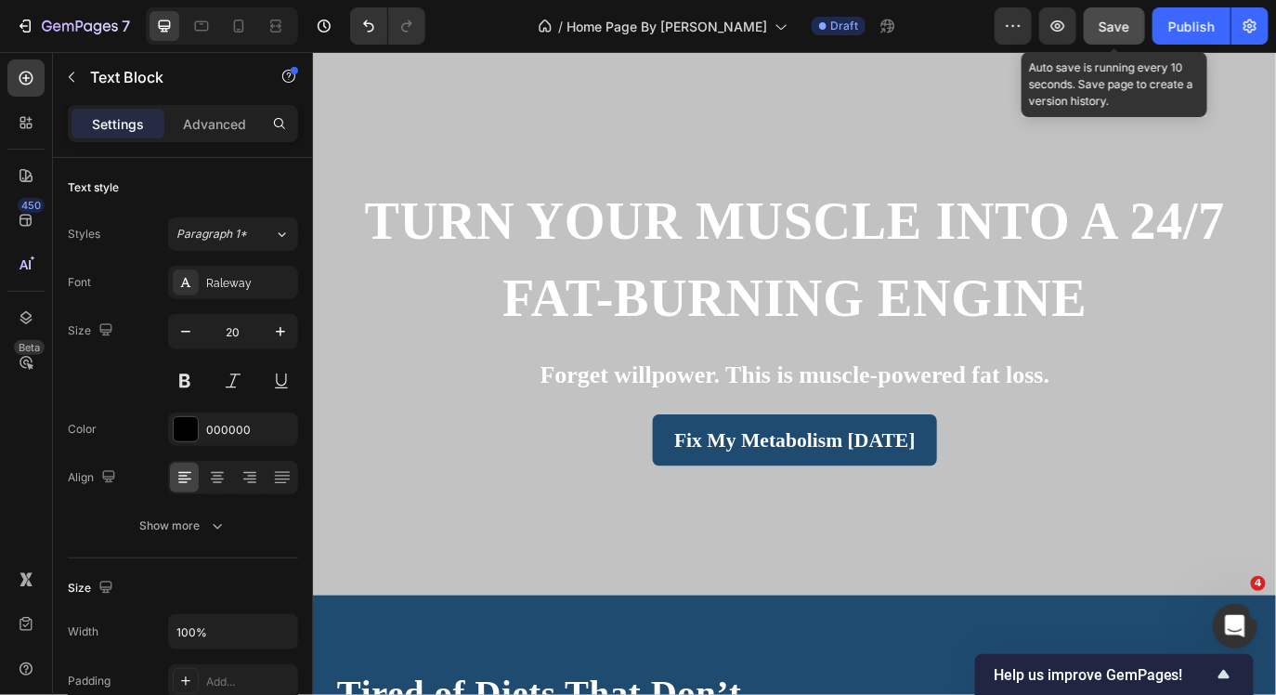
scroll to position [0, 0]
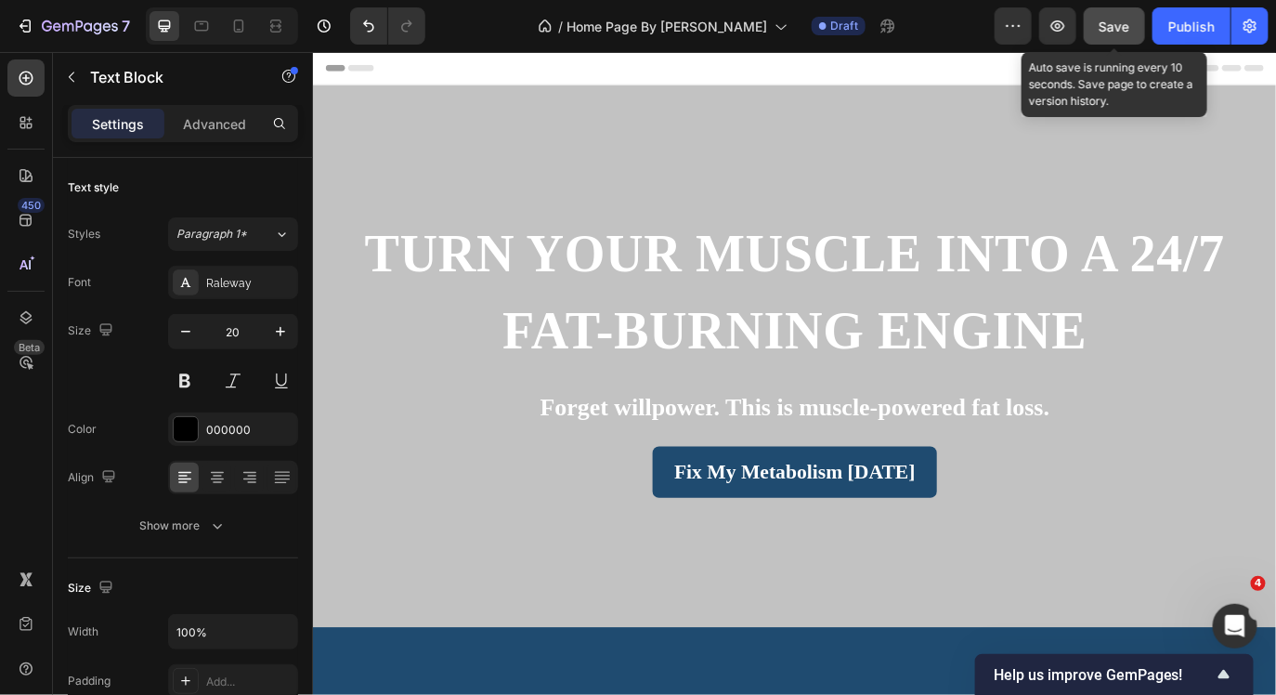
click at [1105, 31] on span "Save" at bounding box center [1115, 27] width 31 height 16
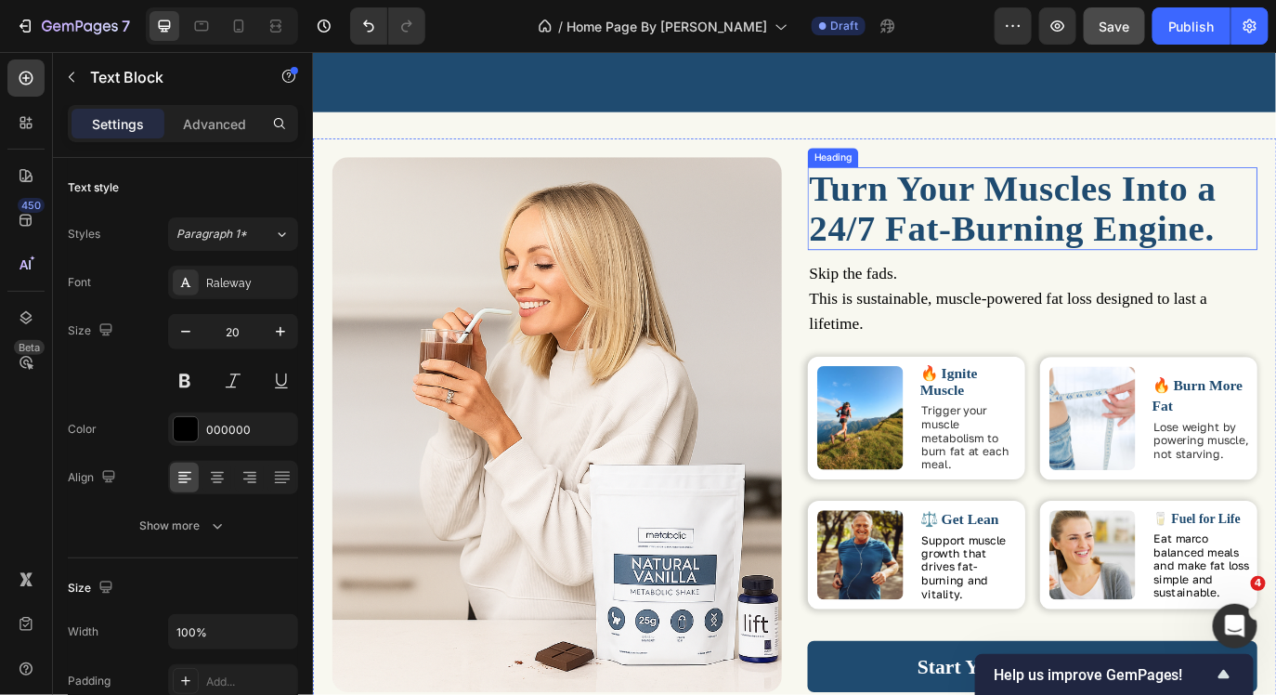
scroll to position [1175, 0]
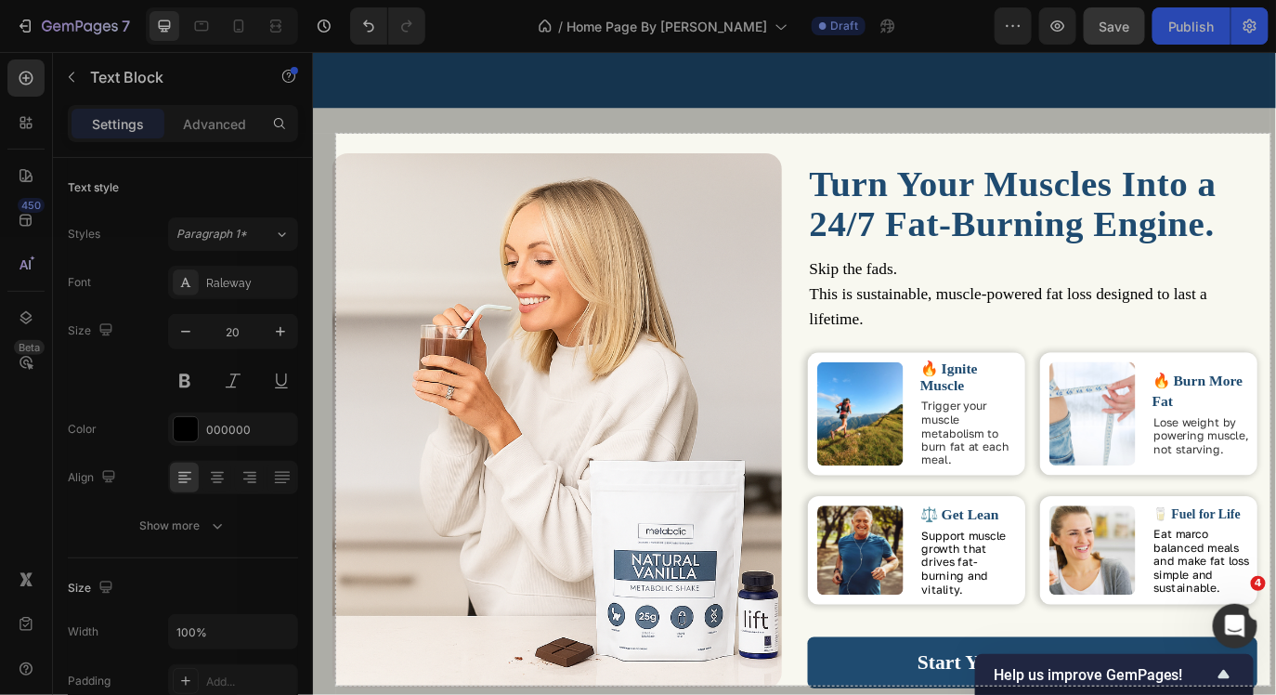
drag, startPoint x: 336, startPoint y: 134, endPoint x: 1271, endPoint y: 685, distance: 1085.1
click at [1271, 685] on div "1006 X 594" at bounding box center [638, 347] width 1276 height 695
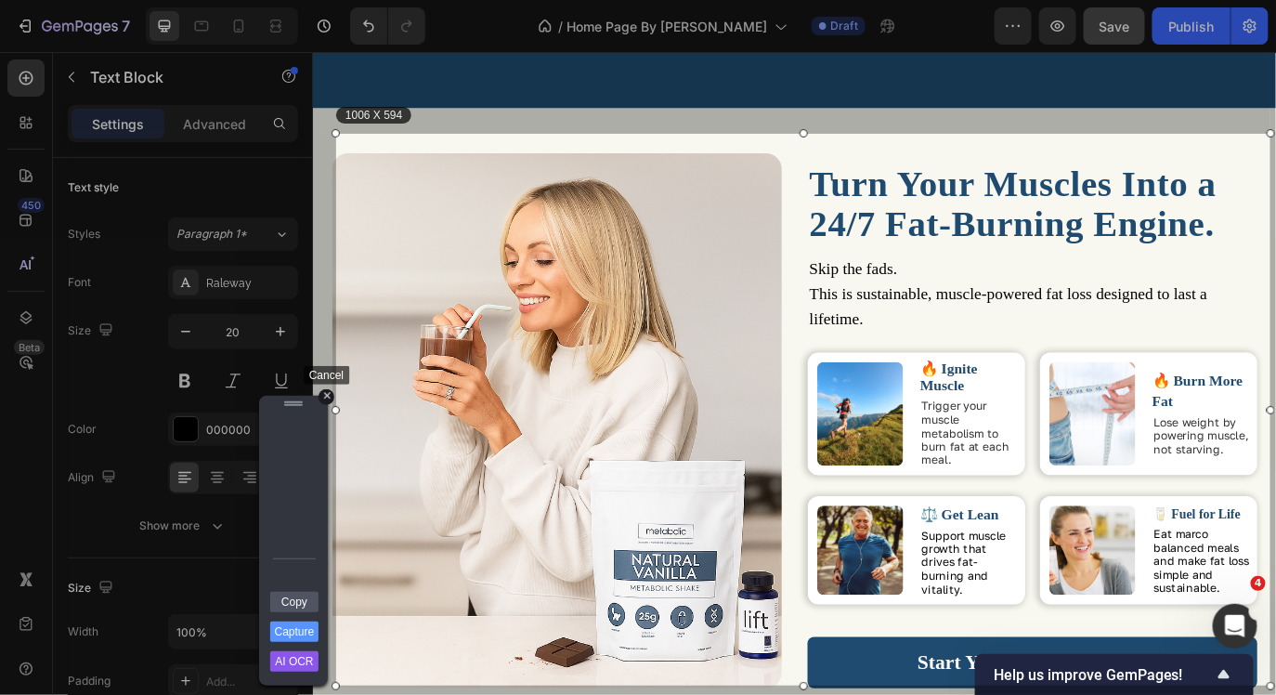
click at [327, 394] on div "+" at bounding box center [327, 397] width 16 height 16
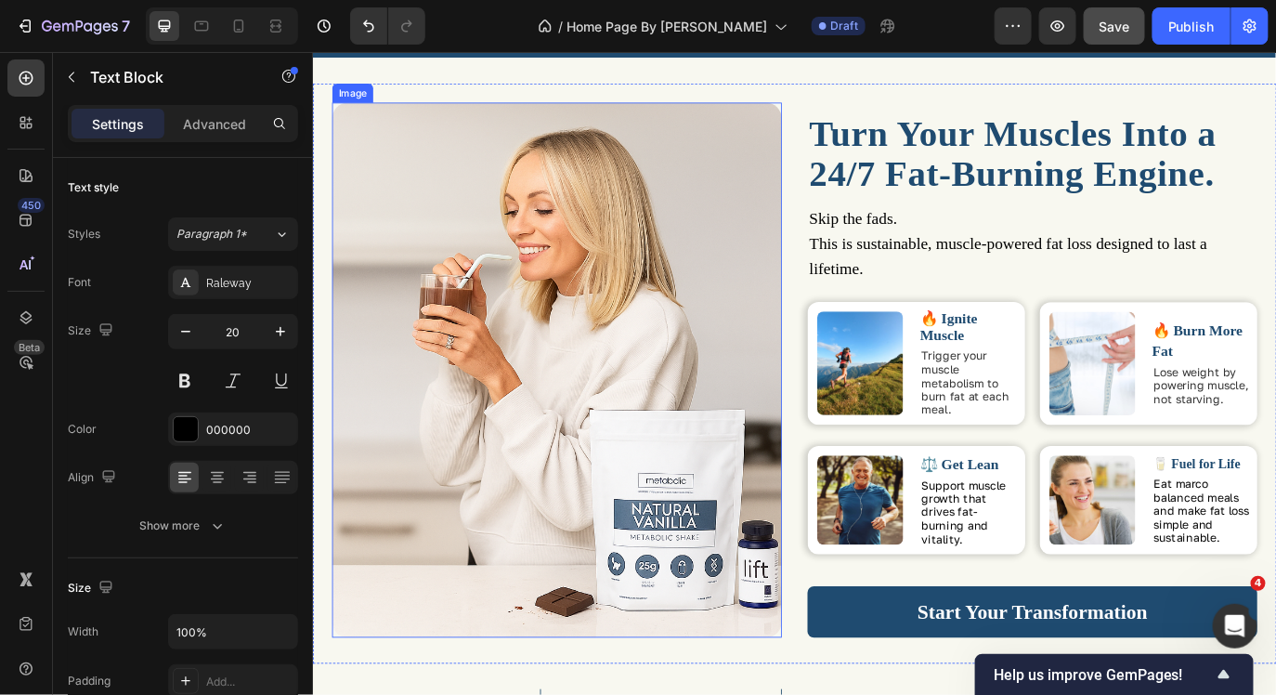
scroll to position [1235, 0]
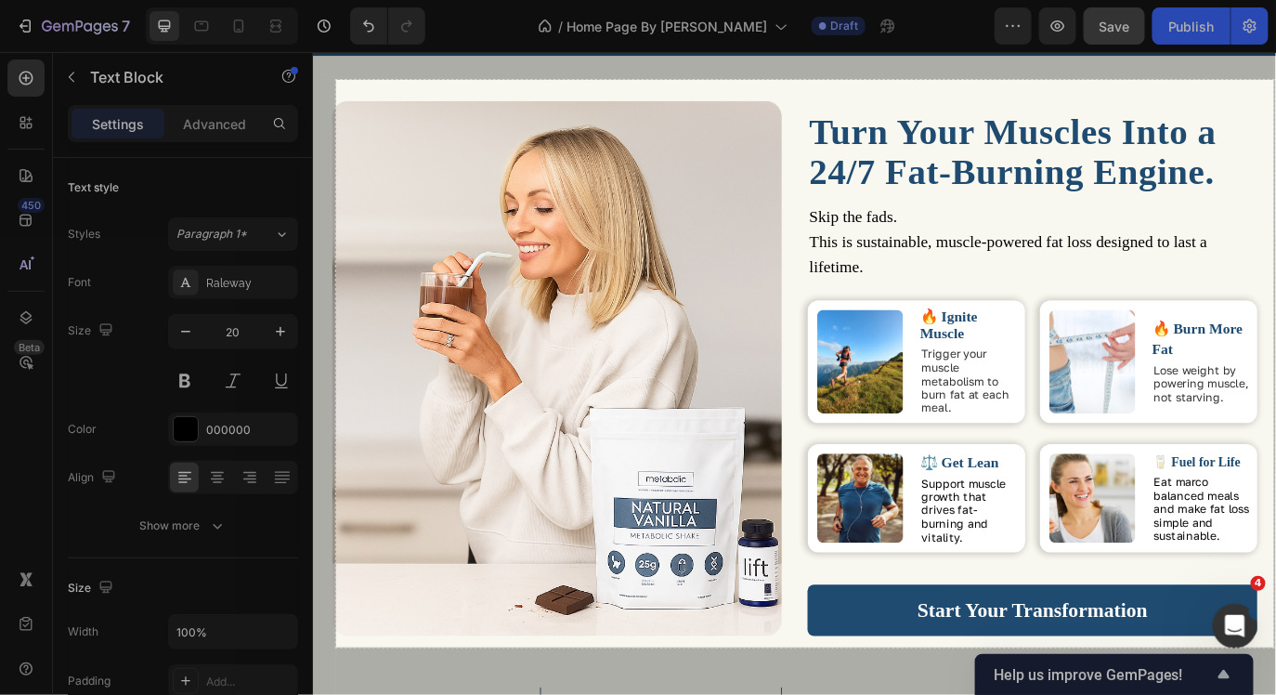
drag, startPoint x: 336, startPoint y: 80, endPoint x: 1274, endPoint y: 647, distance: 1096.4
click at [1274, 647] on div "1010 X 611" at bounding box center [638, 347] width 1276 height 695
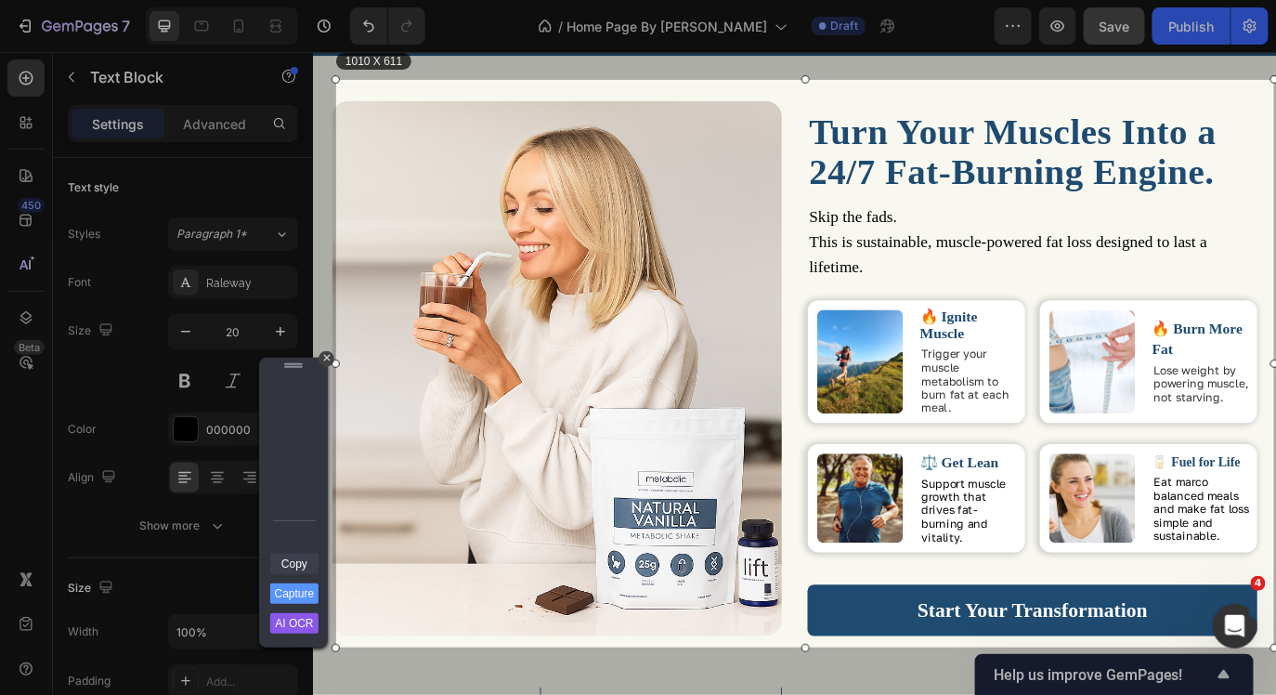
click at [296, 566] on link "Copy" at bounding box center [294, 564] width 48 height 20
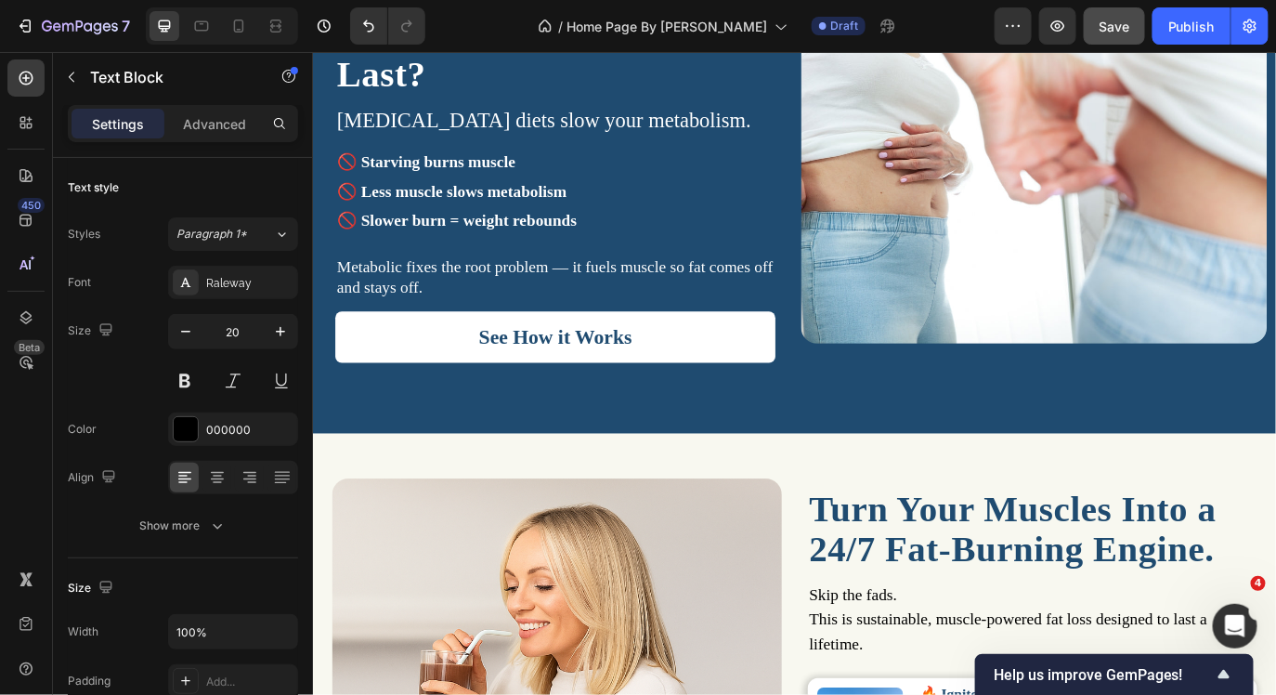
scroll to position [1118, 0]
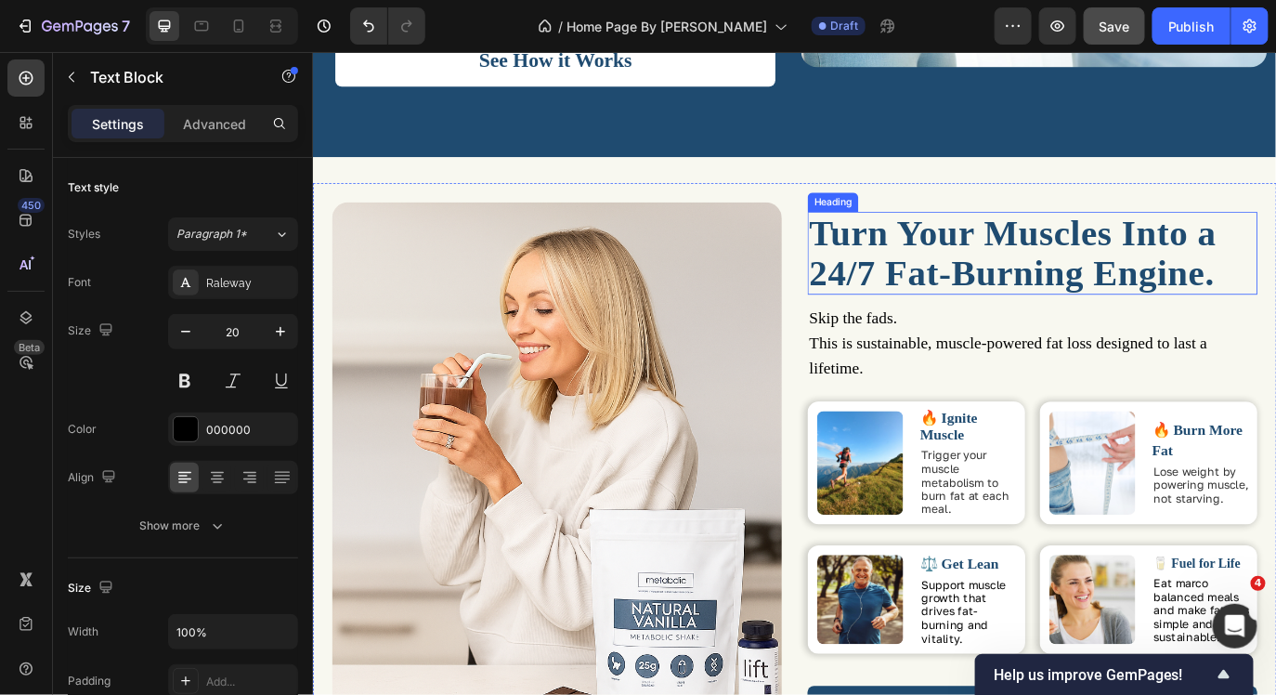
click at [1212, 311] on span "Turn Your Muscles Into a 24/7 Fat-Burning Engine." at bounding box center [1121, 283] width 471 height 93
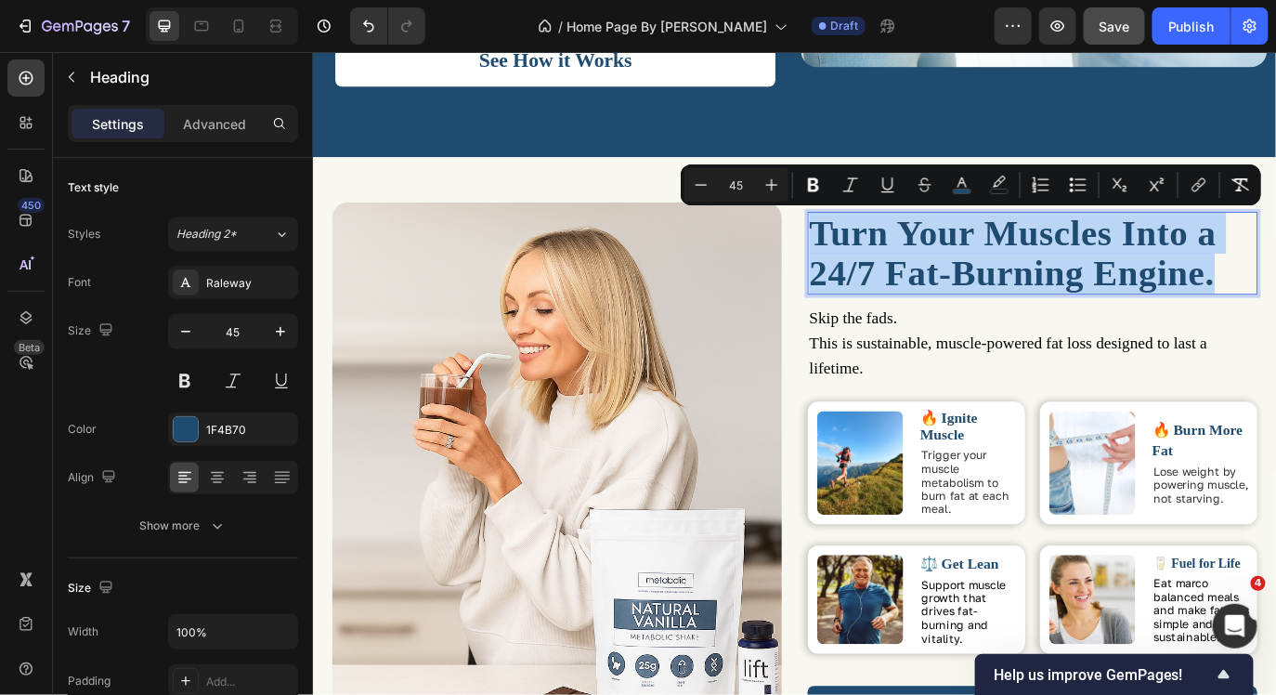
drag, startPoint x: 898, startPoint y: 252, endPoint x: 1355, endPoint y: 315, distance: 461.3
click at [1275, 315] on p "Turn Your Muscles Into a 24/7 Fat-Burning Engine." at bounding box center [1144, 284] width 516 height 92
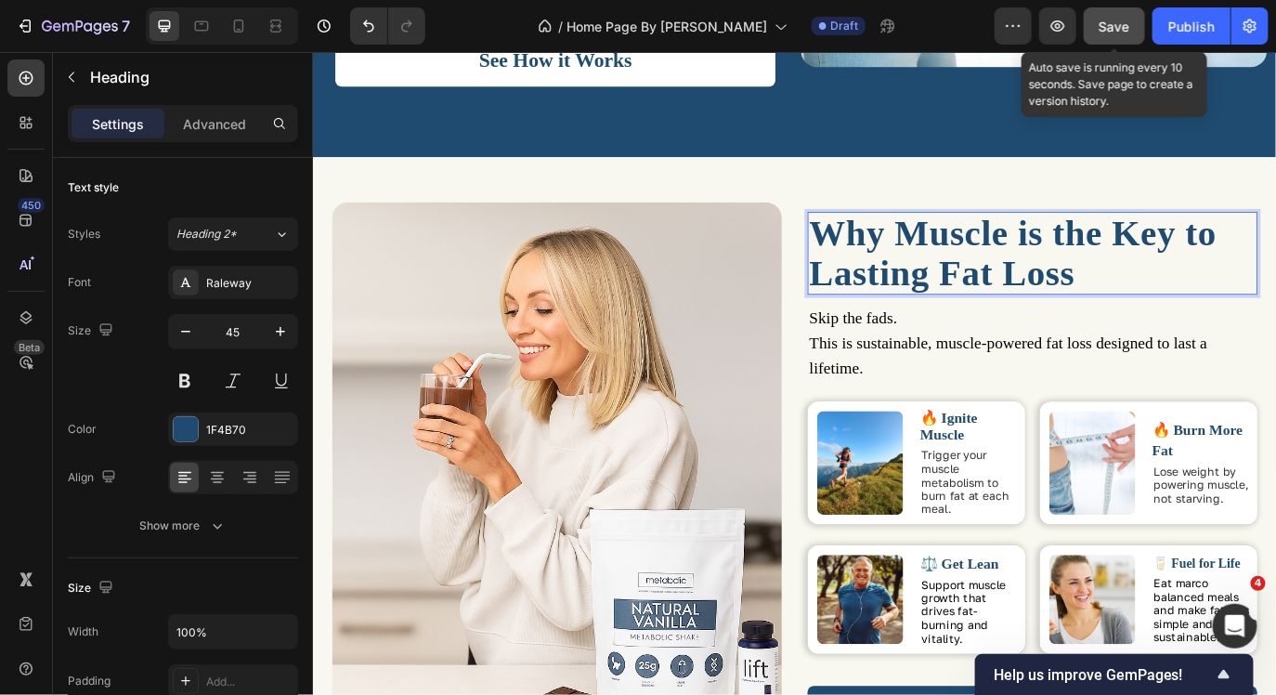
click at [1107, 39] on button "Save" at bounding box center [1114, 25] width 61 height 37
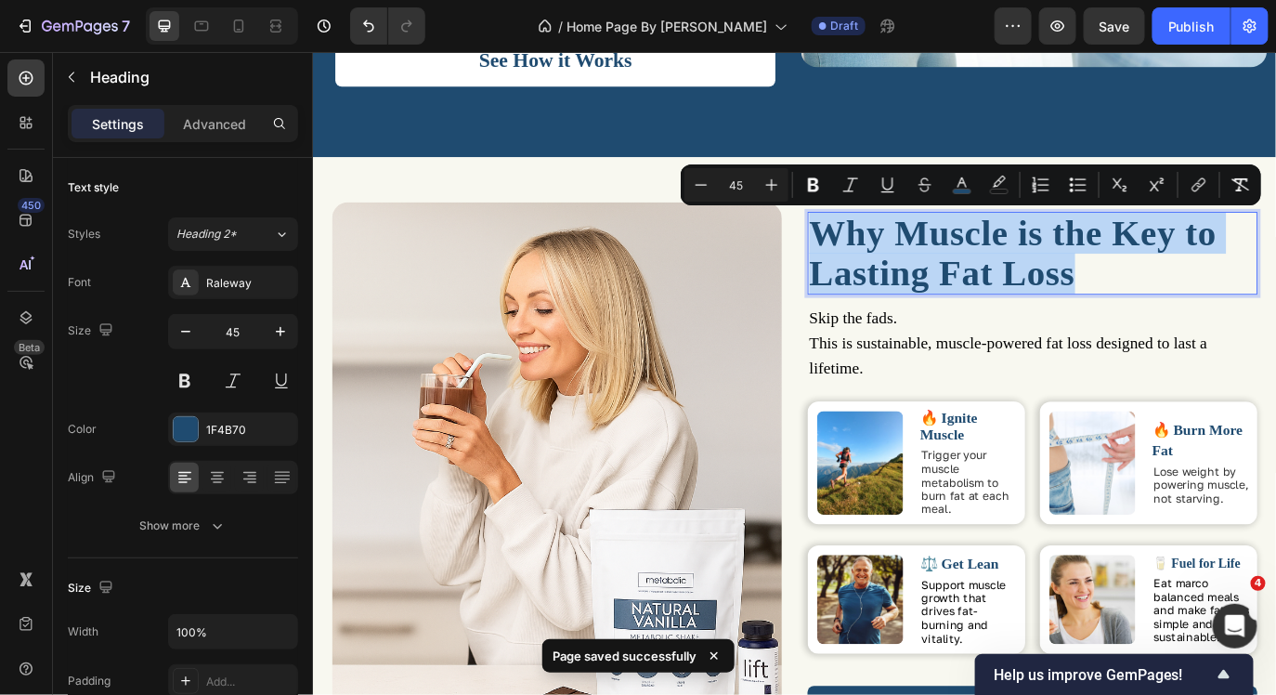
drag, startPoint x: 1201, startPoint y: 315, endPoint x: 902, endPoint y: 261, distance: 303.9
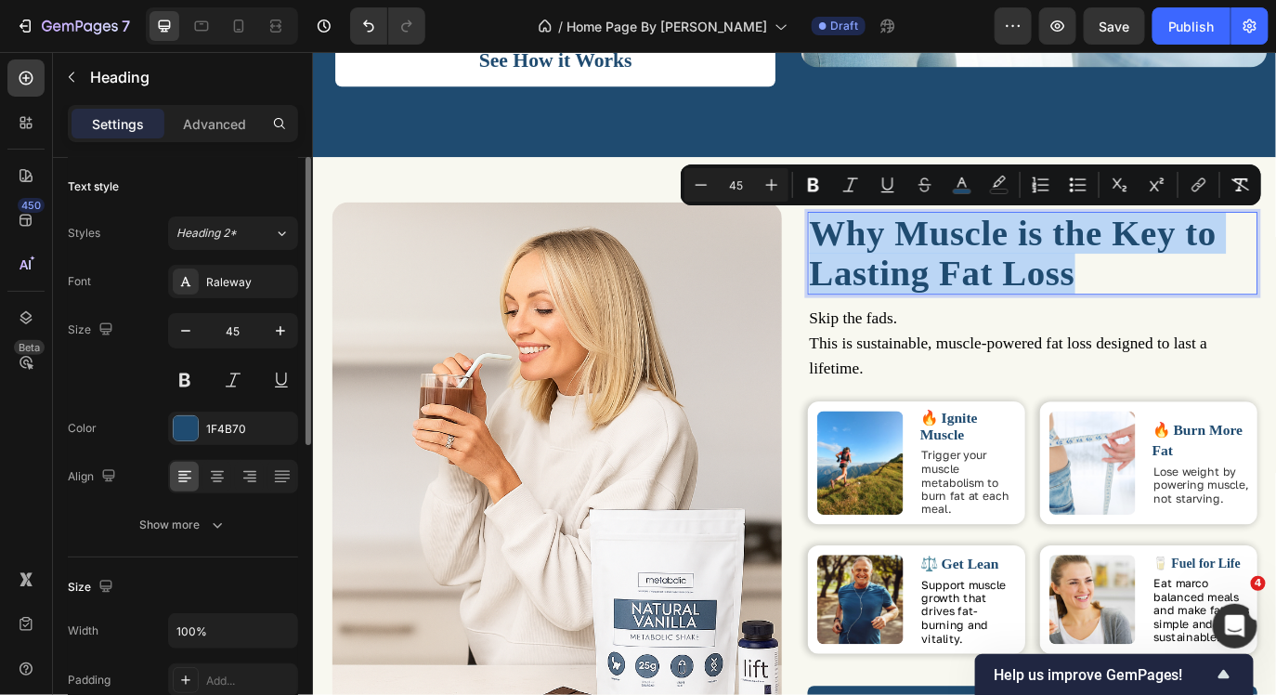
scroll to position [0, 0]
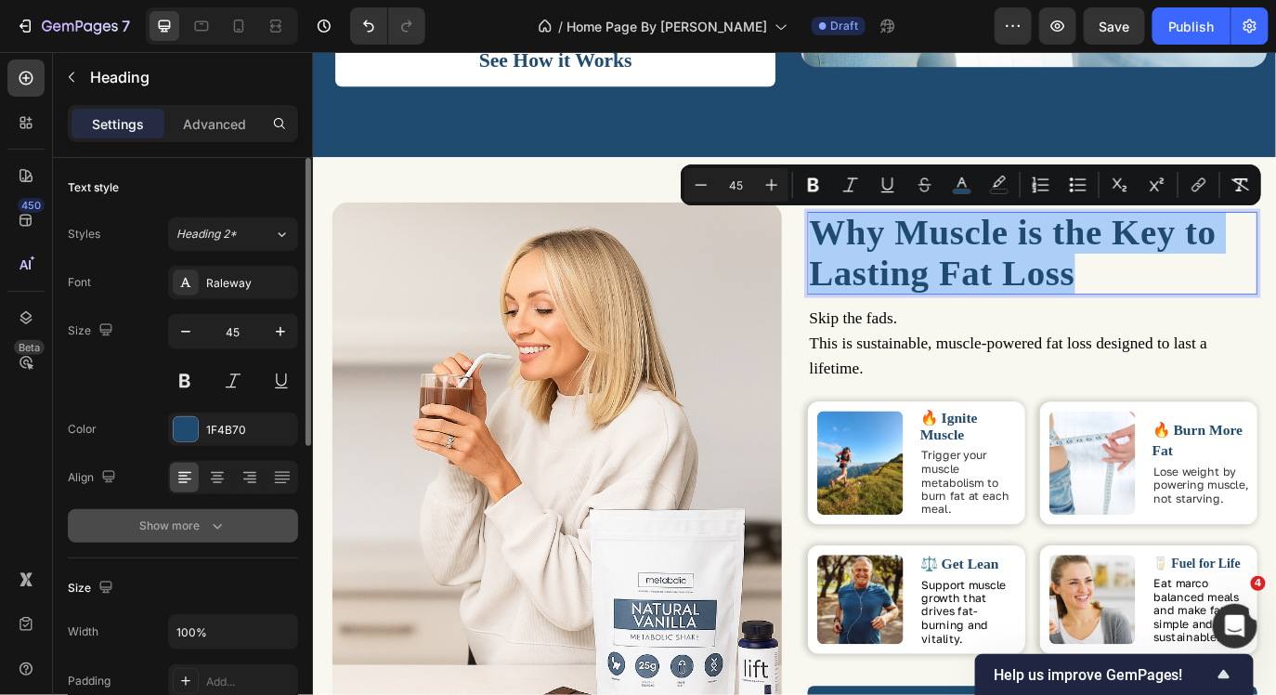
click at [186, 523] on div "Show more" at bounding box center [183, 525] width 86 height 19
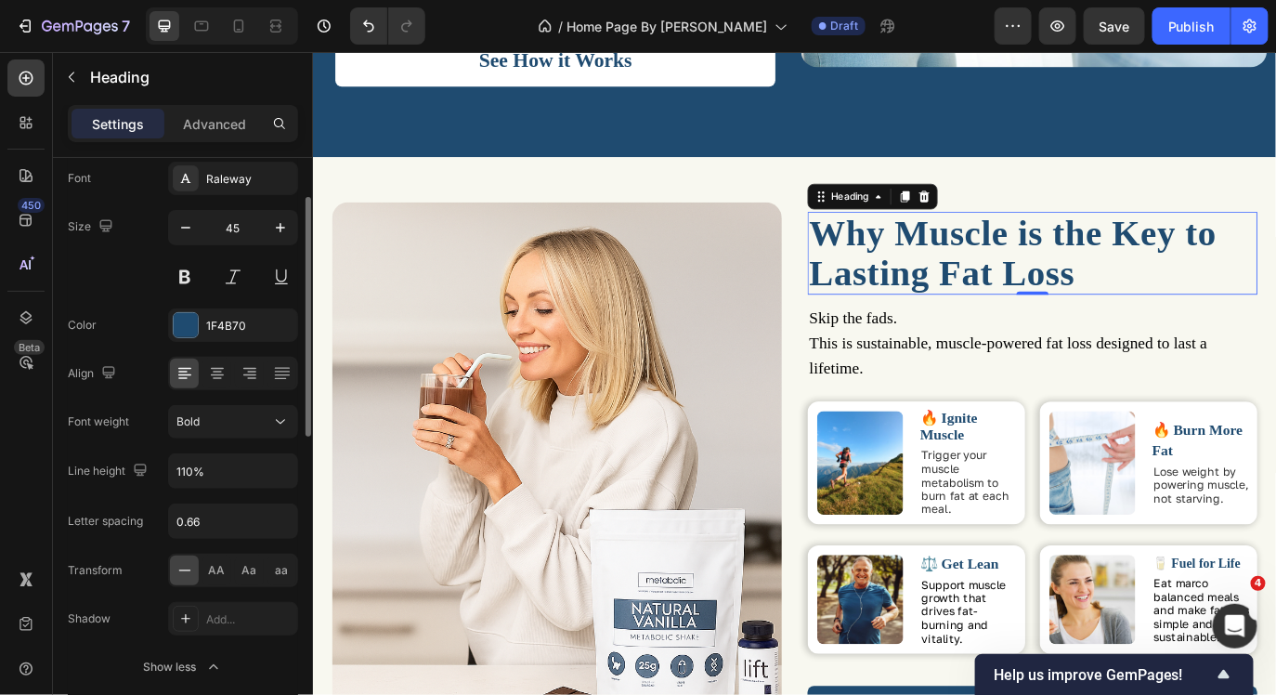
scroll to position [106, 0]
click at [280, 414] on icon at bounding box center [280, 420] width 19 height 19
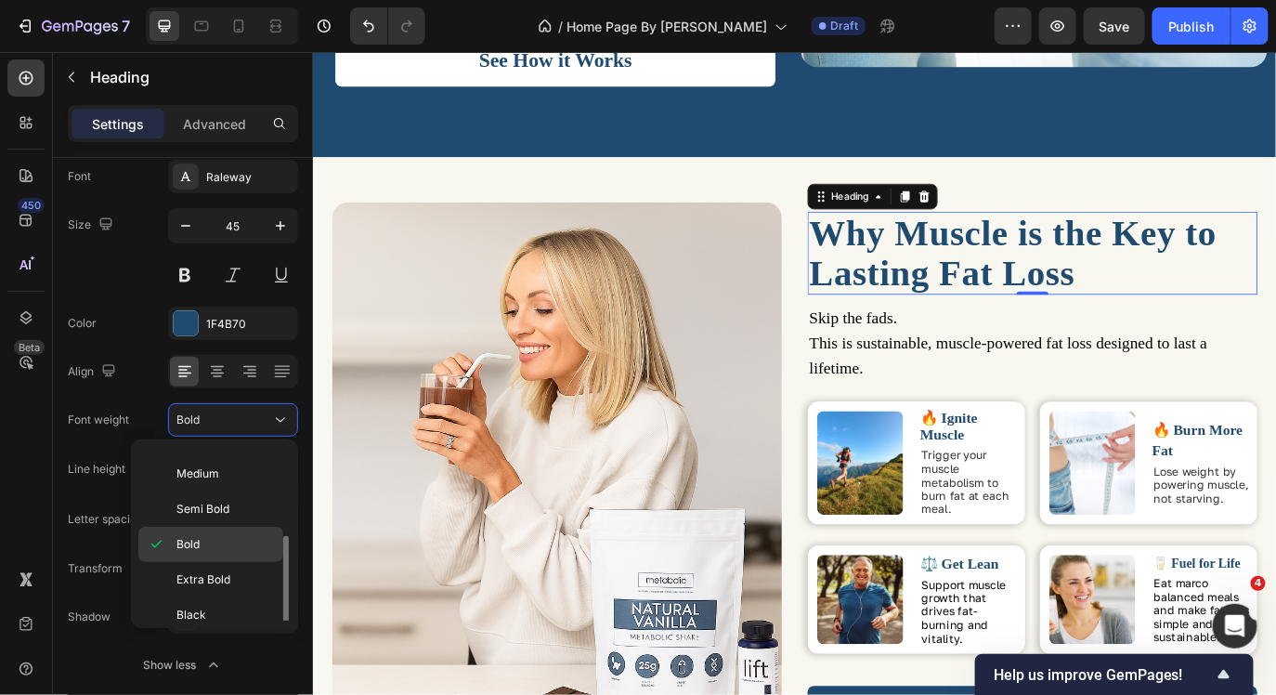
scroll to position [142, 0]
click at [219, 567] on span "Extra Bold" at bounding box center [203, 569] width 54 height 17
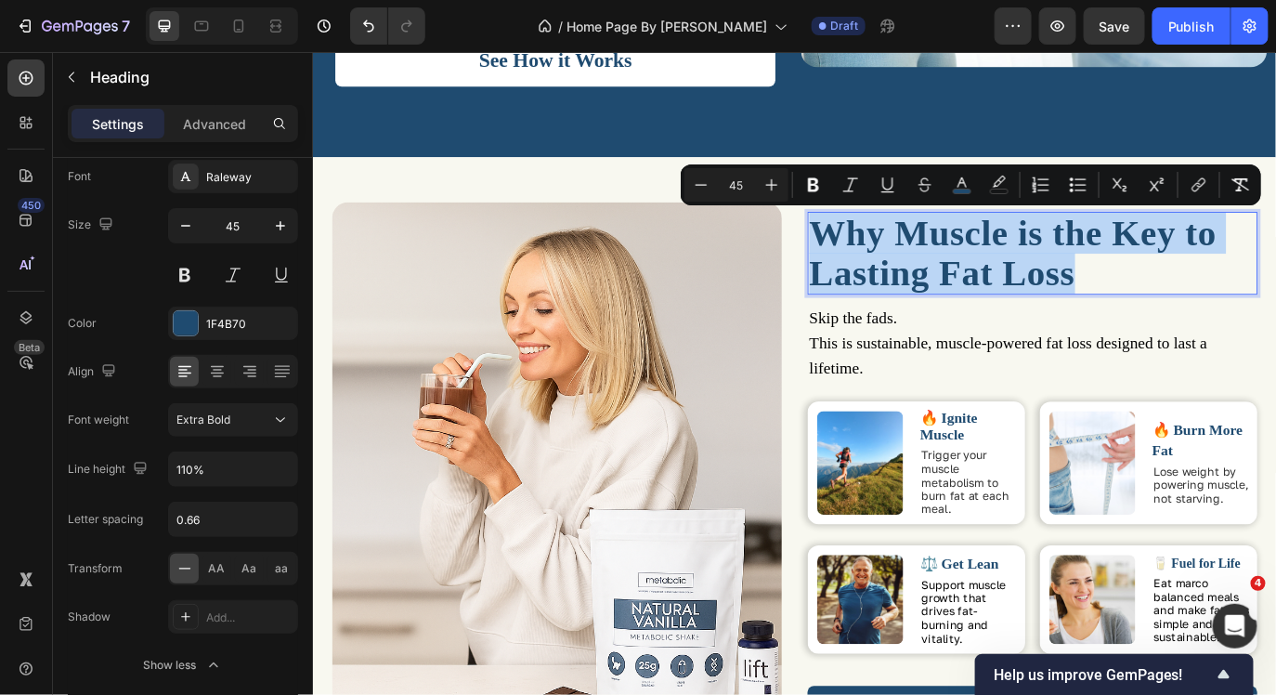
drag, startPoint x: 1196, startPoint y: 306, endPoint x: 893, endPoint y: 257, distance: 307.5
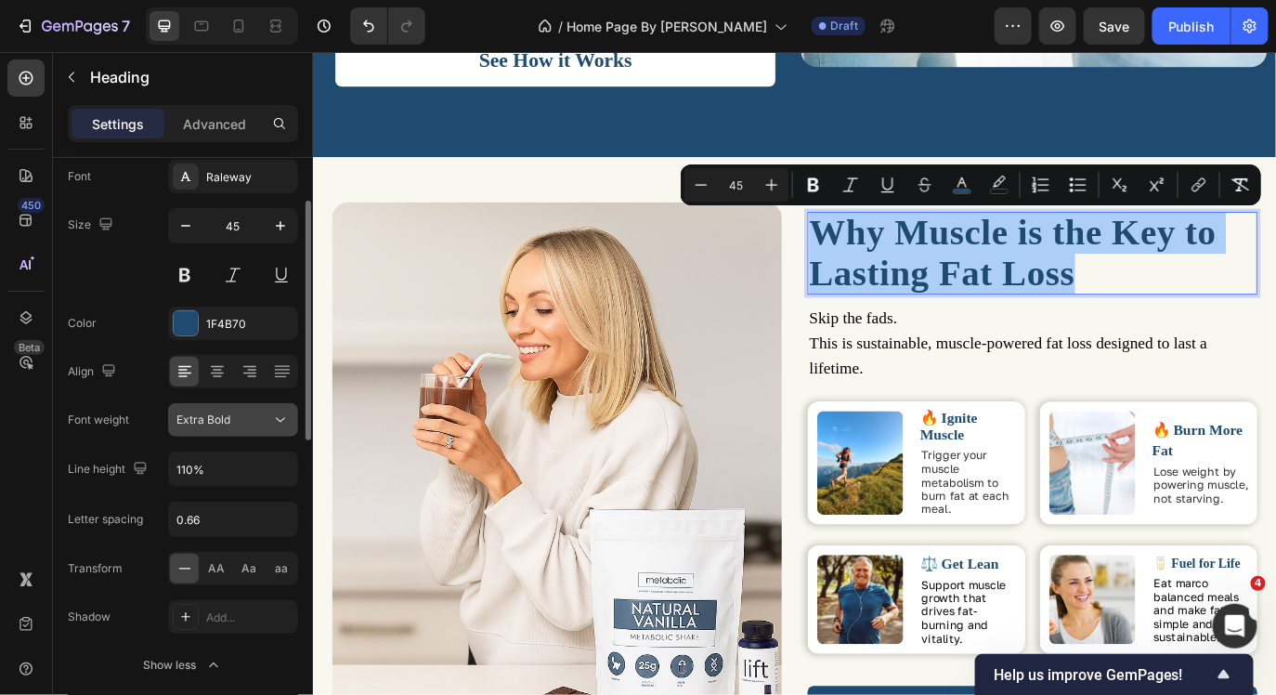
click at [276, 408] on button "Extra Bold" at bounding box center [233, 419] width 130 height 33
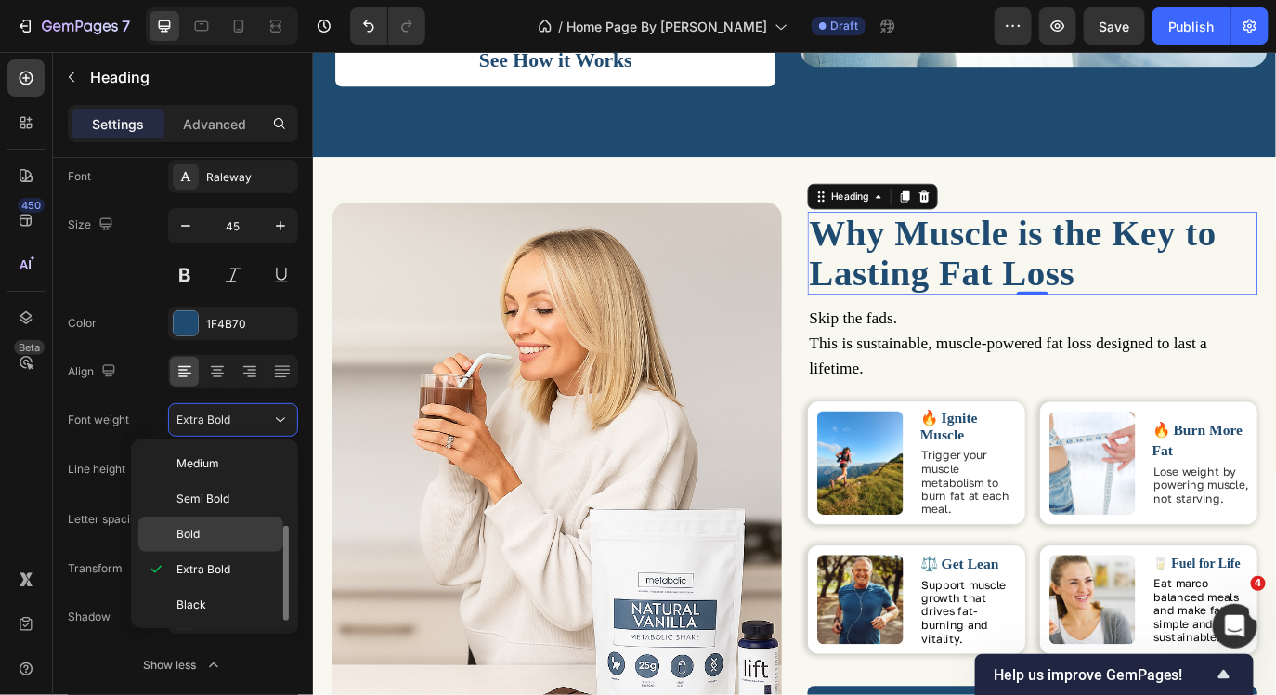
click at [232, 537] on p "Bold" at bounding box center [225, 534] width 98 height 17
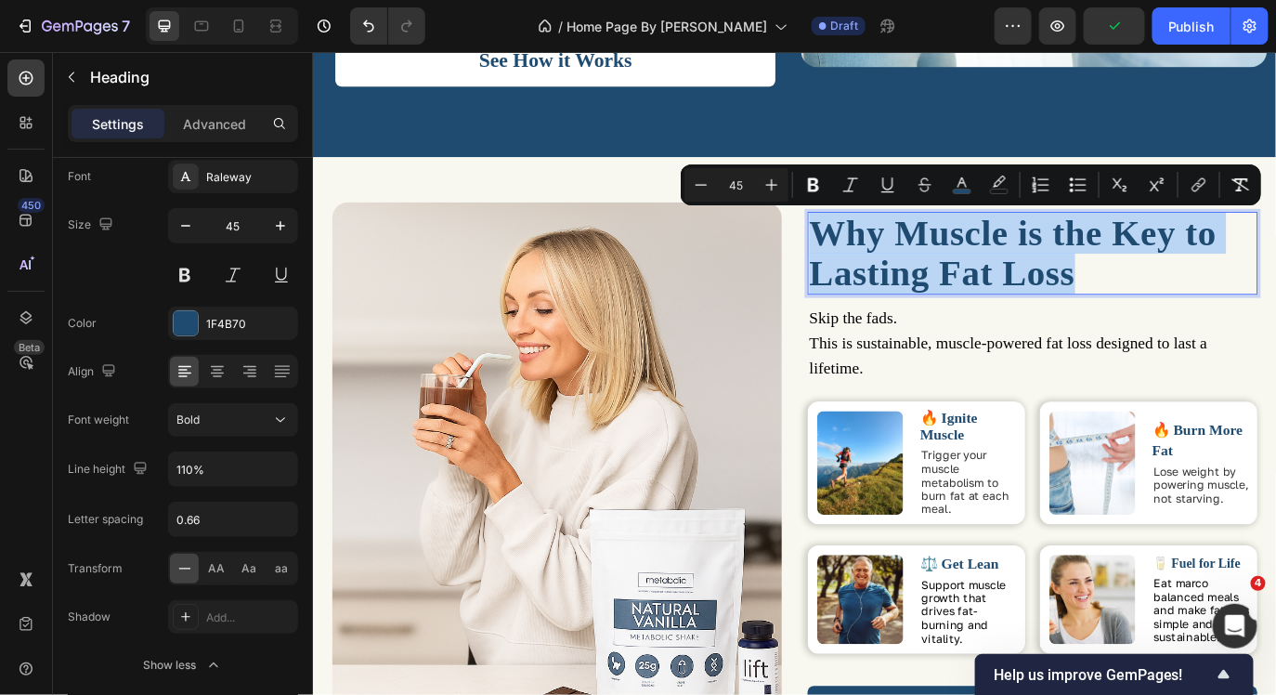
drag, startPoint x: 1195, startPoint y: 307, endPoint x: 900, endPoint y: 254, distance: 300.2
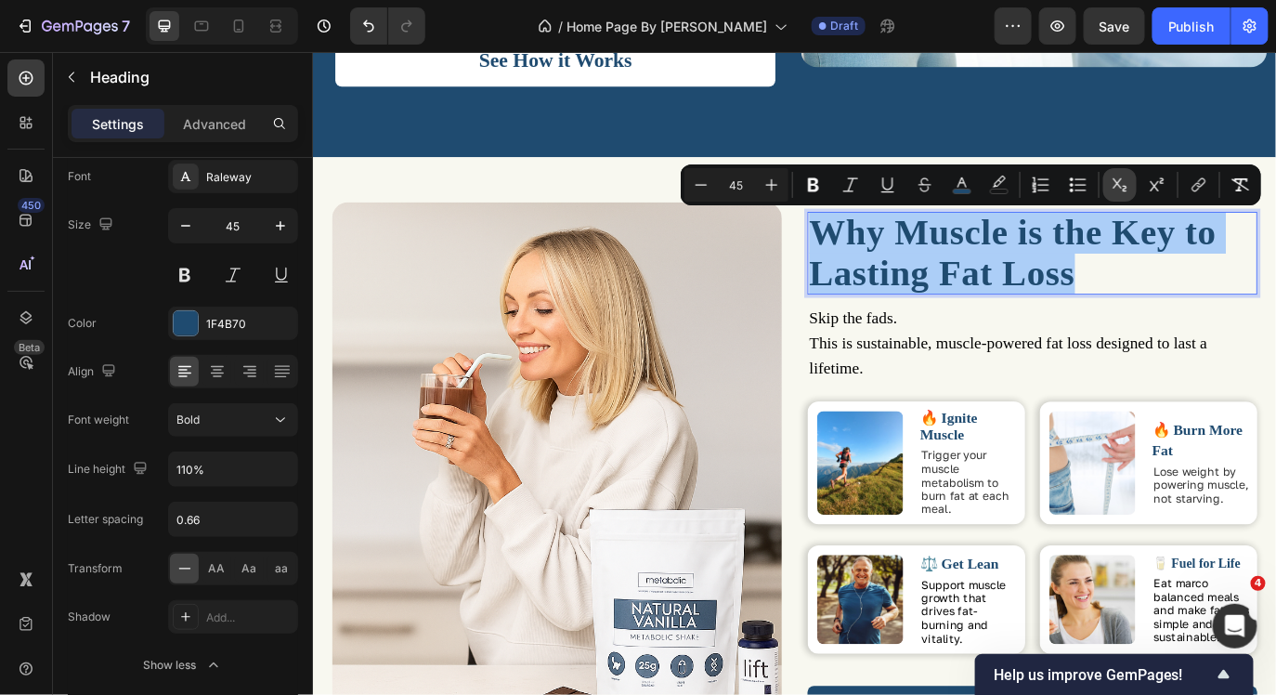
click at [1122, 189] on icon "Editor contextual toolbar" at bounding box center [1120, 185] width 19 height 19
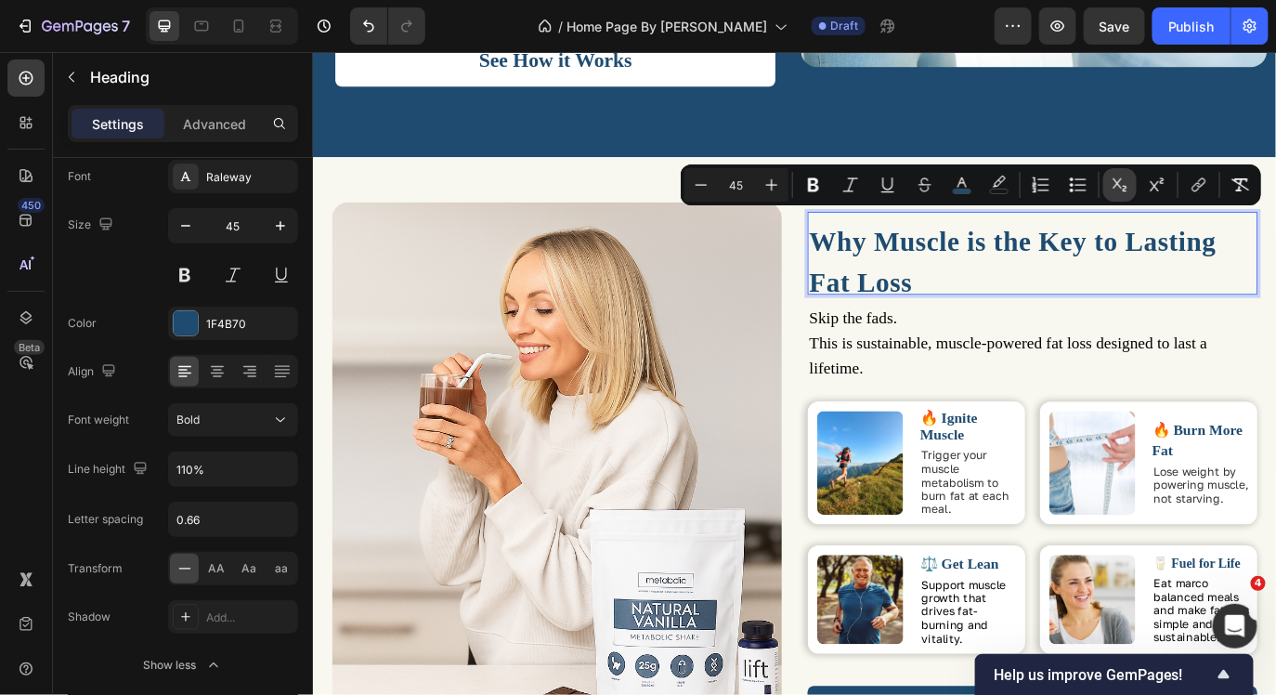
click at [1122, 189] on icon "Editor contextual toolbar" at bounding box center [1120, 185] width 19 height 19
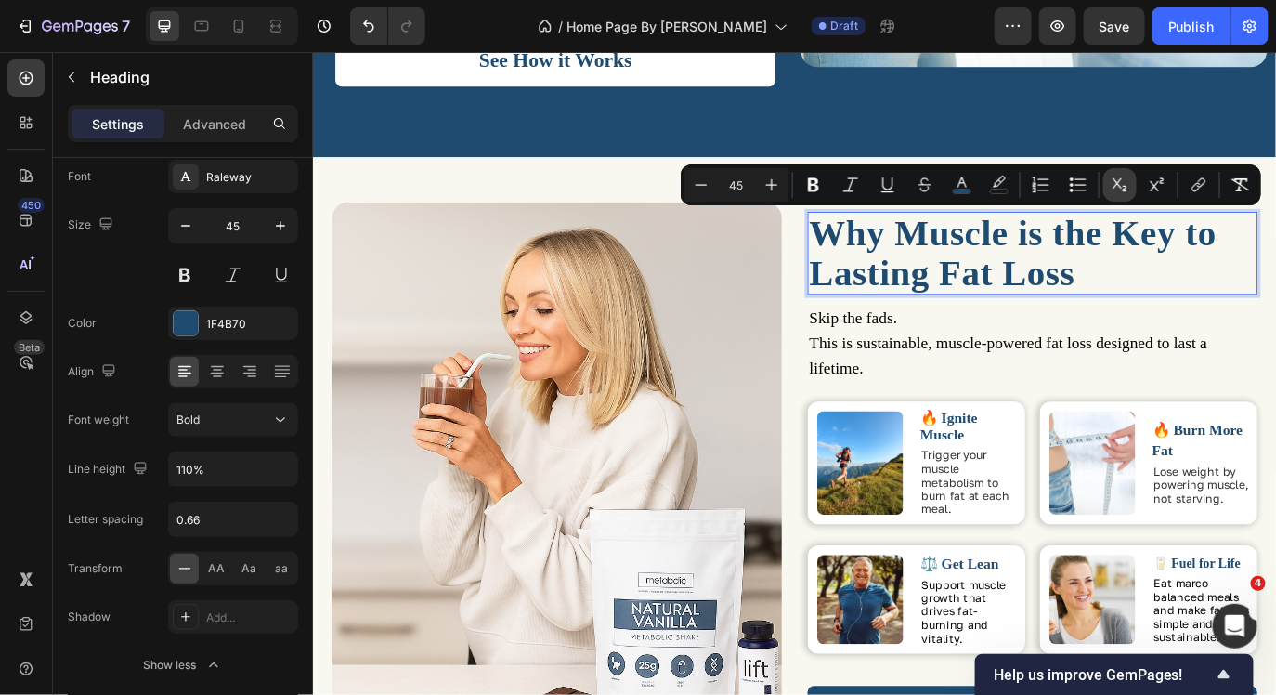
click at [1115, 180] on icon "Editor contextual toolbar" at bounding box center [1121, 184] width 14 height 13
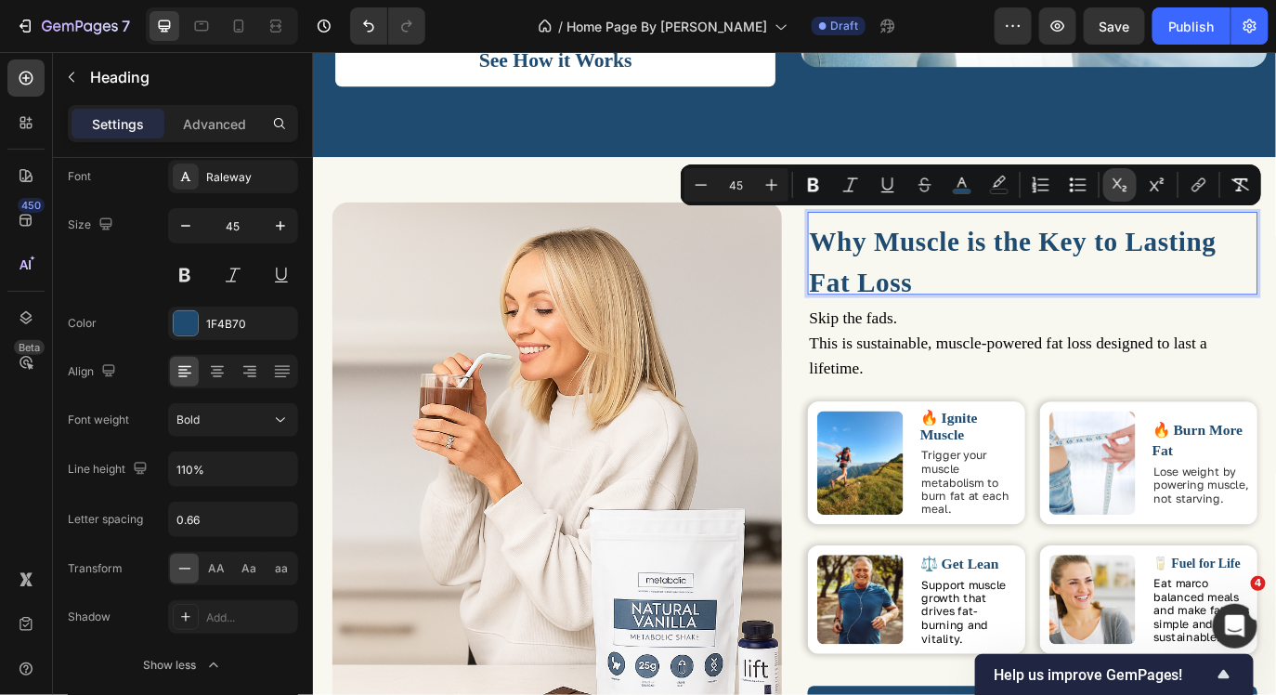
click at [1115, 180] on icon "Editor contextual toolbar" at bounding box center [1121, 184] width 14 height 13
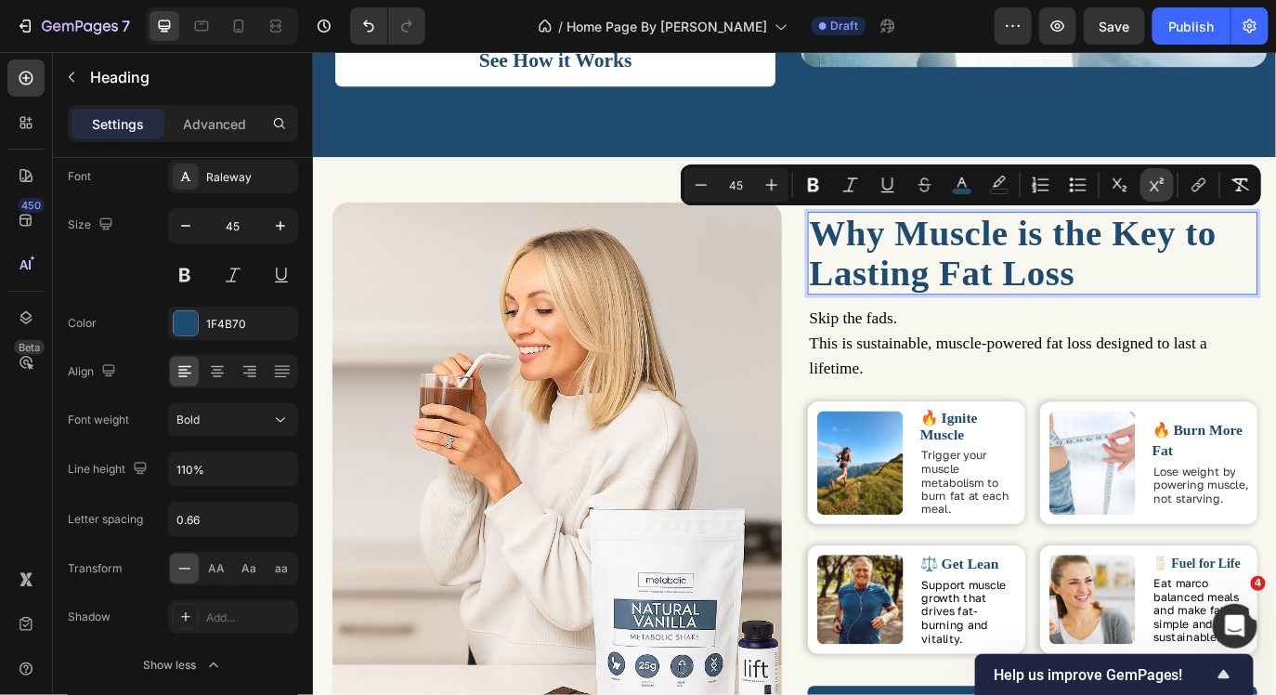
click at [1160, 188] on icon "Editor contextual toolbar" at bounding box center [1157, 185] width 19 height 19
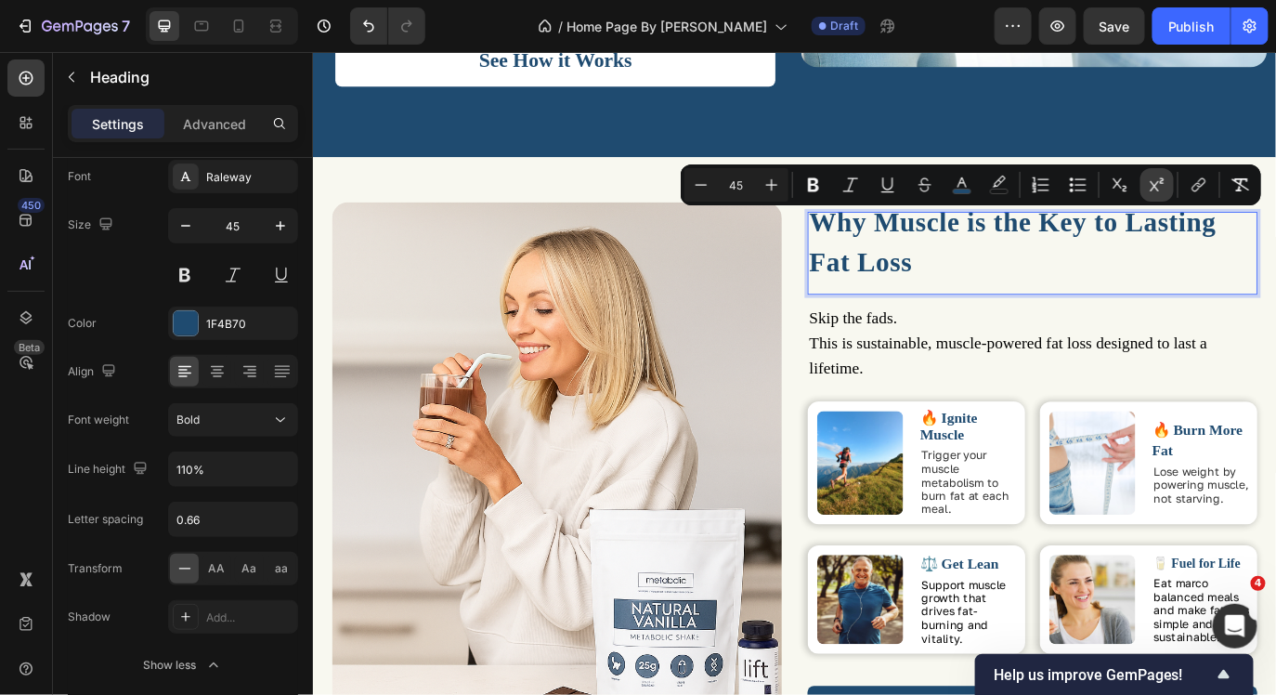
click at [1160, 188] on icon "Editor contextual toolbar" at bounding box center [1157, 185] width 19 height 19
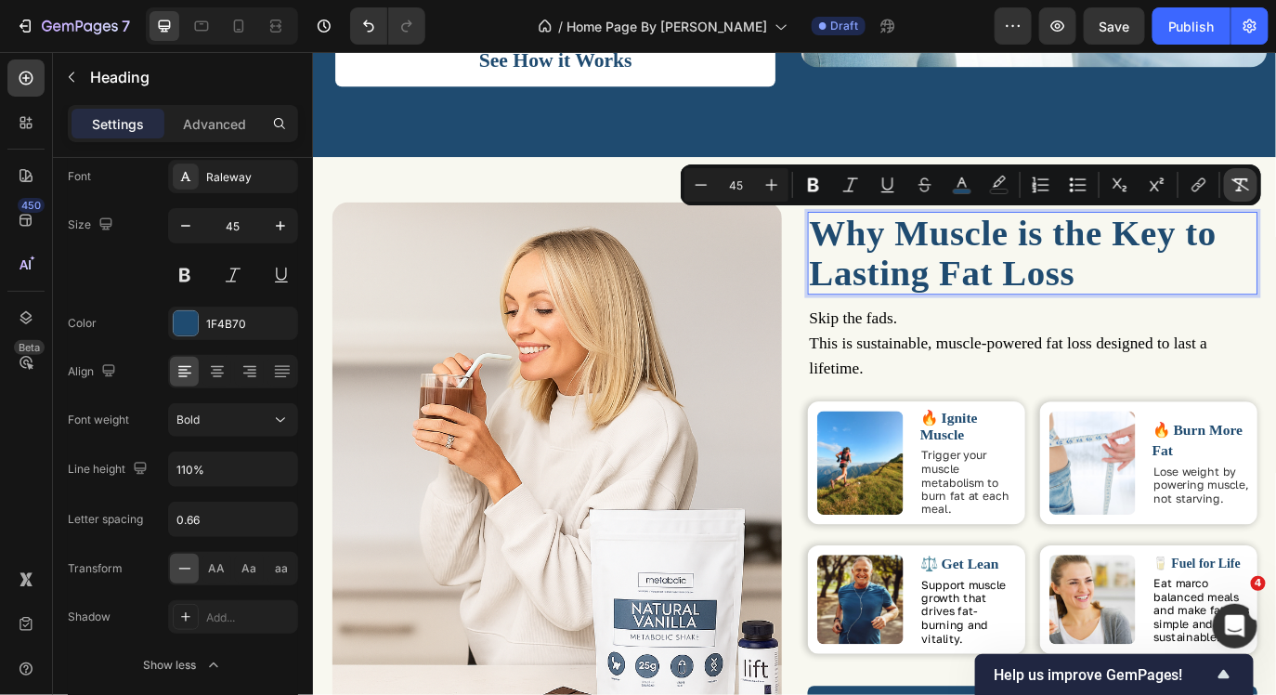
click at [1242, 180] on icon "Editor contextual toolbar" at bounding box center [1241, 184] width 18 height 13
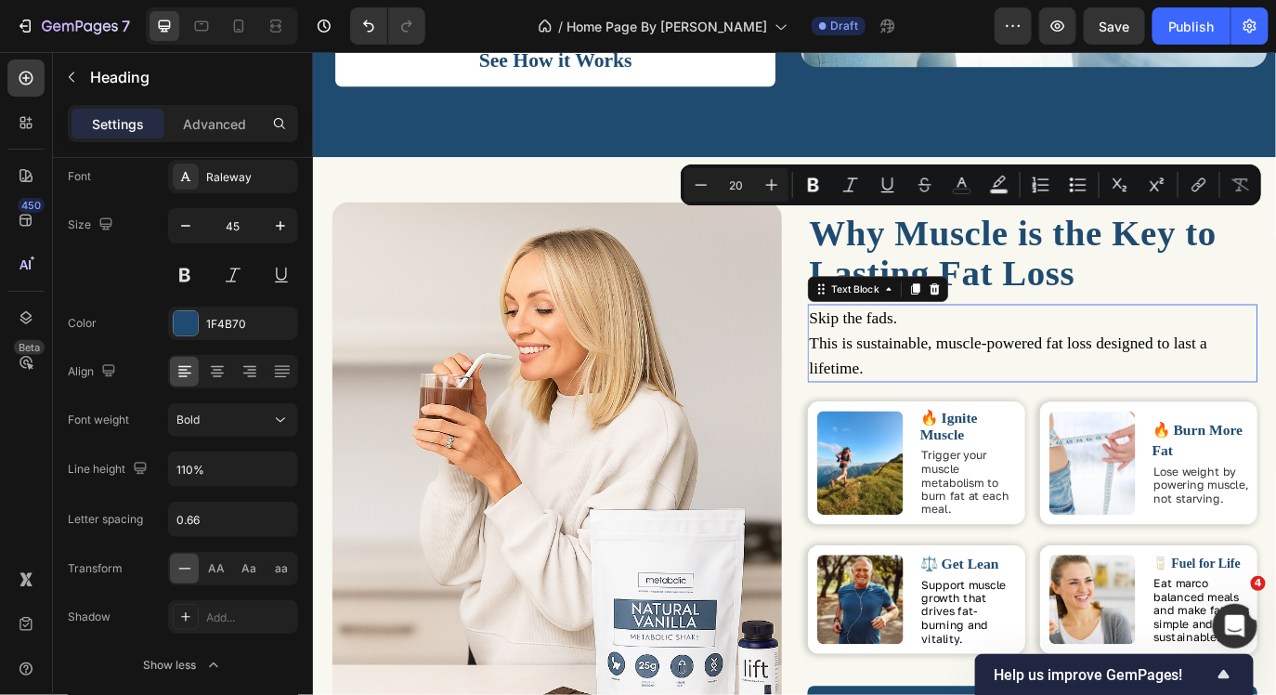
click at [955, 386] on span "This is sustainable, muscle-powered fat loss designed to last a lifetime." at bounding box center [1116, 401] width 460 height 49
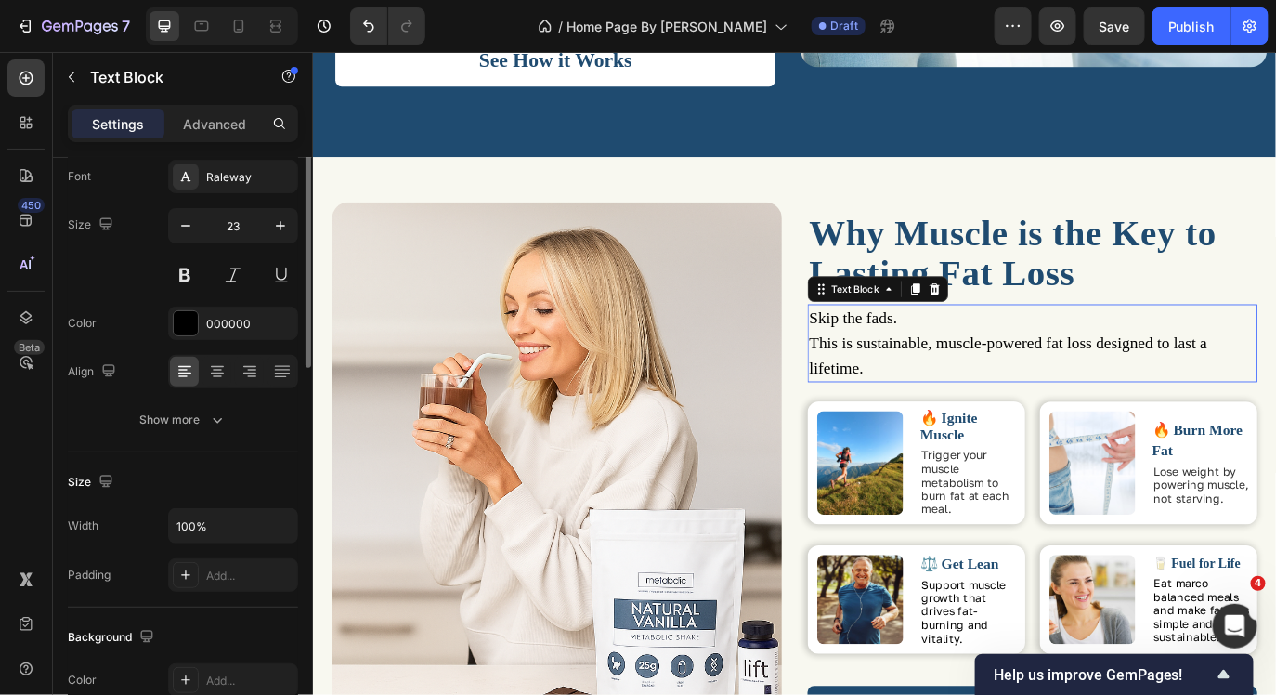
scroll to position [0, 0]
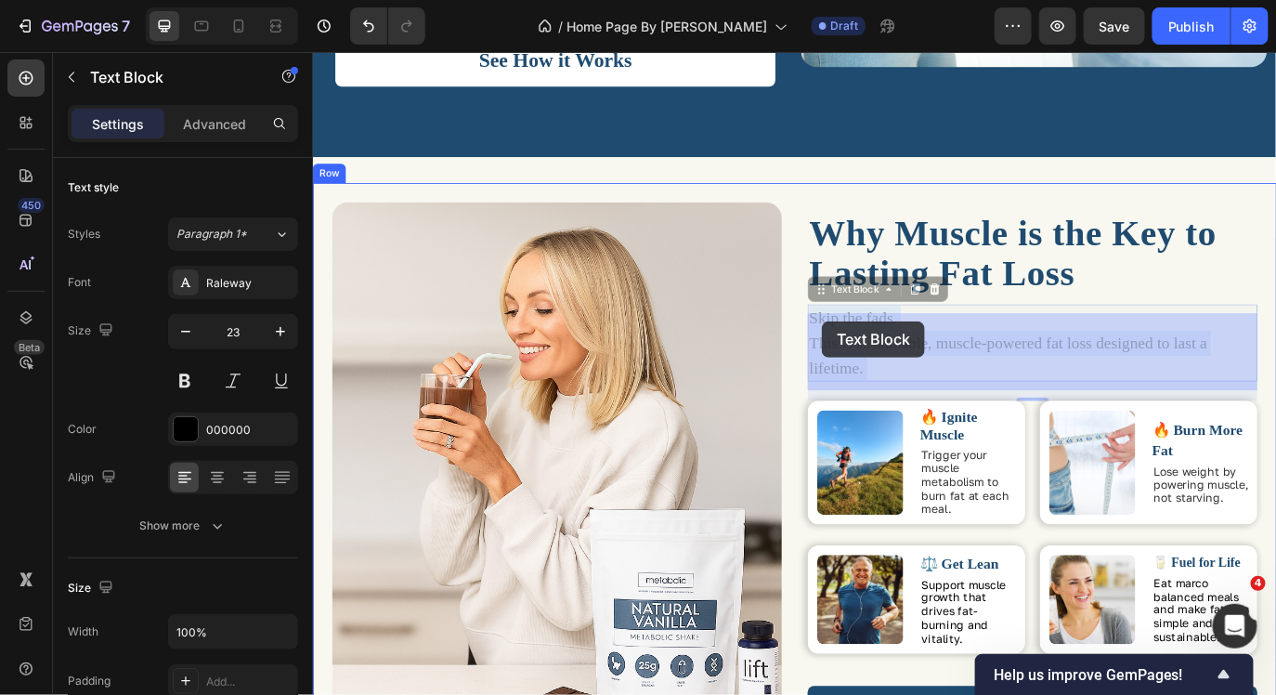
drag, startPoint x: 975, startPoint y: 414, endPoint x: 901, endPoint y: 362, distance: 90.7
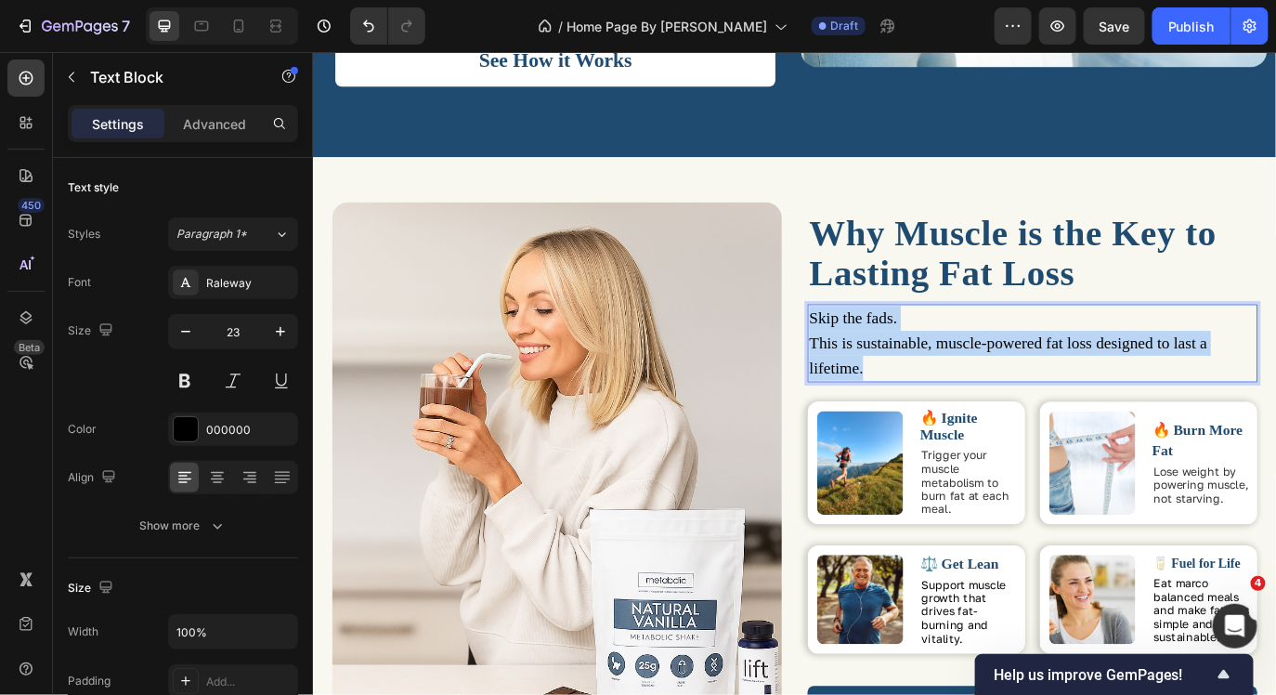
drag, startPoint x: 956, startPoint y: 410, endPoint x: 890, endPoint y: 360, distance: 82.3
click at [890, 360] on div "Skip the fads. This is sustainable, muscle-powered fat loss designed to last a …" at bounding box center [1144, 388] width 520 height 90
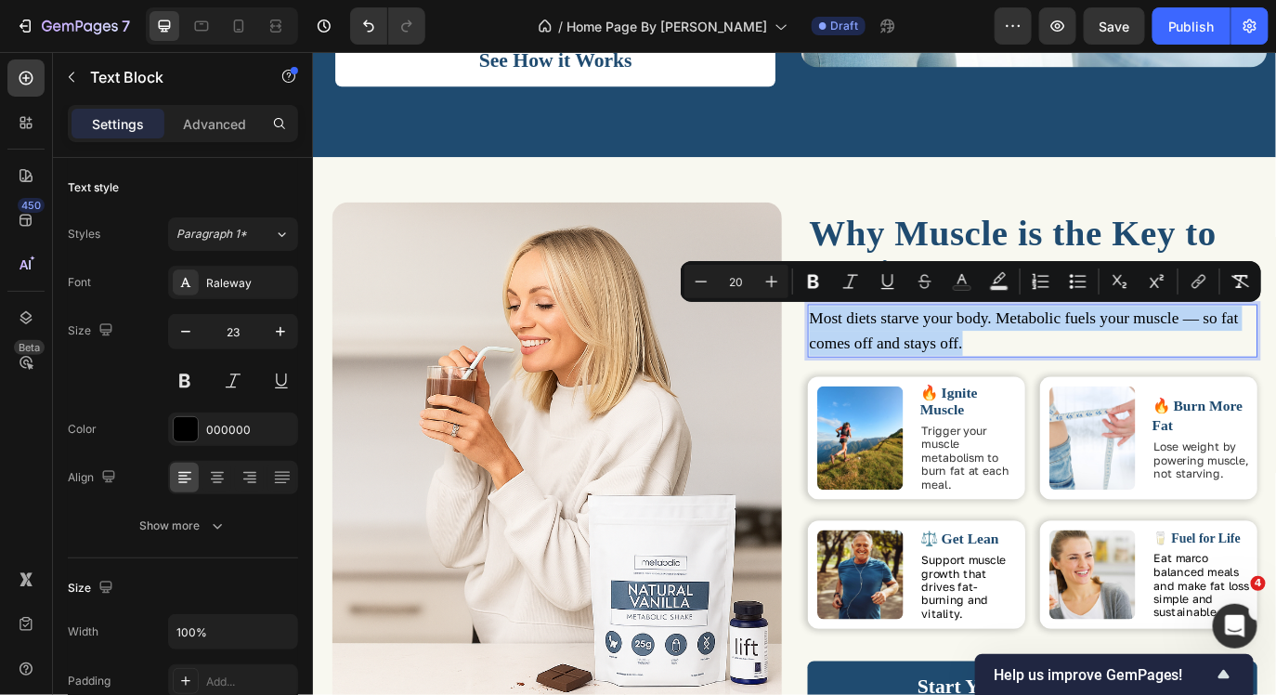
drag, startPoint x: 1082, startPoint y: 392, endPoint x: 889, endPoint y: 354, distance: 196.9
click at [889, 354] on p "Most diets starve your body. Metabolic fuels your muscle — so fat comes off and…" at bounding box center [1144, 374] width 516 height 58
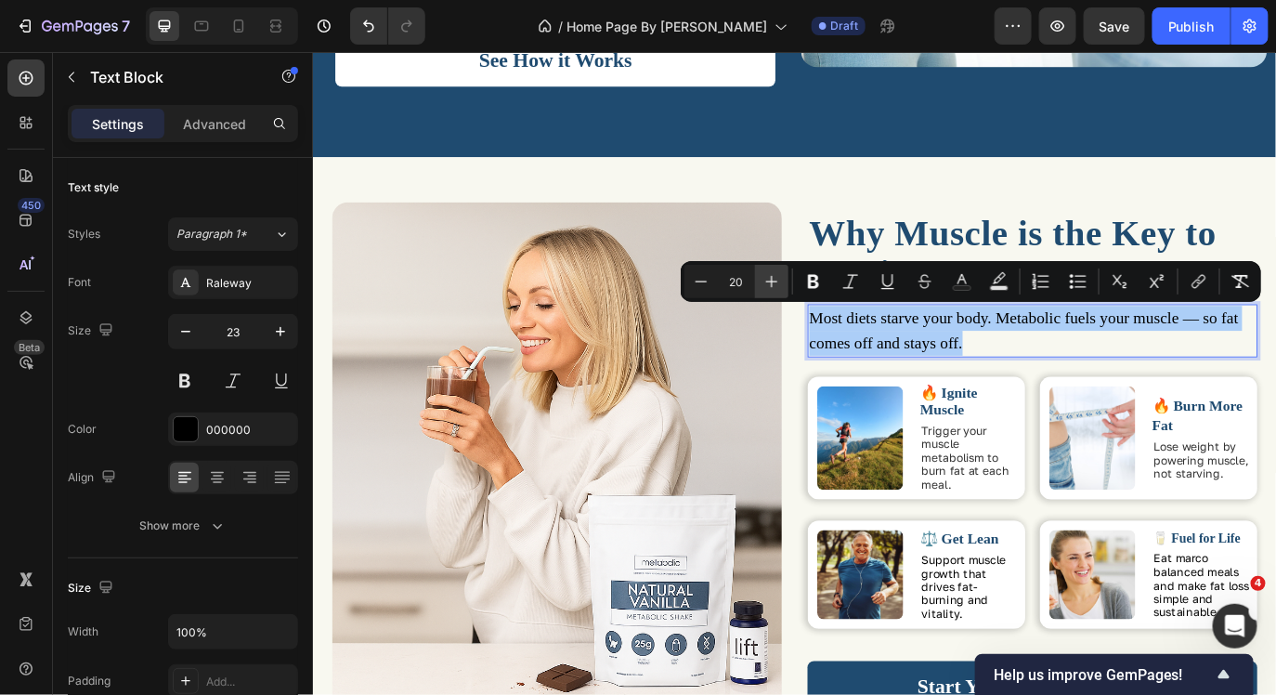
click at [763, 267] on button "Plus" at bounding box center [771, 281] width 33 height 33
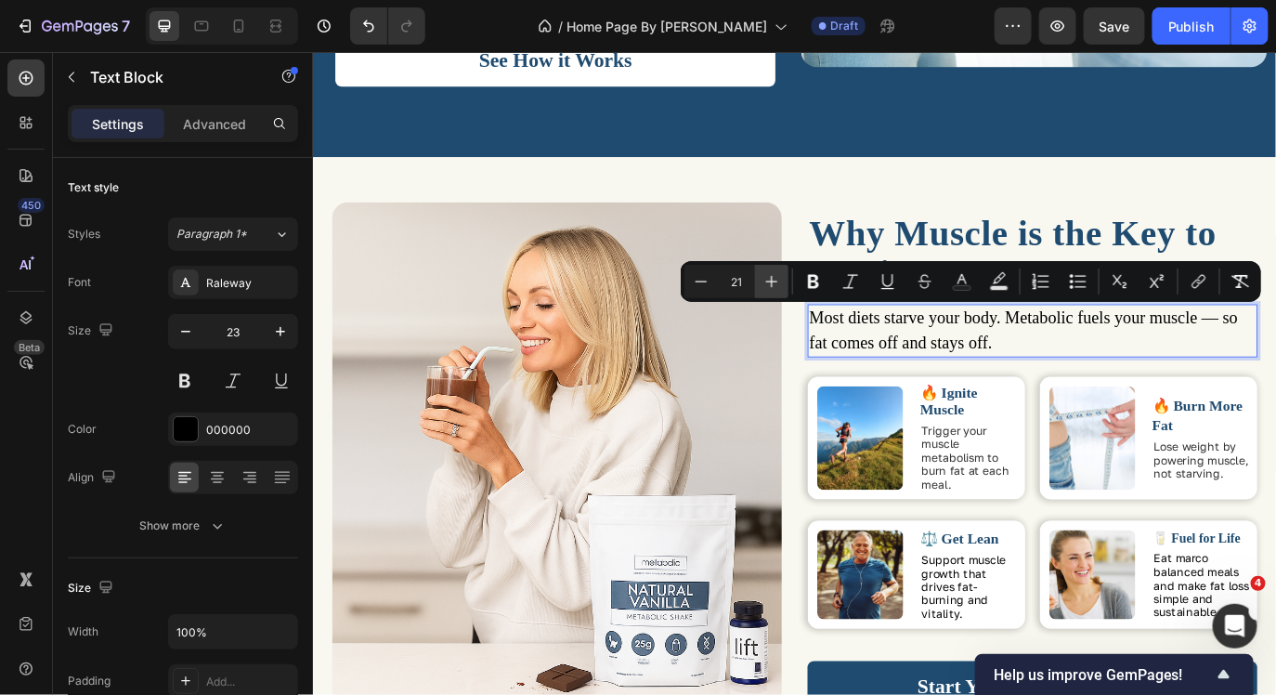
click at [763, 267] on button "Plus" at bounding box center [771, 281] width 33 height 33
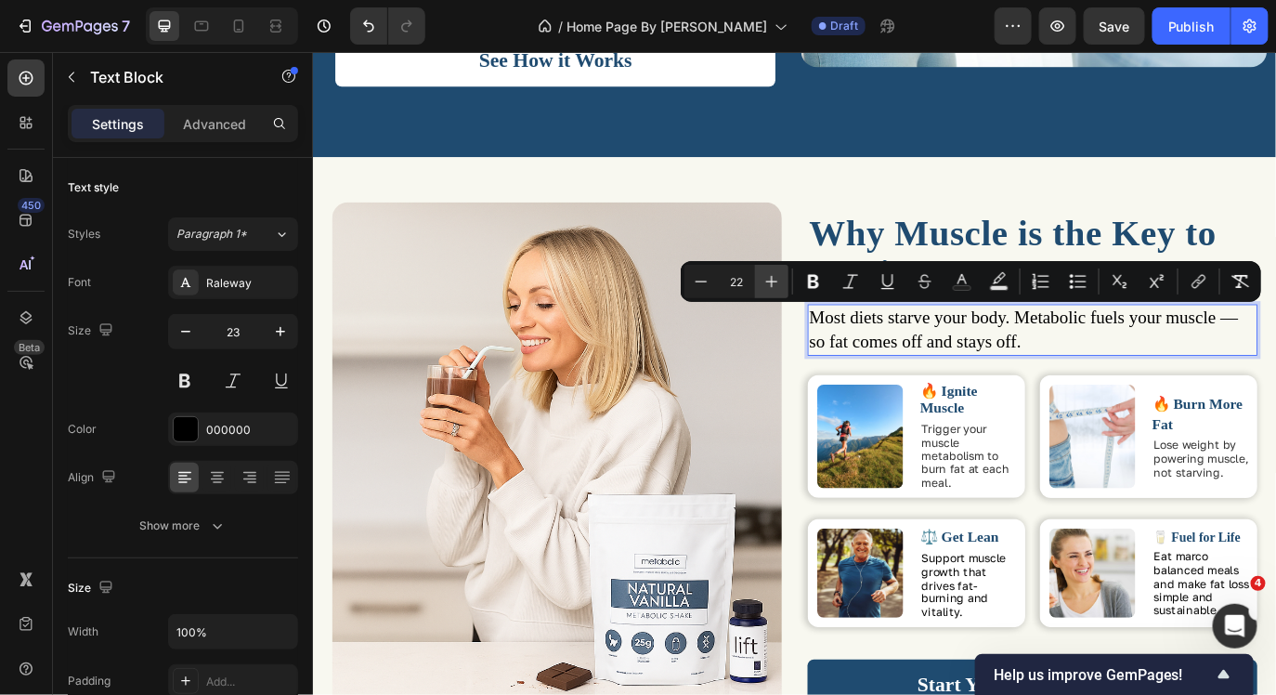
click at [781, 281] on button "Plus" at bounding box center [771, 281] width 33 height 33
click at [783, 280] on button "Plus" at bounding box center [771, 281] width 33 height 33
type input "24"
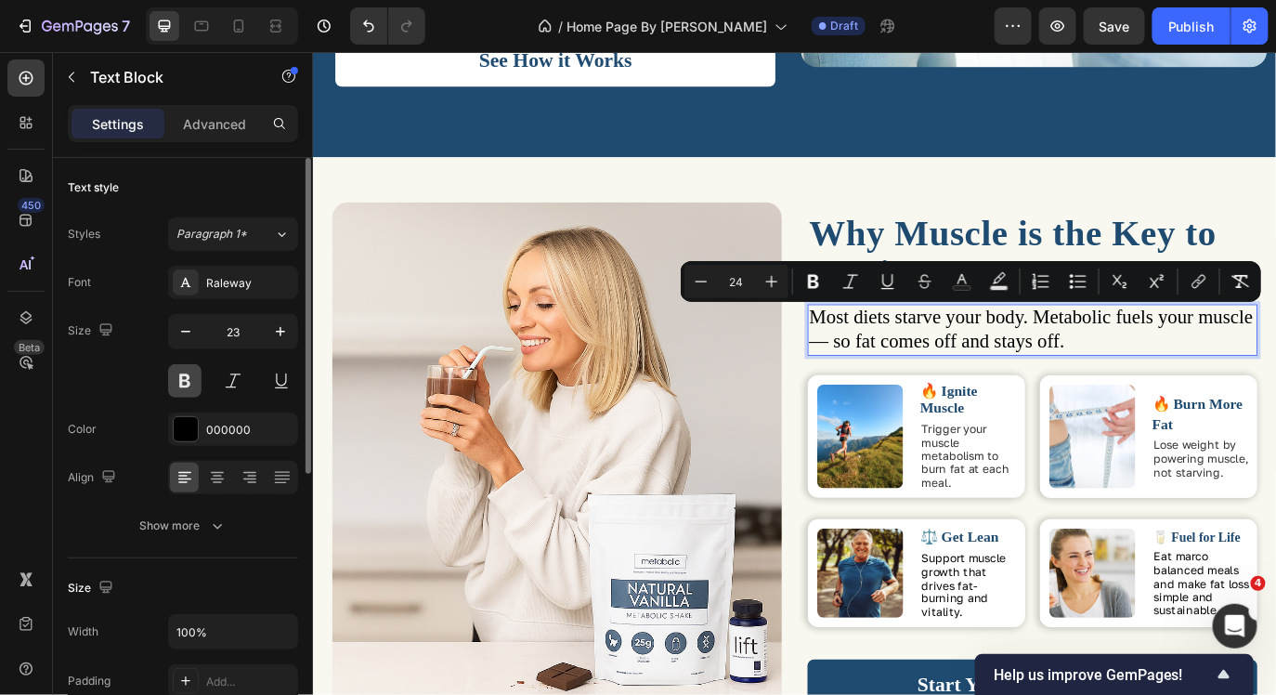
click at [173, 370] on button at bounding box center [184, 380] width 33 height 33
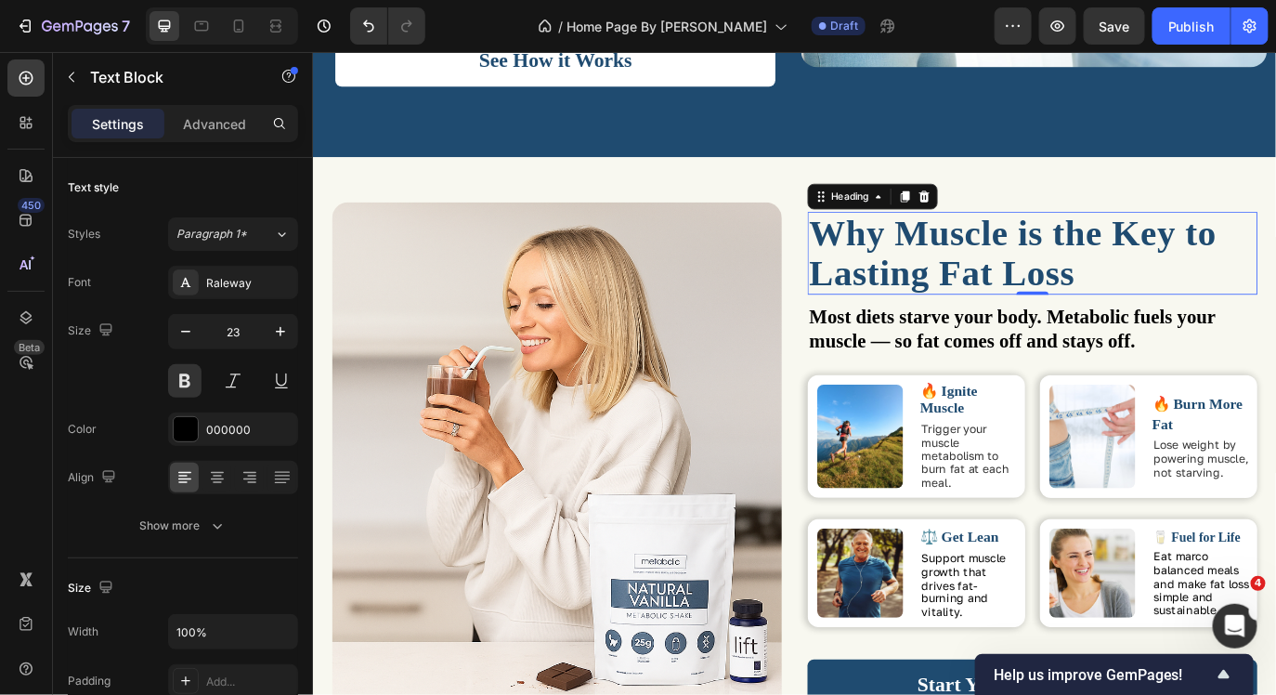
click at [1187, 279] on p "Why Muscle is the Key to Lasting Fat Loss" at bounding box center [1144, 284] width 516 height 92
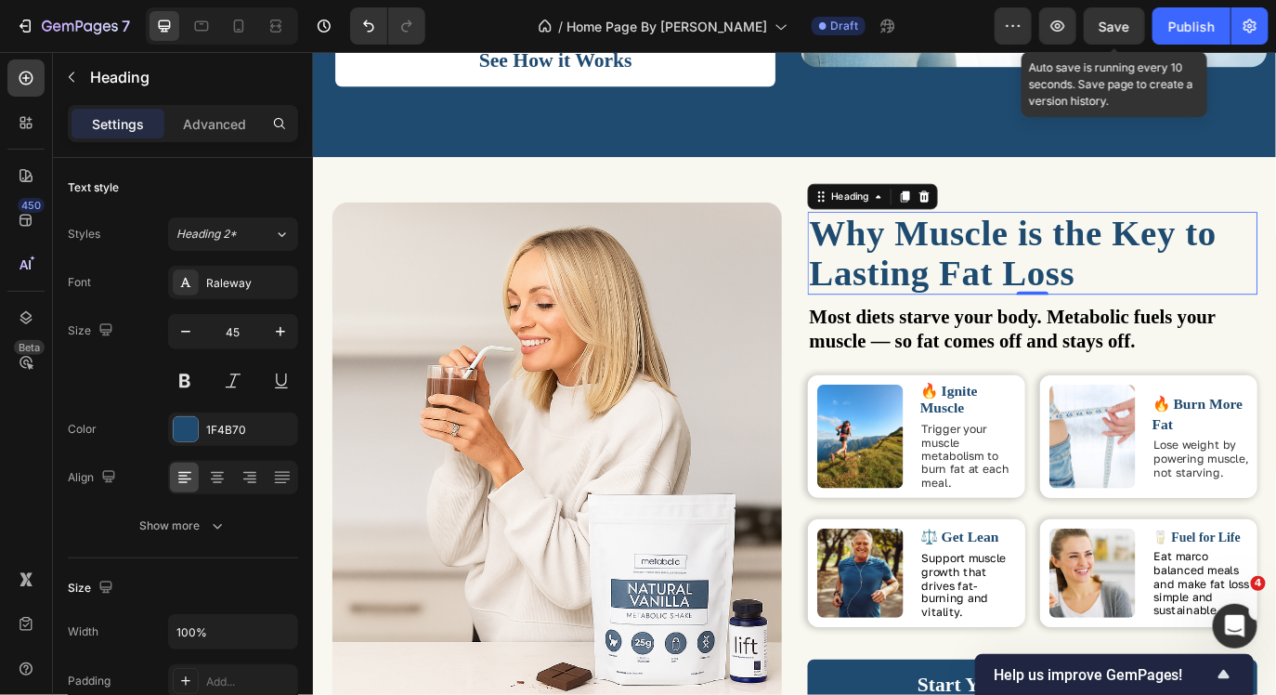
click at [1113, 22] on span "Save" at bounding box center [1115, 27] width 31 height 16
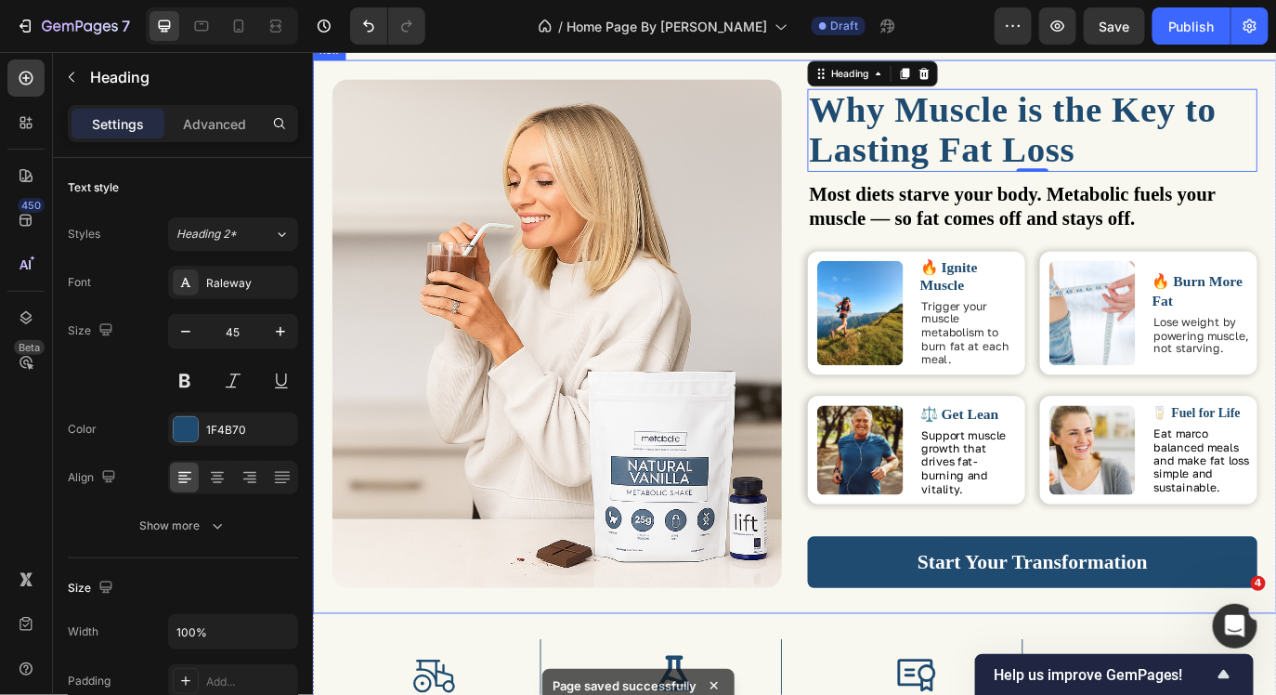
scroll to position [1277, 0]
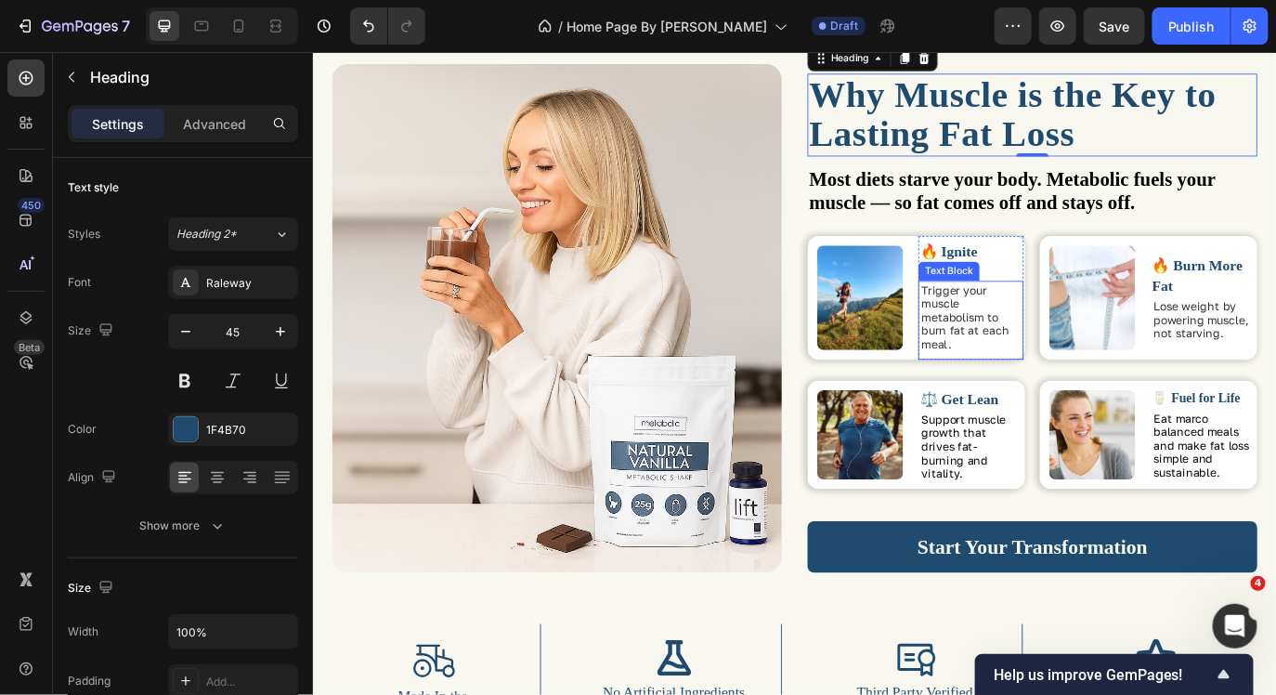
click at [1049, 377] on span "Trigger your muscle metabolism to burn fat at each meal." at bounding box center [1066, 358] width 101 height 78
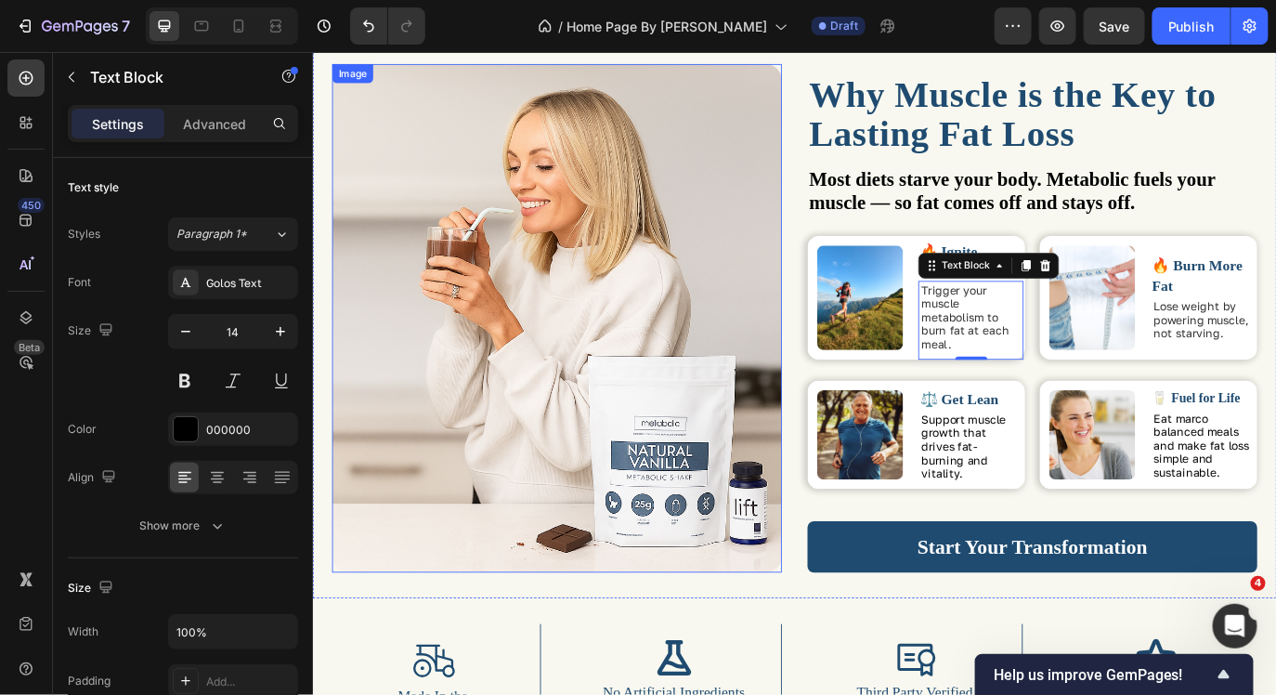
scroll to position [1319, 0]
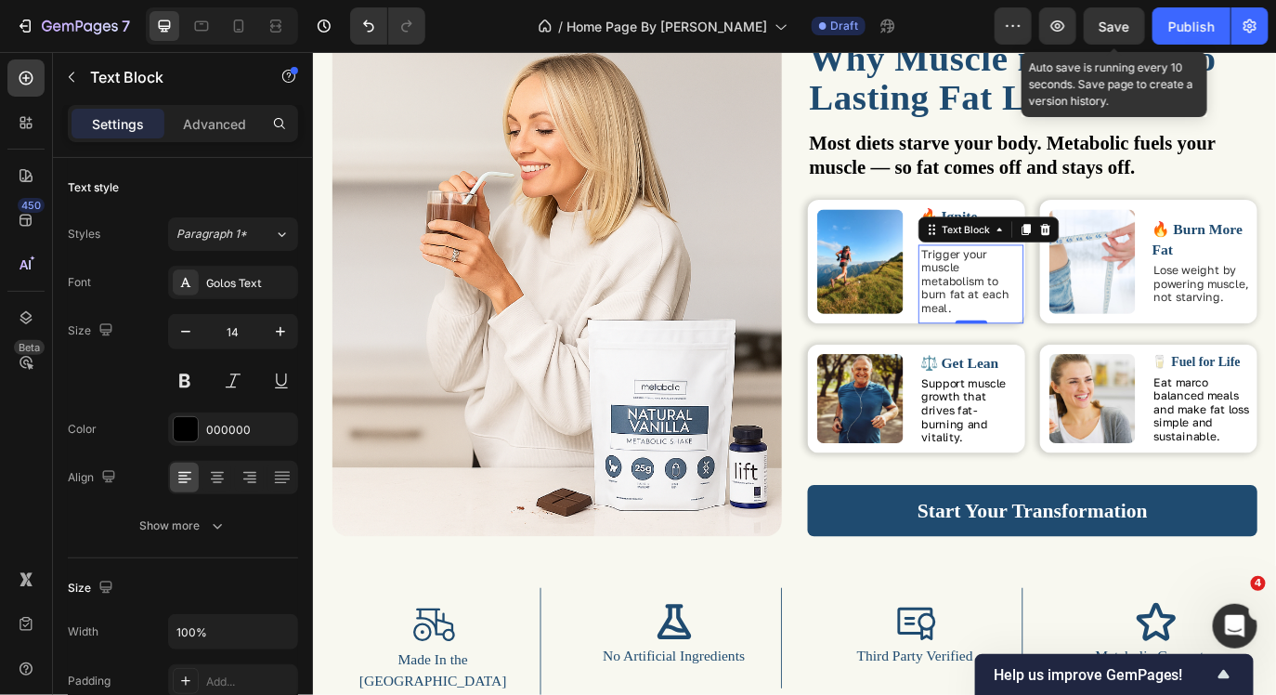
click at [1129, 20] on span "Save" at bounding box center [1115, 27] width 31 height 16
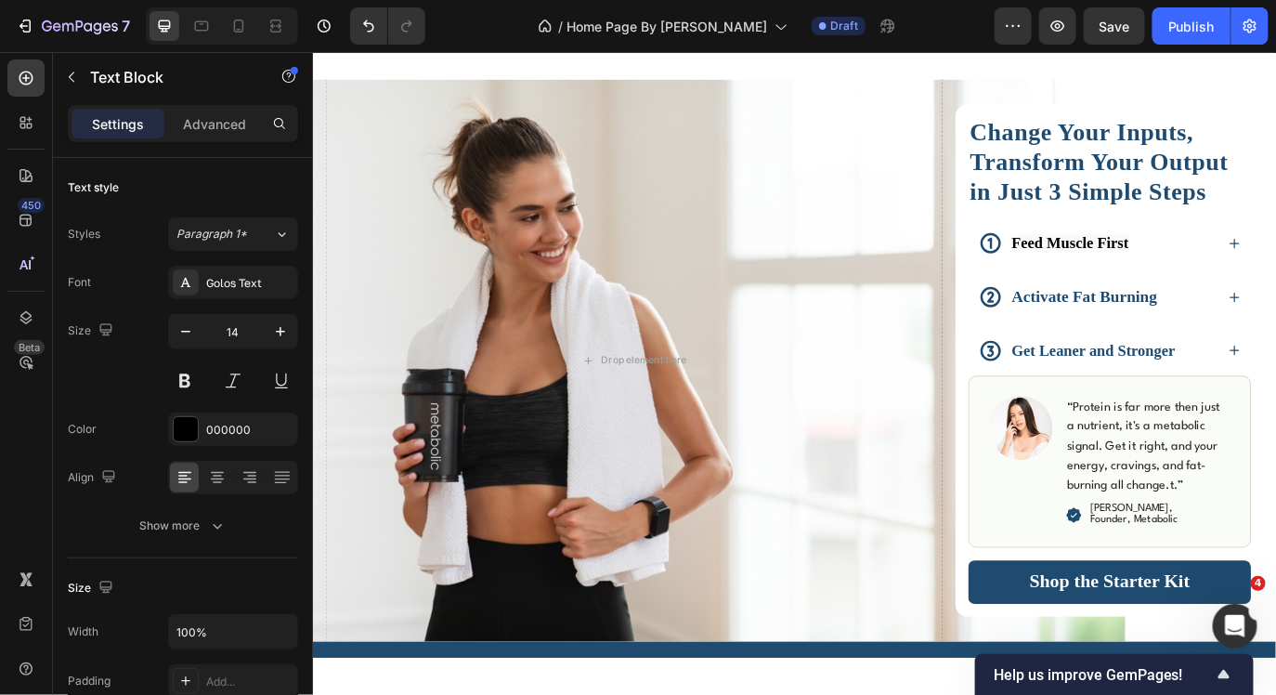
scroll to position [2118, 0]
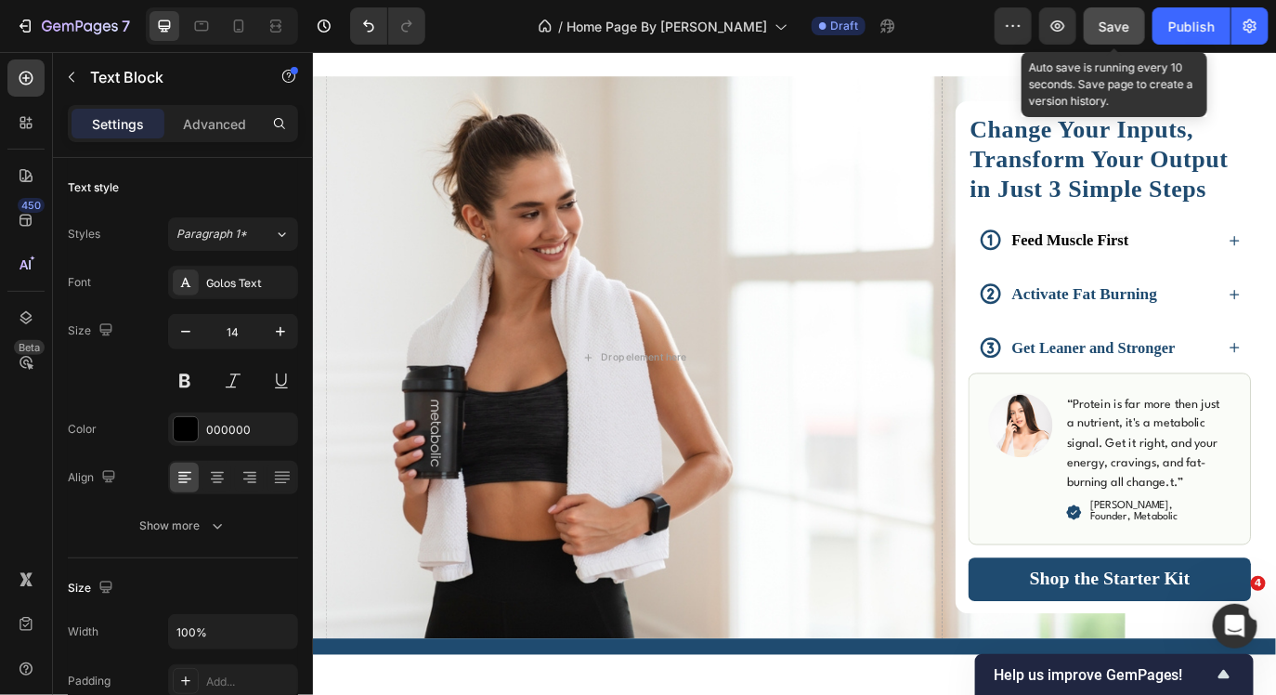
click at [1129, 11] on button "Save" at bounding box center [1114, 25] width 61 height 37
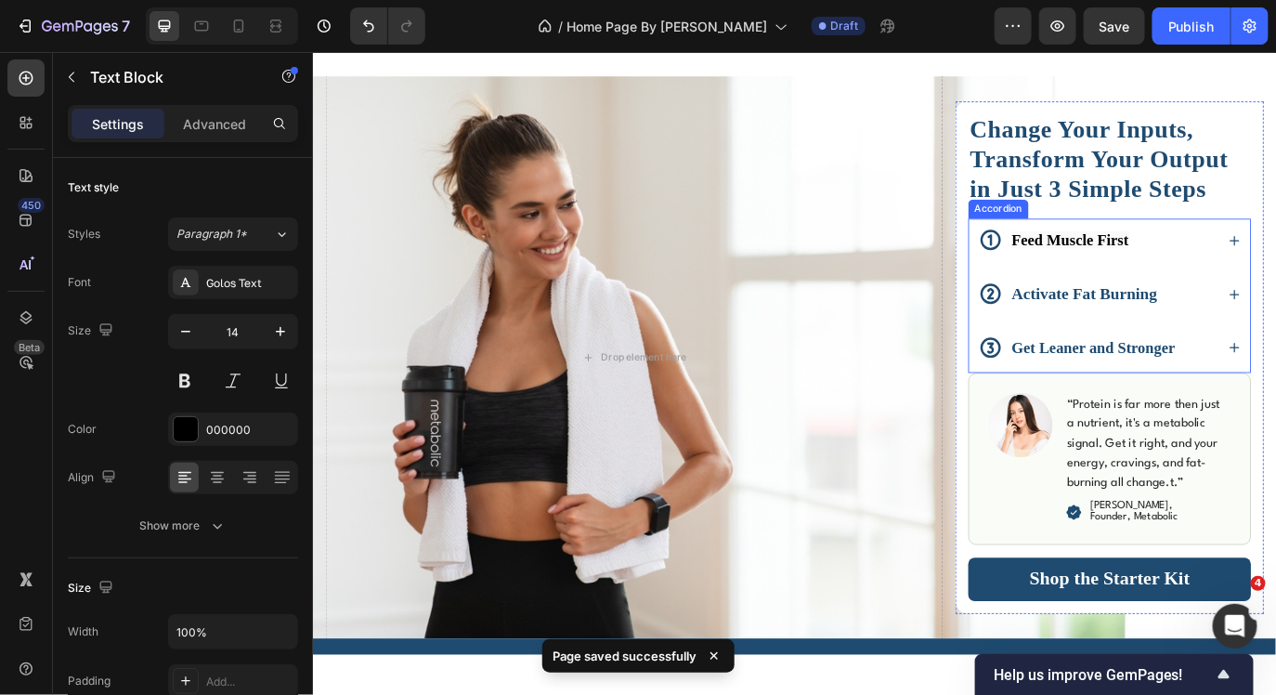
click at [1255, 323] on strong "Activate Fat Burning" at bounding box center [1204, 329] width 168 height 20
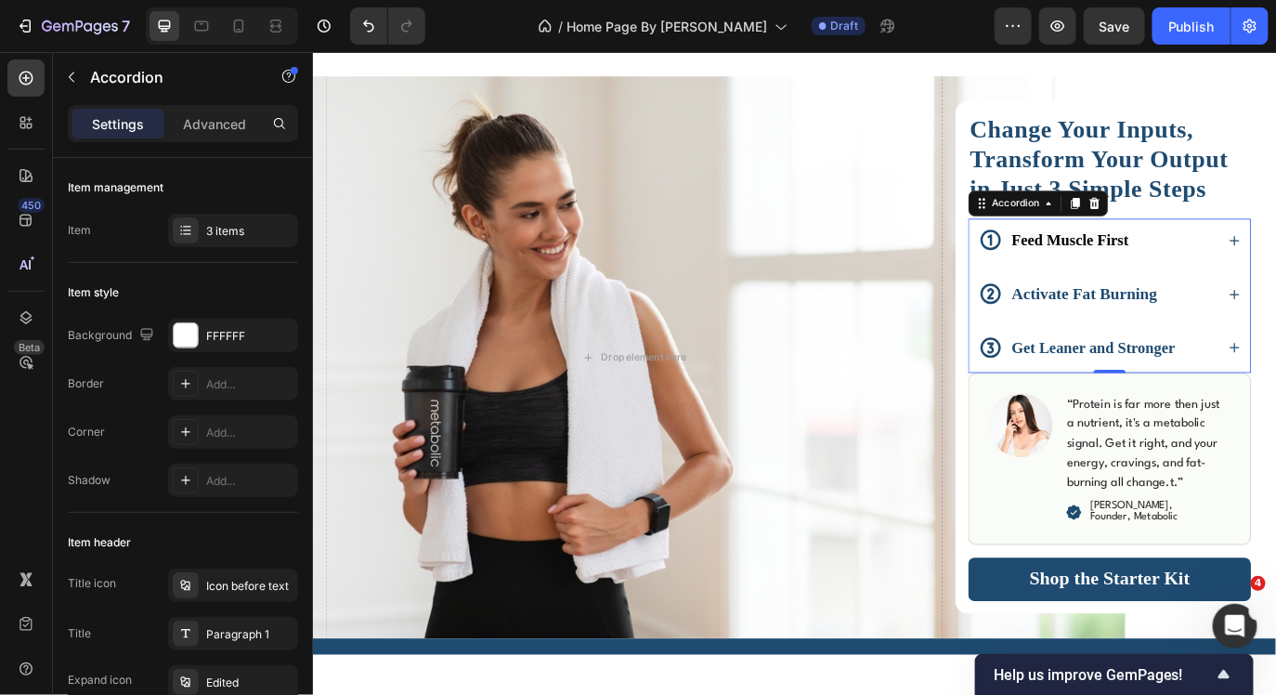
click at [1259, 326] on strong "Activate Fat Burning" at bounding box center [1204, 329] width 168 height 20
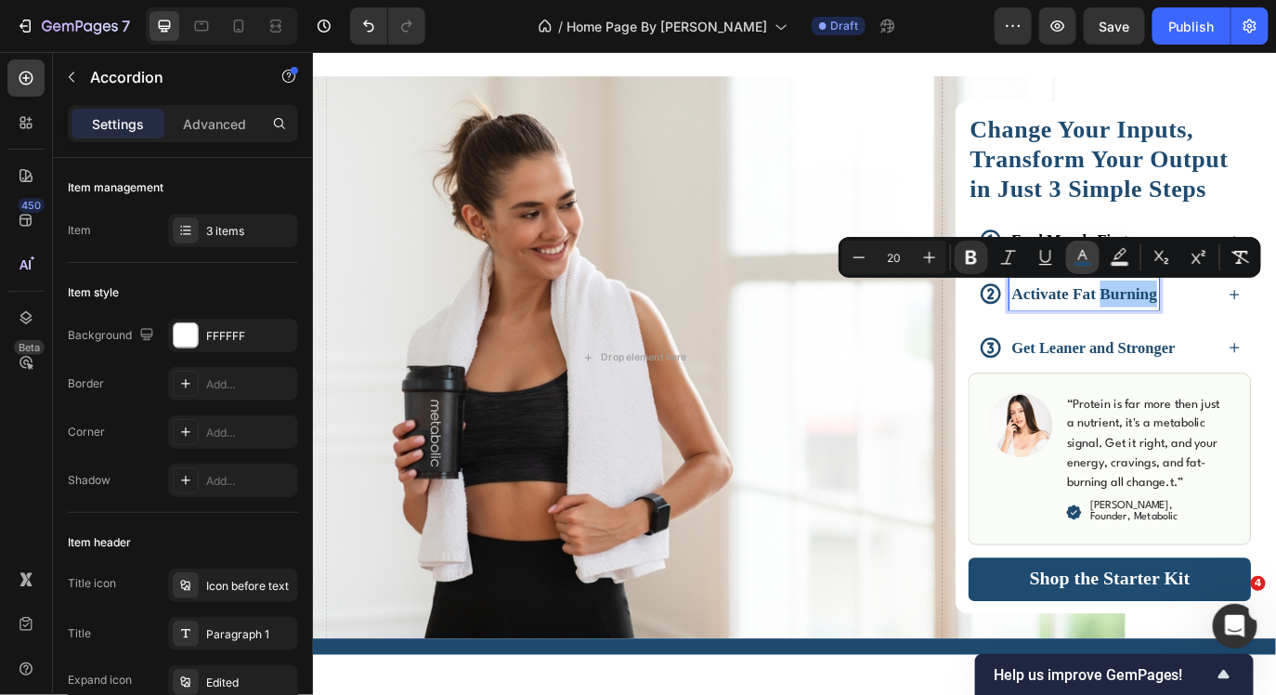
click at [1089, 262] on rect "Editor contextual toolbar" at bounding box center [1084, 264] width 18 height 5
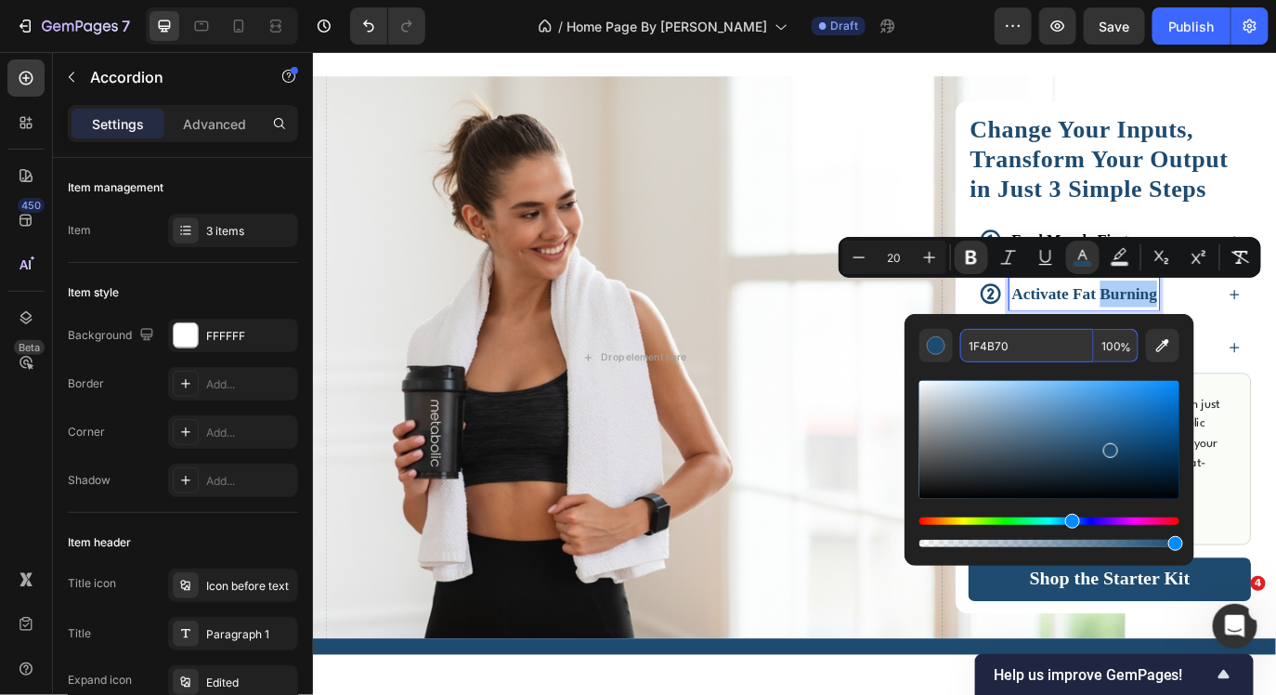
click at [985, 341] on input "1F4B70" at bounding box center [1027, 345] width 134 height 33
click at [1115, 217] on strong "Change Your Inputs, Transform Your Output in Just 3 Simple Steps" at bounding box center [1221, 173] width 299 height 98
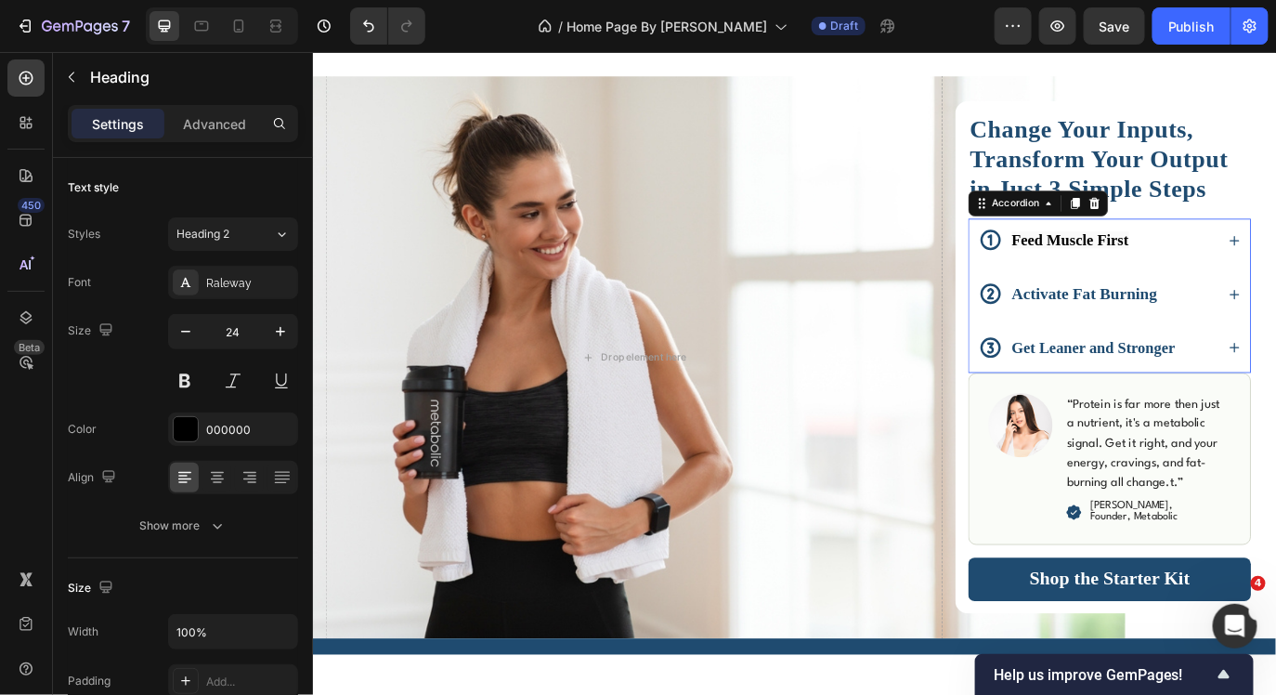
click at [1160, 273] on strong "Feed Muscle First" at bounding box center [1188, 268] width 136 height 20
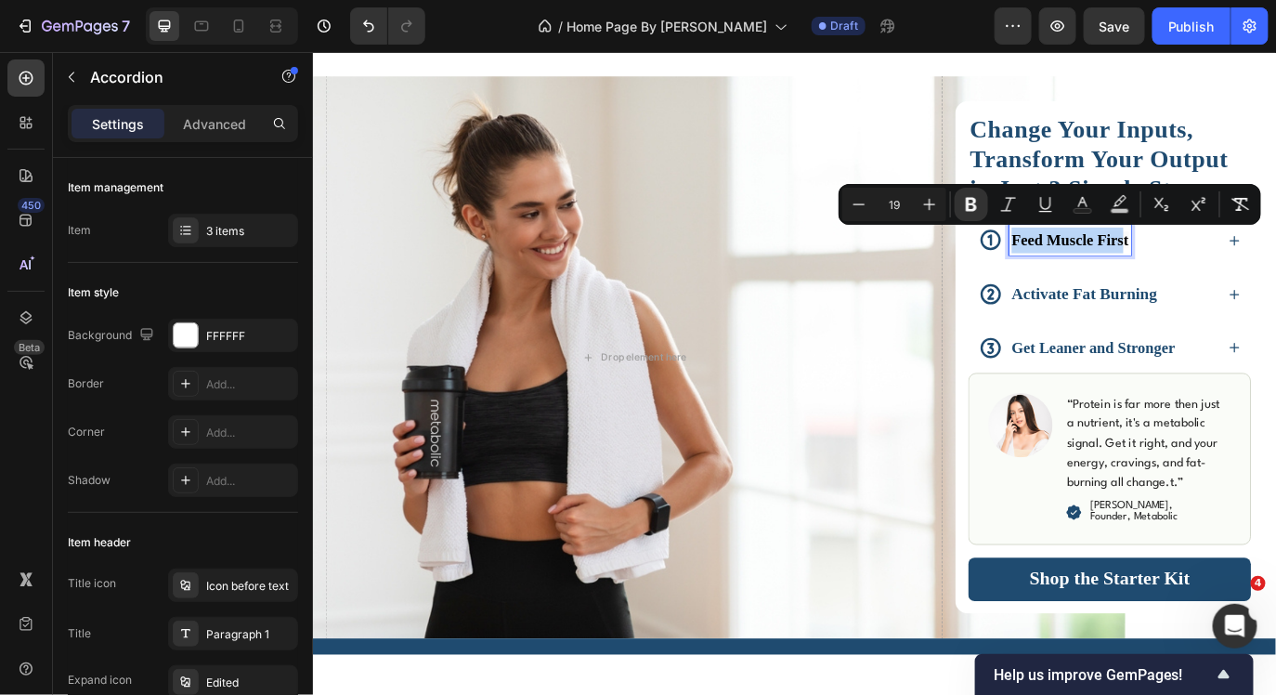
drag, startPoint x: 1123, startPoint y: 270, endPoint x: 1254, endPoint y: 270, distance: 131.0
click at [1252, 268] on strong "Feed Muscle First" at bounding box center [1188, 268] width 136 height 20
click at [1077, 206] on icon "Editor contextual toolbar" at bounding box center [1083, 204] width 19 height 19
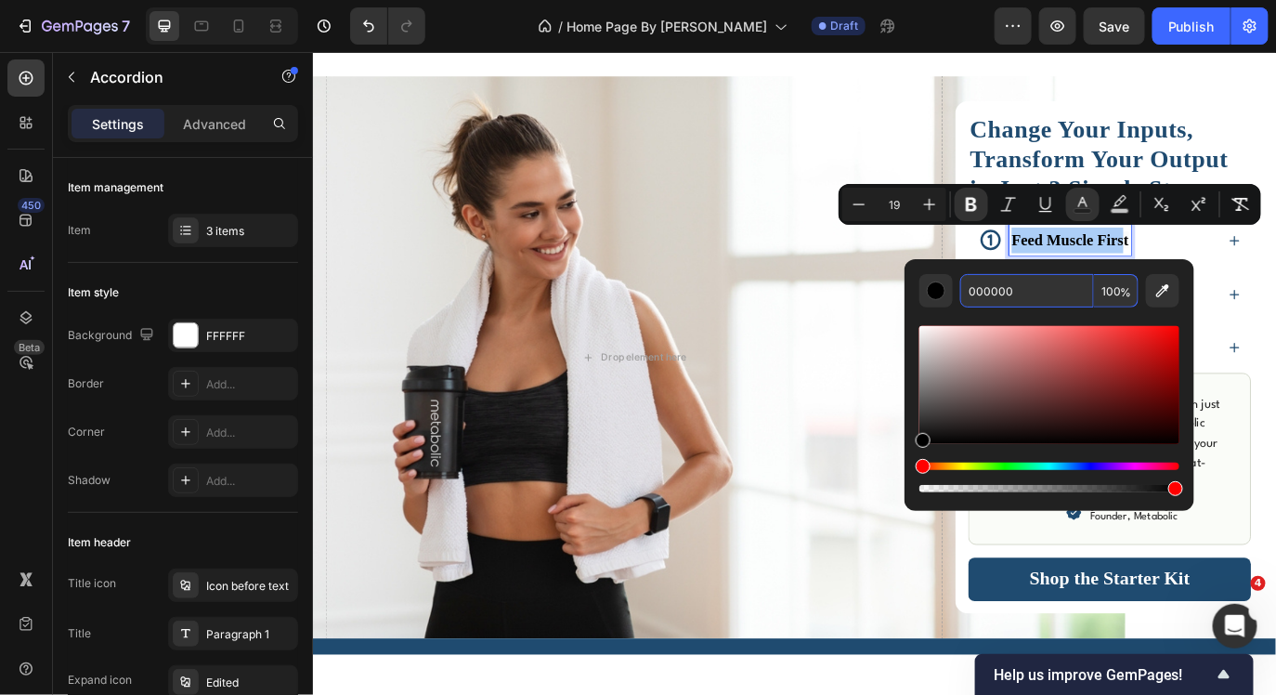
drag, startPoint x: 1016, startPoint y: 283, endPoint x: 1024, endPoint y: 290, distance: 10.6
click at [1024, 290] on input "000000" at bounding box center [1027, 290] width 134 height 33
paste input "1F4B7"
type input "1F4B70"
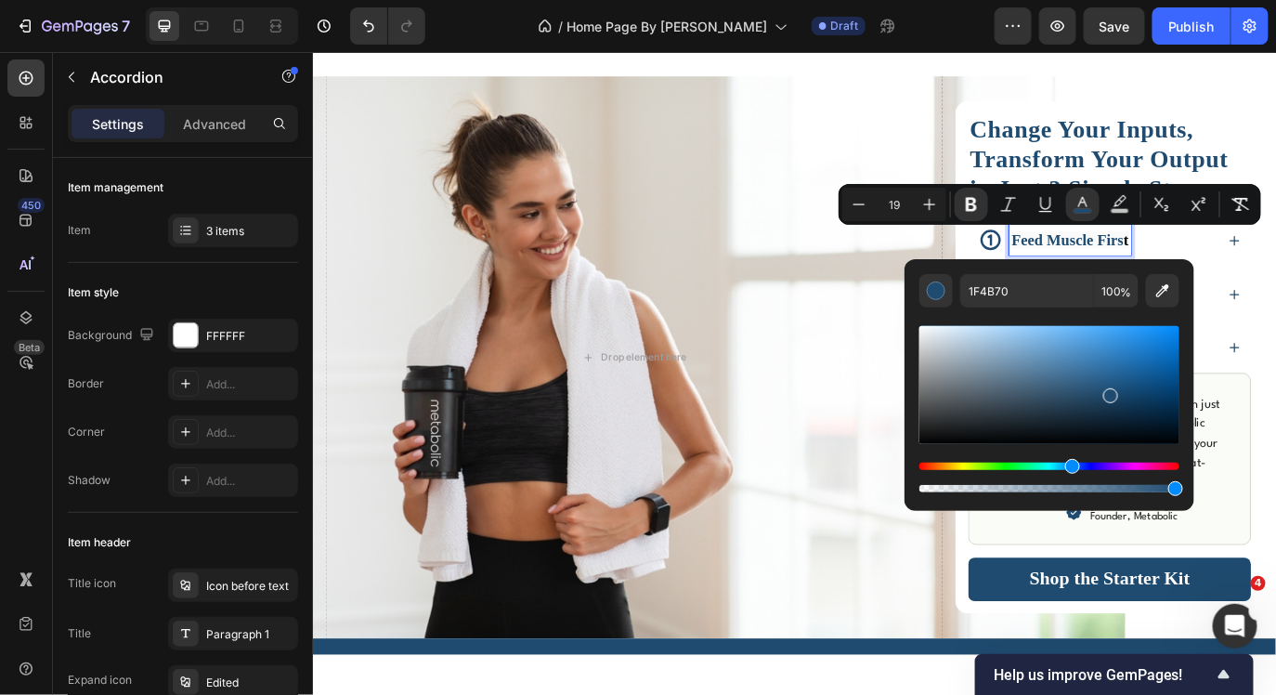
click at [1275, 296] on div "Feed Muscle Firs t Activate Fat Burning Get Leaner and Stronger" at bounding box center [1233, 332] width 327 height 178
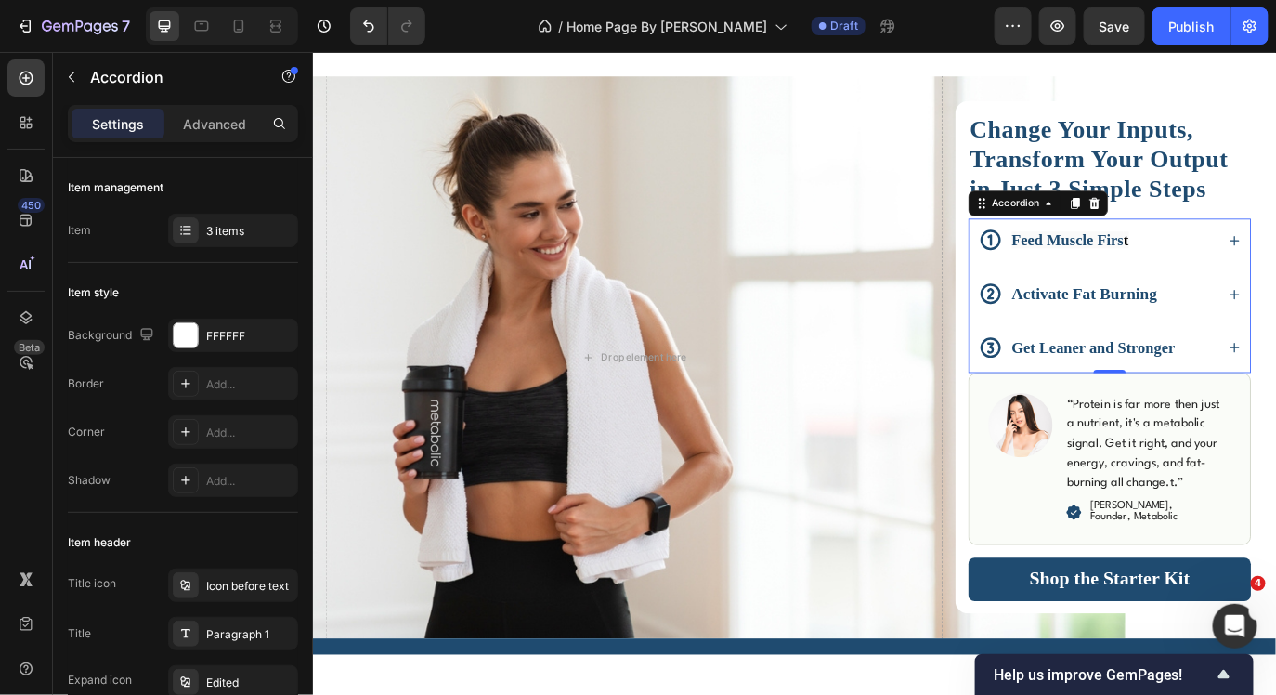
click at [1255, 268] on strong "t" at bounding box center [1252, 268] width 6 height 20
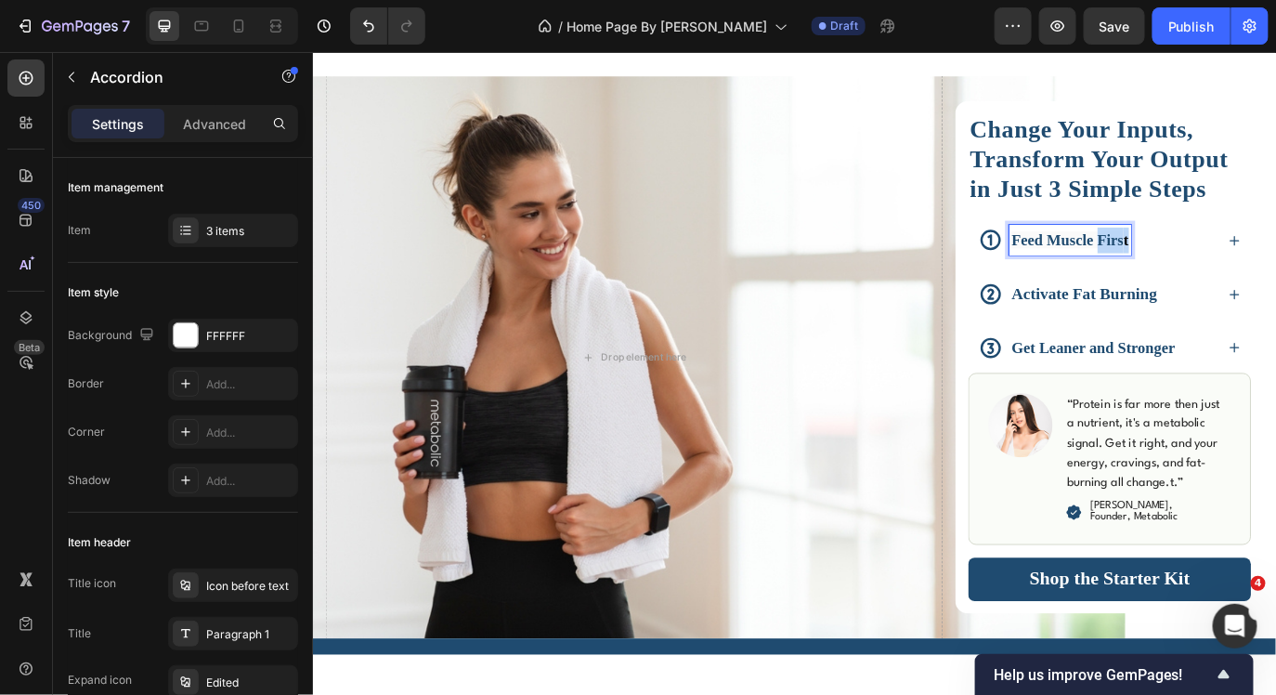
drag, startPoint x: 1255, startPoint y: 268, endPoint x: 1221, endPoint y: 268, distance: 33.4
click at [1221, 268] on p "Feed Muscle Firs t" at bounding box center [1188, 269] width 136 height 30
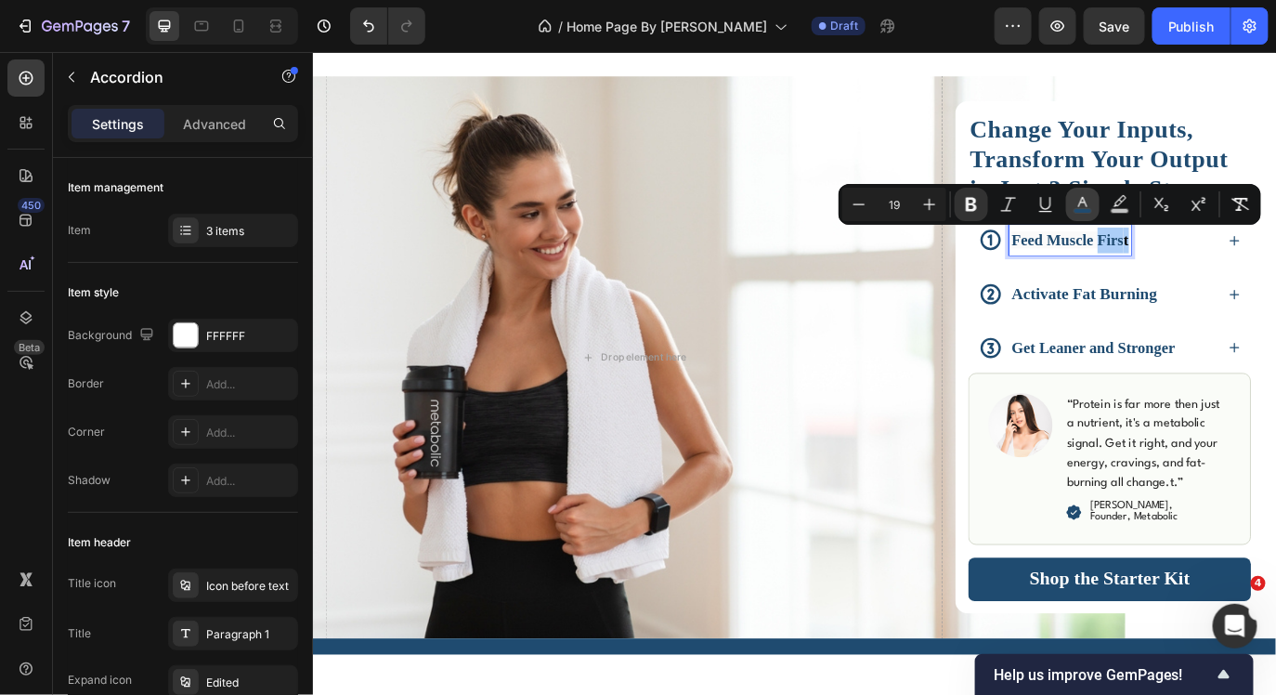
click at [1082, 207] on icon "Editor contextual toolbar" at bounding box center [1083, 204] width 19 height 19
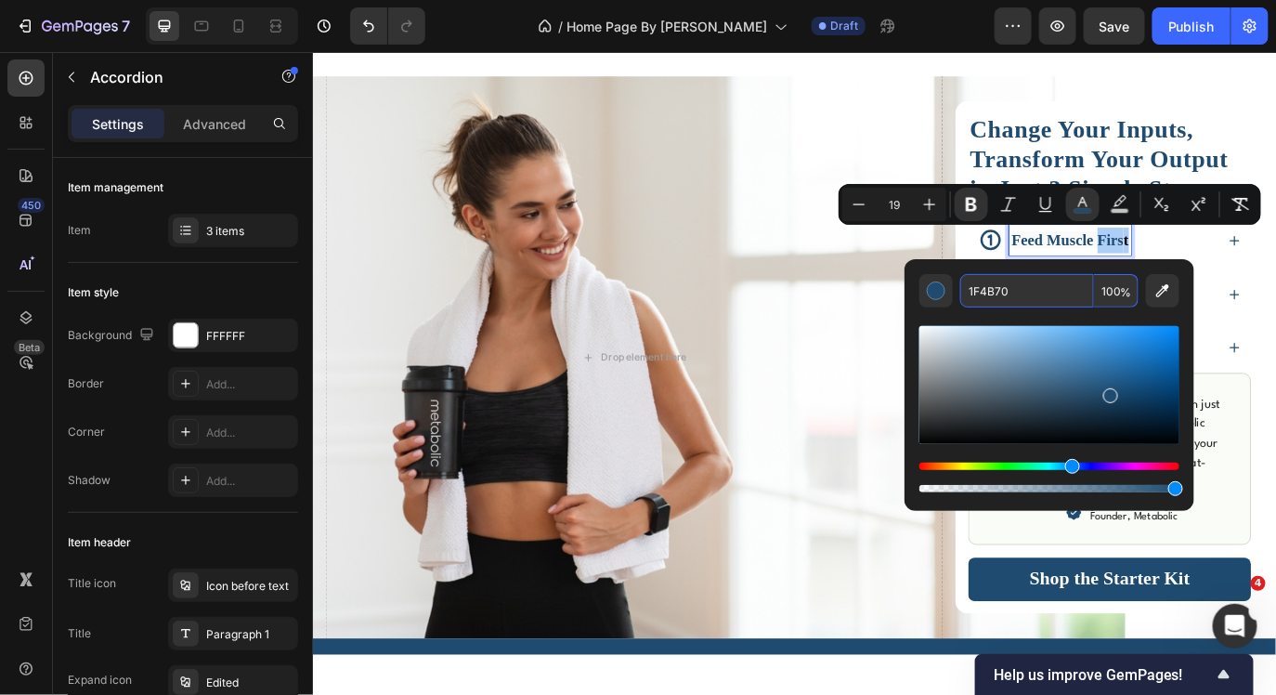
click at [1041, 290] on input "1F4B70" at bounding box center [1027, 290] width 134 height 33
type input "1"
paste input "1F4B70"
type input "1F4B70"
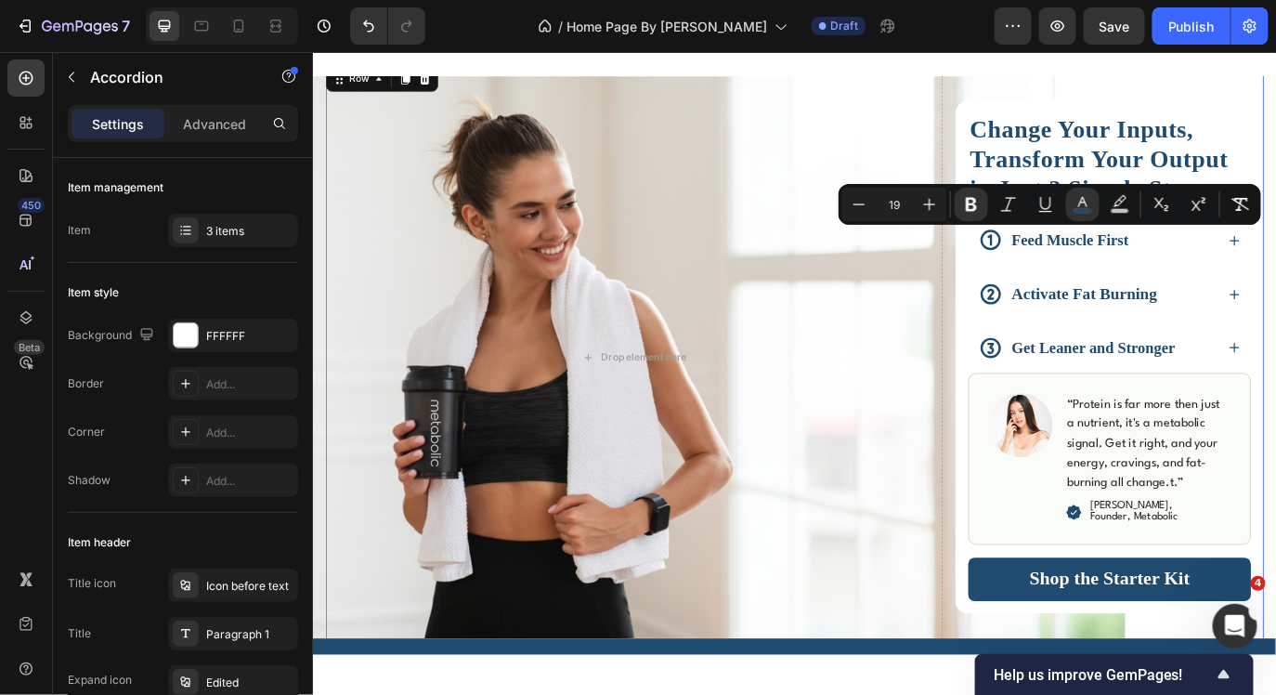
click at [1275, 81] on div "Change Your Inputs, Transform Your Output in Just 3 Simple Steps Heading Feed M…" at bounding box center [1233, 404] width 357 height 682
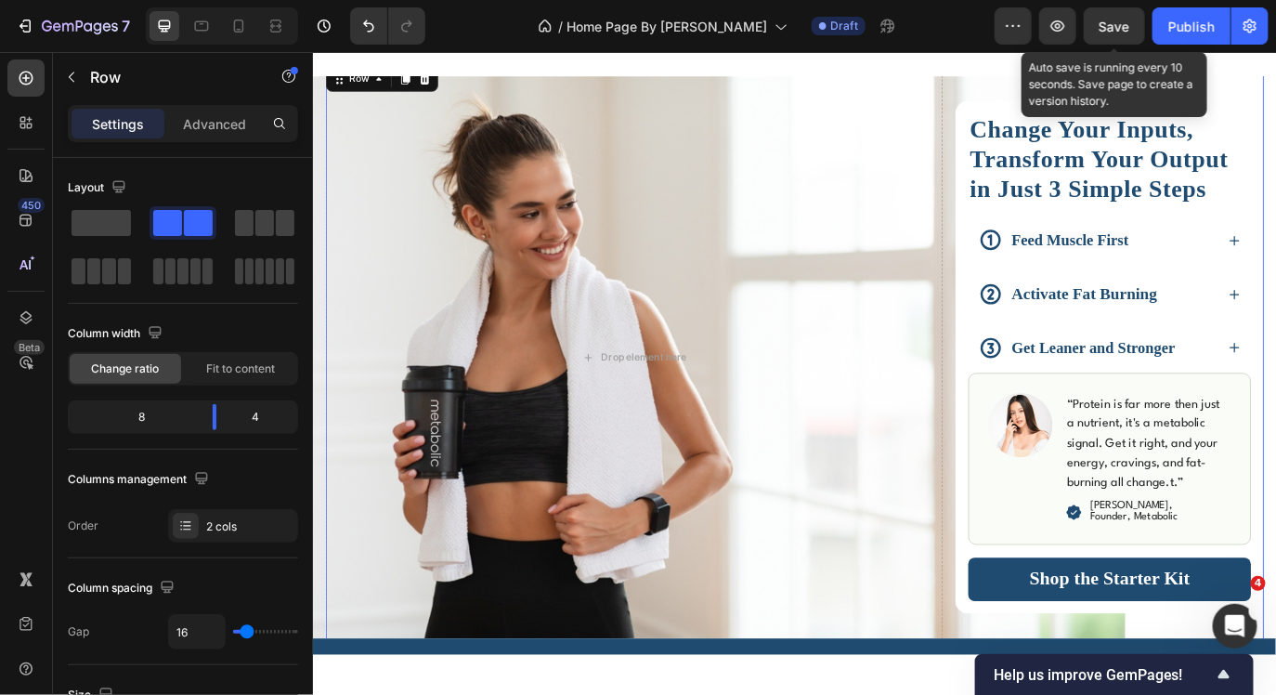
click at [1120, 20] on span "Save" at bounding box center [1115, 27] width 31 height 16
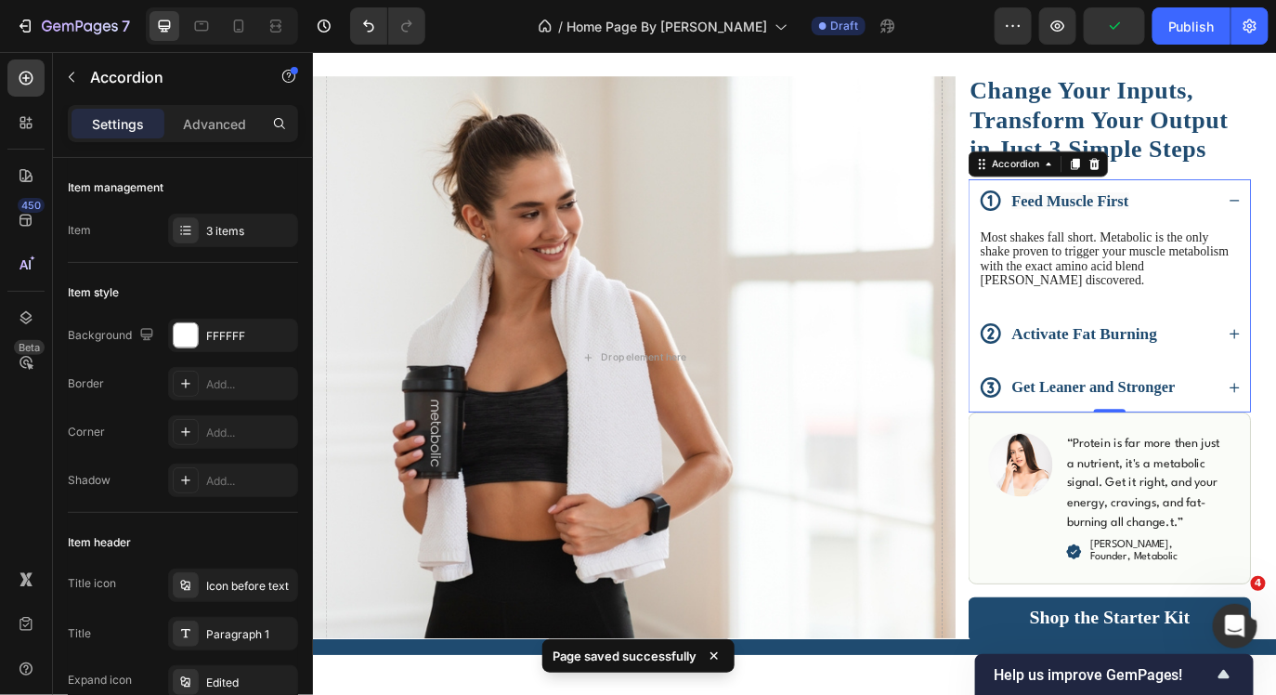
click at [1258, 228] on div "Feed Muscle First" at bounding box center [1219, 222] width 274 height 35
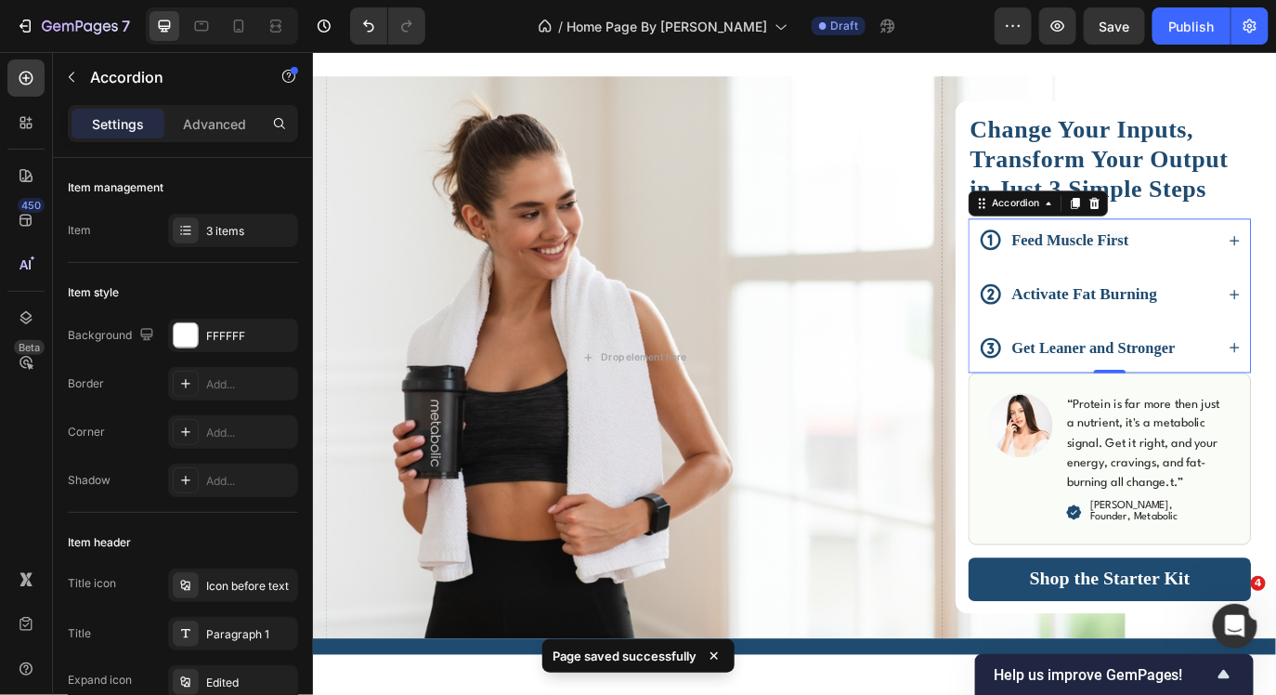
click at [1258, 243] on div "Feed Muscle First" at bounding box center [1233, 270] width 325 height 54
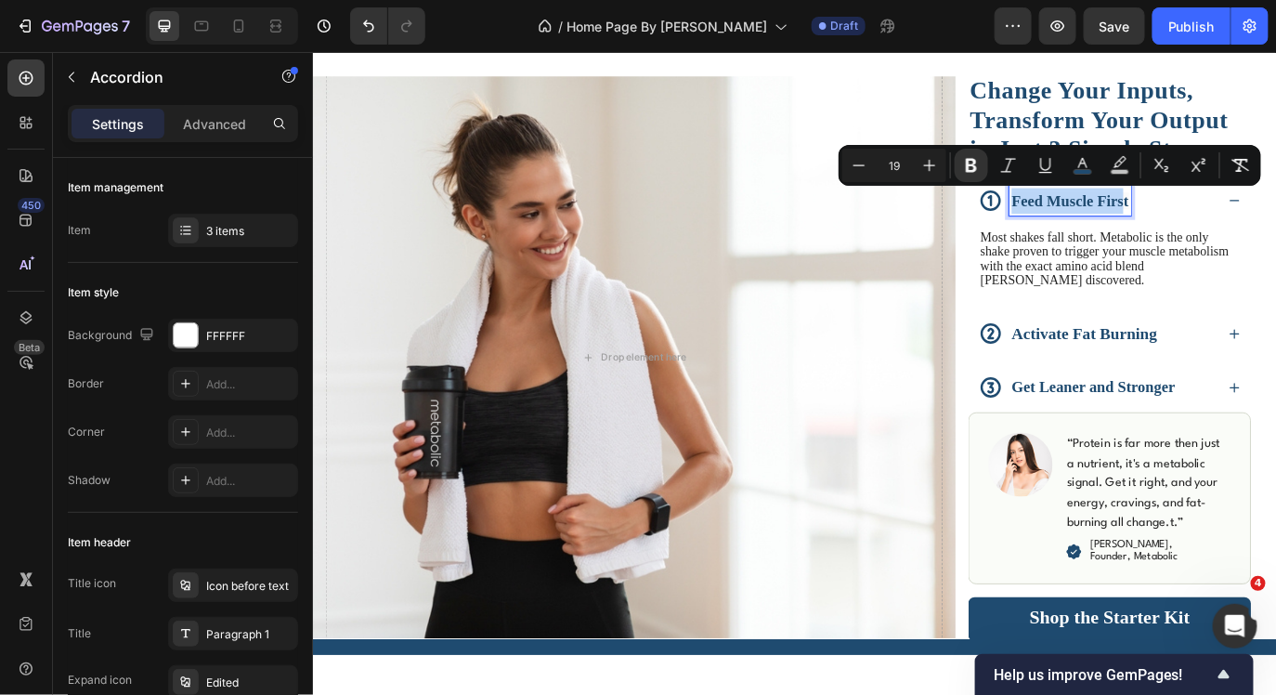
drag, startPoint x: 1122, startPoint y: 225, endPoint x: 1249, endPoint y: 227, distance: 127.3
click at [1250, 227] on strong "Feed Muscle First" at bounding box center [1188, 223] width 136 height 20
click at [934, 166] on icon "Editor contextual toolbar" at bounding box center [929, 165] width 19 height 19
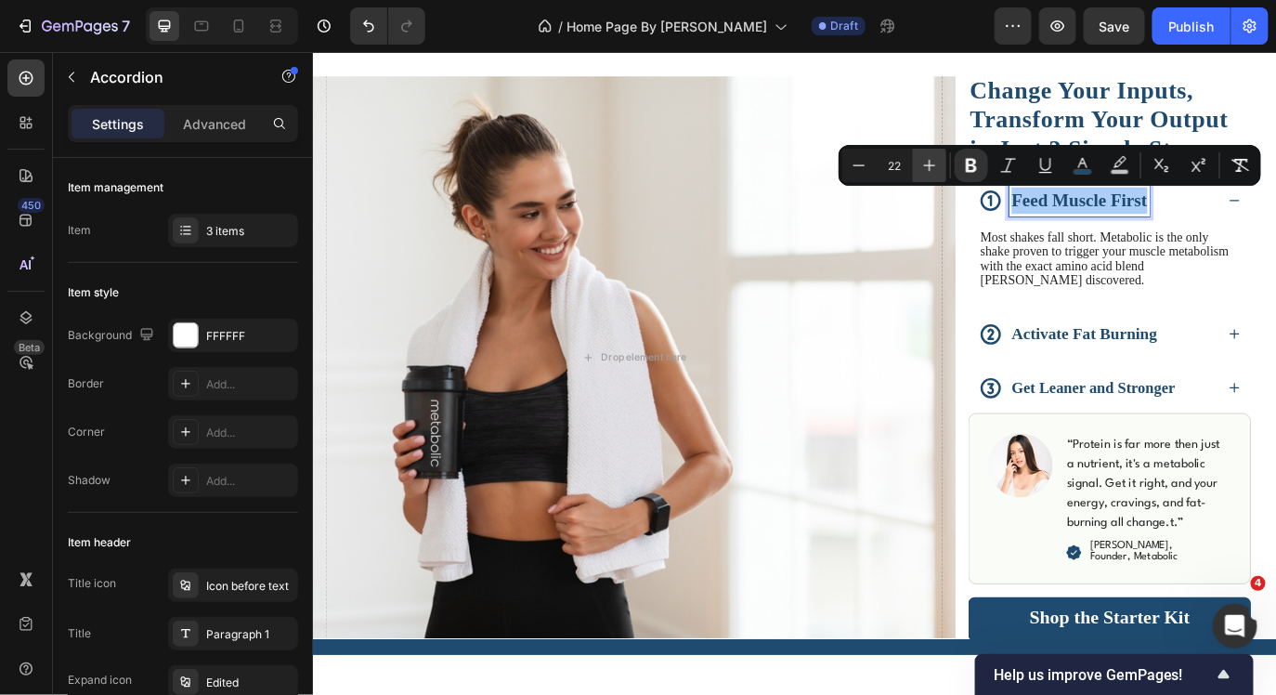
click at [934, 166] on icon "Editor contextual toolbar" at bounding box center [929, 165] width 19 height 19
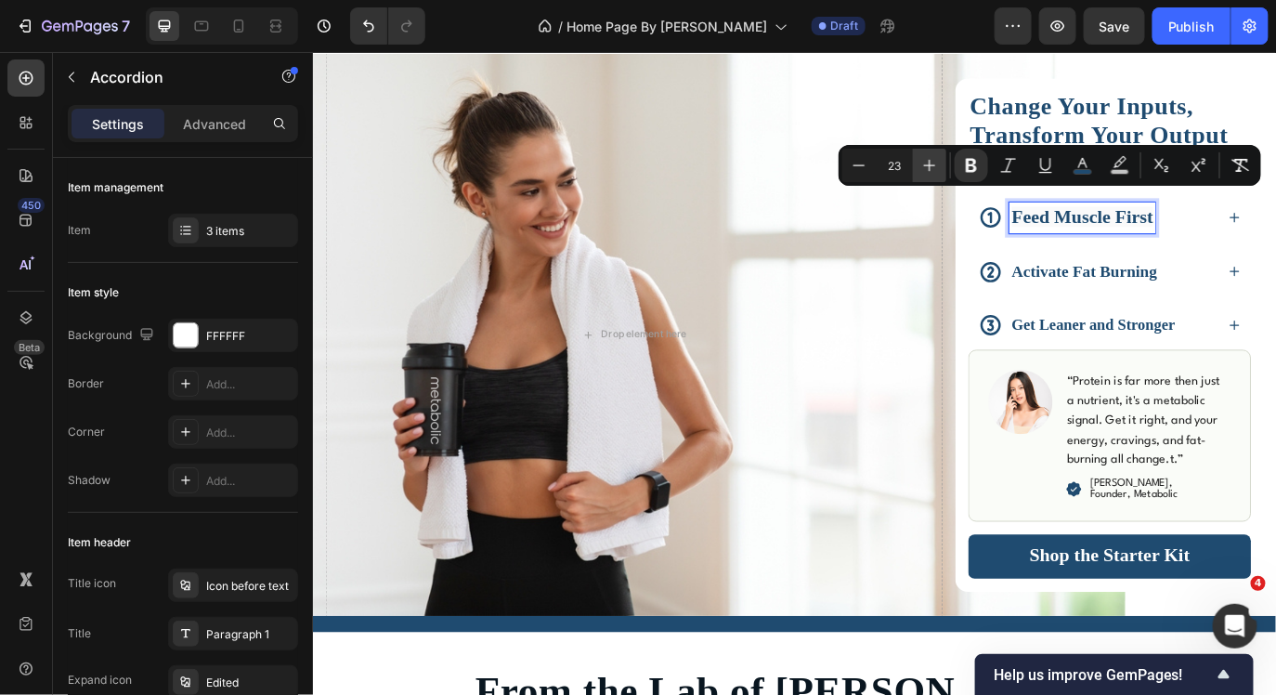
click at [934, 166] on icon "Editor contextual toolbar" at bounding box center [929, 165] width 19 height 19
type input "24"
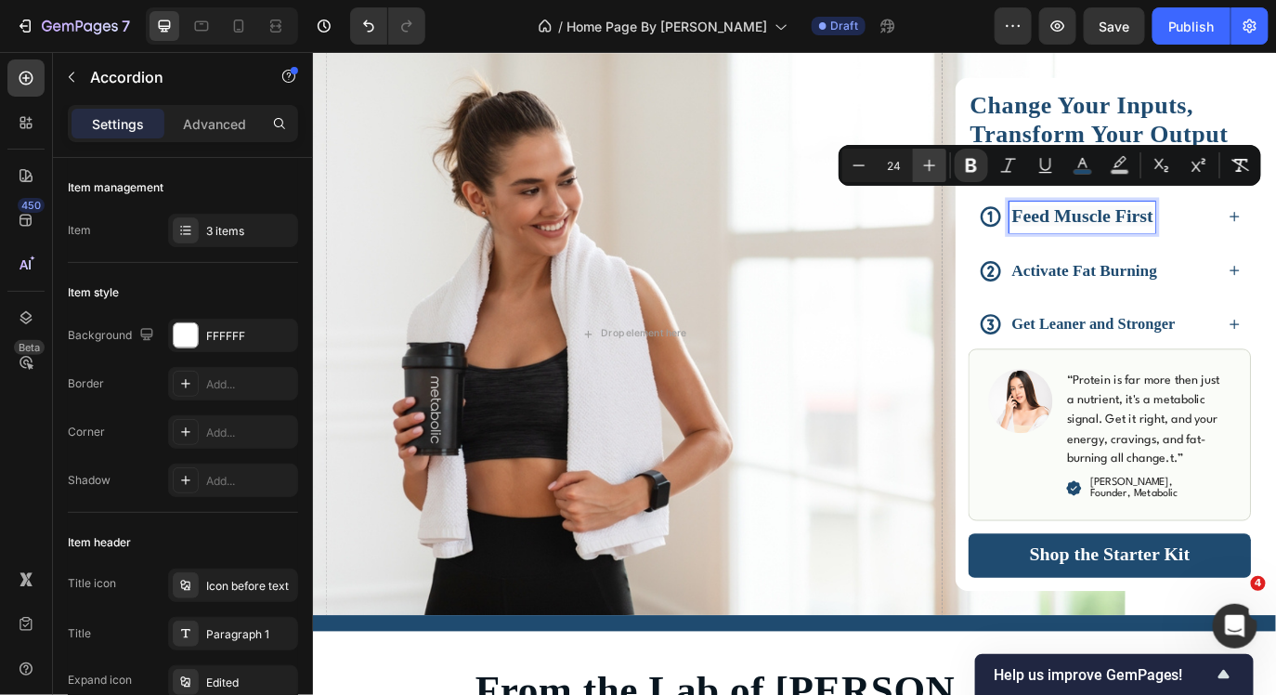
scroll to position [2148, 0]
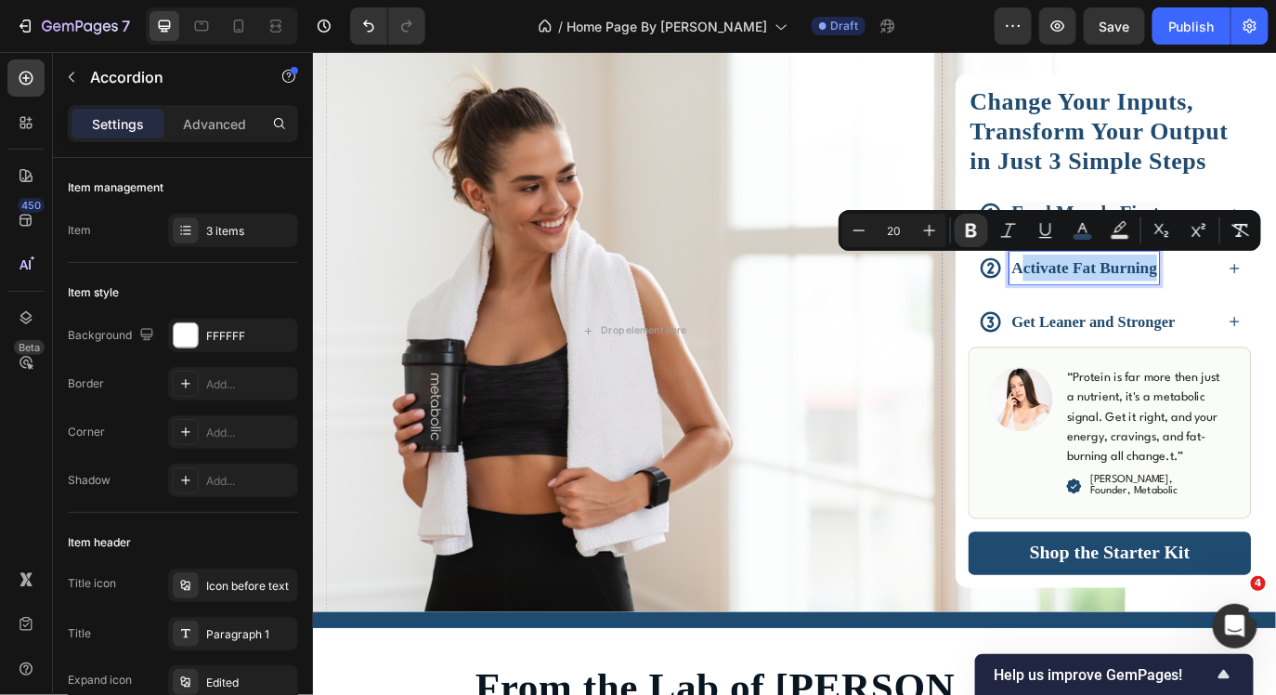
drag, startPoint x: 1284, startPoint y: 301, endPoint x: 1127, endPoint y: 299, distance: 157.9
click at [1127, 299] on strong "Activate Fat Burning" at bounding box center [1204, 300] width 168 height 20
click at [923, 228] on icon "Editor contextual toolbar" at bounding box center [929, 230] width 19 height 19
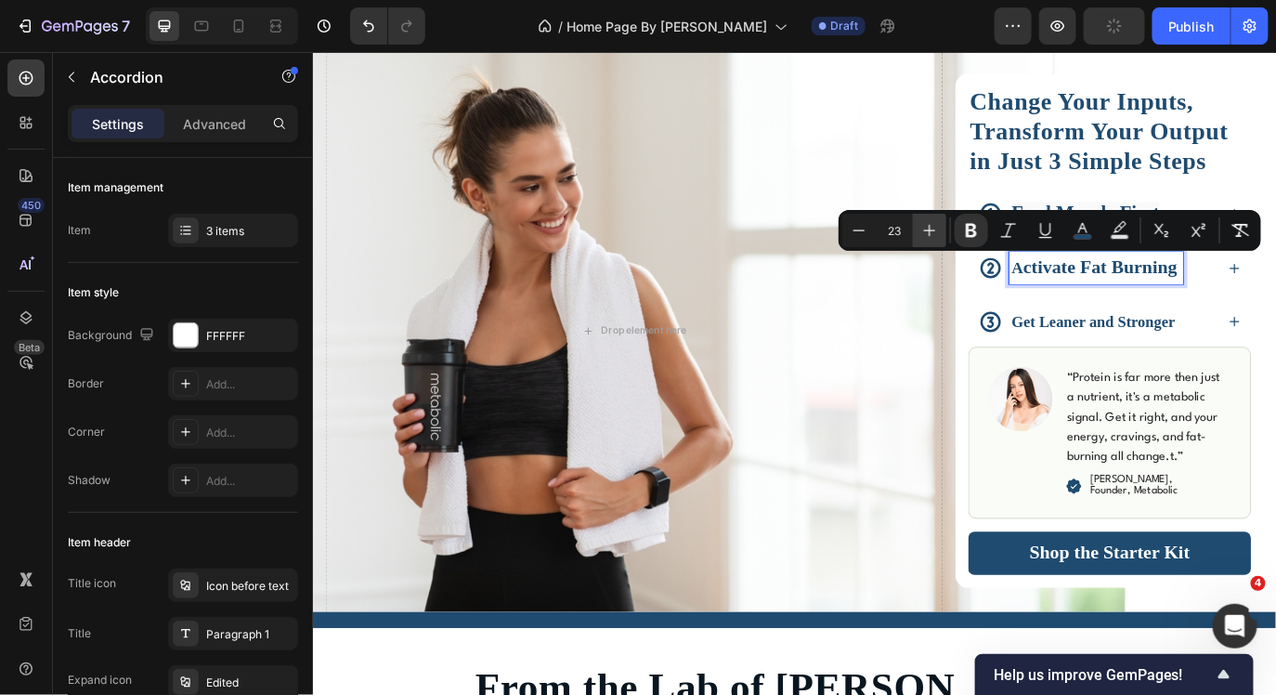
click at [923, 228] on icon "Editor contextual toolbar" at bounding box center [929, 230] width 19 height 19
type input "24"
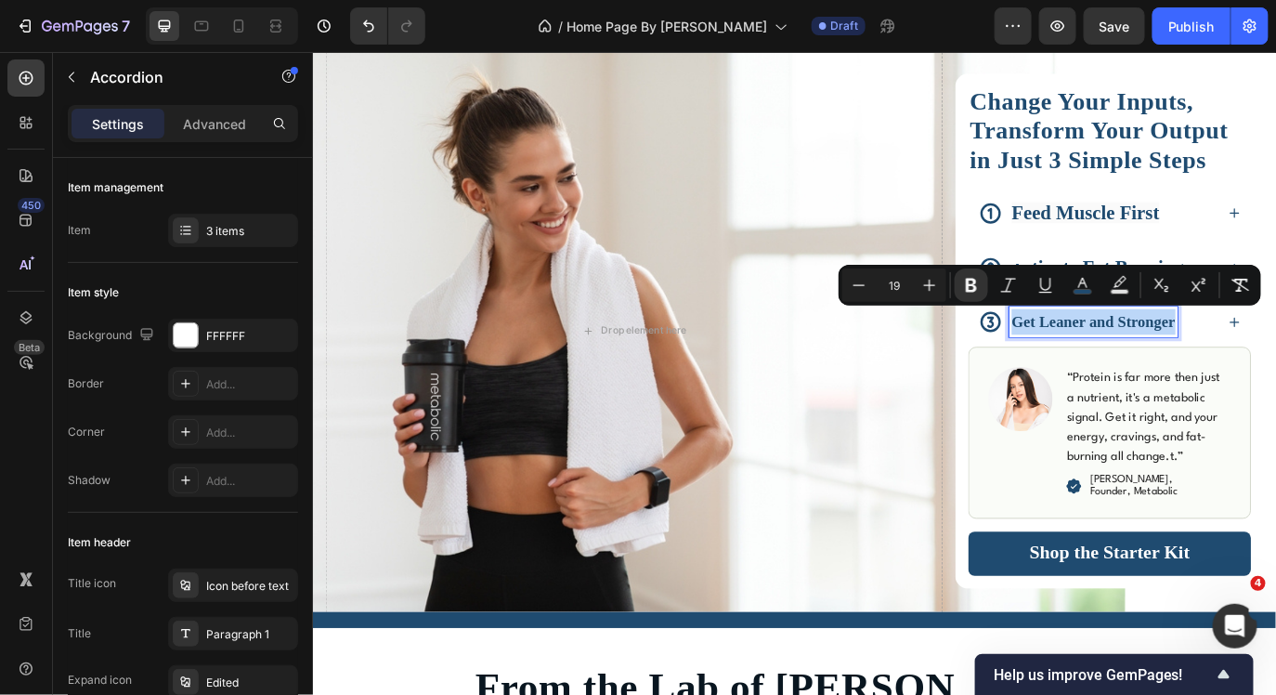
drag, startPoint x: 1310, startPoint y: 357, endPoint x: 1119, endPoint y: 363, distance: 190.5
click at [1119, 363] on div "Get Leaner and Stronger" at bounding box center [1214, 363] width 195 height 35
click at [924, 284] on icon "Editor contextual toolbar" at bounding box center [929, 285] width 19 height 19
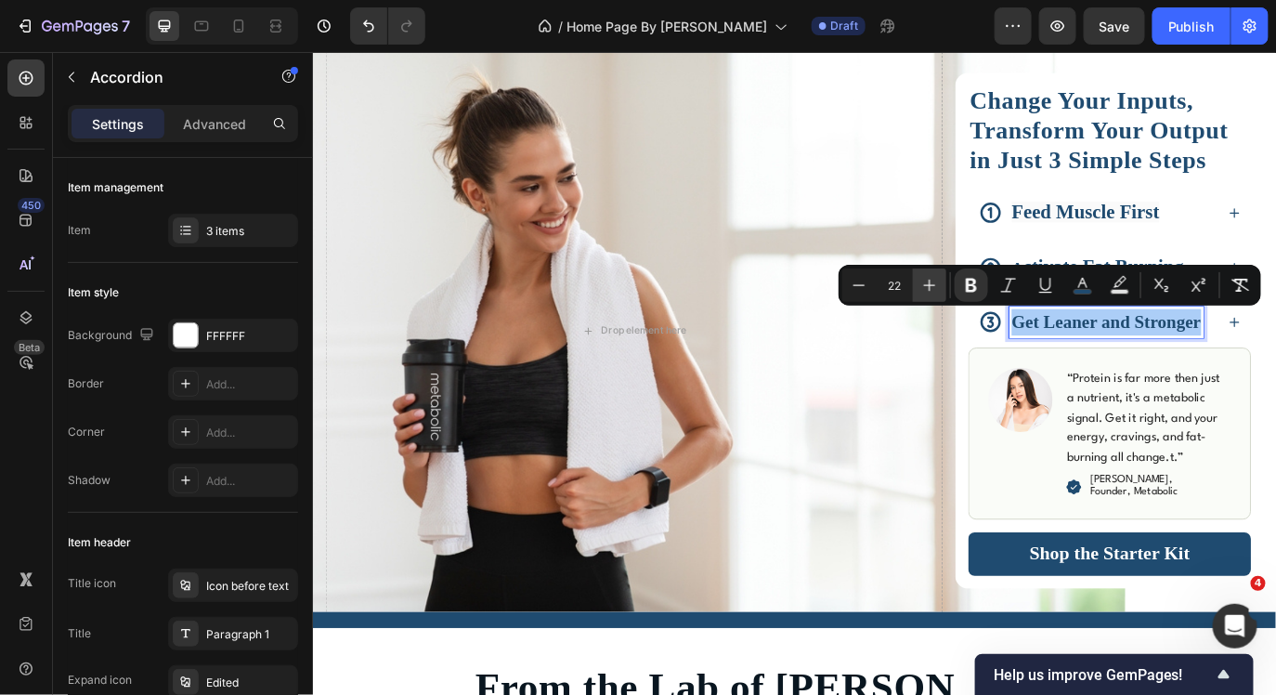
click at [924, 284] on icon "Editor contextual toolbar" at bounding box center [929, 285] width 19 height 19
type input "24"
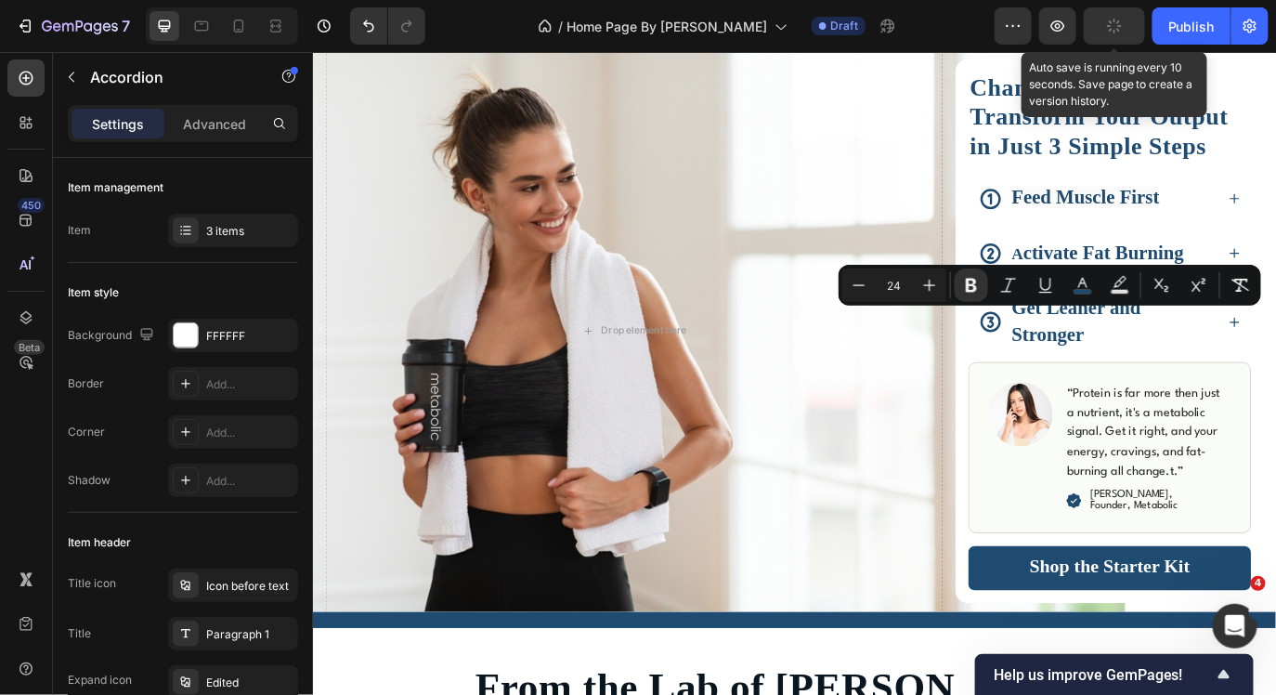
click at [1110, 34] on button "button" at bounding box center [1114, 25] width 61 height 37
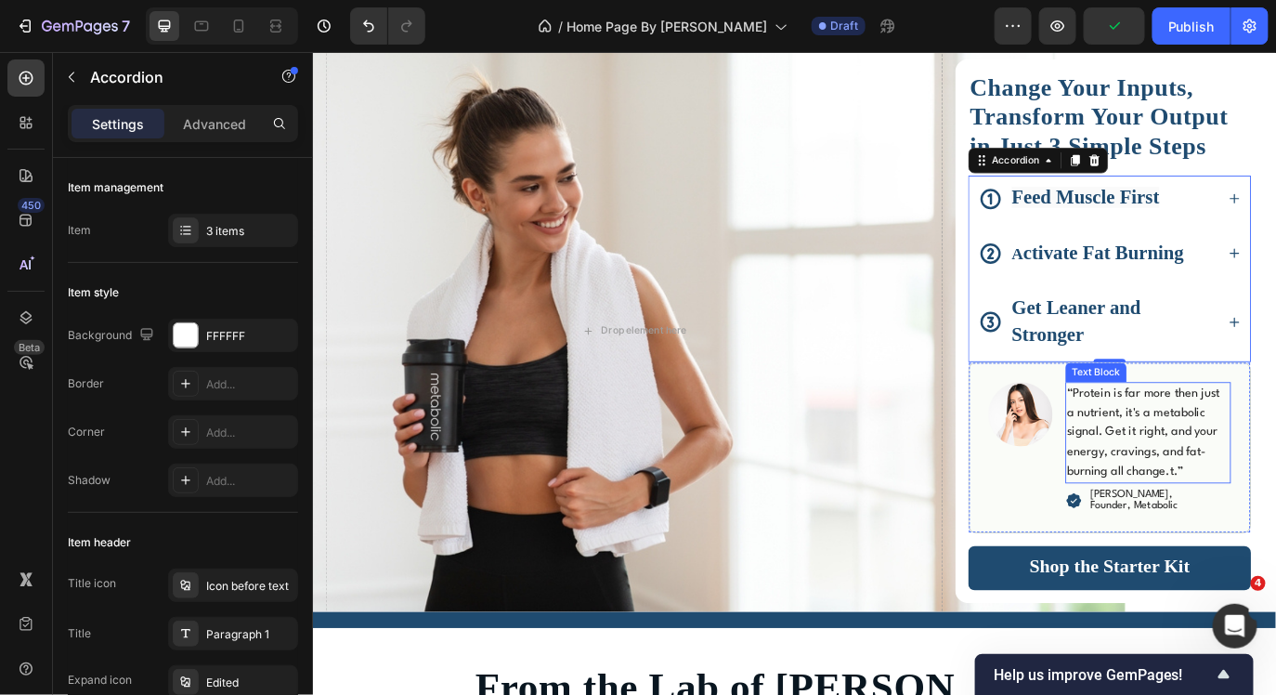
click at [1275, 467] on span "“Protein is far more then just a nutrient, it's a metabolic signal. Get it righ…" at bounding box center [1272, 491] width 176 height 105
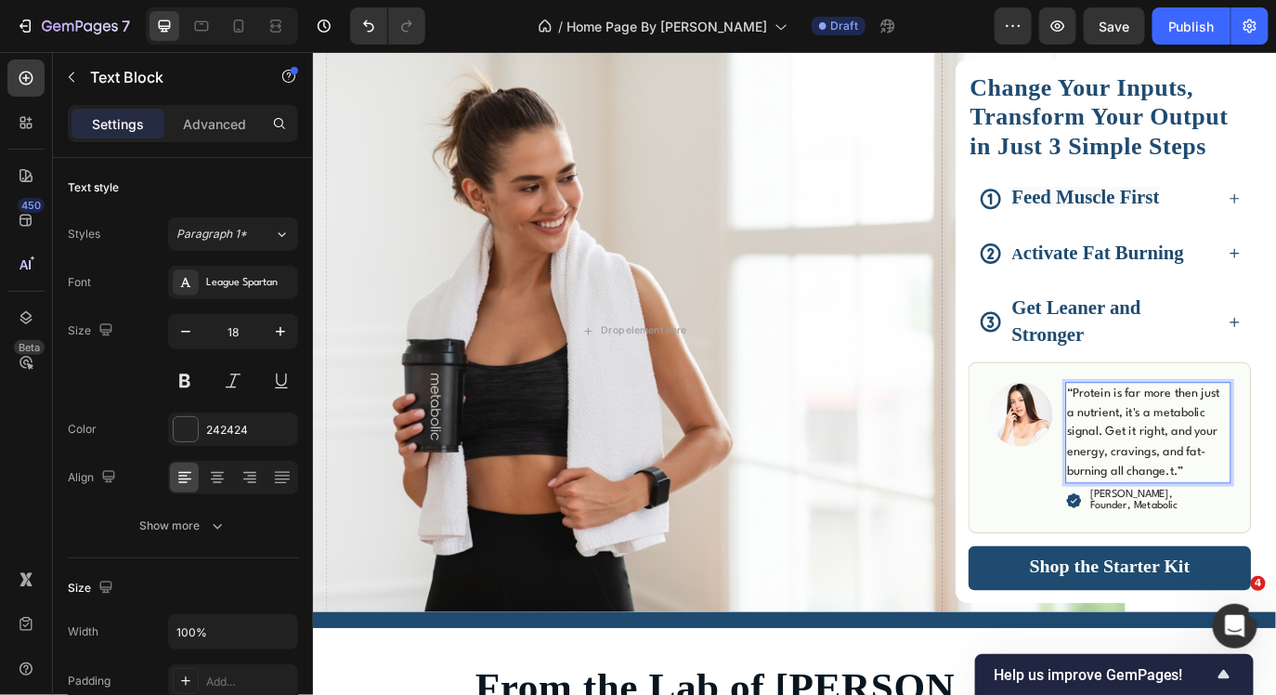
click at [1275, 535] on span "“Protein is far more then just a nutrient, it's a metabolic signal. Get it righ…" at bounding box center [1272, 491] width 176 height 105
click at [1275, 535] on p "“Protein is far more then just a nutrient, it's a metabolic signal. Get it righ…" at bounding box center [1278, 491] width 188 height 113
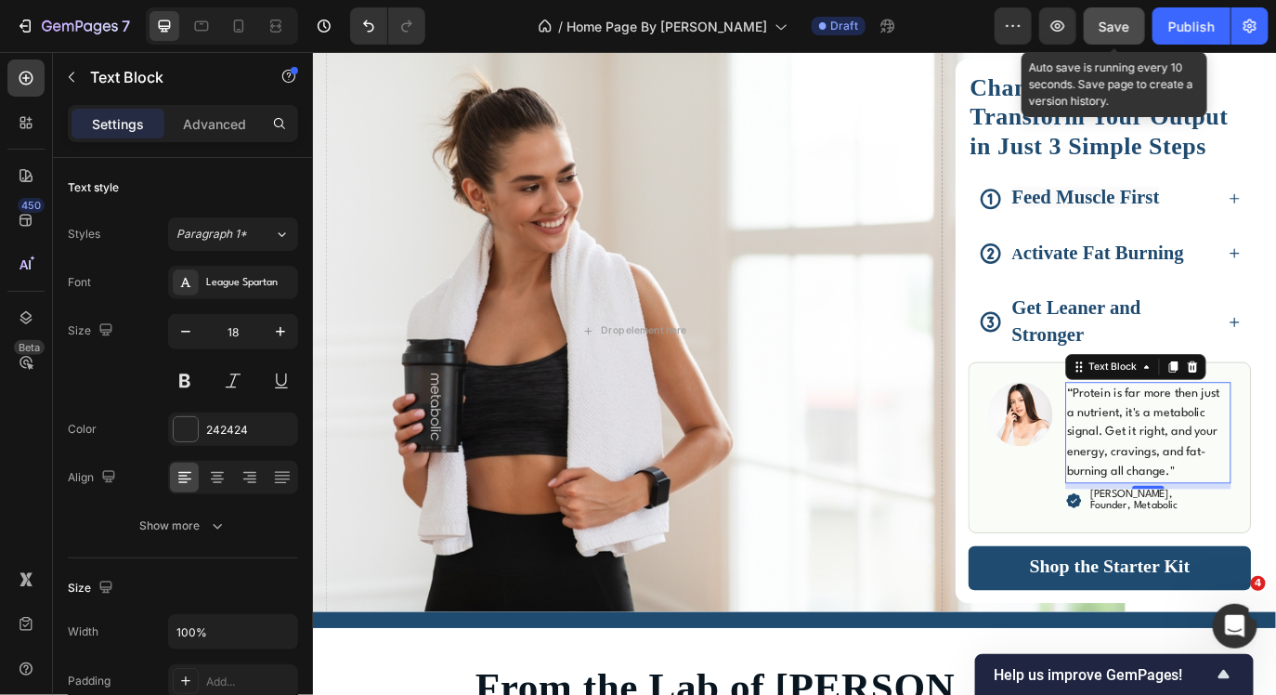
click at [1113, 30] on span "Save" at bounding box center [1115, 27] width 31 height 16
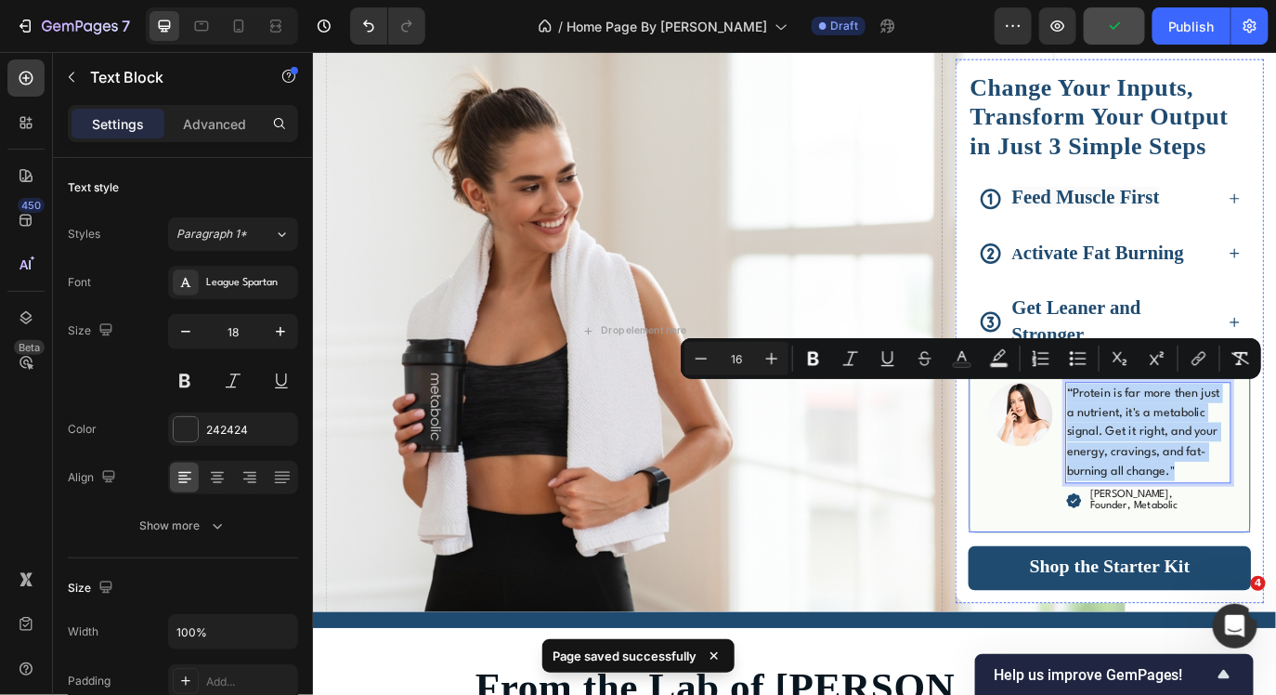
drag, startPoint x: 1324, startPoint y: 533, endPoint x: 1167, endPoint y: 438, distance: 183.3
click at [1167, 438] on div "Image “Protein is far more then just a nutrient, it's a metabolic signal. Get i…" at bounding box center [1233, 509] width 327 height 199
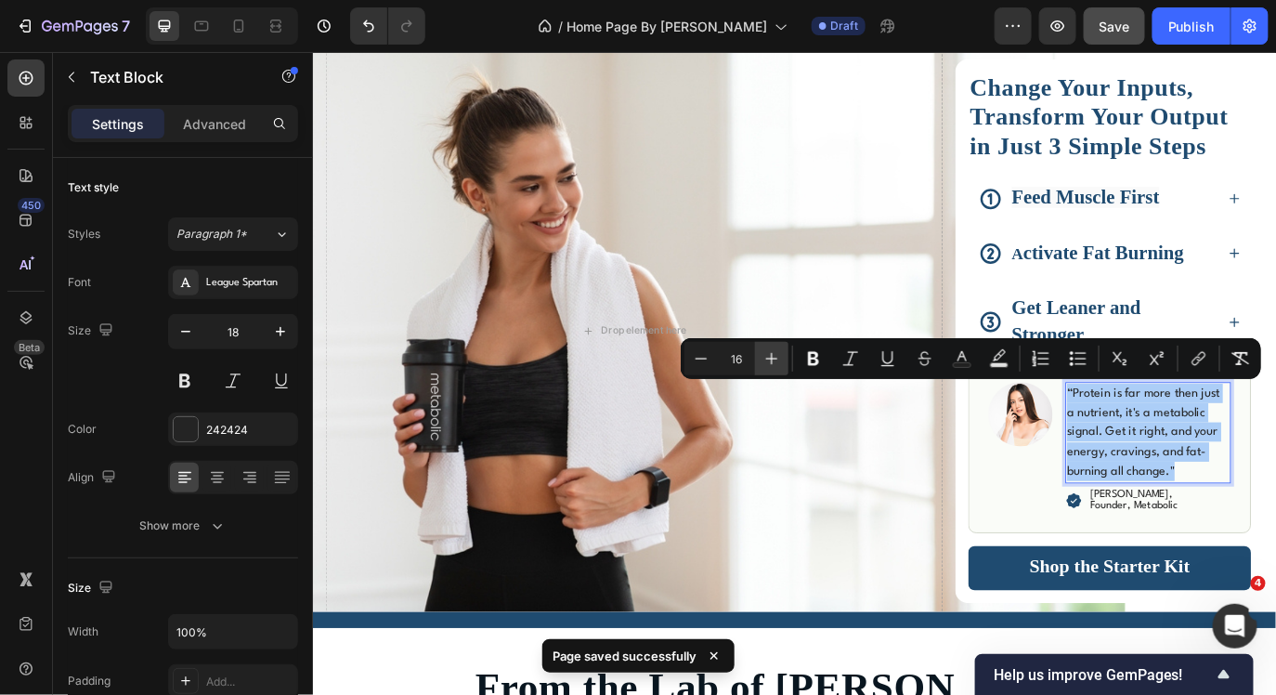
click at [781, 361] on button "Plus" at bounding box center [771, 358] width 33 height 33
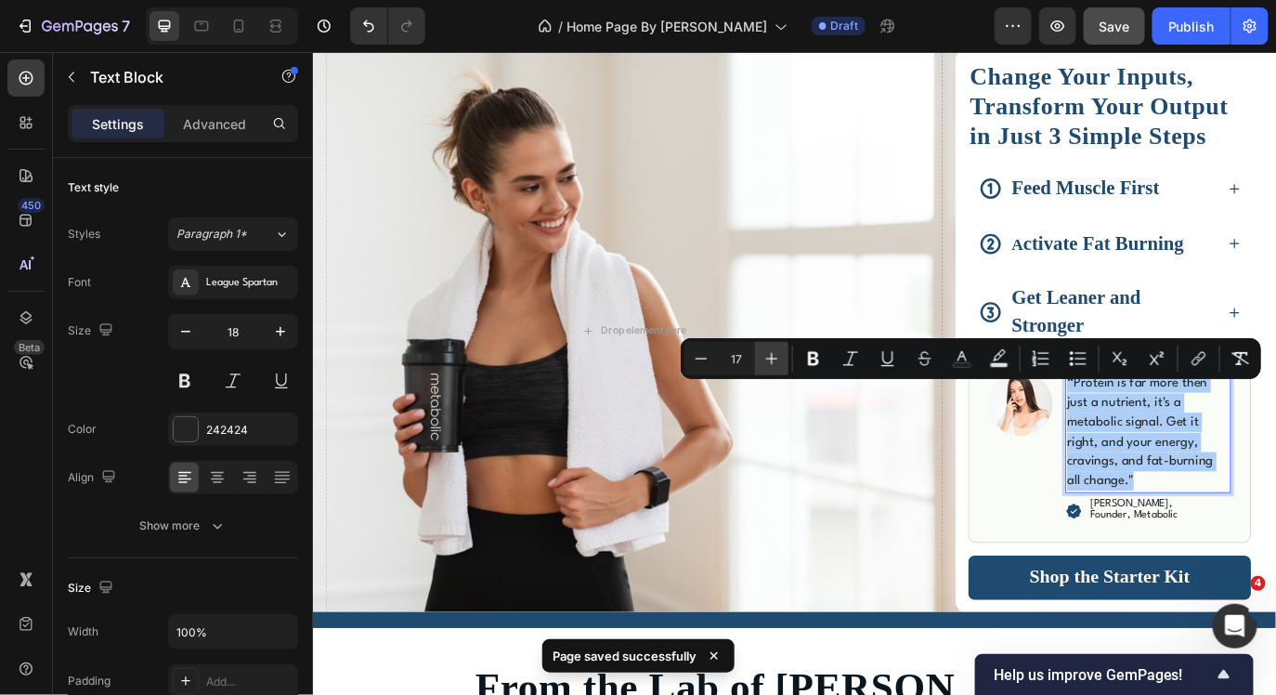
click at [781, 361] on button "Plus" at bounding box center [771, 358] width 33 height 33
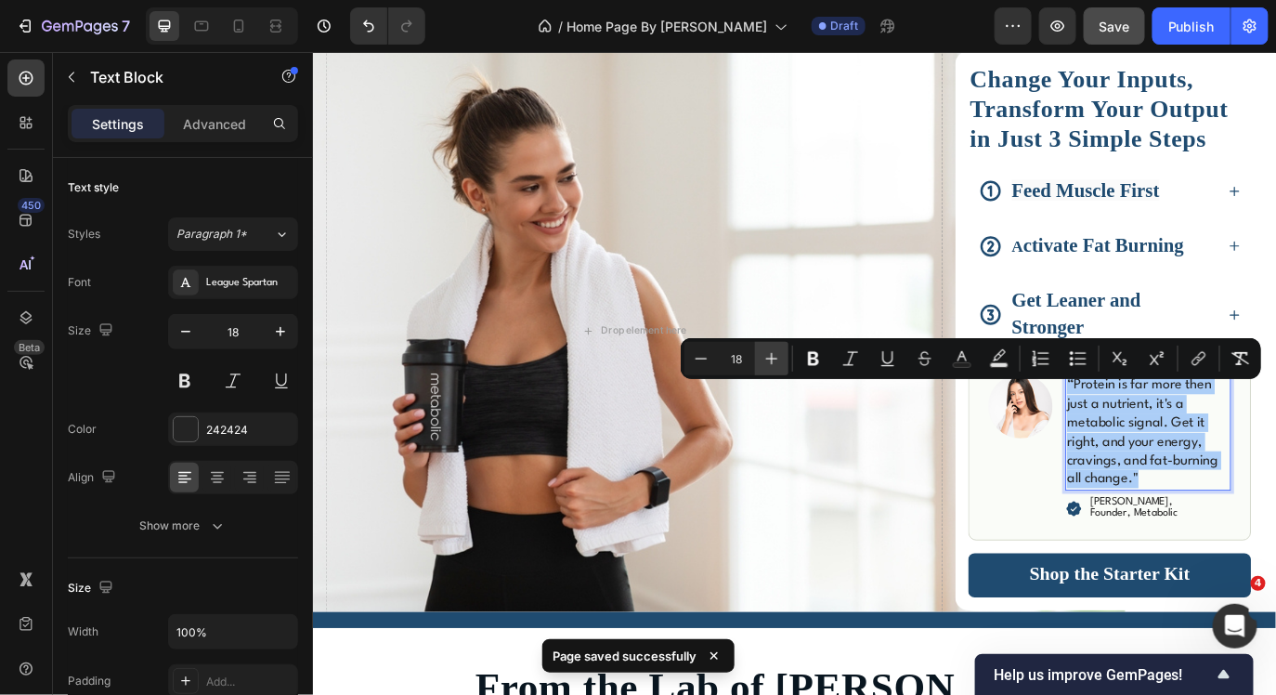
click at [781, 361] on button "Plus" at bounding box center [771, 358] width 33 height 33
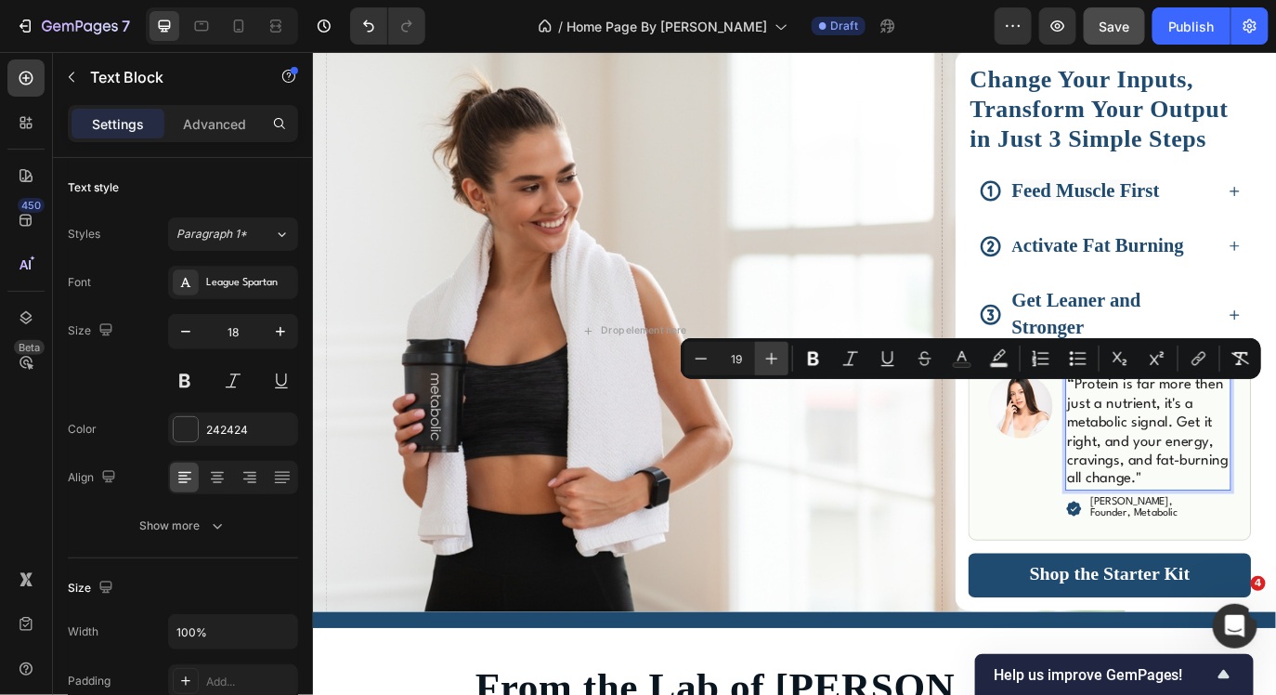
click at [781, 361] on button "Plus" at bounding box center [771, 358] width 33 height 33
type input "20"
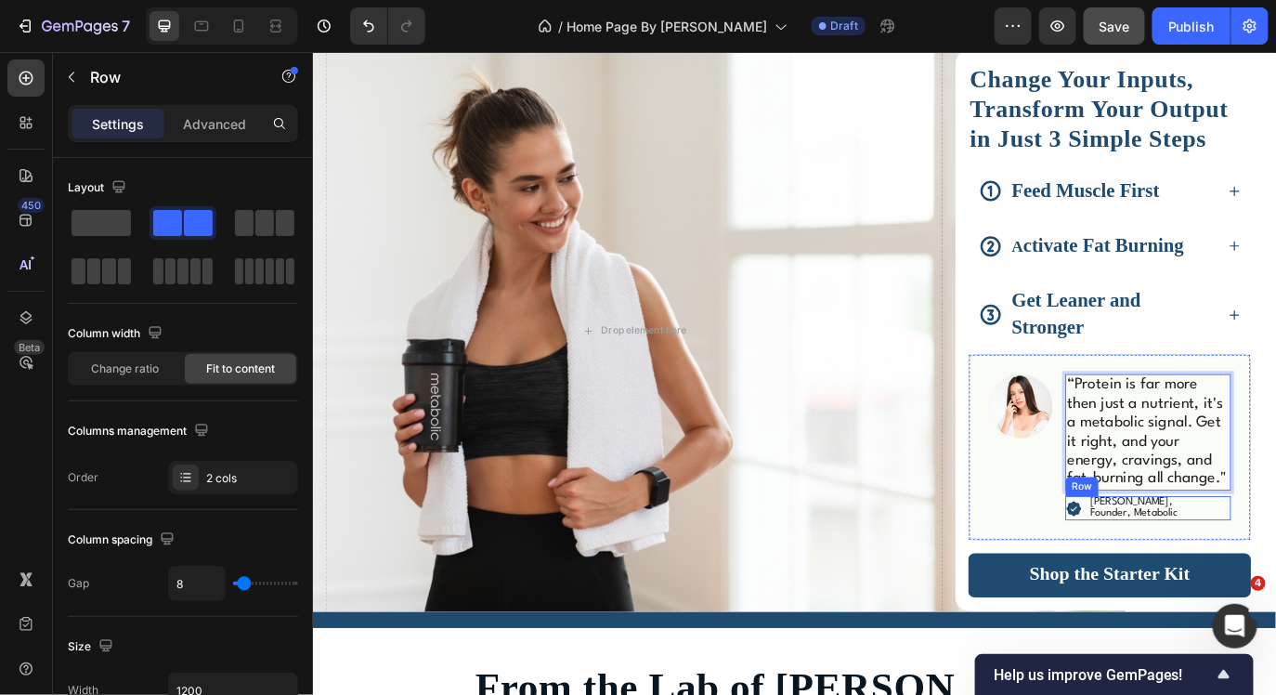
click at [1275, 587] on div "Icon Dr. Donald Layman, Founder, Metabolic Text Block Row" at bounding box center [1277, 579] width 191 height 29
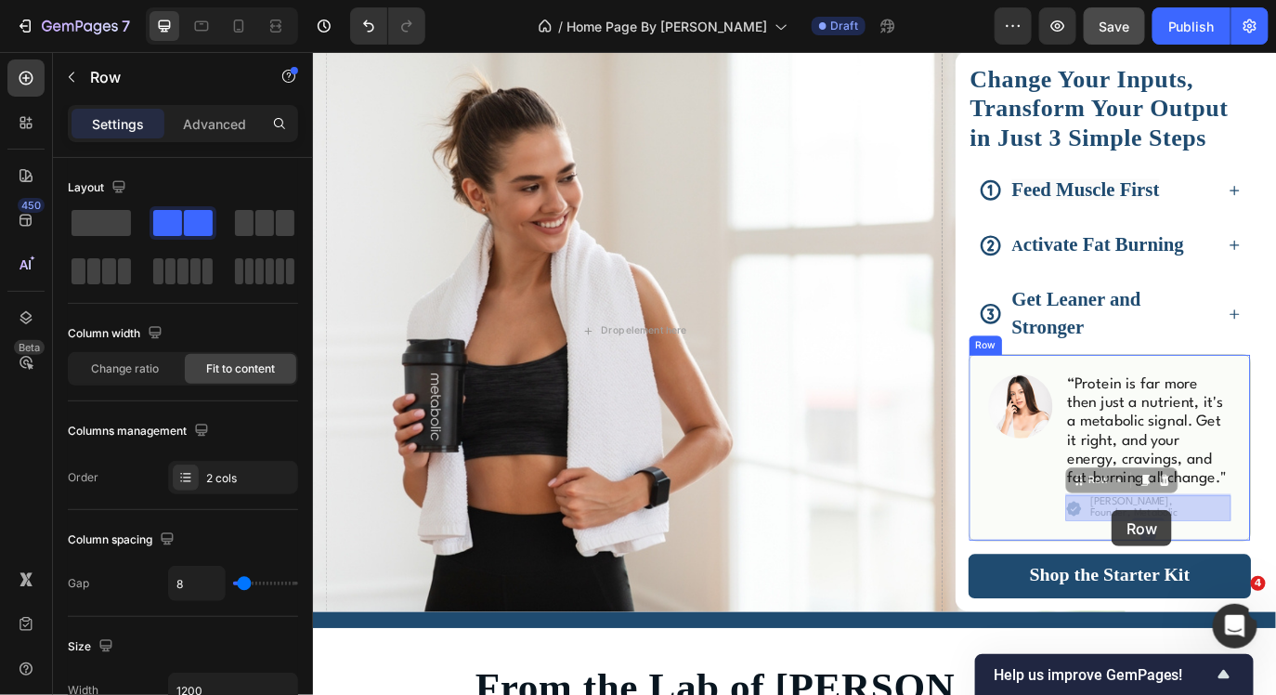
drag, startPoint x: 1330, startPoint y: 587, endPoint x: 1236, endPoint y: 580, distance: 94.0
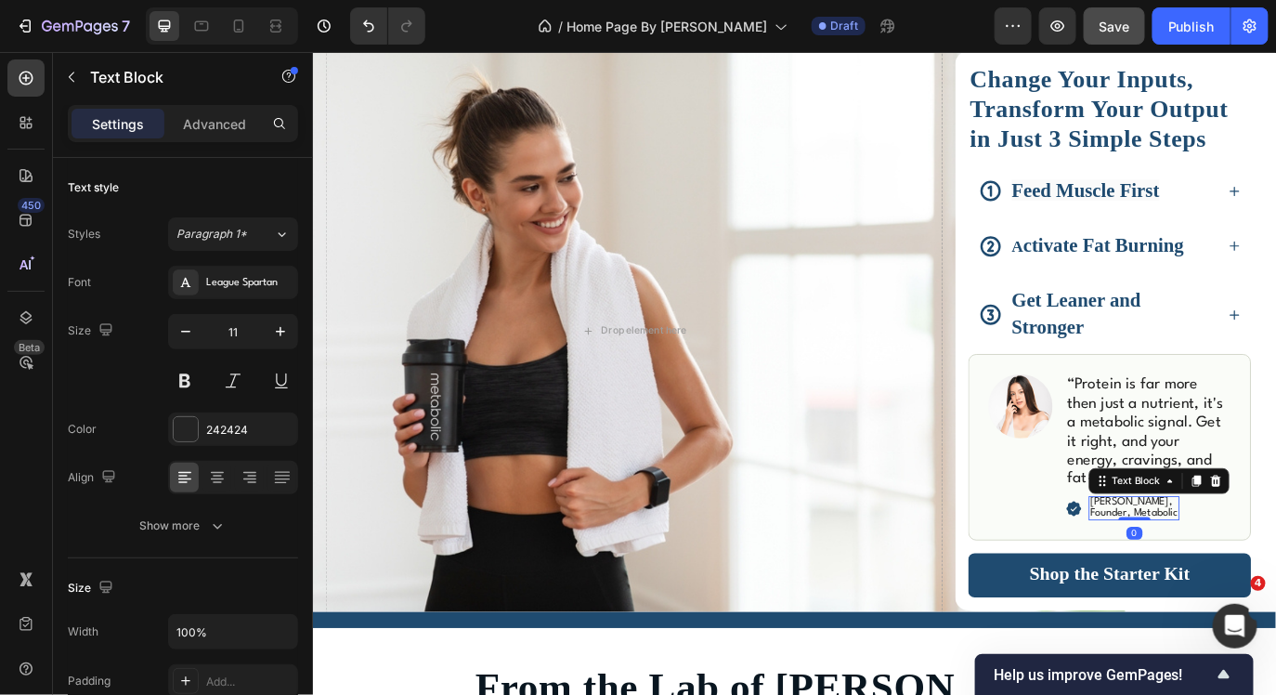
click at [1249, 580] on span "Founder, Metabolic" at bounding box center [1261, 584] width 101 height 12
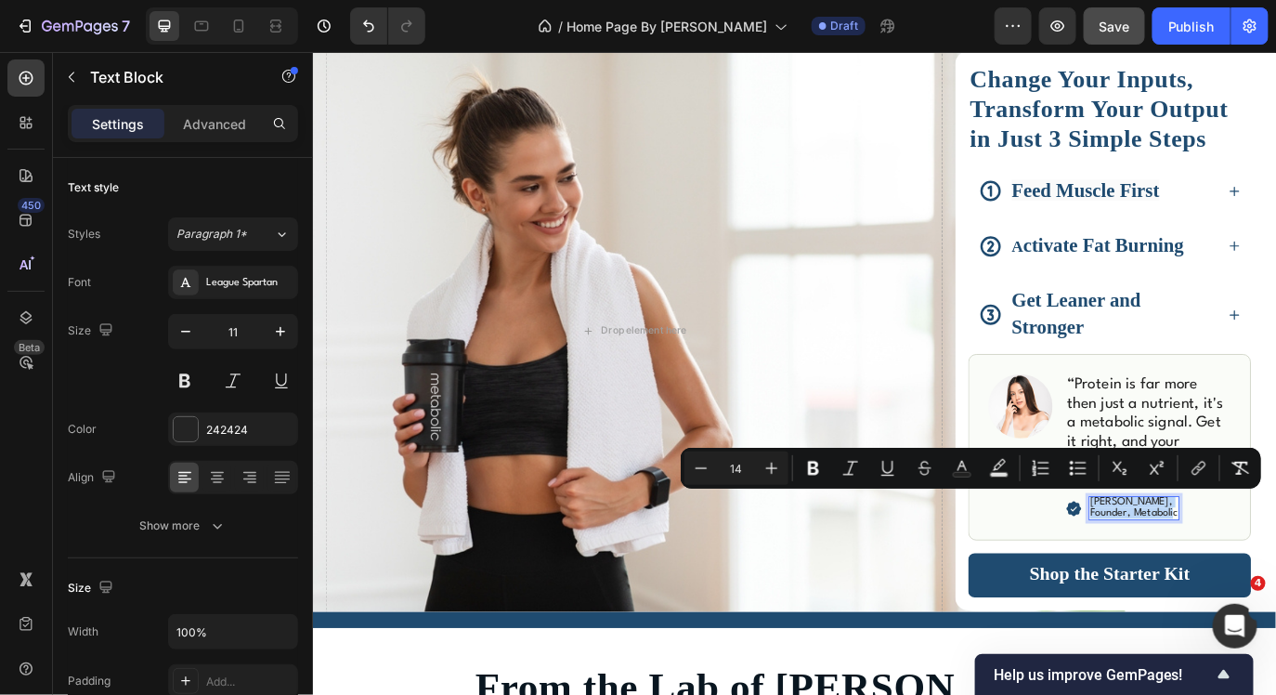
drag, startPoint x: 1308, startPoint y: 586, endPoint x: 1209, endPoint y: 572, distance: 99.4
click at [1209, 572] on div "Dr. Donald Layman, Founder, Metabolic" at bounding box center [1261, 579] width 105 height 29
click at [1259, 578] on span "Founder, Metabolic" at bounding box center [1261, 584] width 101 height 12
drag, startPoint x: 1312, startPoint y: 584, endPoint x: 1214, endPoint y: 570, distance: 99.4
click at [1214, 570] on div "Dr. Donald Layman, Founder, Metabolic" at bounding box center [1261, 579] width 105 height 29
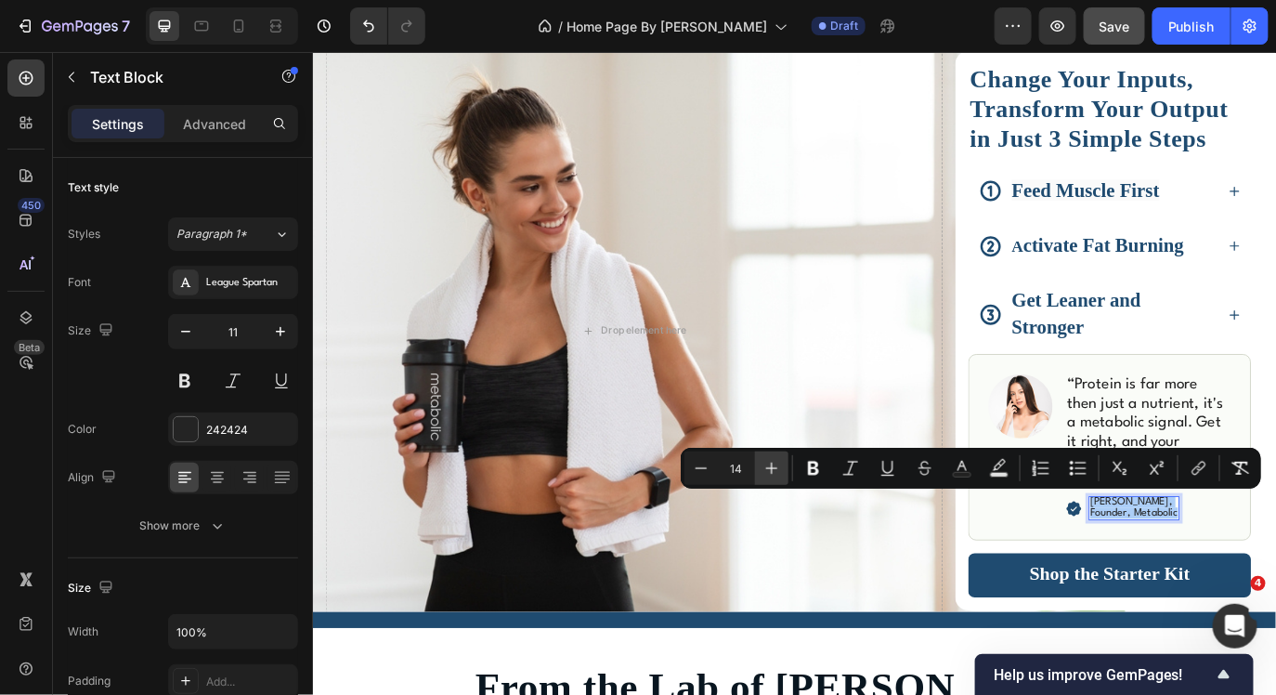
click at [763, 464] on icon "Editor contextual toolbar" at bounding box center [772, 468] width 19 height 19
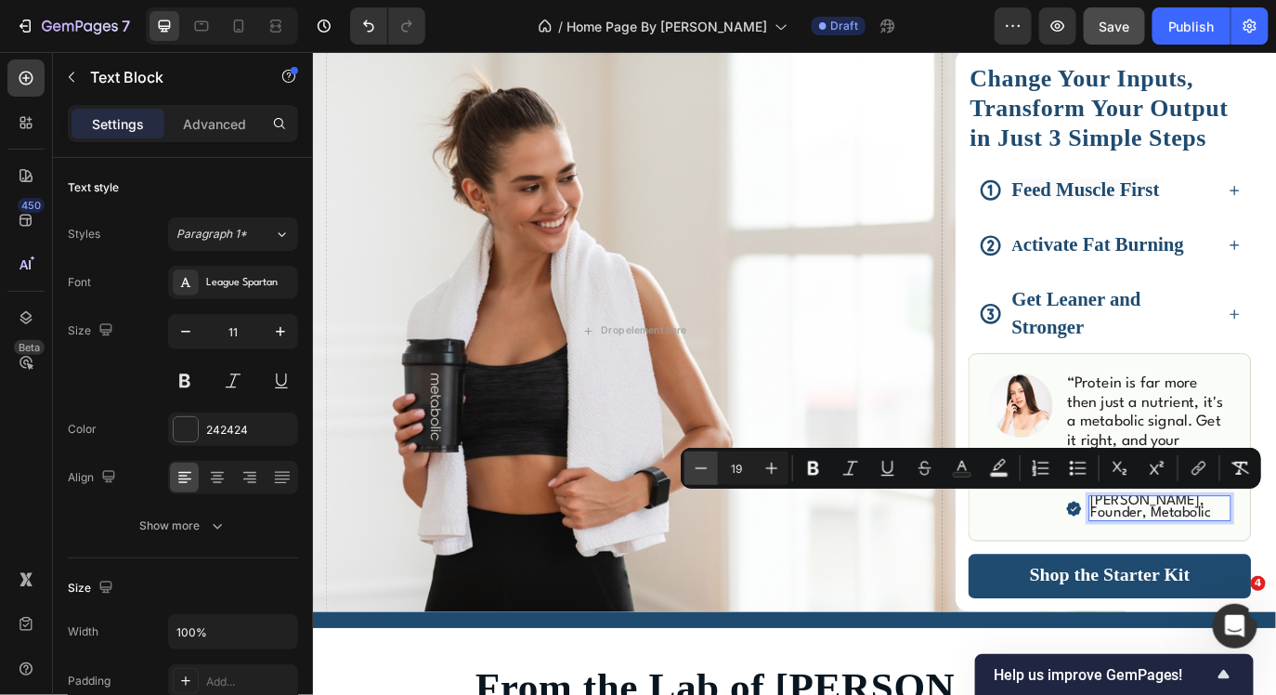
click at [708, 470] on icon "Editor contextual toolbar" at bounding box center [701, 468] width 19 height 19
type input "18"
click at [1155, 449] on img at bounding box center [1130, 460] width 74 height 74
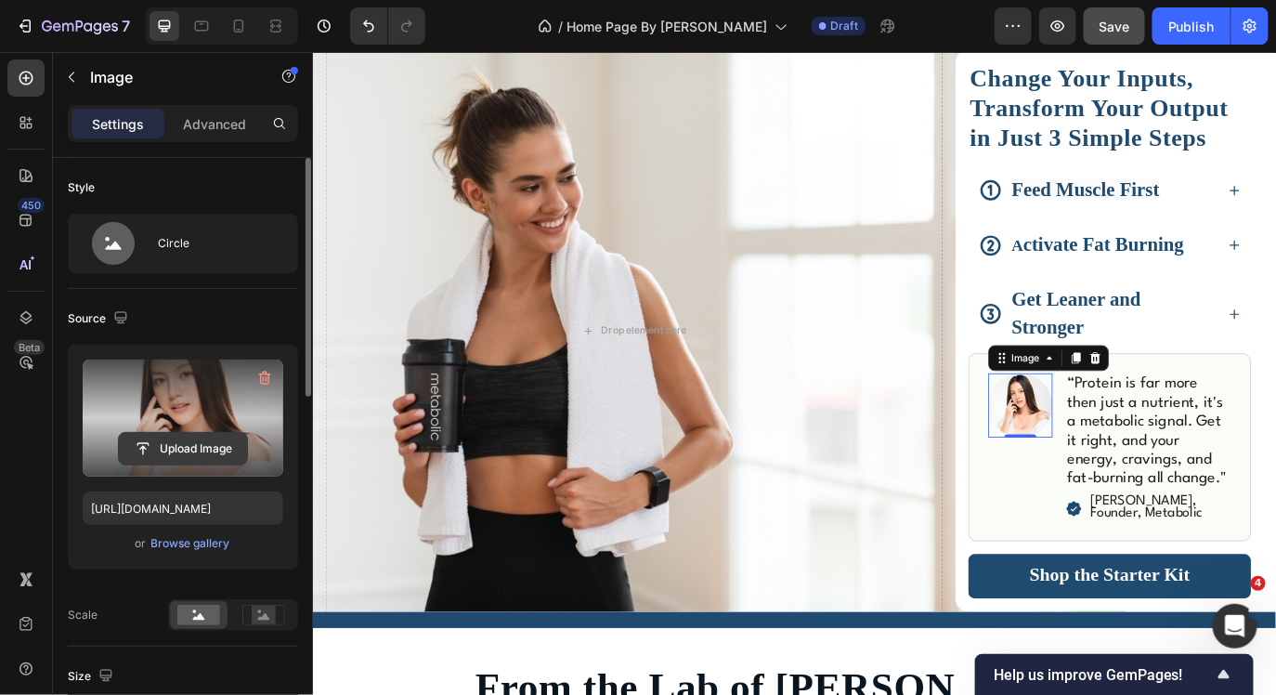
click at [195, 438] on input "file" at bounding box center [183, 449] width 128 height 32
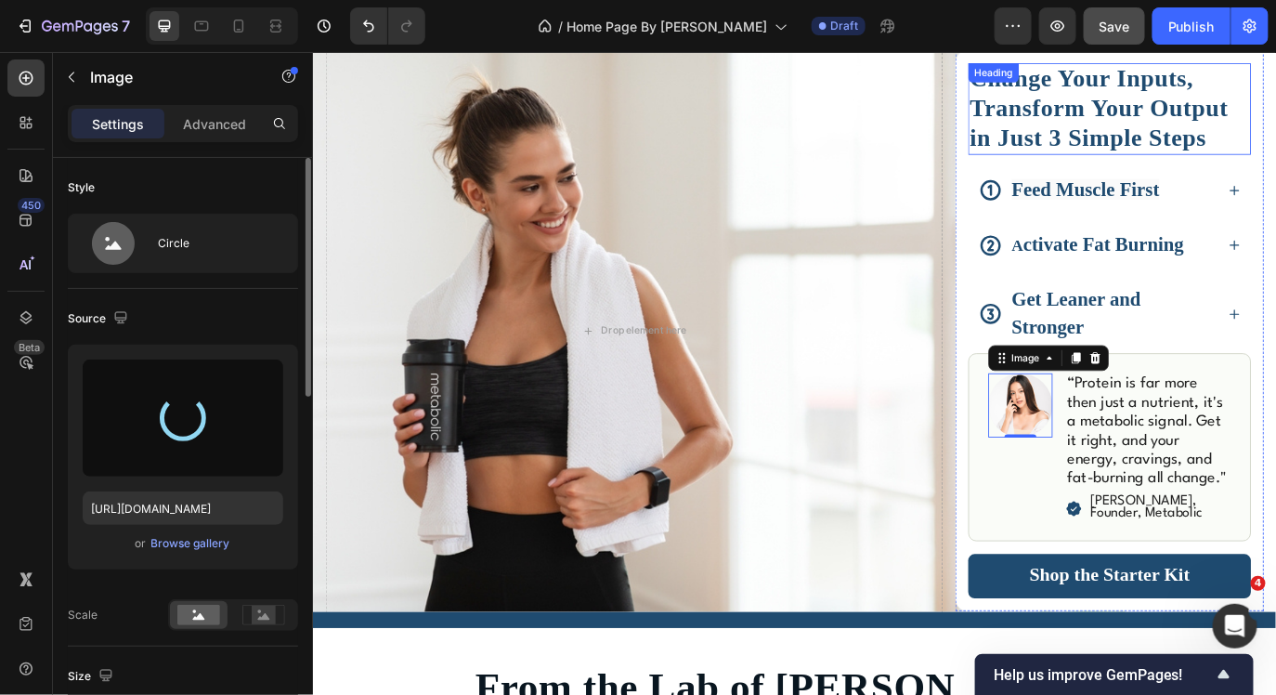
type input "https://cdn.shopify.com/s/files/1/0551/5739/1497/files/gempages_491427644546483…"
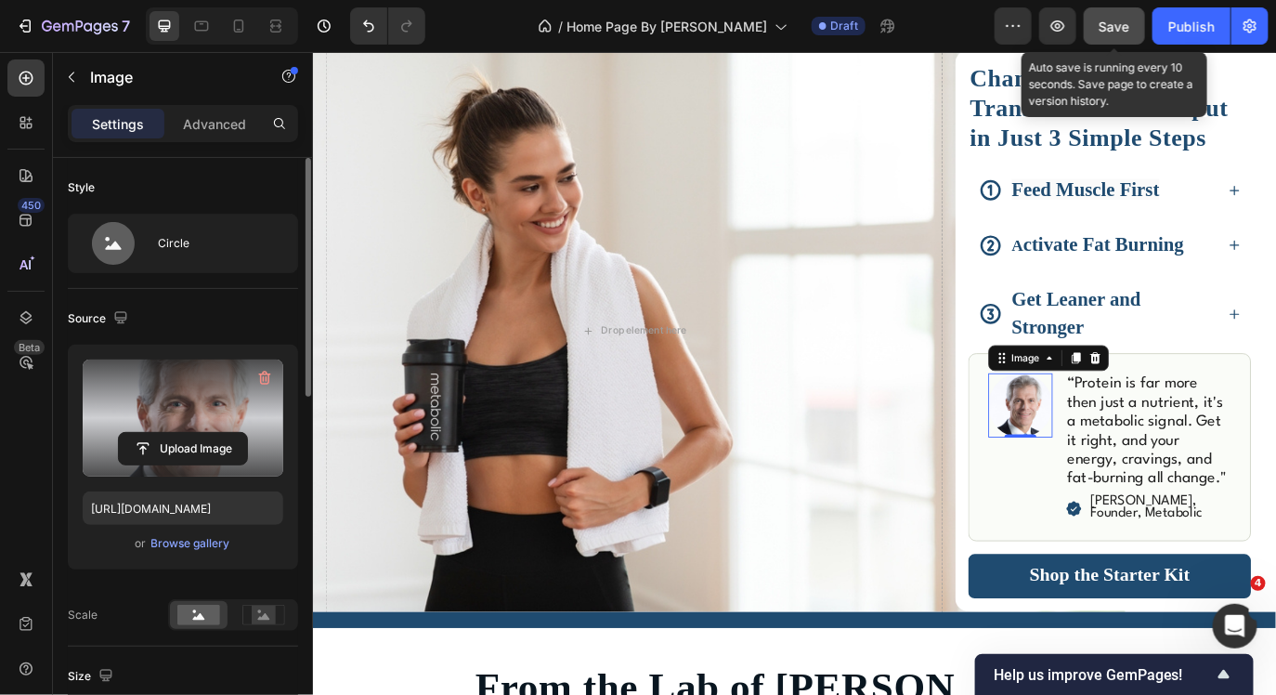
click at [1108, 19] on span "Save" at bounding box center [1115, 27] width 31 height 16
